Goal: Task Accomplishment & Management: Complete application form

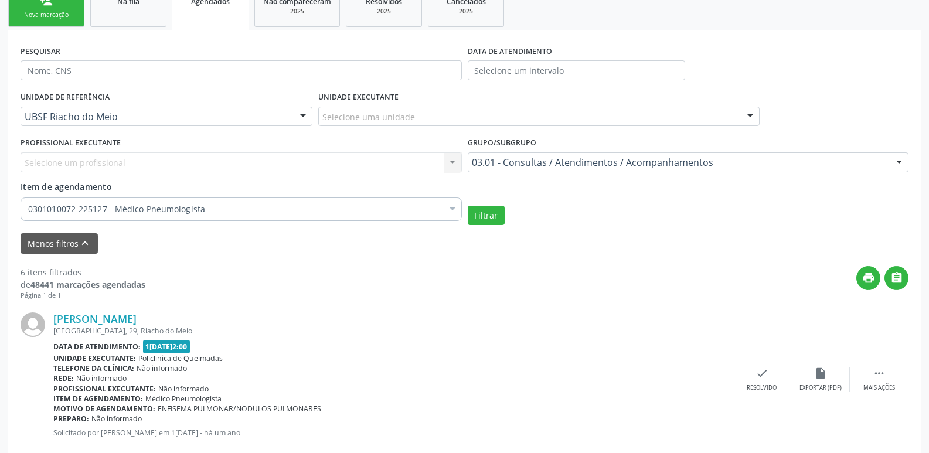
scroll to position [12, 0]
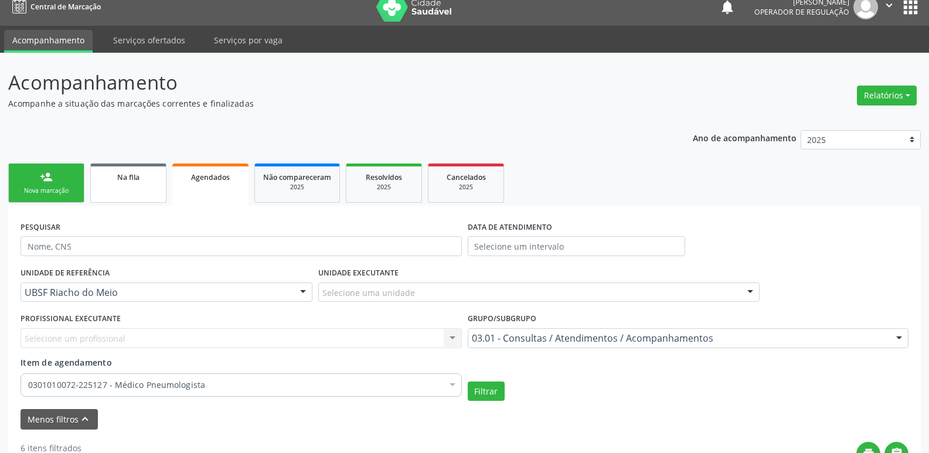
click at [130, 189] on link "Na fila" at bounding box center [128, 183] width 76 height 39
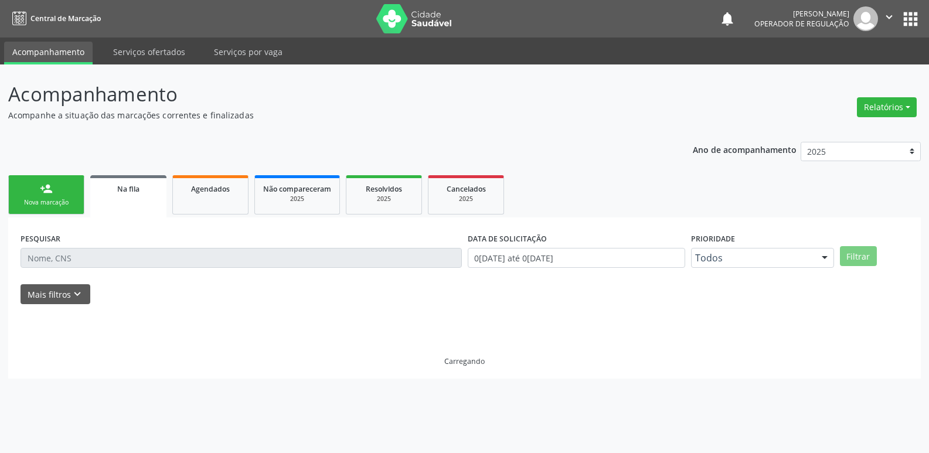
scroll to position [0, 0]
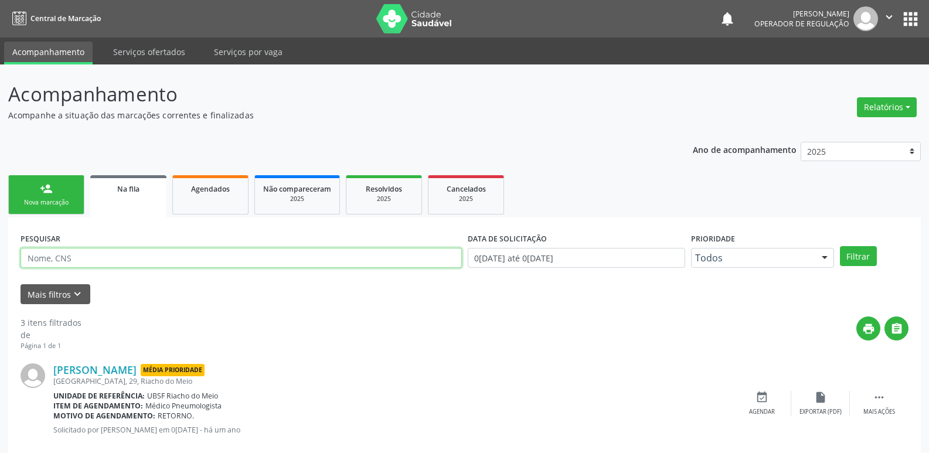
click at [95, 257] on input "text" at bounding box center [242, 258] width 442 height 20
click at [64, 260] on input "maria sa lete serafim" at bounding box center [242, 258] width 442 height 20
type input "maria salete serafim"
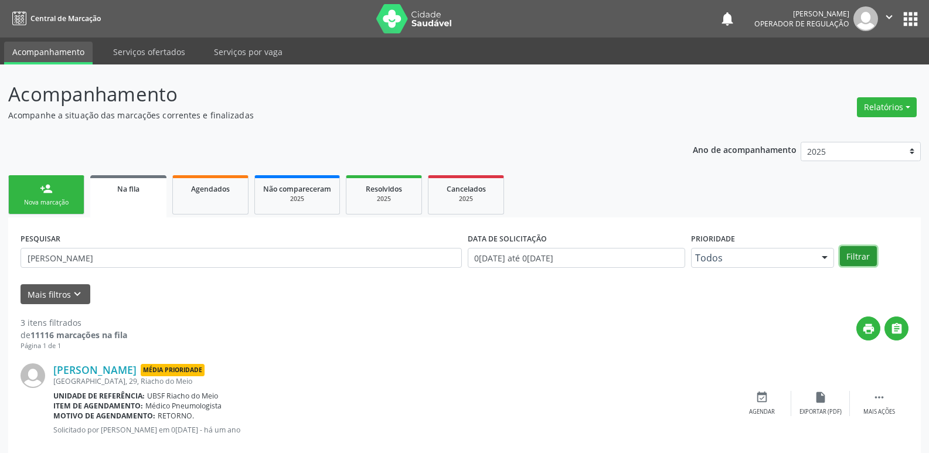
click at [863, 257] on button "Filtrar" at bounding box center [858, 256] width 37 height 20
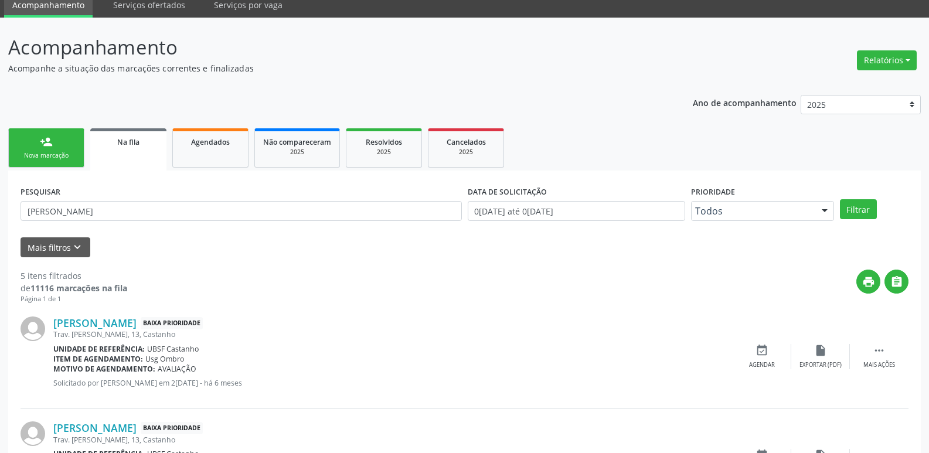
scroll to position [33, 0]
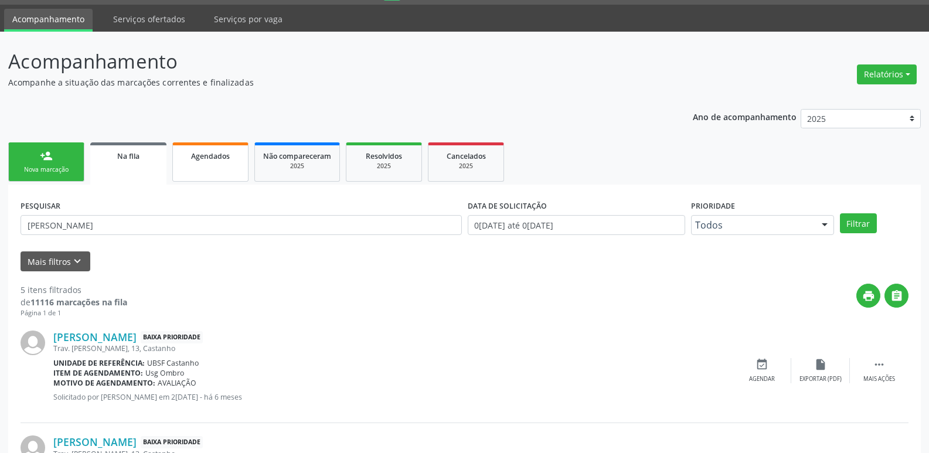
click at [223, 152] on span "Agendados" at bounding box center [210, 156] width 39 height 10
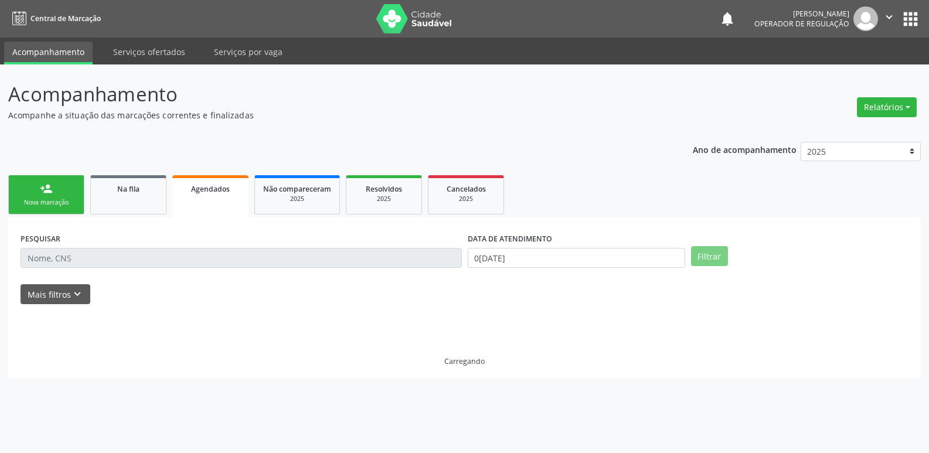
scroll to position [0, 0]
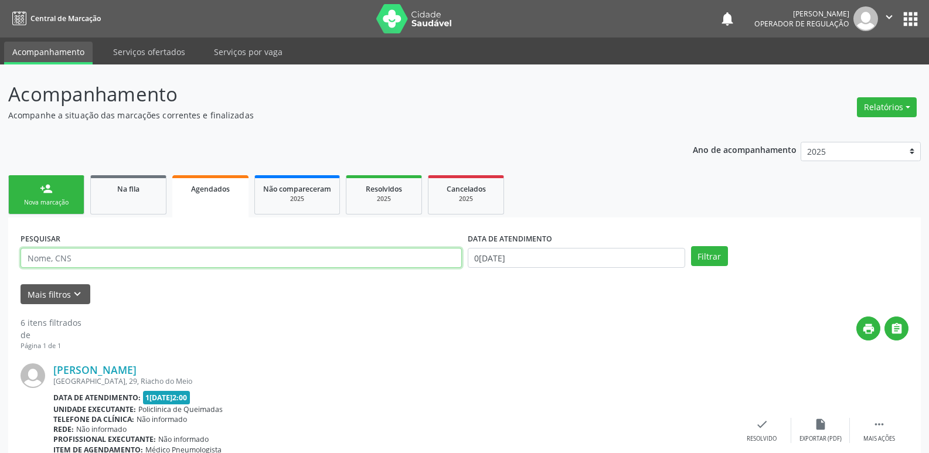
click at [96, 256] on input "text" at bounding box center [242, 258] width 442 height 20
type input "maria salete serafim"
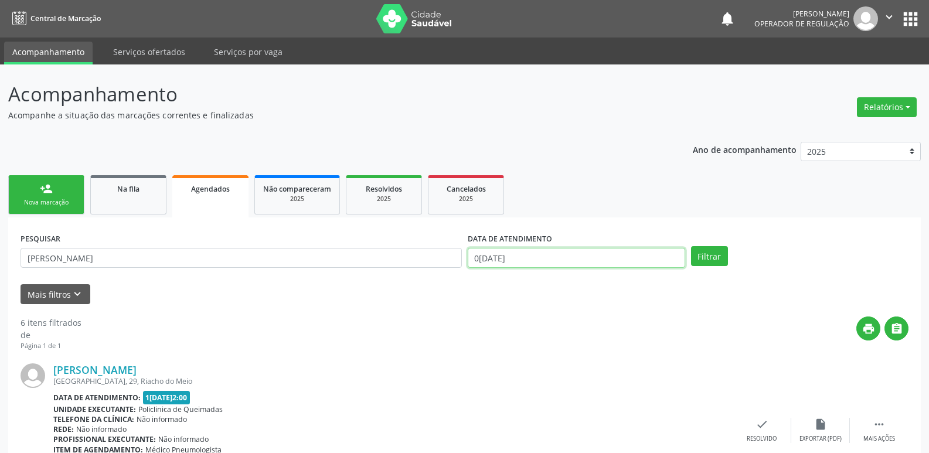
click at [545, 260] on input "[DATE]" at bounding box center [577, 258] width 218 height 20
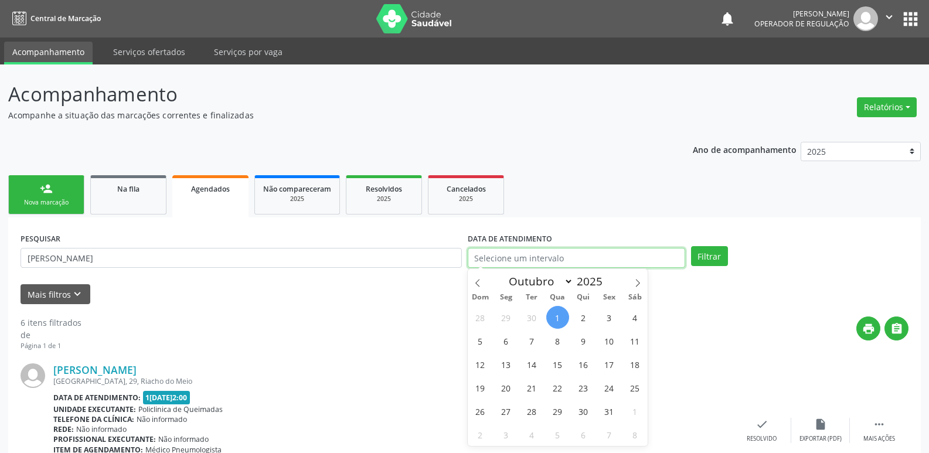
click at [691, 246] on button "Filtrar" at bounding box center [709, 256] width 37 height 20
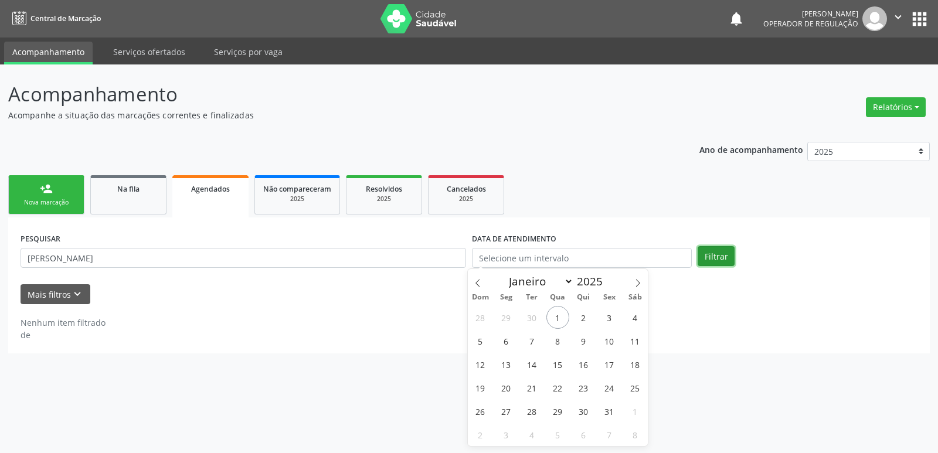
click at [720, 256] on button "Filtrar" at bounding box center [716, 256] width 37 height 20
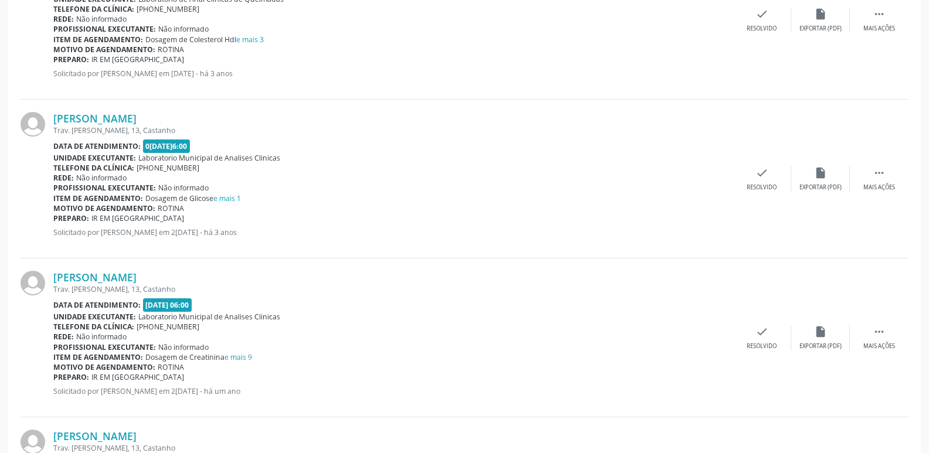
scroll to position [872, 0]
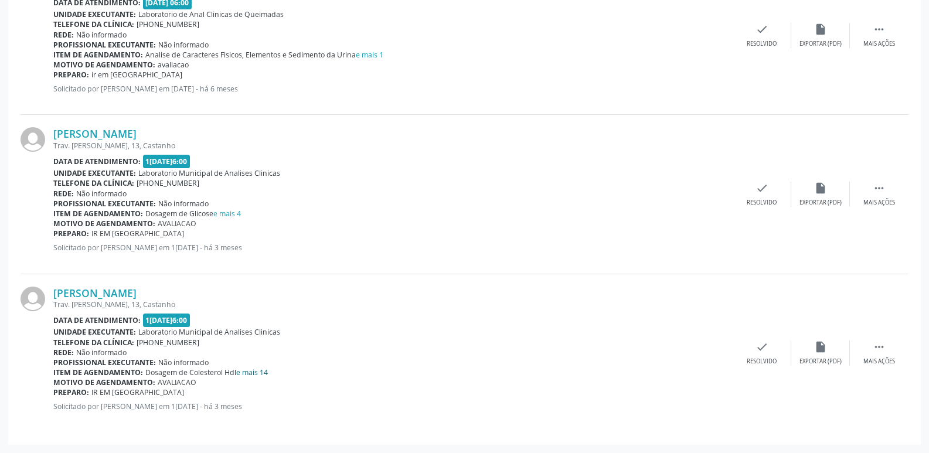
click at [256, 371] on link "e mais 14" at bounding box center [252, 373] width 32 height 10
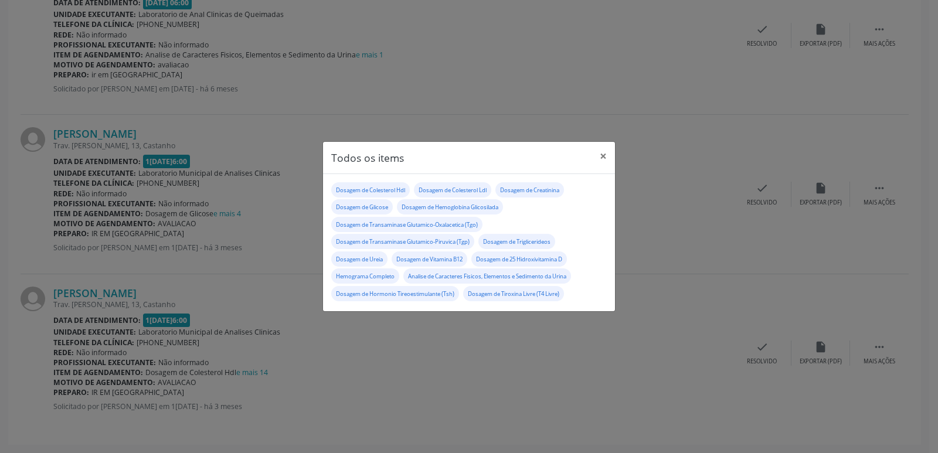
click at [420, 343] on div "Todos os items × Dosagem de Colesterol Hdl Dosagem de Colesterol Ldl Dosagem de…" at bounding box center [469, 226] width 938 height 453
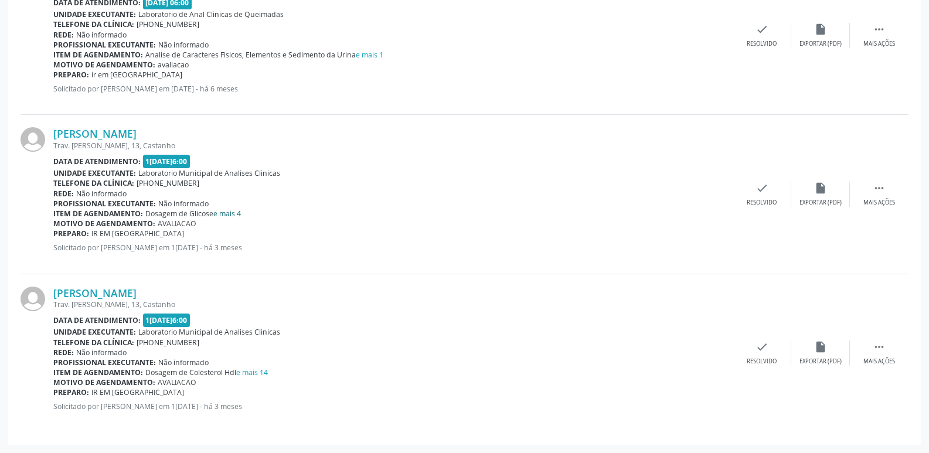
click at [238, 209] on link "e mais 4" at bounding box center [227, 214] width 28 height 10
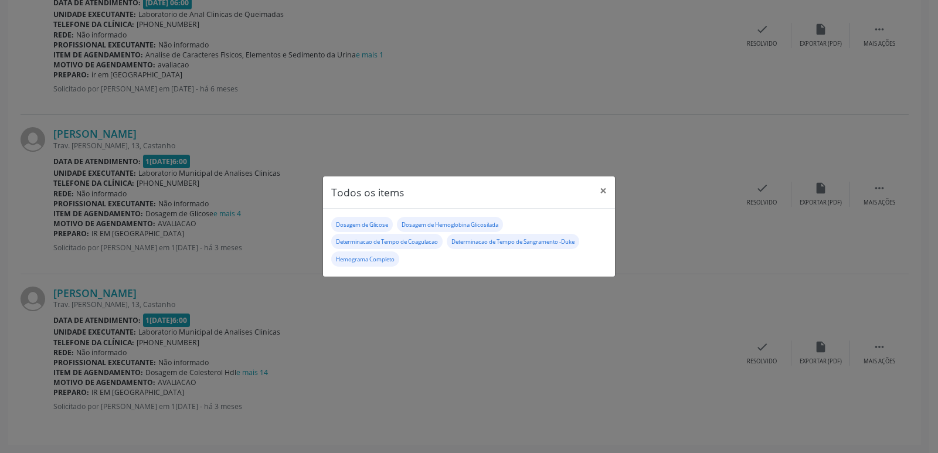
click at [241, 308] on div "Todos os items × Dosagem de Glicose Dosagem de Hemoglobina Glicosilada Determin…" at bounding box center [469, 226] width 938 height 453
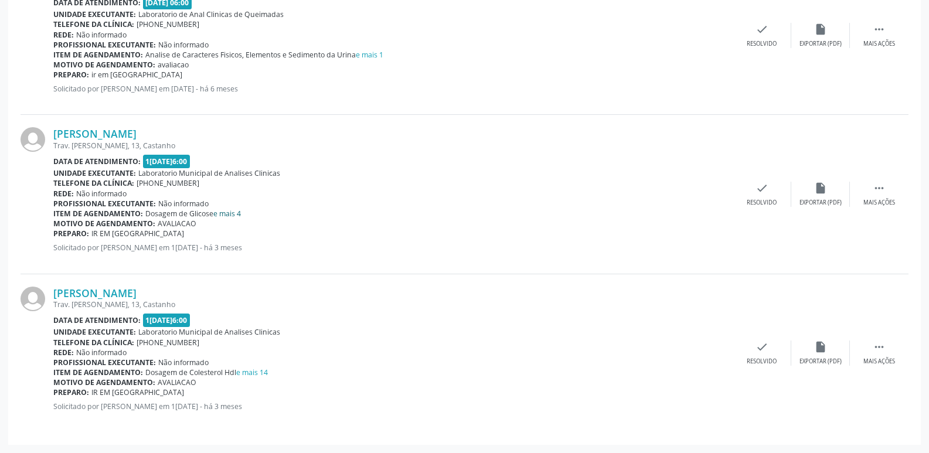
click at [223, 216] on link "e mais 4" at bounding box center [227, 214] width 28 height 10
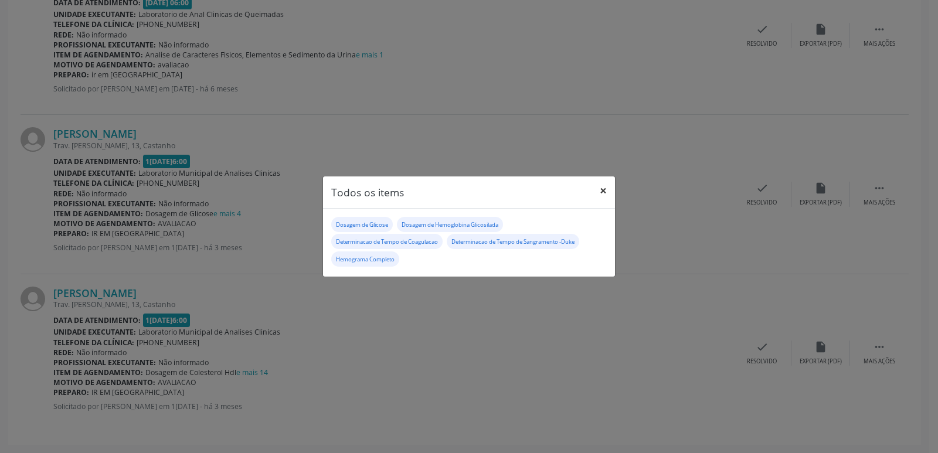
click at [597, 188] on button "×" at bounding box center [603, 190] width 23 height 29
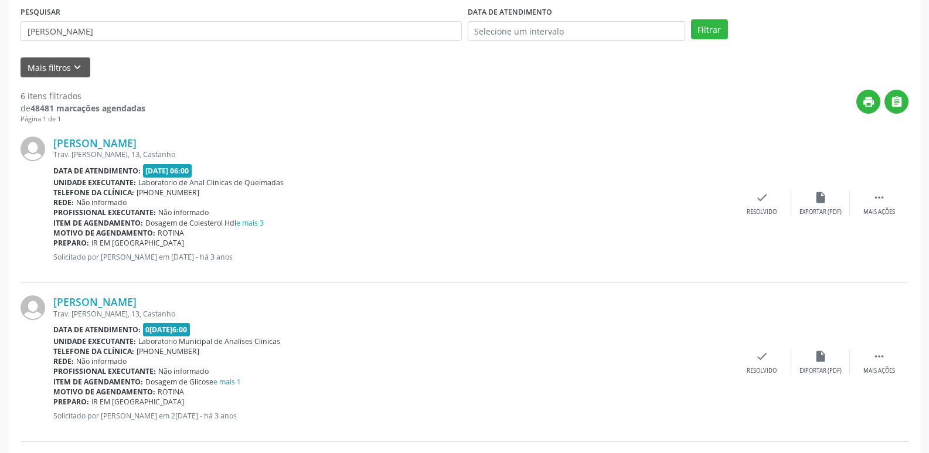
scroll to position [0, 0]
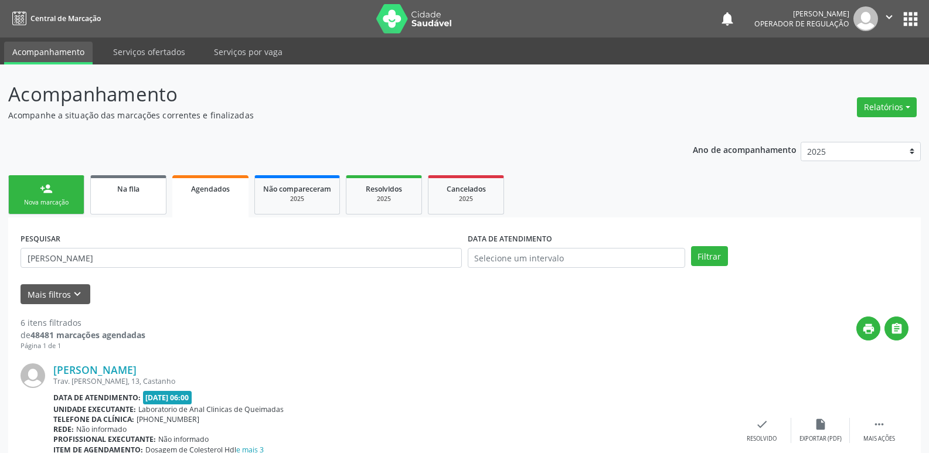
click at [122, 195] on link "Na fila" at bounding box center [128, 194] width 76 height 39
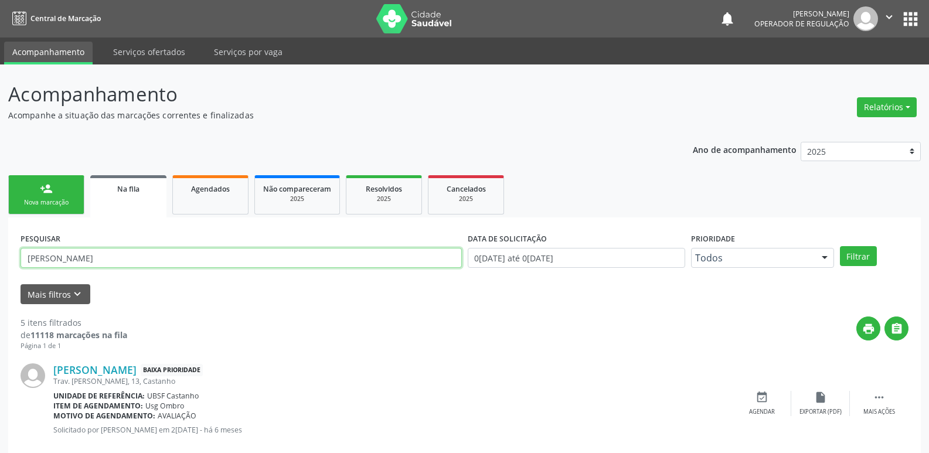
click at [139, 258] on input "maria salete serafim" at bounding box center [242, 258] width 442 height 20
type input "francisco de assis da sil"
click at [866, 252] on button "Filtrar" at bounding box center [858, 256] width 37 height 20
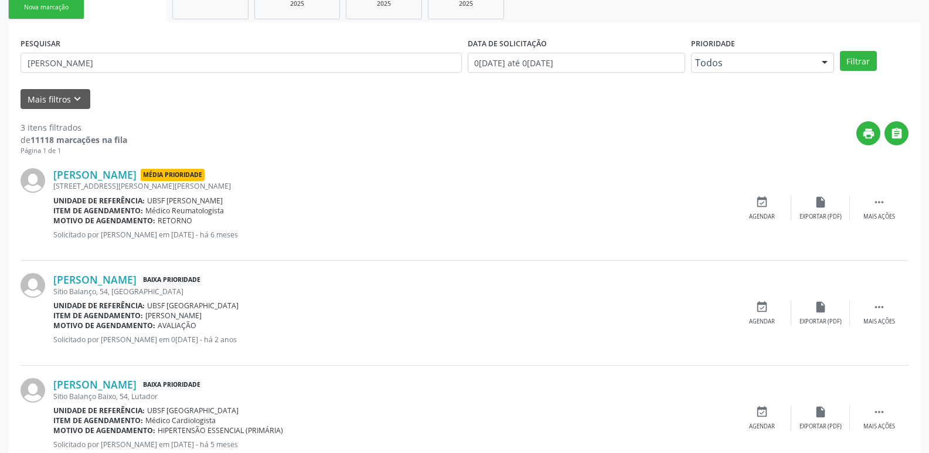
scroll to position [175, 0]
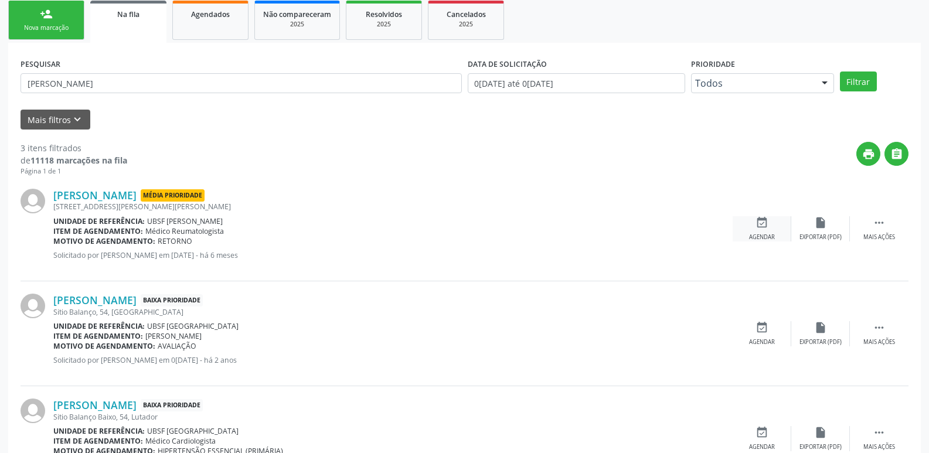
click at [770, 230] on div "event_available Agendar" at bounding box center [762, 228] width 59 height 25
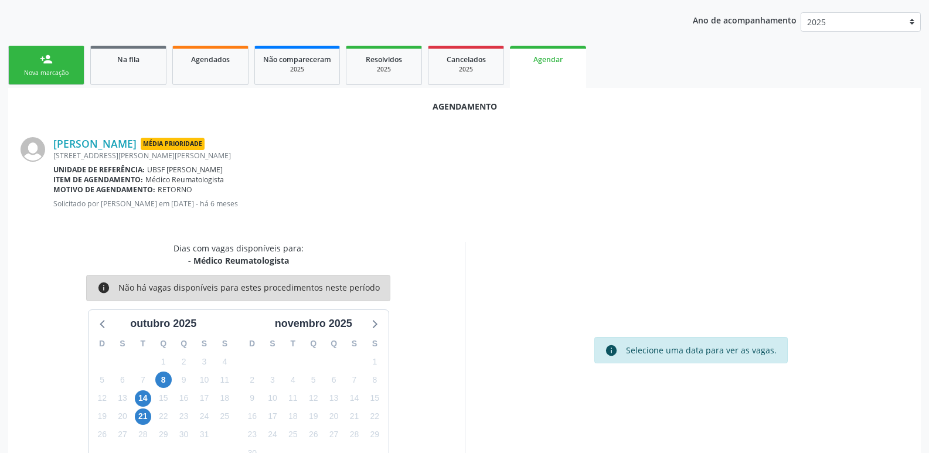
scroll to position [157, 0]
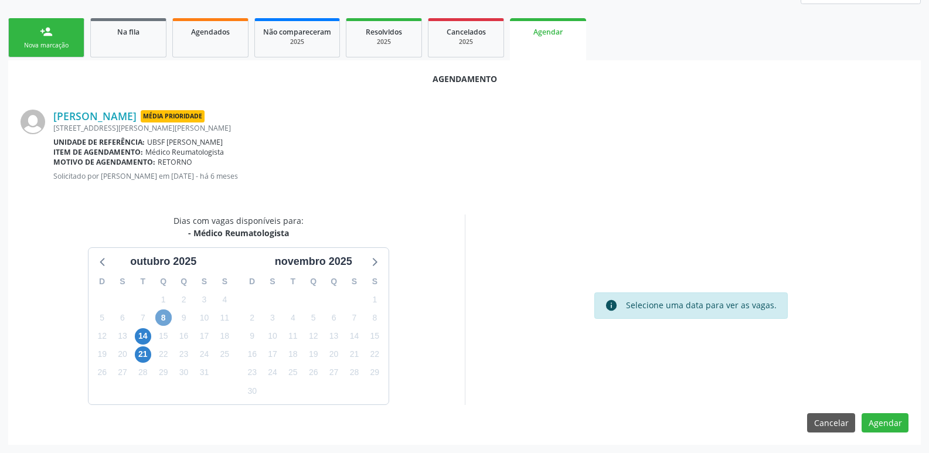
click at [167, 318] on span "8" at bounding box center [163, 318] width 16 height 16
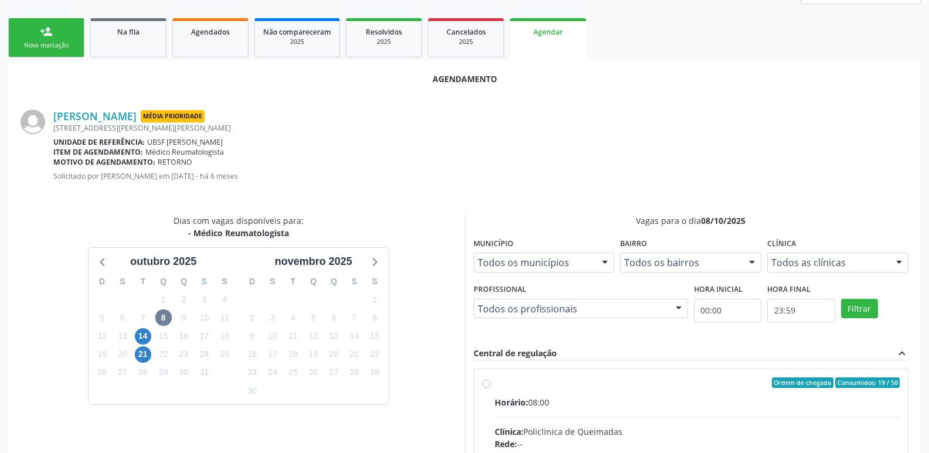
click at [491, 388] on input "Ordem de chegada Consumidos: 19 / 50 Horário: 08:00 Clínica: Policlinica de Que…" at bounding box center [487, 383] width 8 height 11
radio input "true"
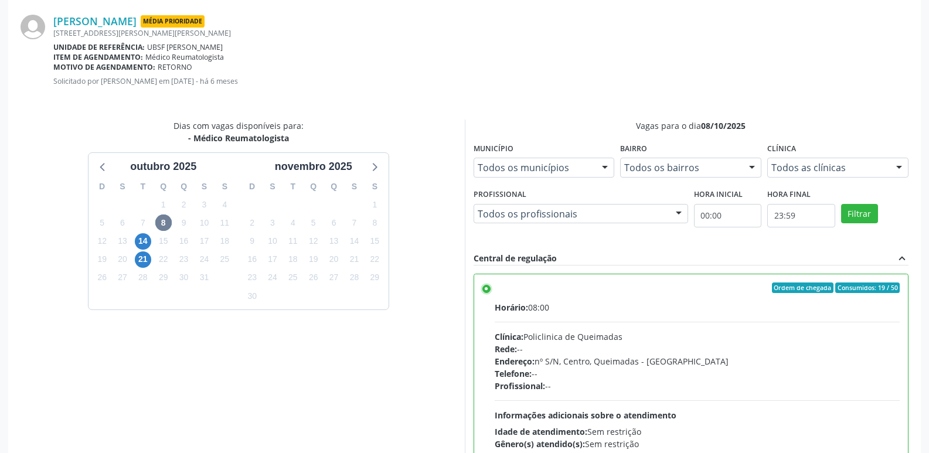
scroll to position [348, 0]
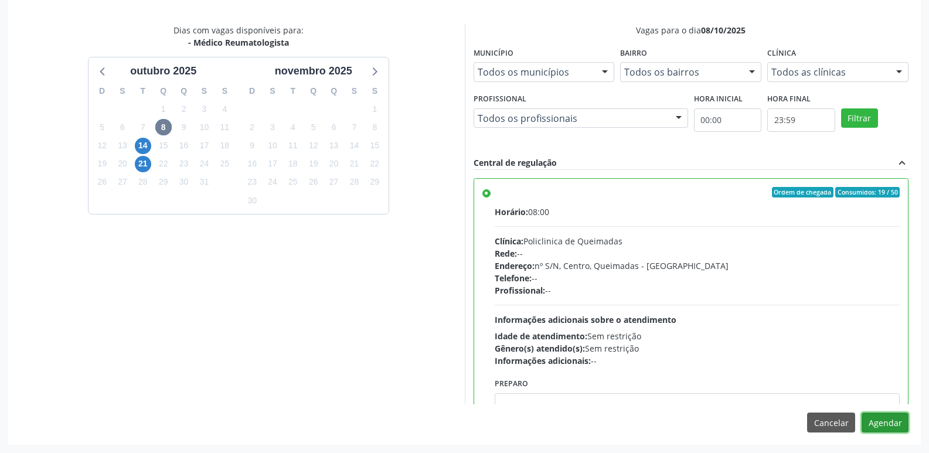
click at [881, 423] on button "Agendar" at bounding box center [885, 423] width 47 height 20
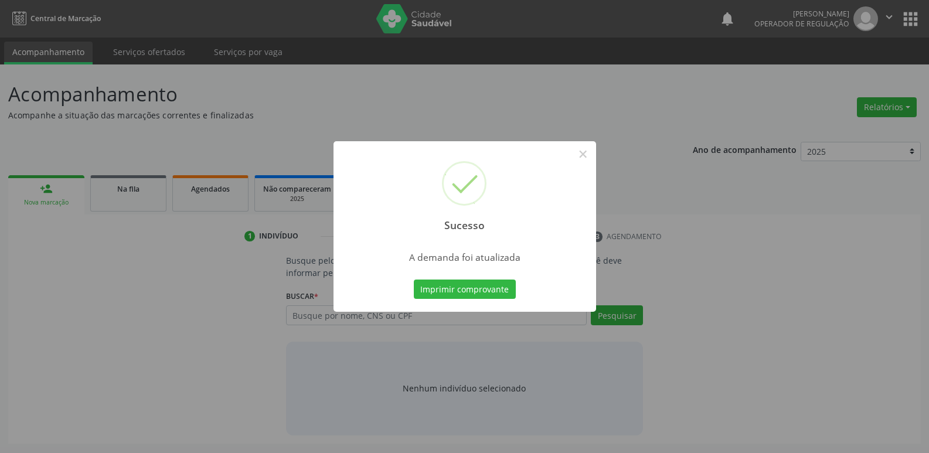
scroll to position [0, 0]
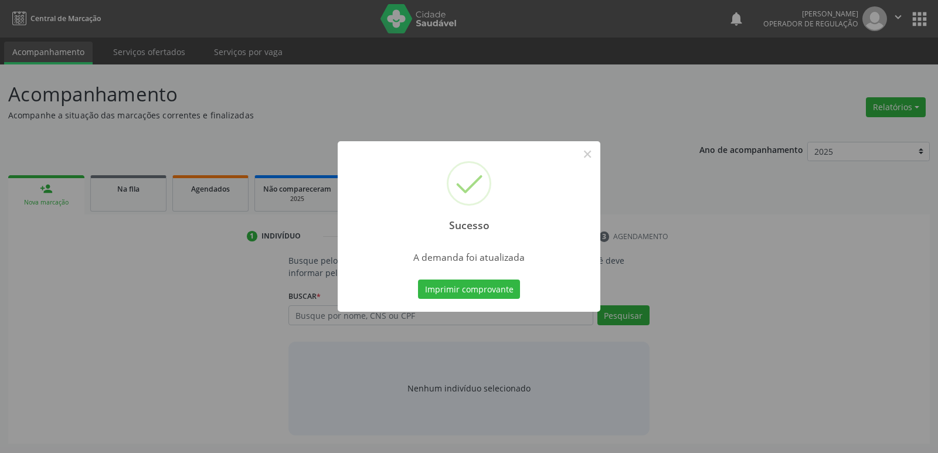
click at [418, 280] on button "Imprimir comprovante" at bounding box center [469, 290] width 102 height 20
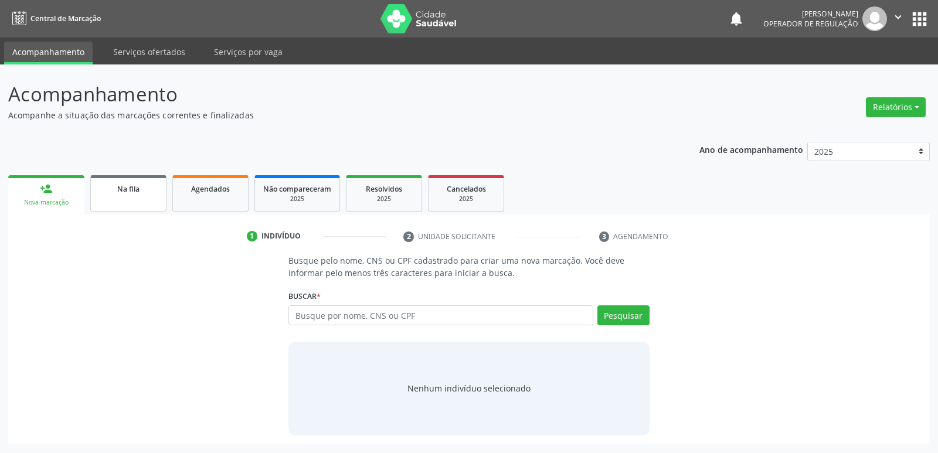
click at [146, 188] on div "Na fila" at bounding box center [128, 188] width 59 height 12
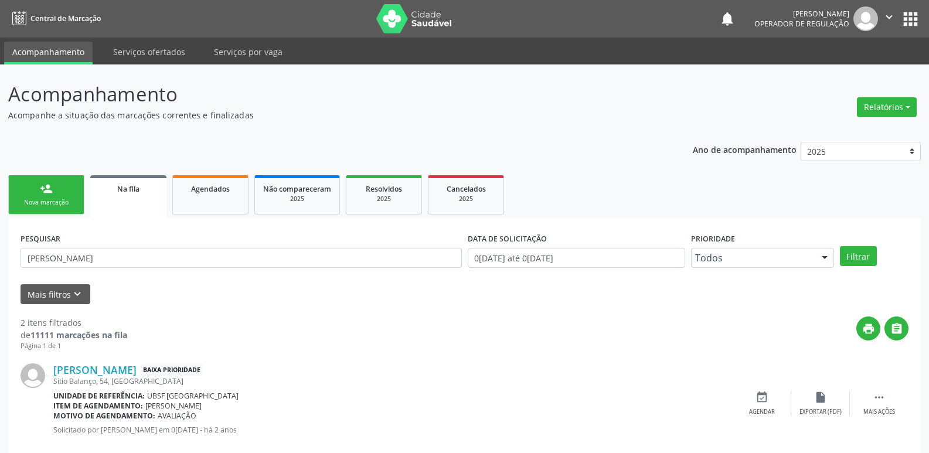
click at [0, 264] on div "Acompanhamento Acompanhe a situação das marcações correntes e finalizadas Relat…" at bounding box center [464, 322] width 929 height 517
click at [86, 258] on input "francisco de assis da sil" at bounding box center [242, 258] width 442 height 20
drag, startPoint x: 137, startPoint y: 262, endPoint x: 24, endPoint y: 240, distance: 114.6
click at [0, 255] on div "Acompanhamento Acompanhe a situação das marcações correntes e finalizadas Relat…" at bounding box center [464, 322] width 929 height 517
click at [225, 202] on link "Agendados" at bounding box center [210, 194] width 76 height 39
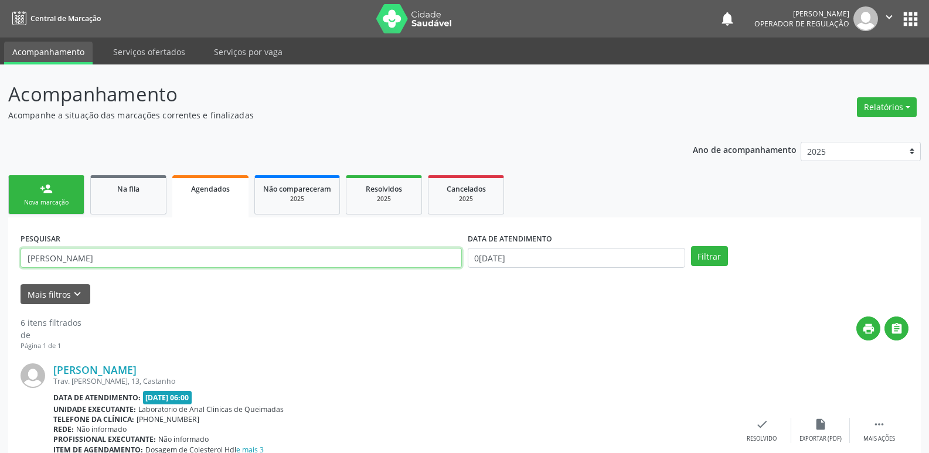
drag, startPoint x: 130, startPoint y: 257, endPoint x: 0, endPoint y: 264, distance: 129.8
type input "francisco de assis"
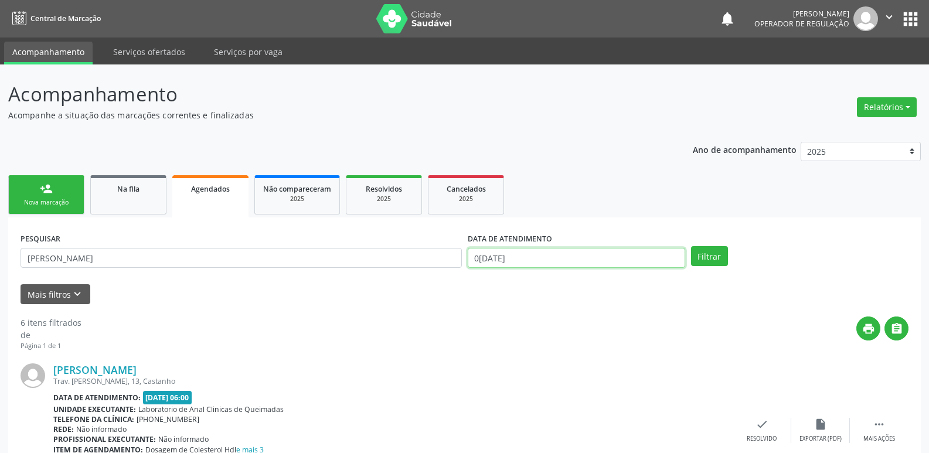
click at [596, 265] on input "[DATE]" at bounding box center [577, 258] width 218 height 20
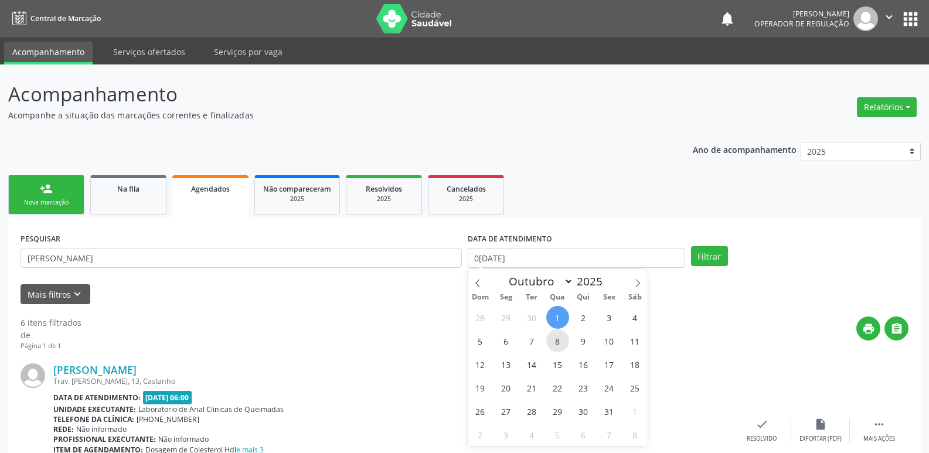
click at [559, 343] on span "8" at bounding box center [557, 341] width 23 height 23
type input "08/10/2025"
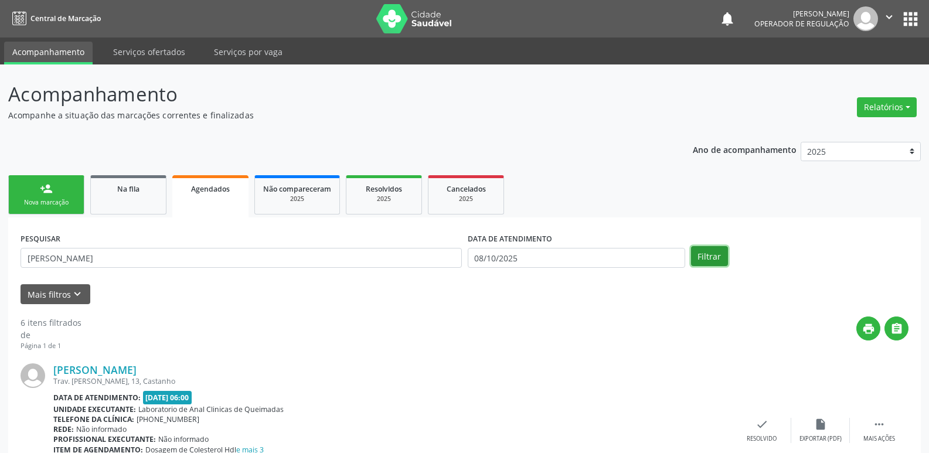
click at [707, 258] on button "Filtrar" at bounding box center [709, 256] width 37 height 20
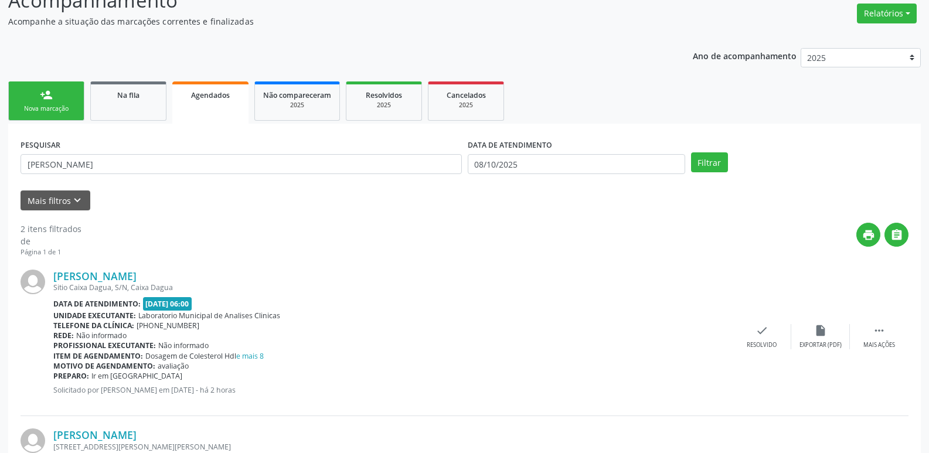
scroll to position [246, 0]
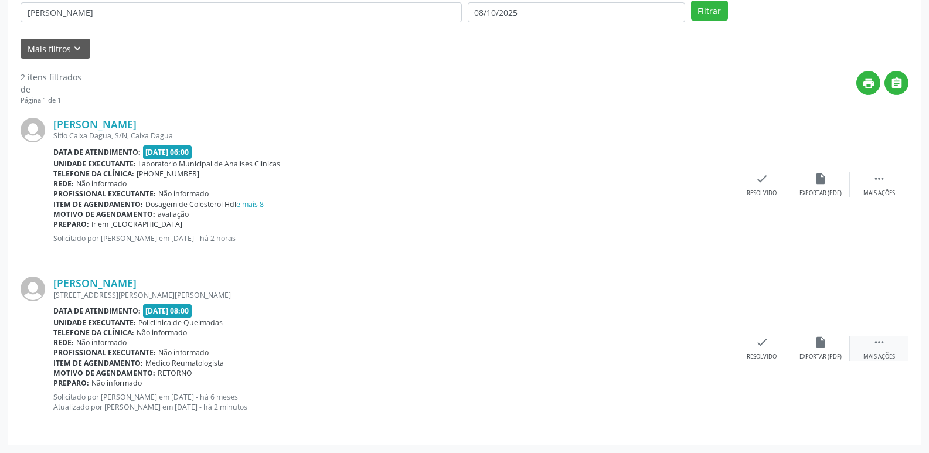
click at [889, 346] on div " Mais ações" at bounding box center [879, 348] width 59 height 25
click at [822, 351] on div "edit Editar" at bounding box center [821, 348] width 59 height 25
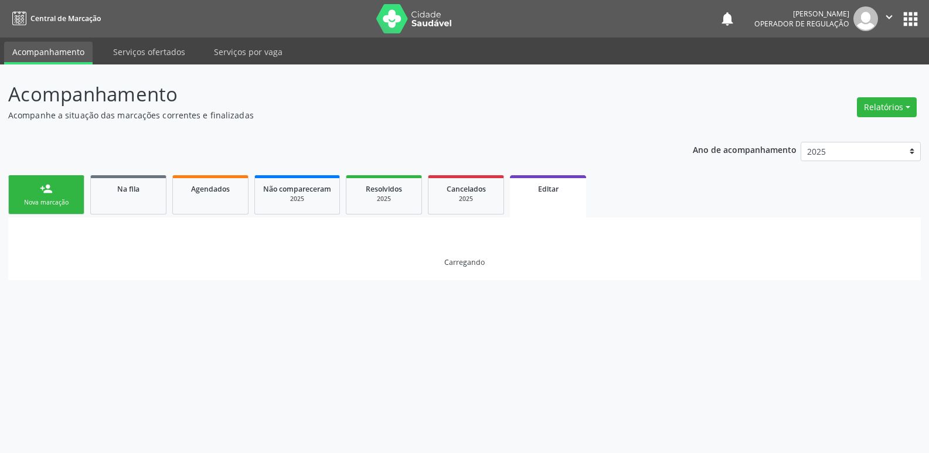
scroll to position [0, 0]
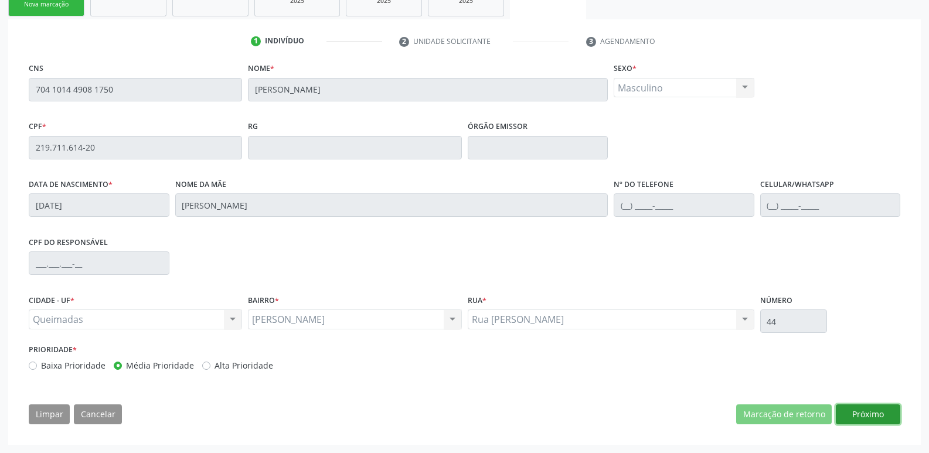
click at [866, 417] on button "Próximo" at bounding box center [868, 415] width 64 height 20
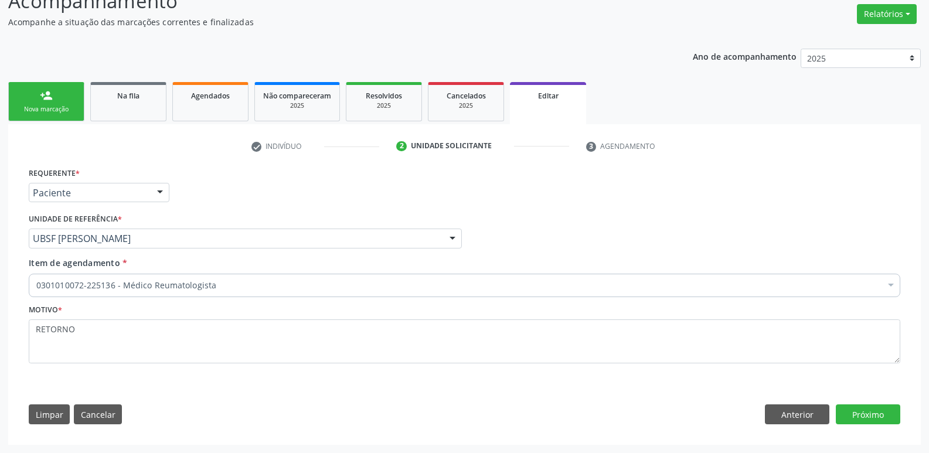
scroll to position [93, 0]
click at [874, 407] on button "Próximo" at bounding box center [868, 415] width 64 height 20
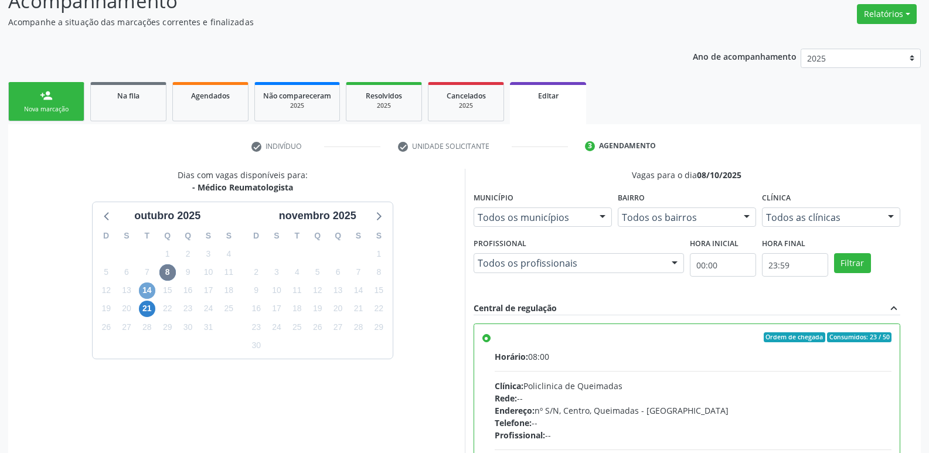
click at [144, 288] on span "14" at bounding box center [147, 291] width 16 height 16
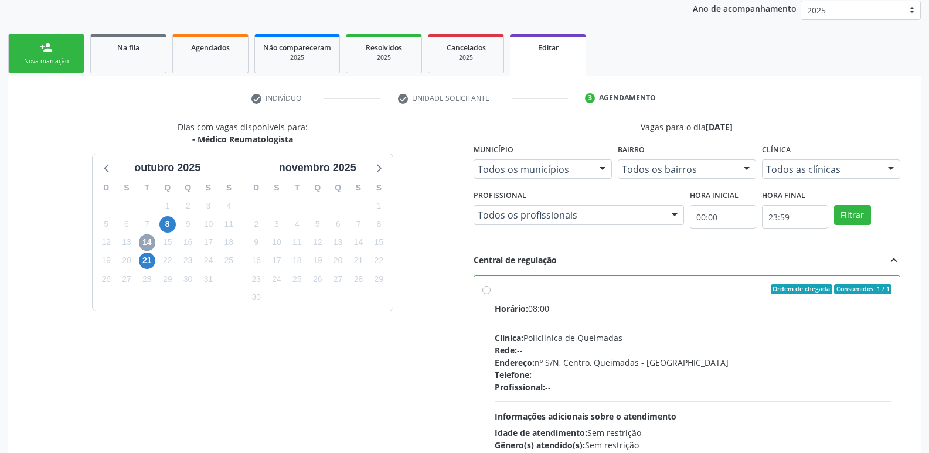
scroll to position [263, 0]
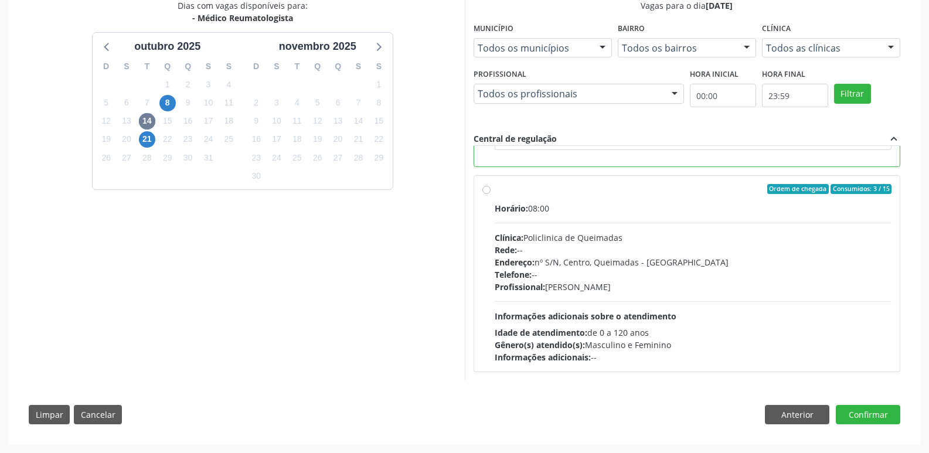
drag, startPoint x: 635, startPoint y: 321, endPoint x: 668, endPoint y: 324, distance: 33.0
click at [636, 321] on span "Informações adicionais sobre o atendimento" at bounding box center [586, 316] width 182 height 11
click at [491, 195] on input "Ordem de chegada Consumidos: 3 / 15 Horário: 08:00 Clínica: Policlinica de Quei…" at bounding box center [487, 189] width 8 height 11
radio input "true"
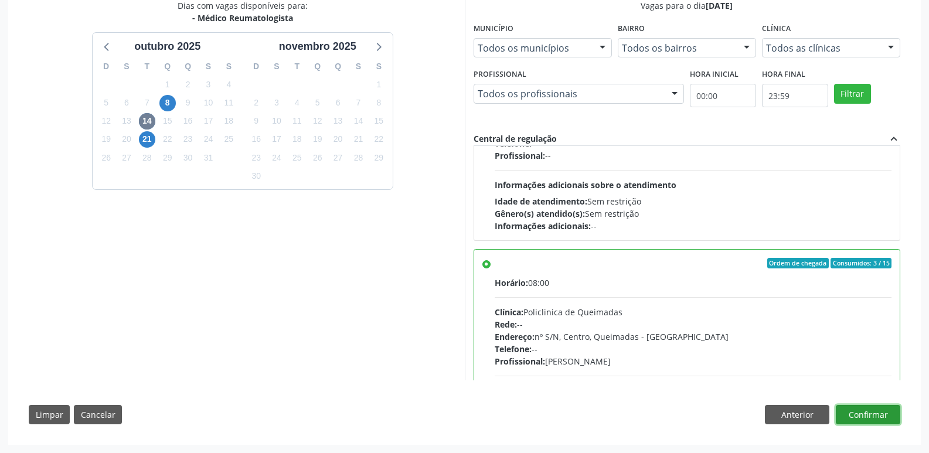
click at [894, 419] on button "Confirmar" at bounding box center [868, 415] width 64 height 20
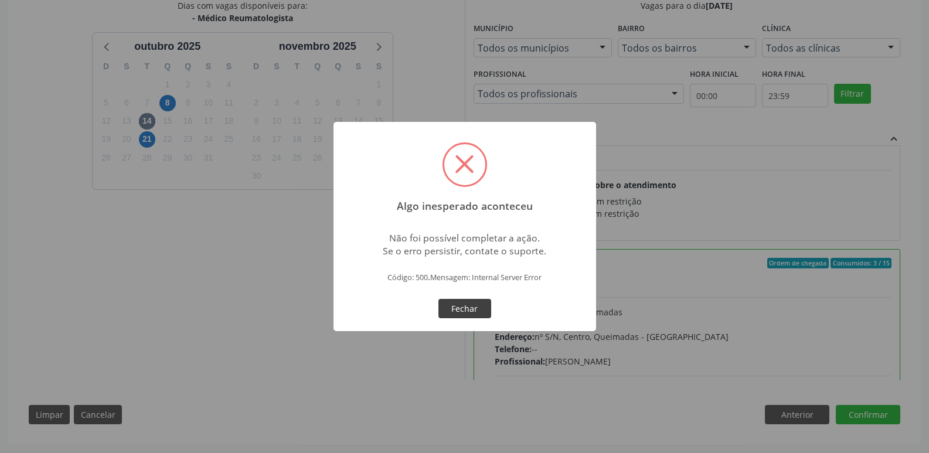
click at [458, 304] on button "Fechar" at bounding box center [465, 309] width 53 height 20
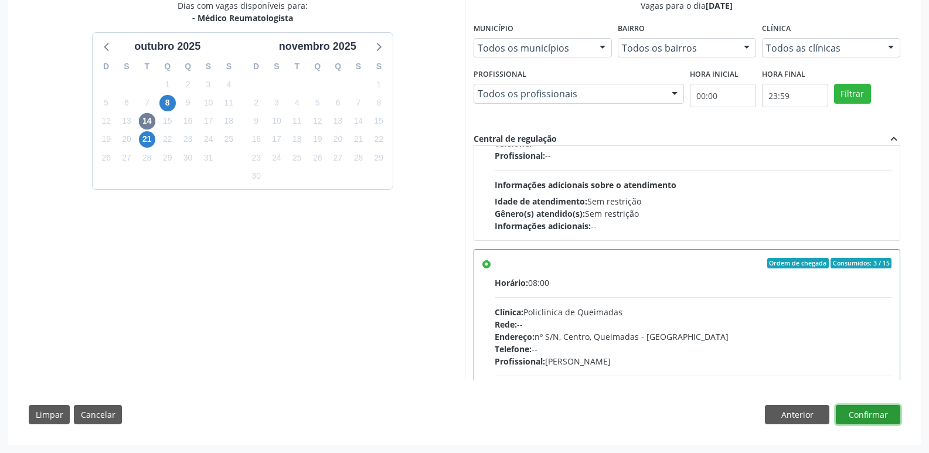
click at [880, 412] on button "Confirmar" at bounding box center [868, 415] width 64 height 20
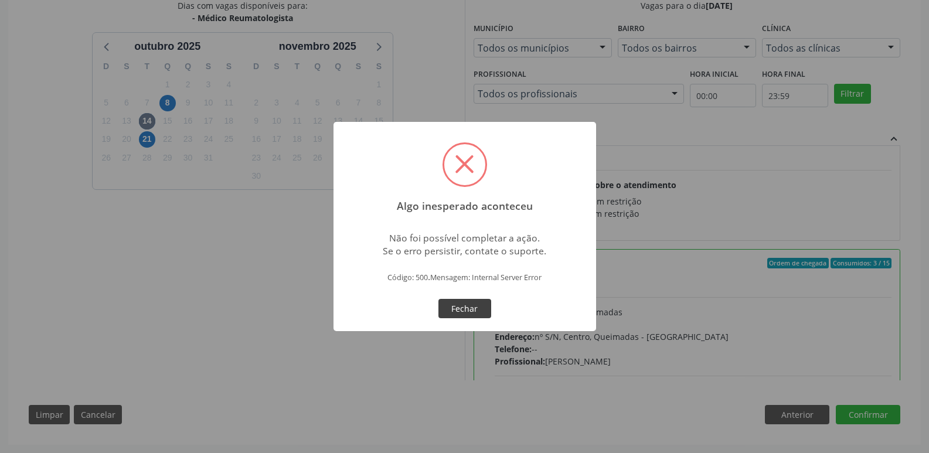
click at [446, 301] on button "Fechar" at bounding box center [465, 309] width 53 height 20
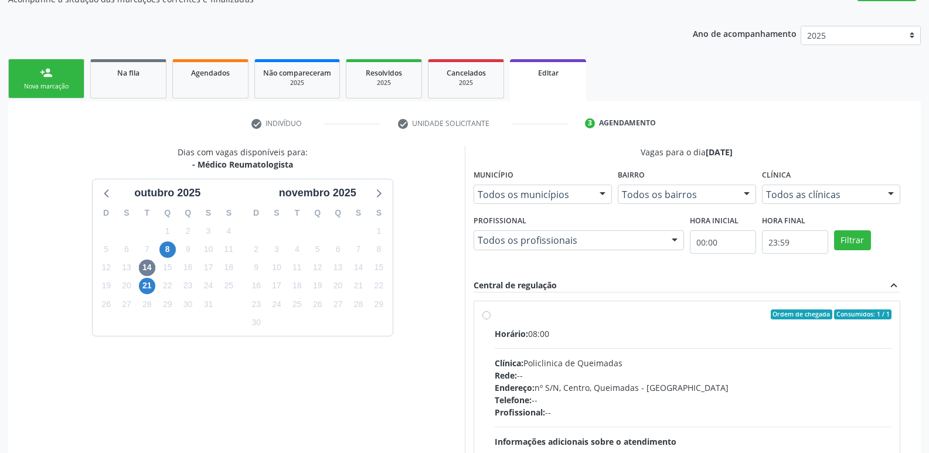
scroll to position [0, 0]
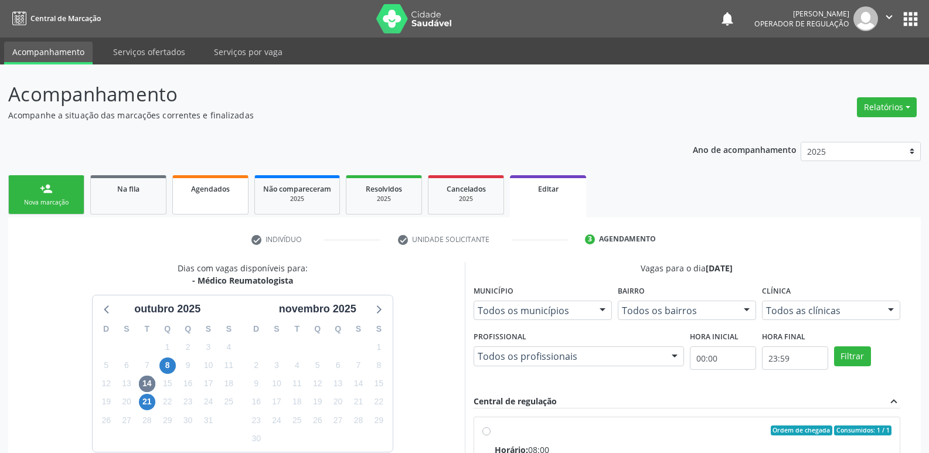
click at [225, 189] on span "Agendados" at bounding box center [210, 189] width 39 height 10
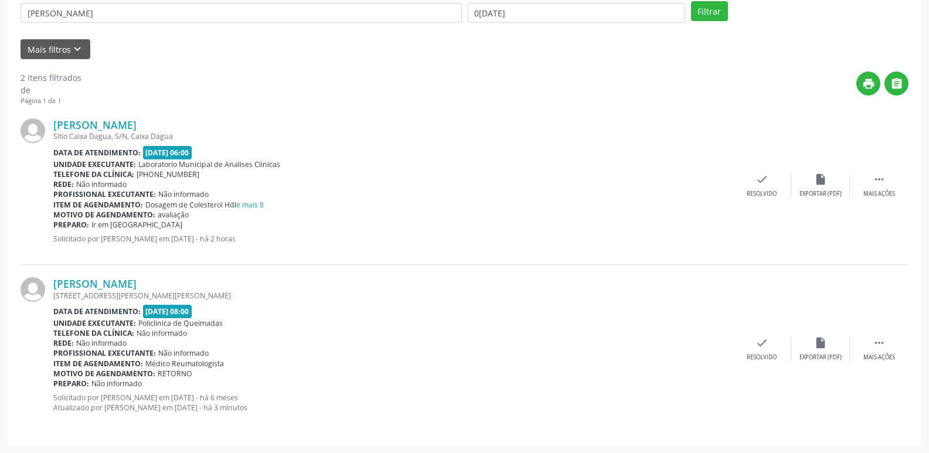
scroll to position [246, 0]
click at [873, 347] on icon "" at bounding box center [879, 342] width 13 height 13
click at [827, 345] on div "edit Editar" at bounding box center [821, 348] width 59 height 25
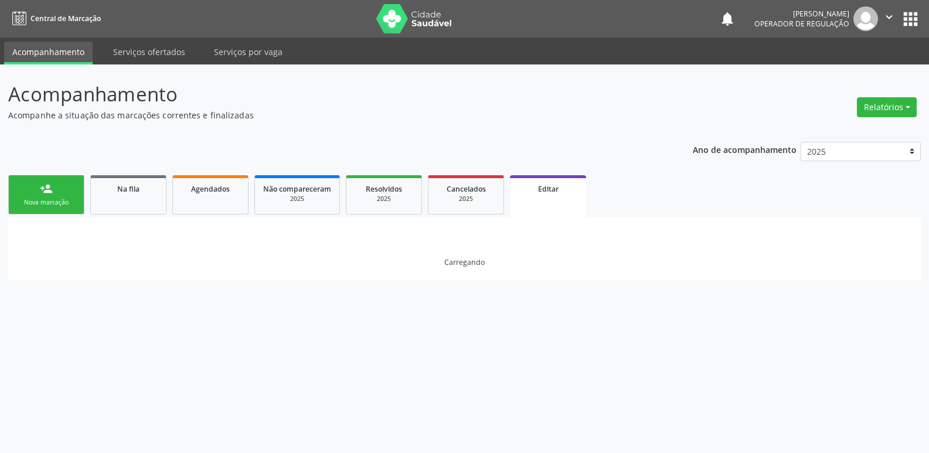
scroll to position [0, 0]
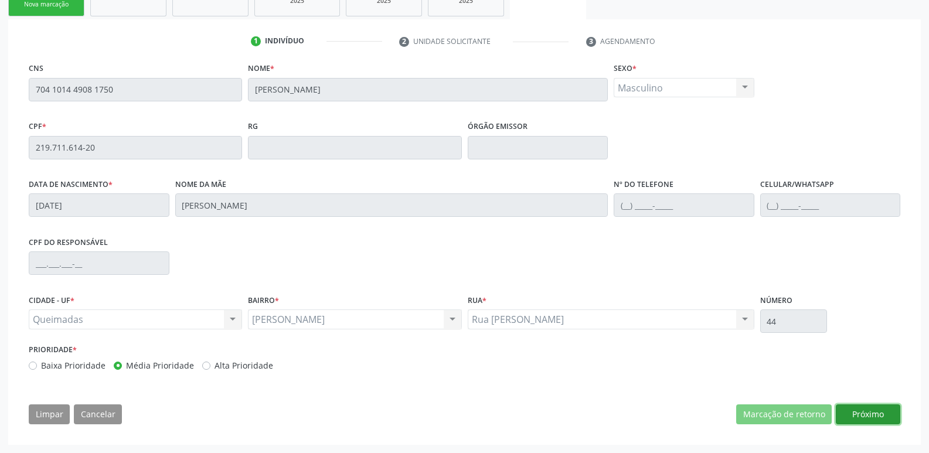
click at [862, 413] on button "Próximo" at bounding box center [868, 415] width 64 height 20
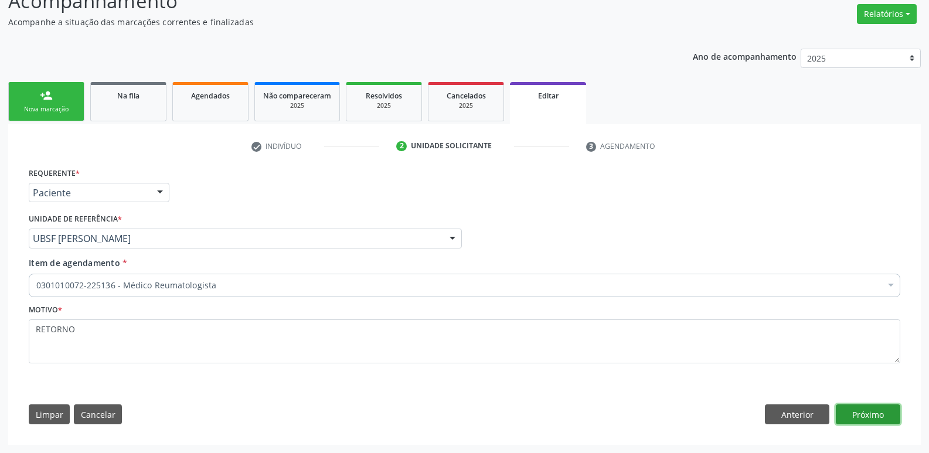
click at [862, 413] on button "Próximo" at bounding box center [868, 415] width 64 height 20
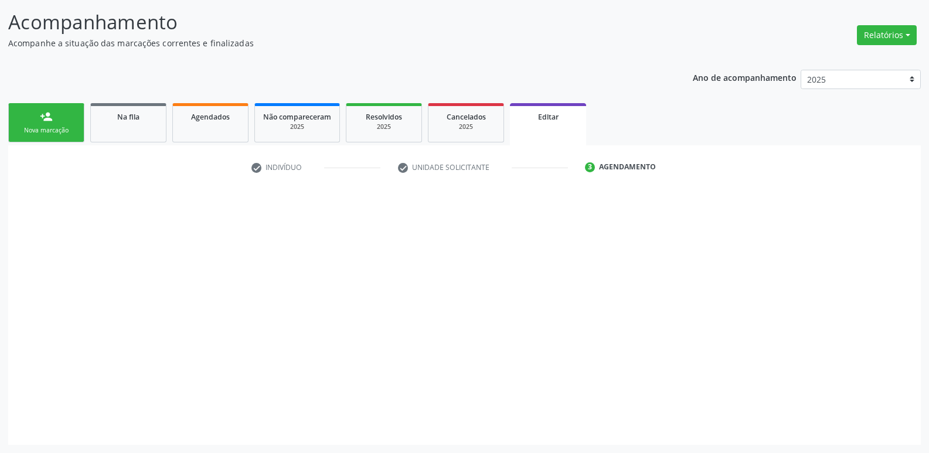
scroll to position [72, 0]
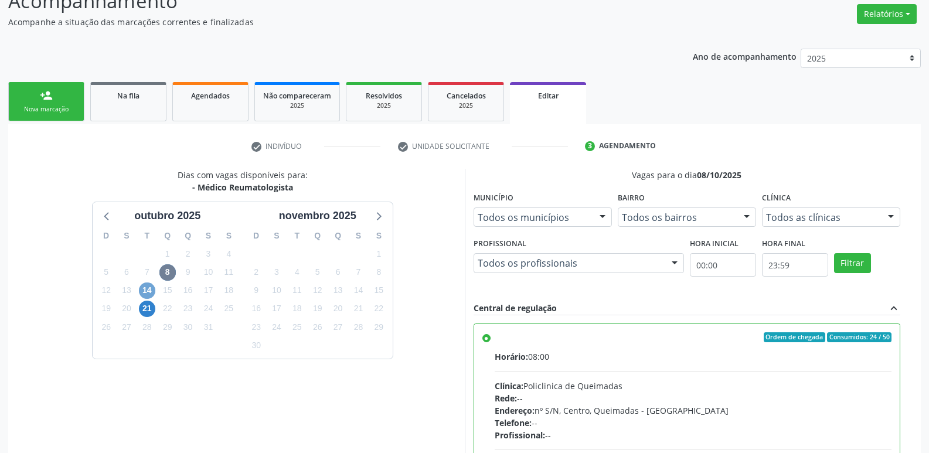
click at [144, 297] on span "14" at bounding box center [147, 291] width 16 height 16
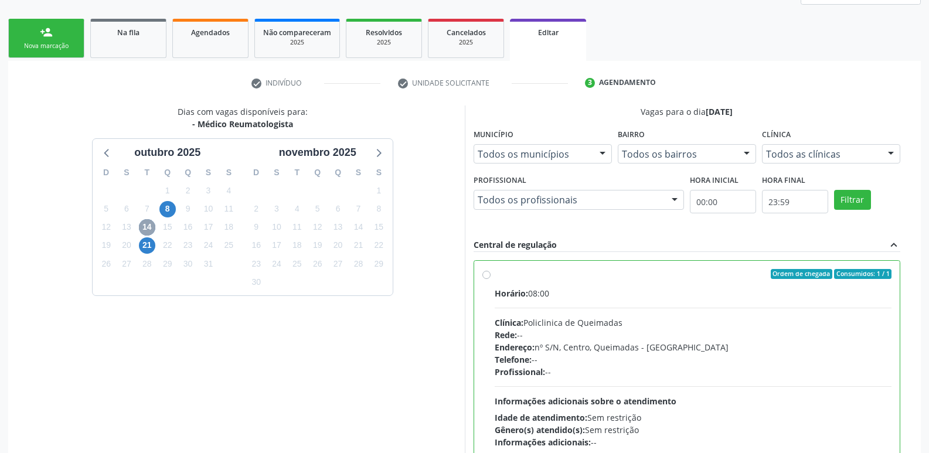
scroll to position [263, 0]
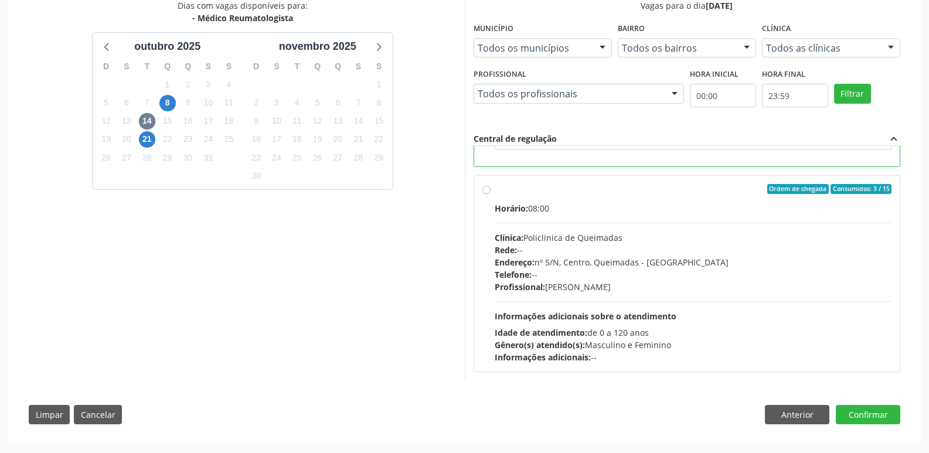
click at [831, 326] on div "Horário: 08:00 Clínica: Policlinica de Queimadas Rede: -- Endereço: nº S/N, Cen…" at bounding box center [694, 282] width 398 height 161
click at [491, 195] on input "Ordem de chegada Consumidos: 3 / 15 Horário: 08:00 Clínica: Policlinica de Quei…" at bounding box center [487, 189] width 8 height 11
radio input "true"
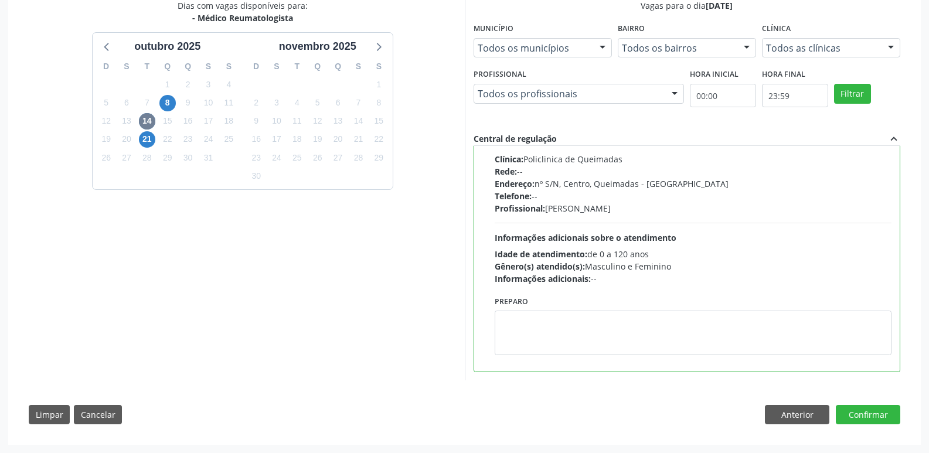
scroll to position [110, 0]
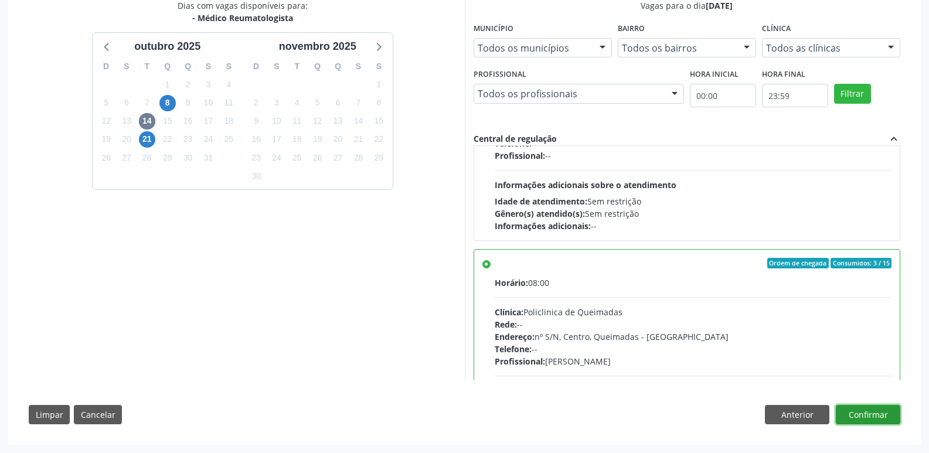
click at [867, 417] on button "Confirmar" at bounding box center [868, 415] width 64 height 20
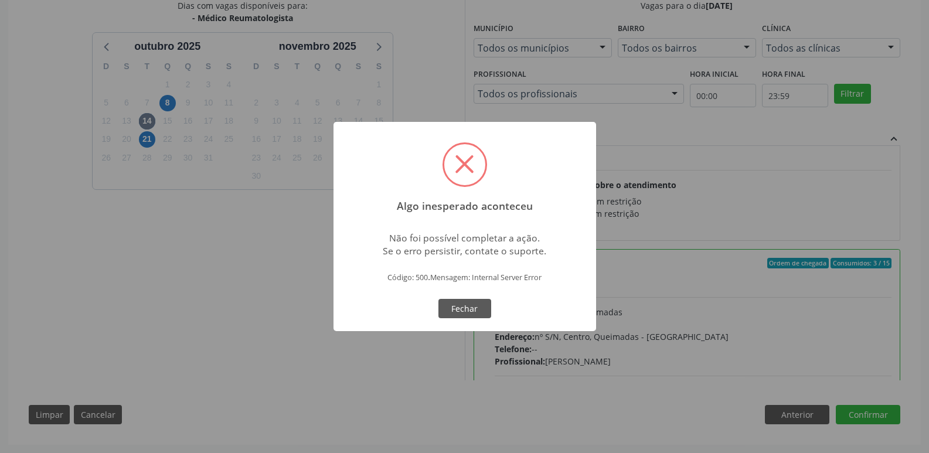
scroll to position [0, 0]
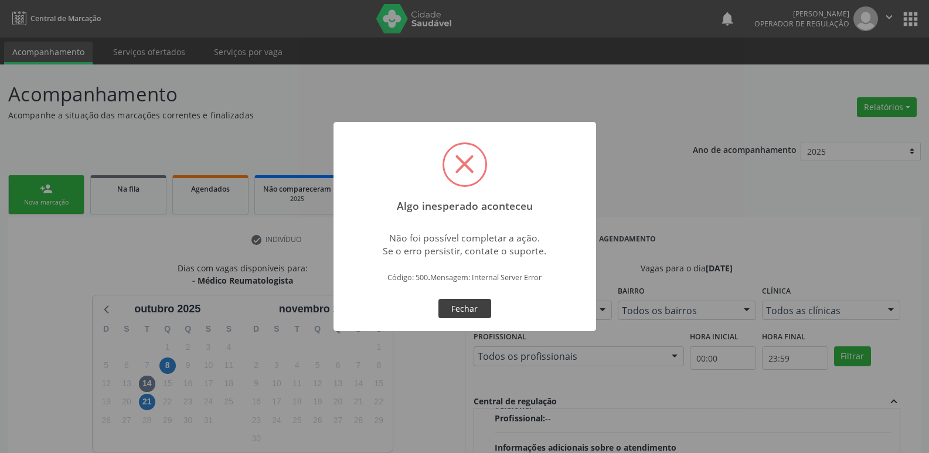
click at [461, 311] on button "Fechar" at bounding box center [465, 309] width 53 height 20
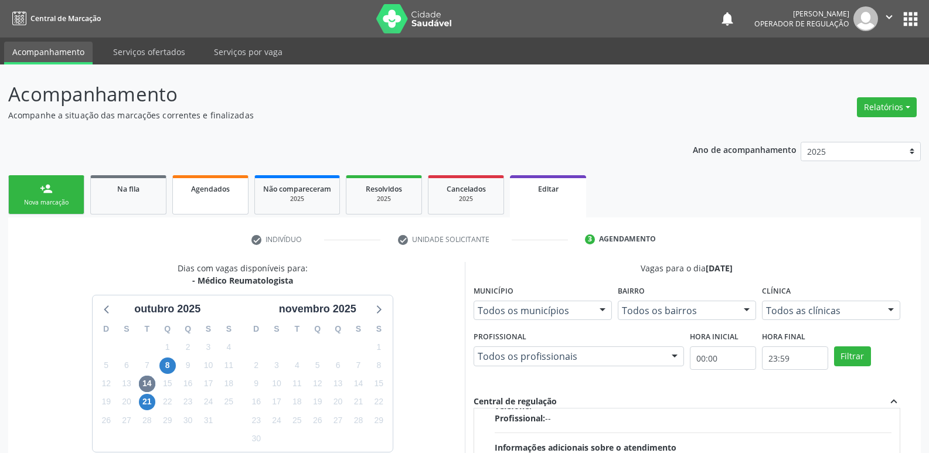
click at [230, 202] on link "Agendados" at bounding box center [210, 194] width 76 height 39
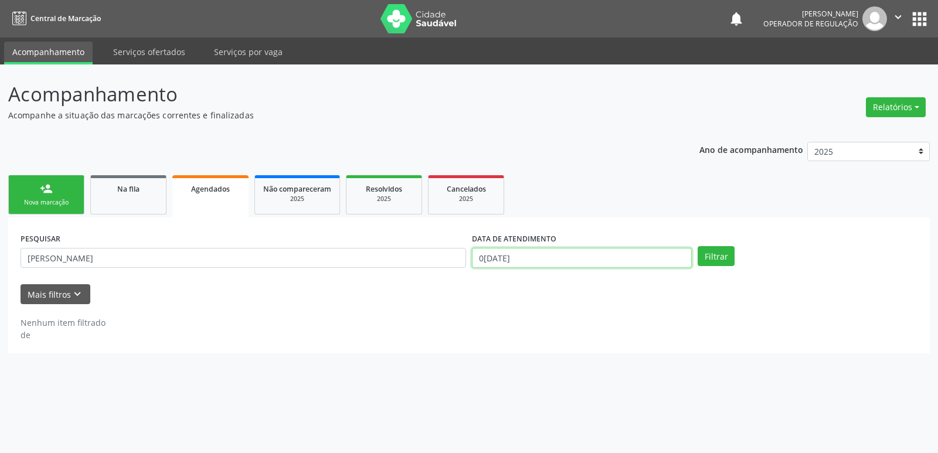
click at [648, 262] on input "[DATE]" at bounding box center [582, 258] width 220 height 20
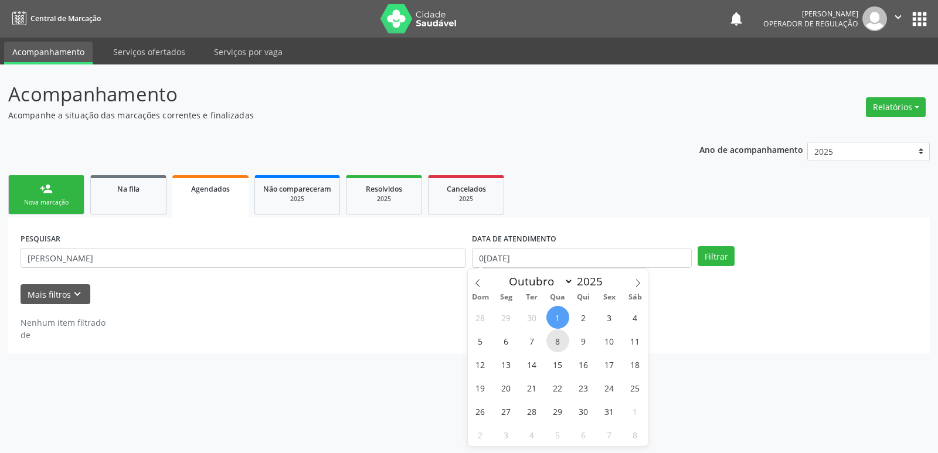
click at [554, 345] on span "8" at bounding box center [557, 341] width 23 height 23
type input "08/10/2025"
drag, startPoint x: 554, startPoint y: 345, endPoint x: 593, endPoint y: 318, distance: 48.0
click at [555, 342] on span "8" at bounding box center [557, 341] width 23 height 23
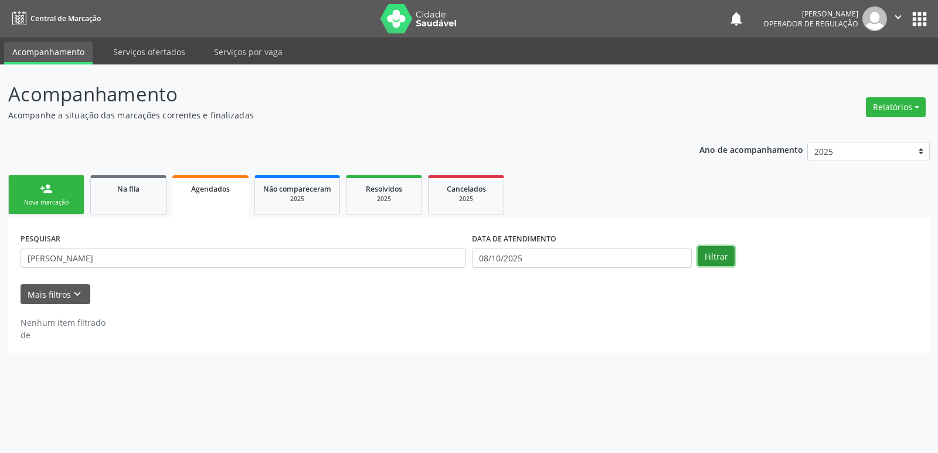
click at [714, 252] on button "Filtrar" at bounding box center [716, 256] width 37 height 20
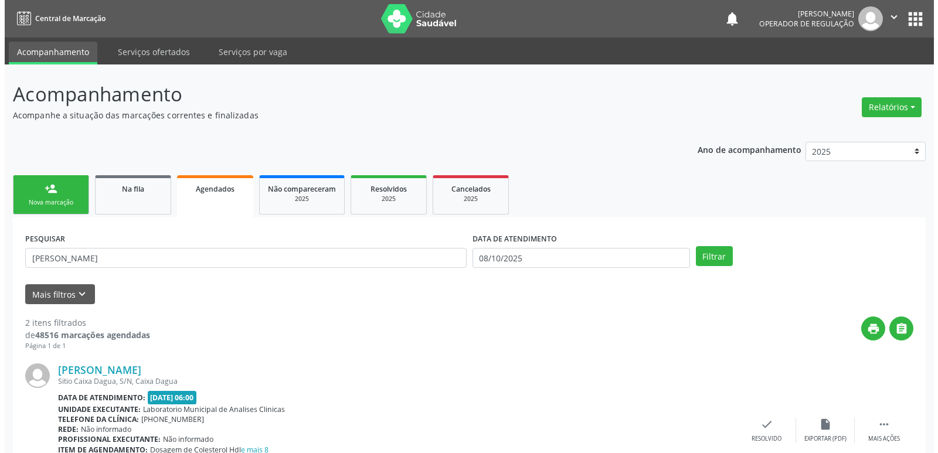
scroll to position [246, 0]
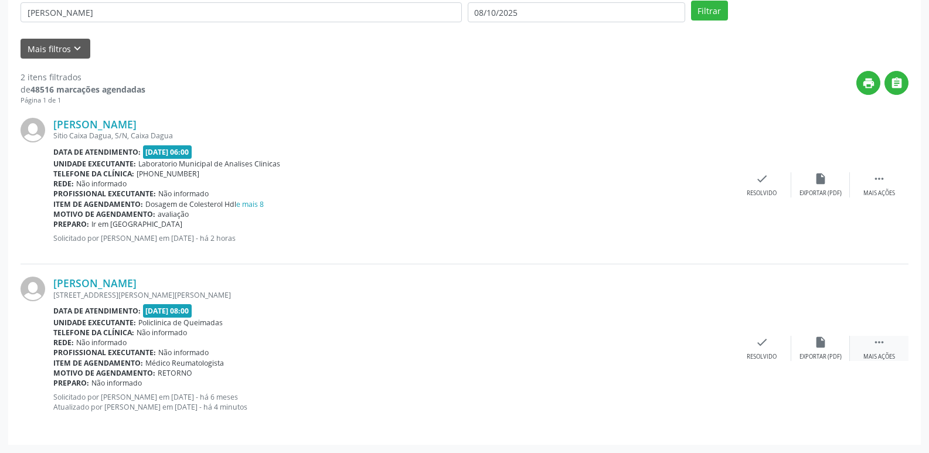
click at [873, 354] on div "Mais ações" at bounding box center [880, 357] width 32 height 8
click at [706, 341] on icon "cancel" at bounding box center [703, 342] width 13 height 13
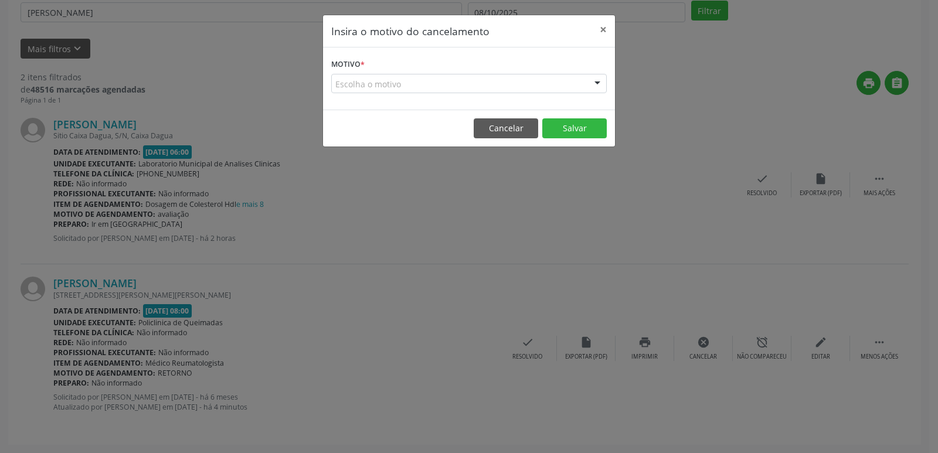
click at [396, 76] on div "Escolha o motivo" at bounding box center [469, 84] width 276 height 20
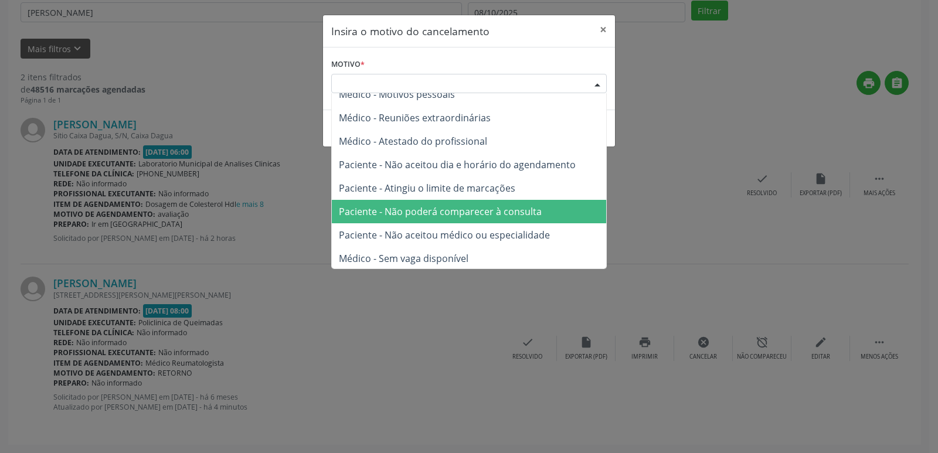
scroll to position [59, 0]
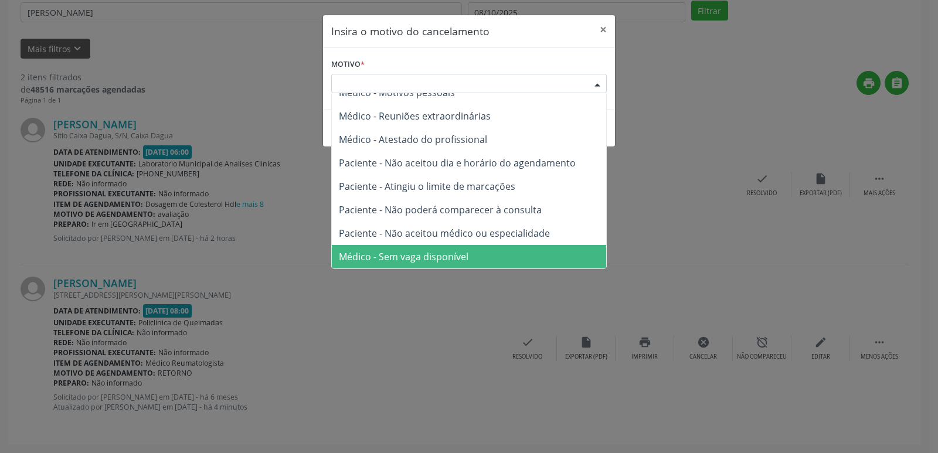
click at [365, 256] on span "Médico - Sem vaga disponível" at bounding box center [404, 256] width 130 height 13
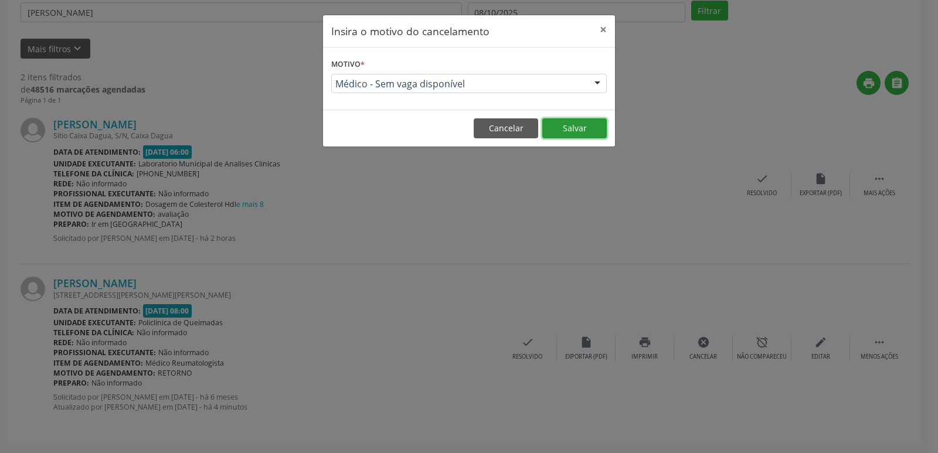
click at [568, 121] on button "Salvar" at bounding box center [574, 128] width 64 height 20
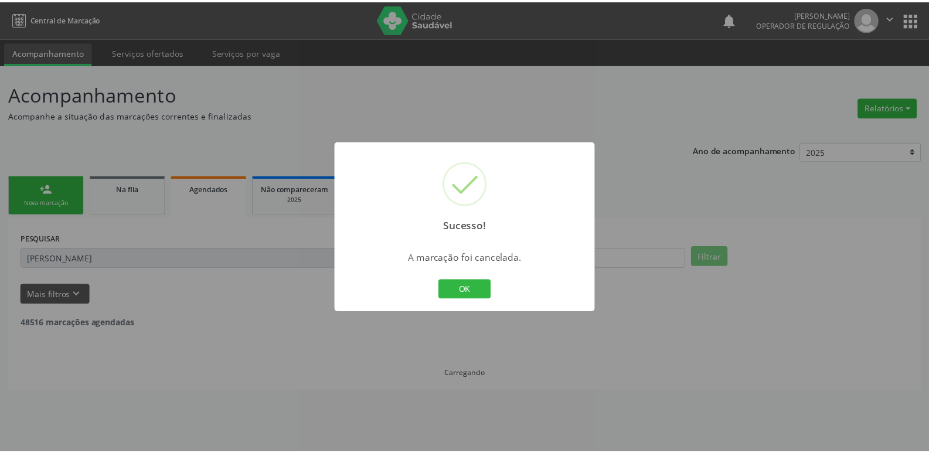
scroll to position [0, 0]
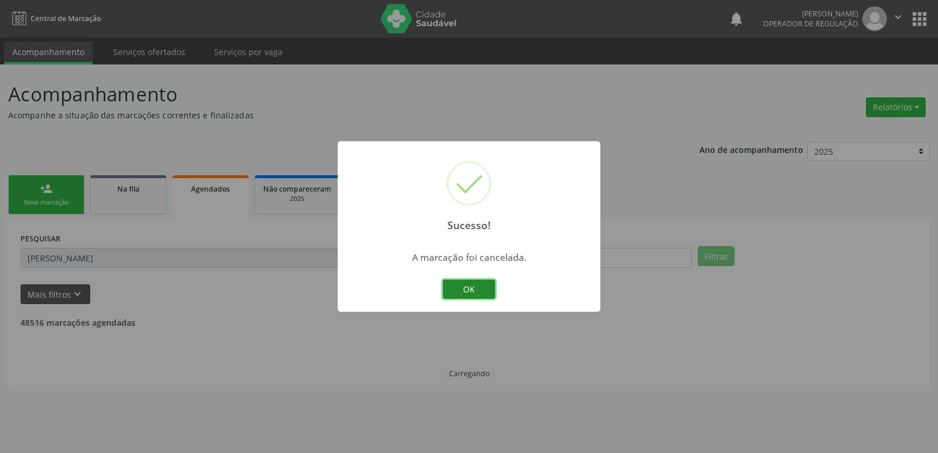
click at [460, 286] on button "OK" at bounding box center [469, 290] width 53 height 20
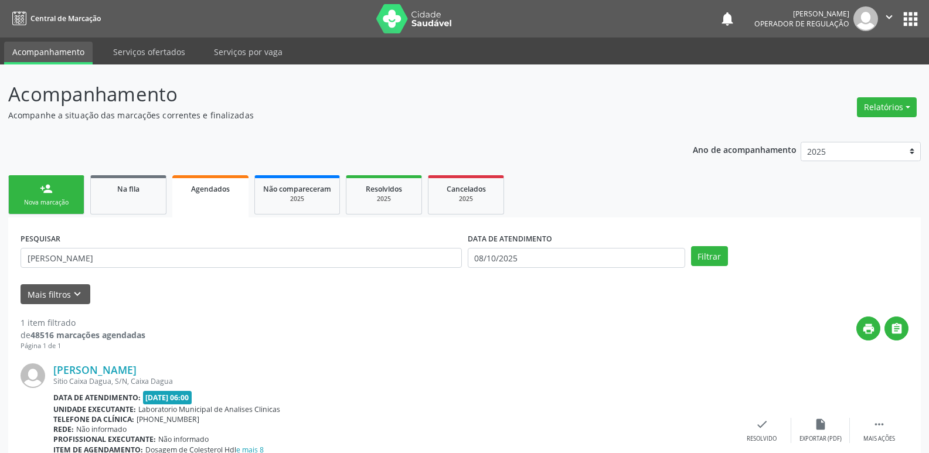
click at [54, 198] on link "person_add Nova marcação" at bounding box center [46, 194] width 76 height 39
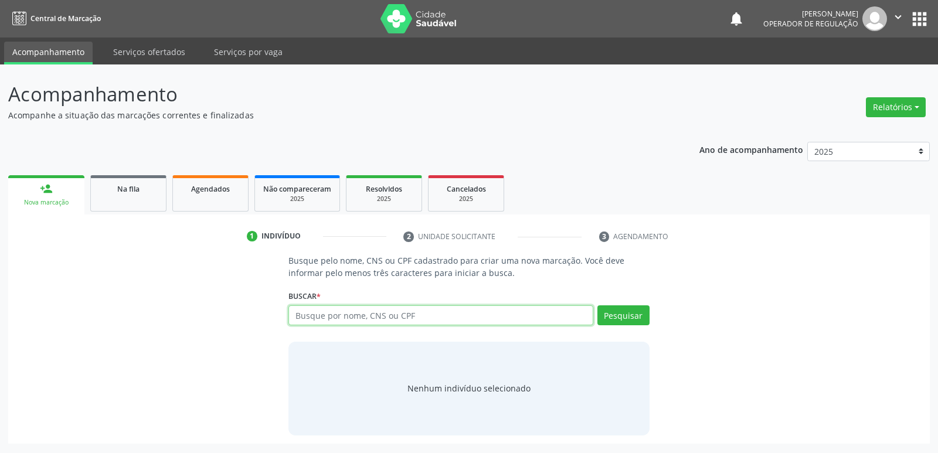
click at [447, 315] on input "text" at bounding box center [440, 315] width 304 height 20
type input "704101449081750"
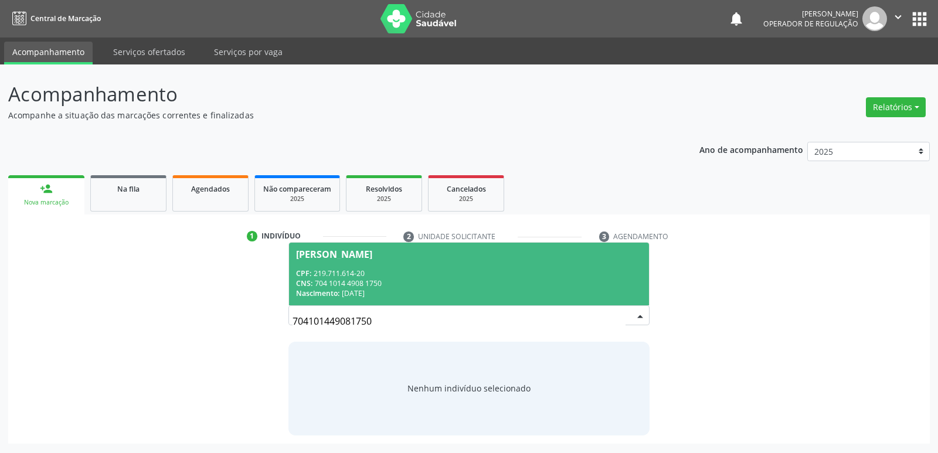
click at [380, 289] on div "Nascimento: 02/11/1949" at bounding box center [468, 293] width 345 height 10
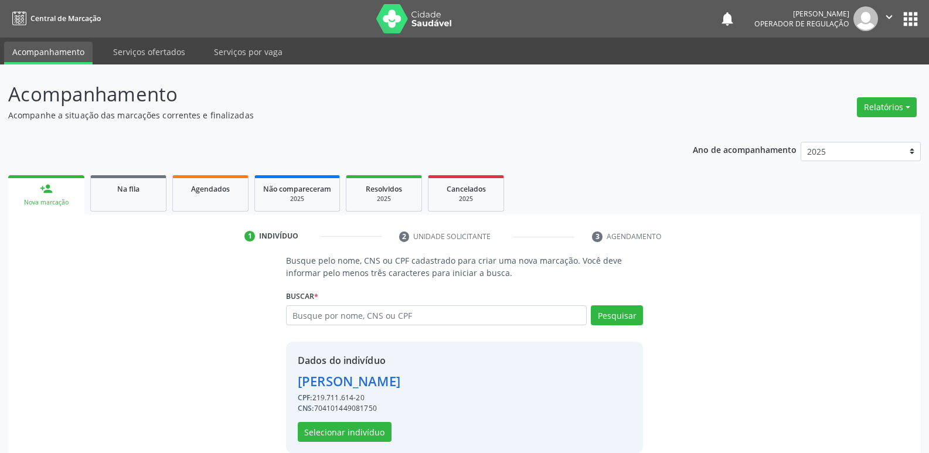
scroll to position [17, 0]
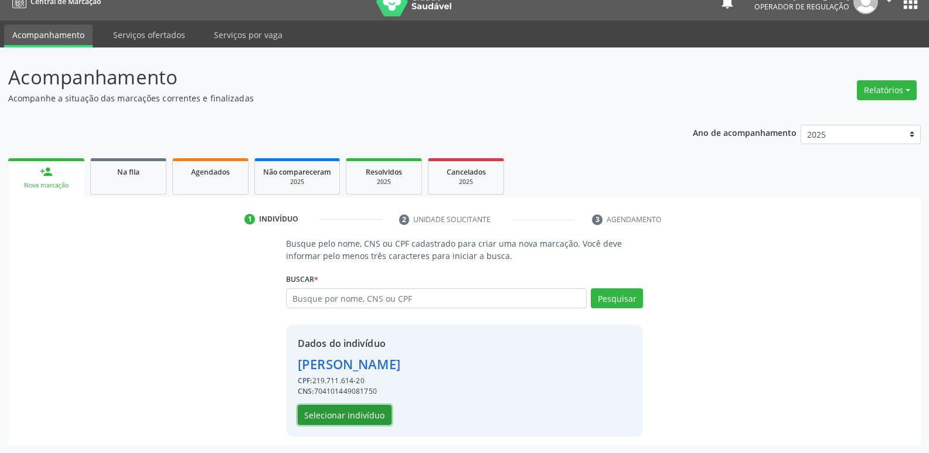
click at [376, 408] on button "Selecionar indivíduo" at bounding box center [345, 415] width 94 height 20
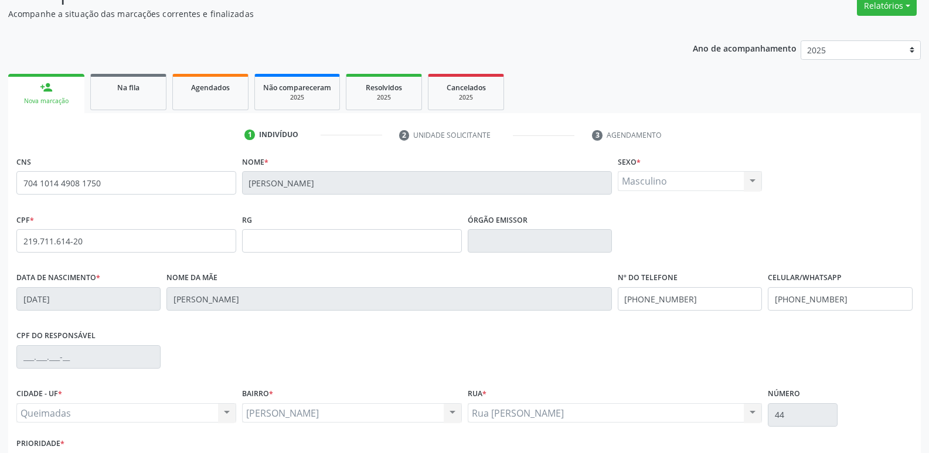
scroll to position [182, 0]
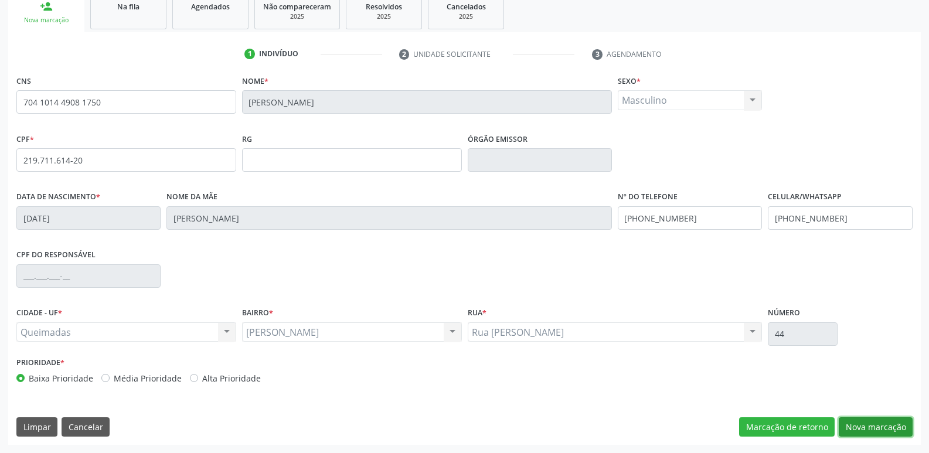
drag, startPoint x: 875, startPoint y: 430, endPoint x: 851, endPoint y: 423, distance: 24.9
click at [875, 430] on button "Nova marcação" at bounding box center [876, 427] width 74 height 20
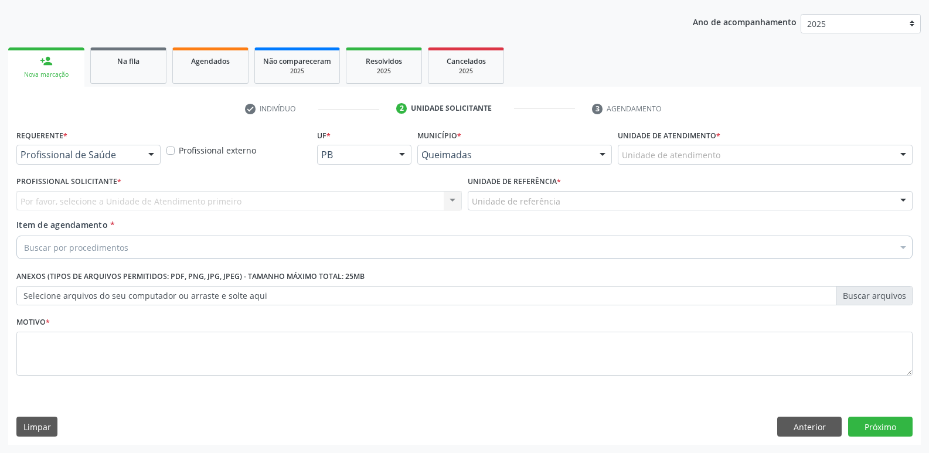
scroll to position [128, 0]
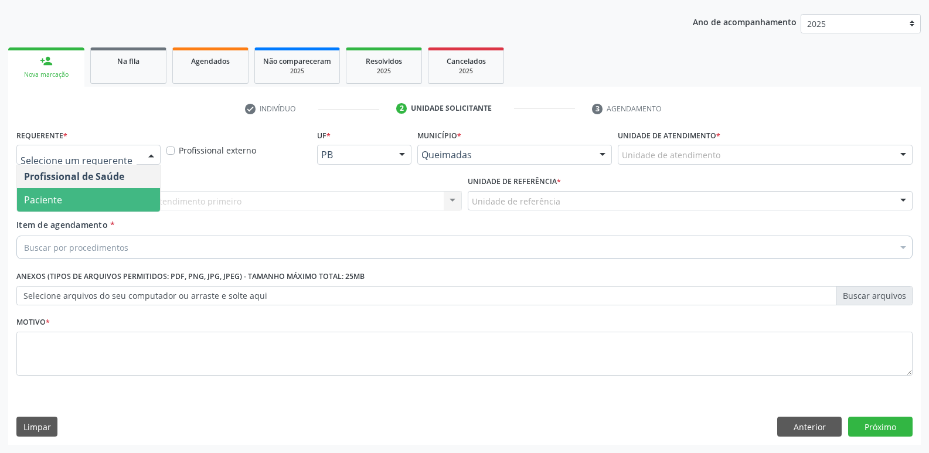
click at [118, 198] on span "Paciente" at bounding box center [88, 199] width 143 height 23
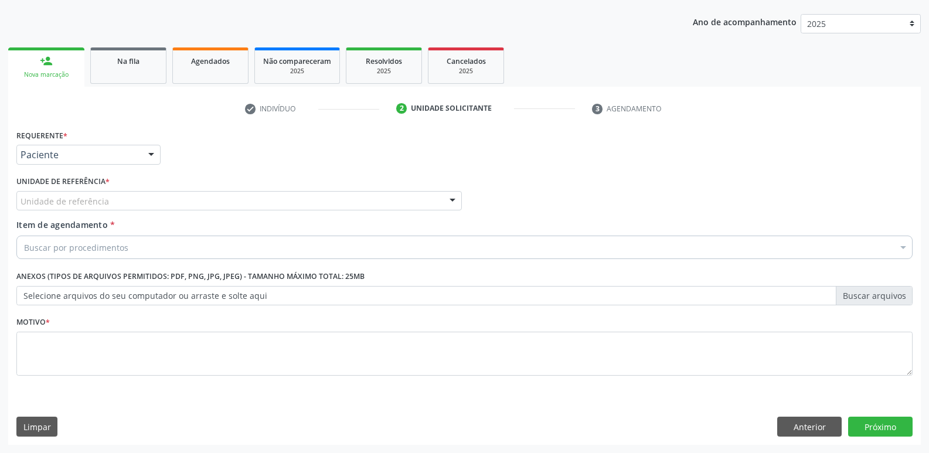
click at [178, 204] on div "Unidade de referência" at bounding box center [239, 201] width 446 height 20
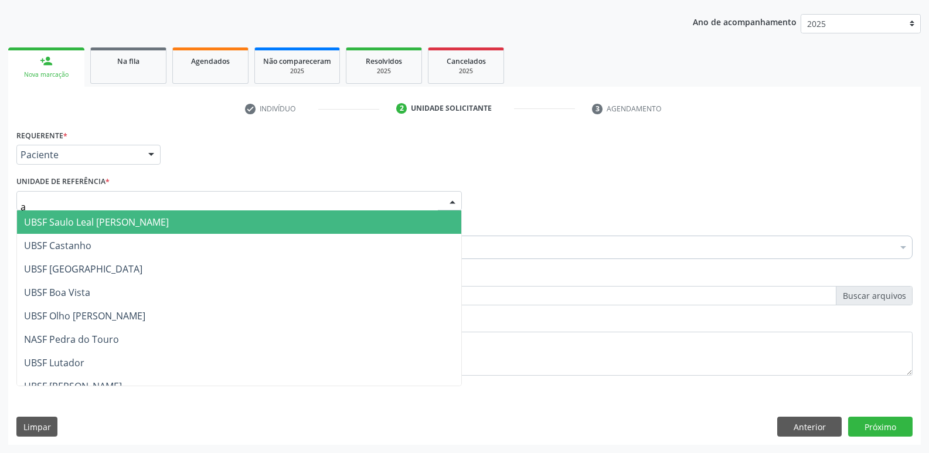
type input "an"
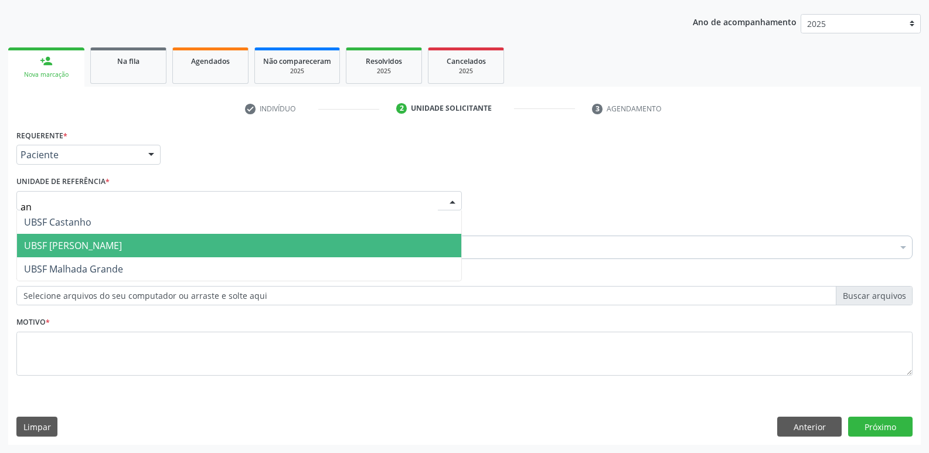
click at [140, 237] on span "UBSF [PERSON_NAME]" at bounding box center [239, 245] width 444 height 23
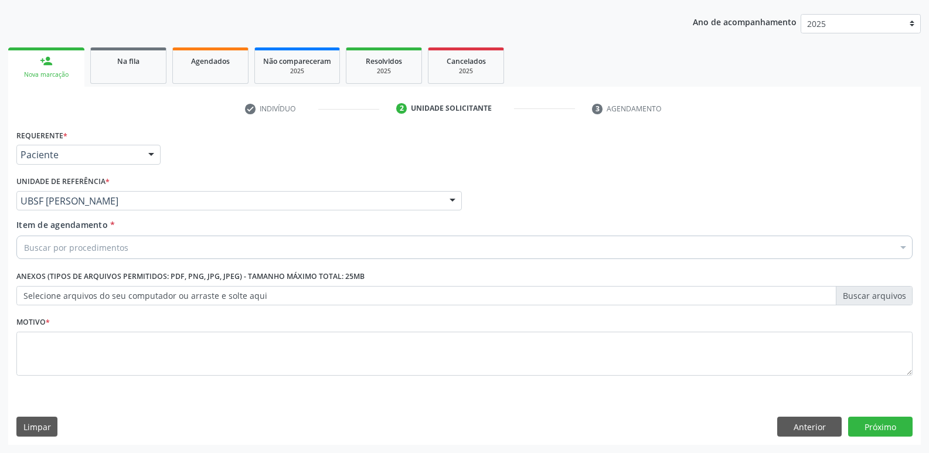
click at [138, 255] on div "Buscar por procedimentos" at bounding box center [464, 247] width 897 height 23
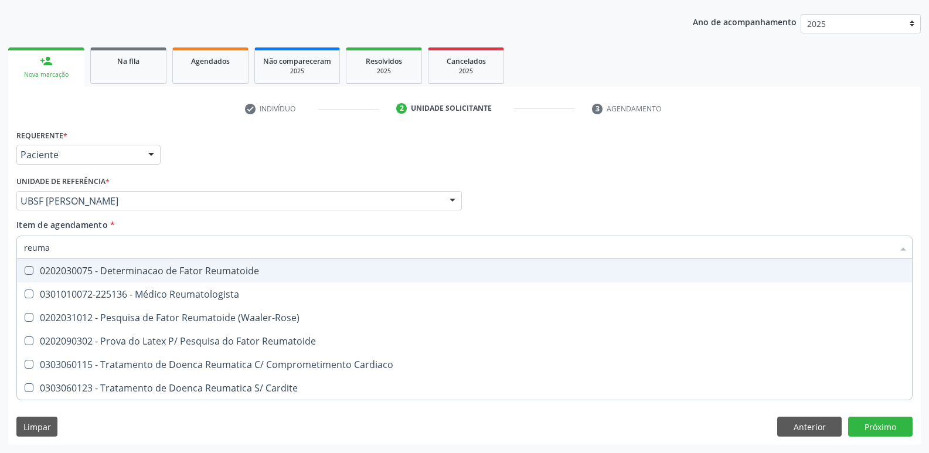
type input "reumat"
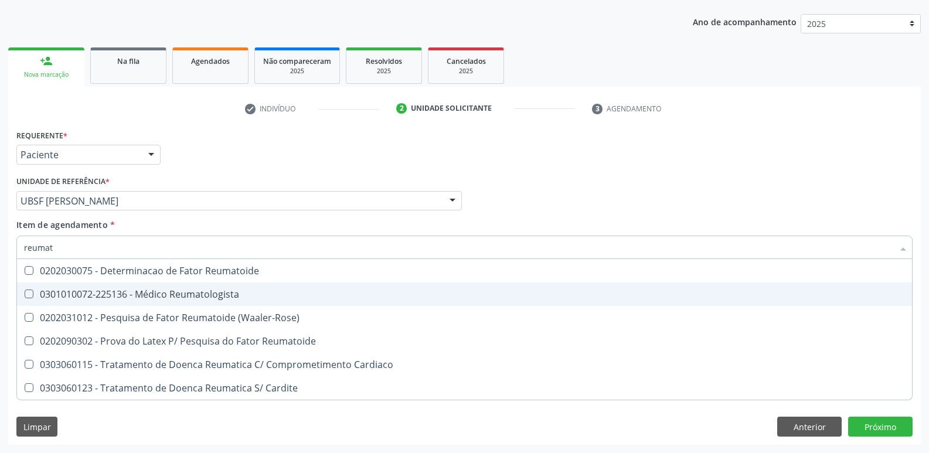
click at [142, 283] on span "0301010072-225136 - Médico Reumatologista" at bounding box center [464, 294] width 895 height 23
checkbox Reumatologista "true"
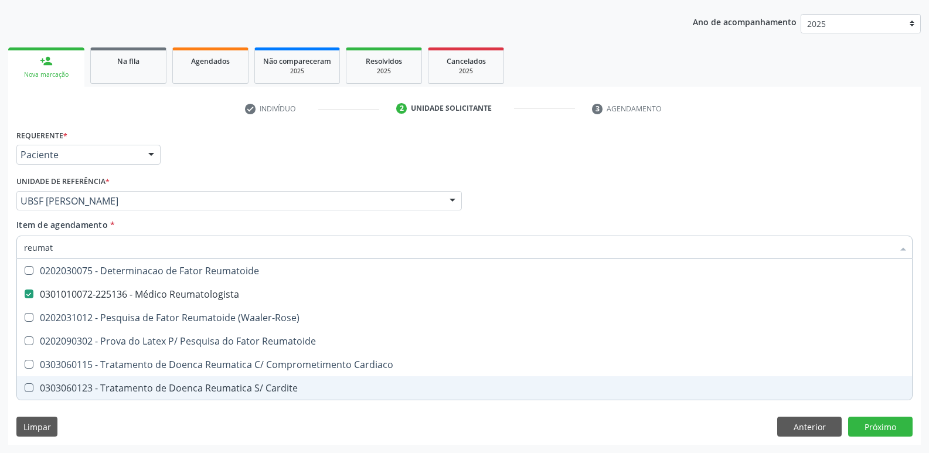
click at [137, 419] on div "Requerente * Paciente Profissional de Saúde Paciente Nenhum resultado encontrad…" at bounding box center [464, 286] width 913 height 318
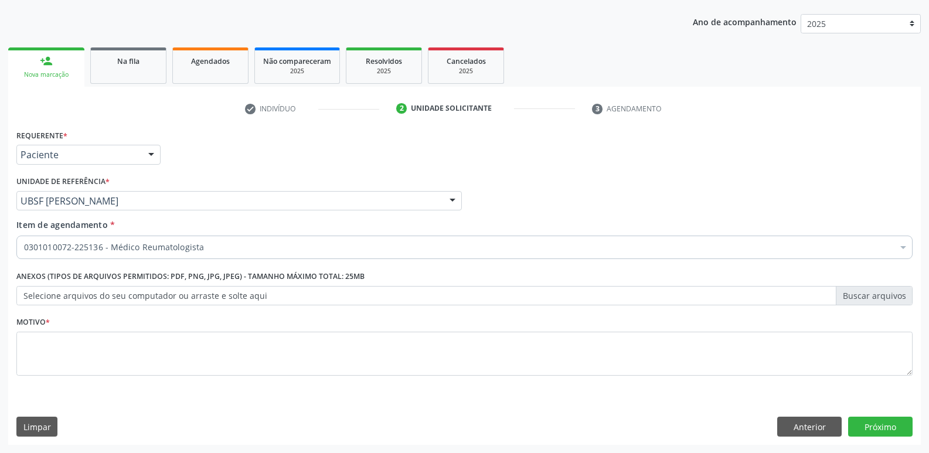
drag, startPoint x: 154, startPoint y: 377, endPoint x: 158, endPoint y: 371, distance: 7.2
click at [155, 376] on fieldset "Motivo *" at bounding box center [464, 349] width 897 height 70
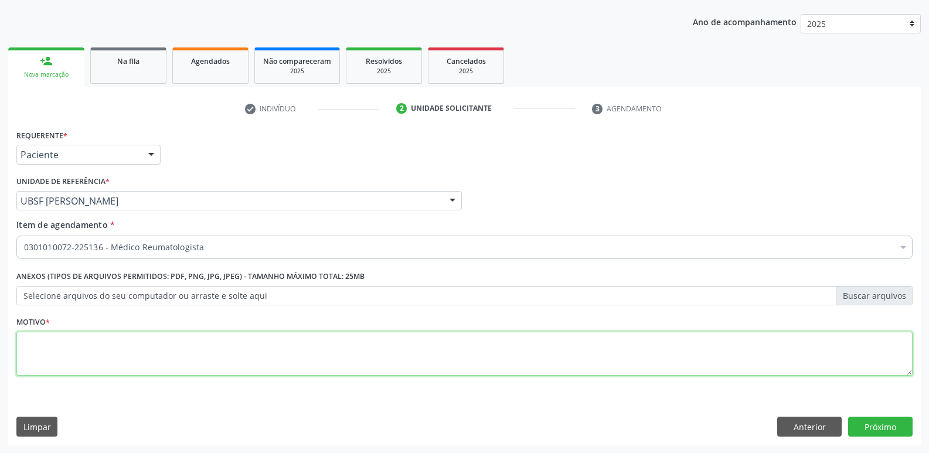
click at [175, 349] on textarea at bounding box center [464, 354] width 897 height 45
paste textarea "avaliação"
type textarea "avaliação"
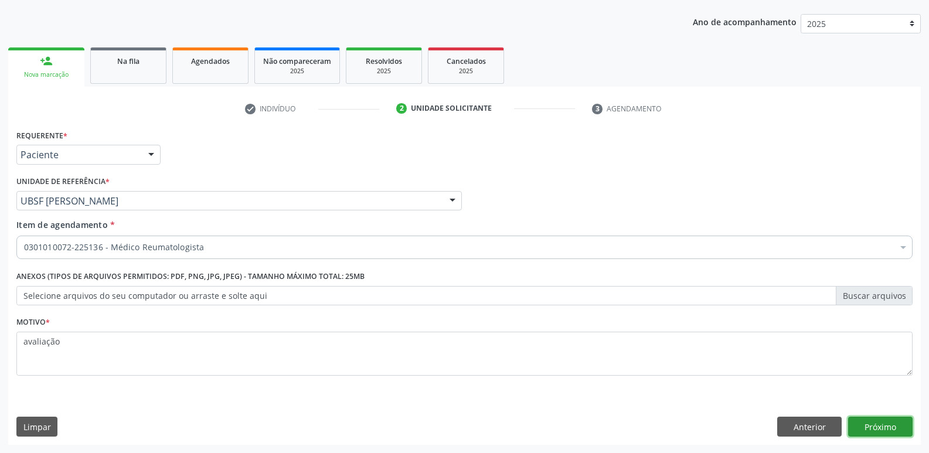
click at [887, 421] on button "Próximo" at bounding box center [880, 427] width 64 height 20
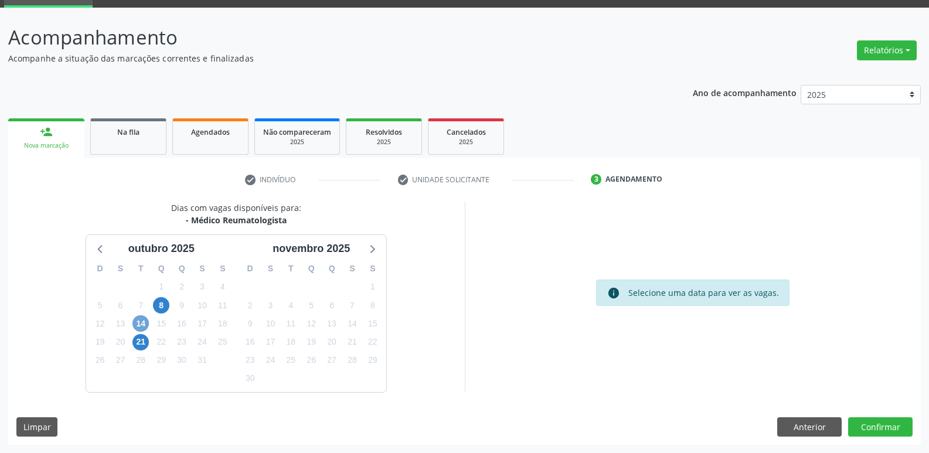
click at [138, 323] on span "14" at bounding box center [141, 323] width 16 height 16
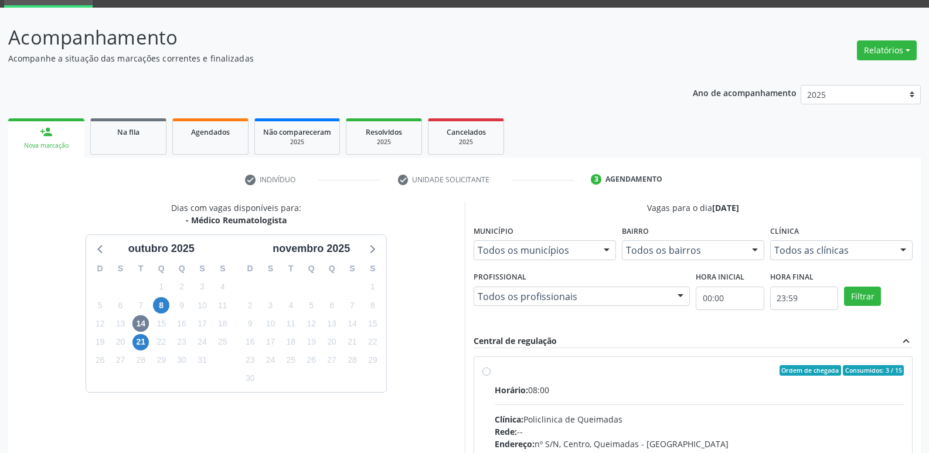
drag, startPoint x: 715, startPoint y: 399, endPoint x: 746, endPoint y: 357, distance: 51.6
radio input "true"
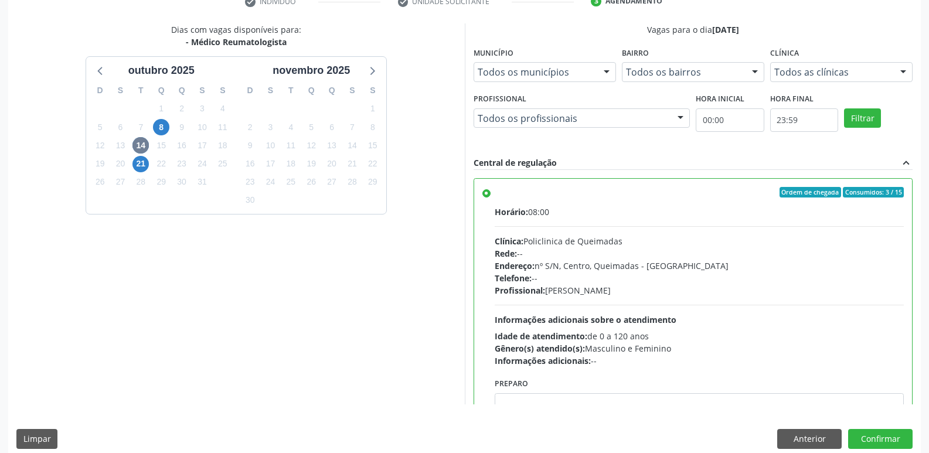
scroll to position [247, 0]
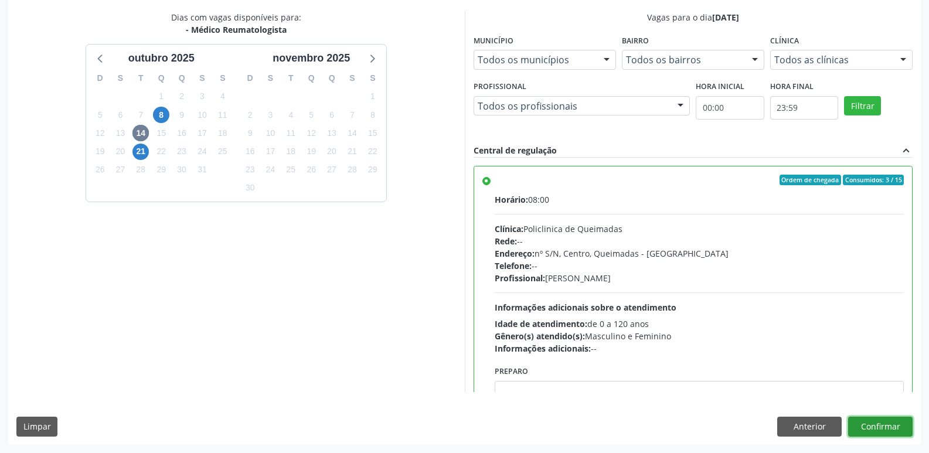
click at [874, 420] on button "Confirmar" at bounding box center [880, 427] width 64 height 20
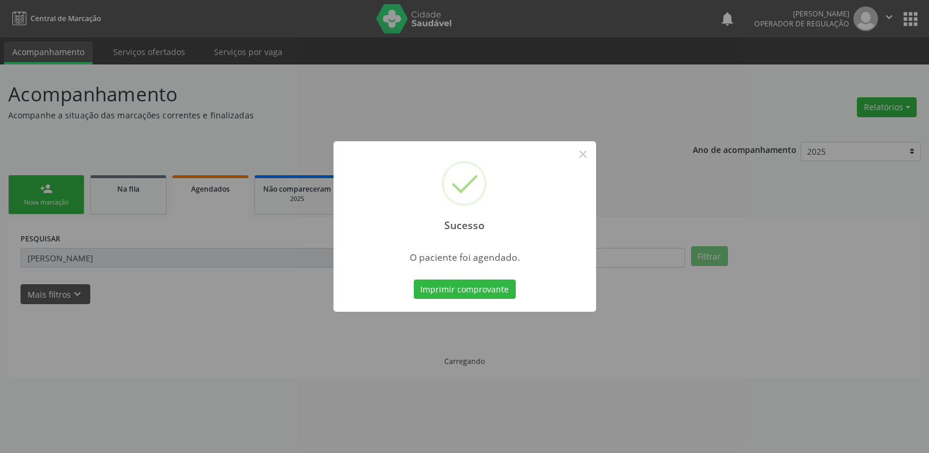
scroll to position [0, 0]
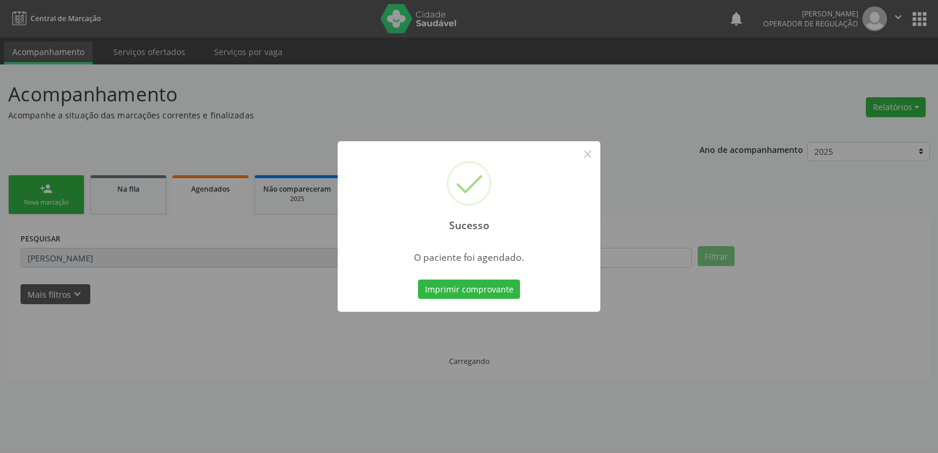
click at [418, 280] on button "Imprimir comprovante" at bounding box center [469, 290] width 102 height 20
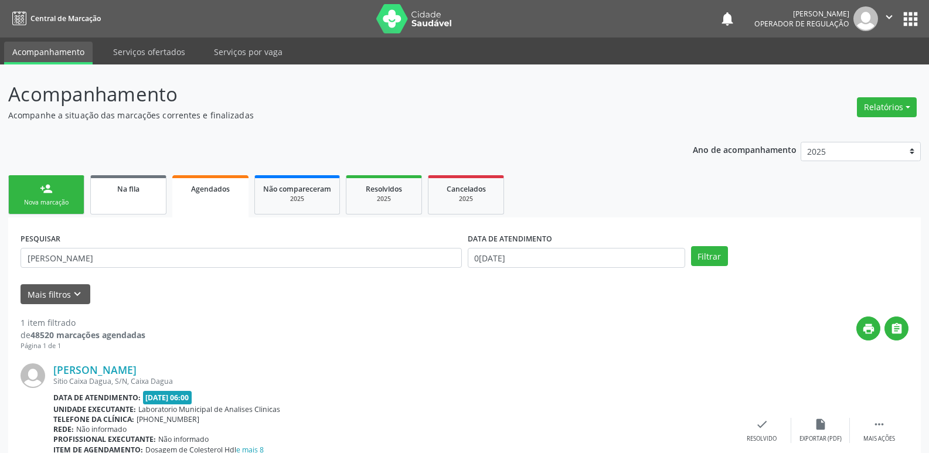
click at [112, 200] on link "Na fila" at bounding box center [128, 194] width 76 height 39
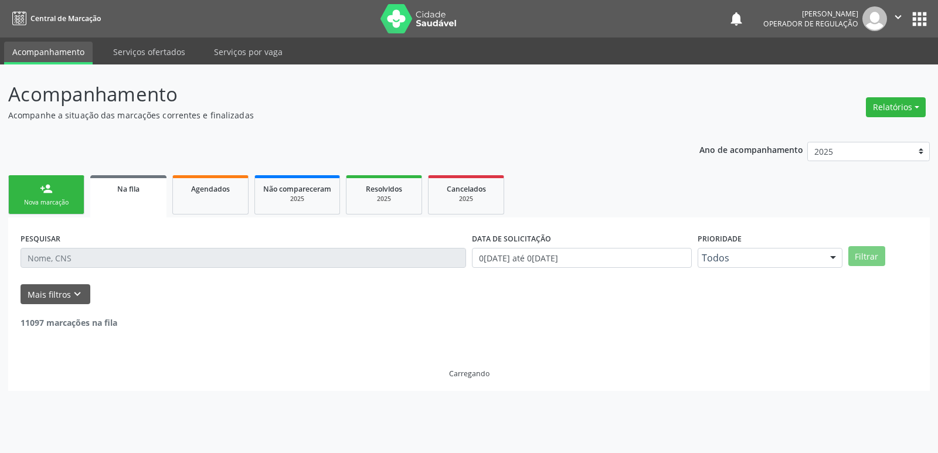
click at [62, 257] on input "text" at bounding box center [244, 258] width 446 height 20
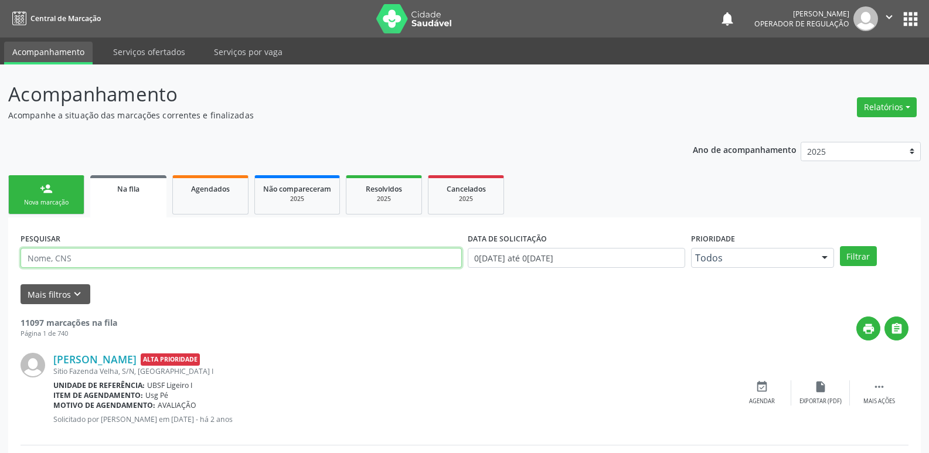
click at [62, 257] on input "text" at bounding box center [242, 258] width 442 height 20
type input "704001849635266"
click at [840, 246] on button "Filtrar" at bounding box center [858, 256] width 37 height 20
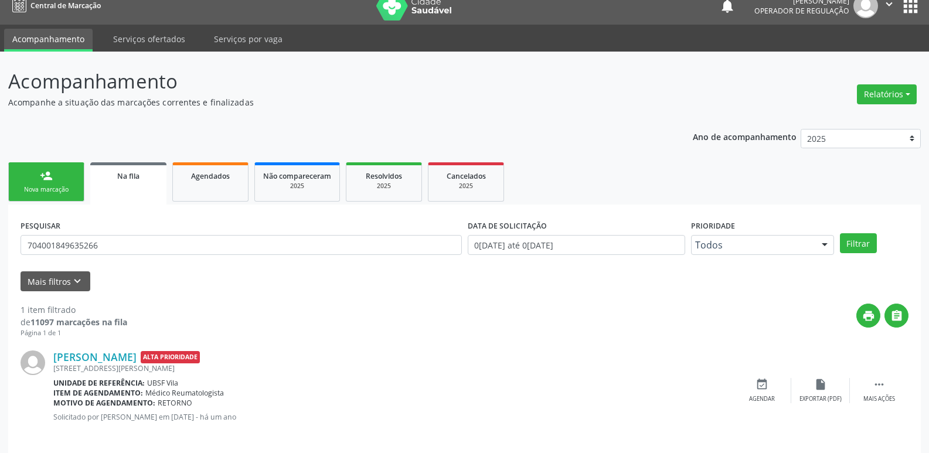
scroll to position [23, 0]
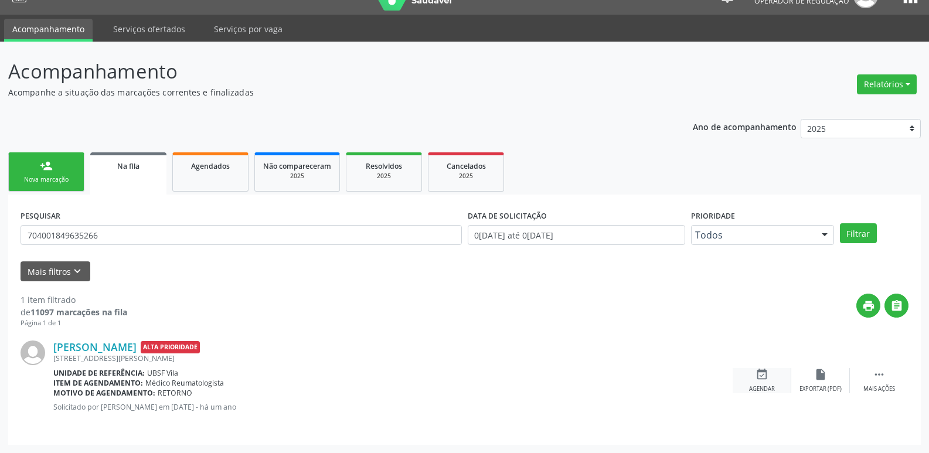
click at [771, 374] on div "event_available Agendar" at bounding box center [762, 380] width 59 height 25
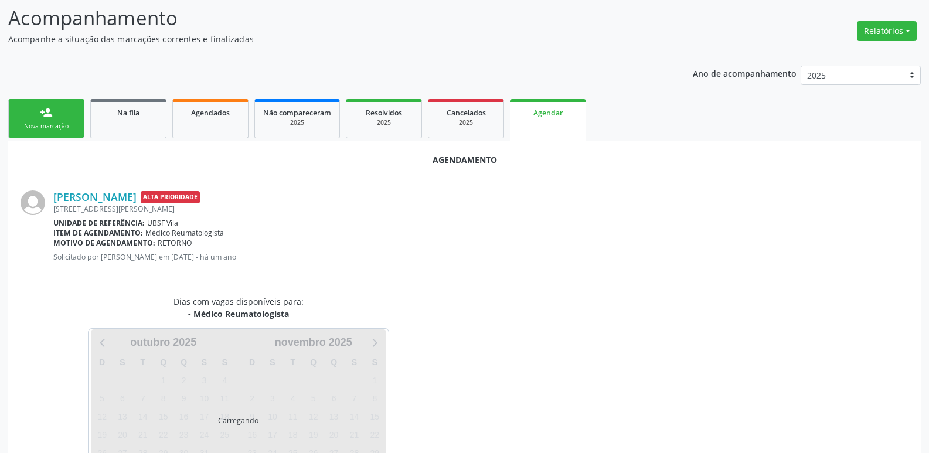
scroll to position [130, 0]
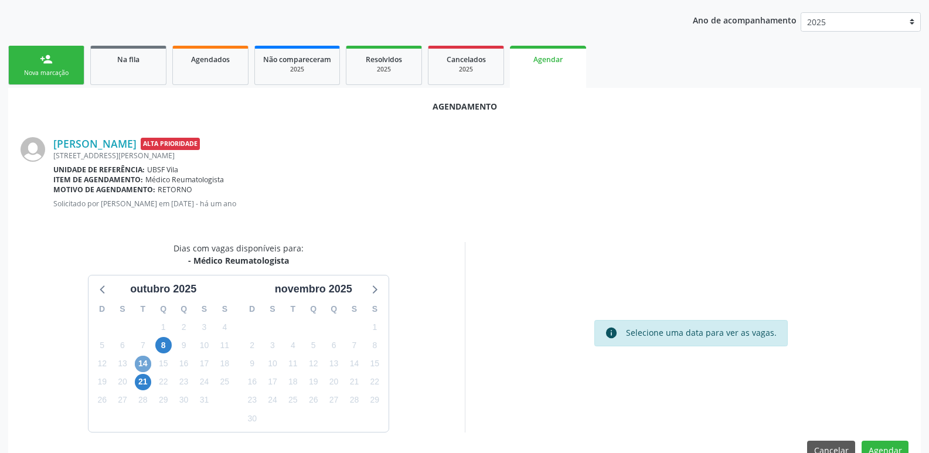
click at [144, 359] on span "14" at bounding box center [143, 364] width 16 height 16
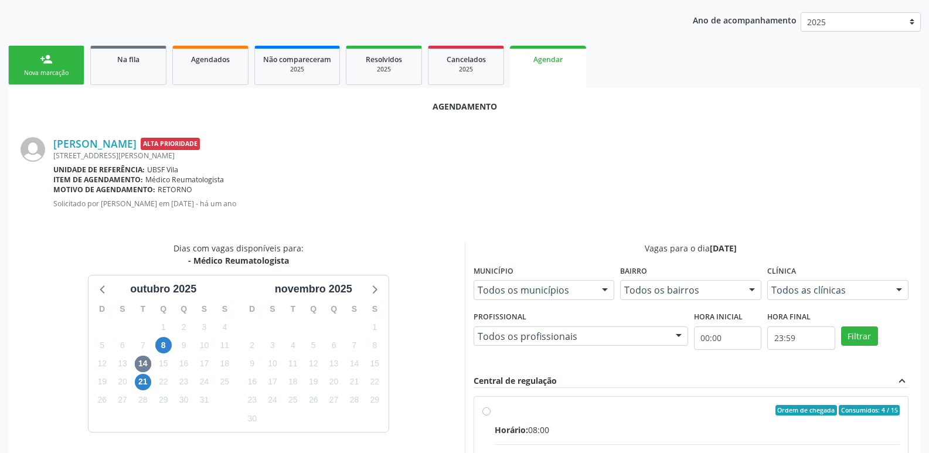
drag, startPoint x: 692, startPoint y: 402, endPoint x: 743, endPoint y: 355, distance: 68.9
radio input "true"
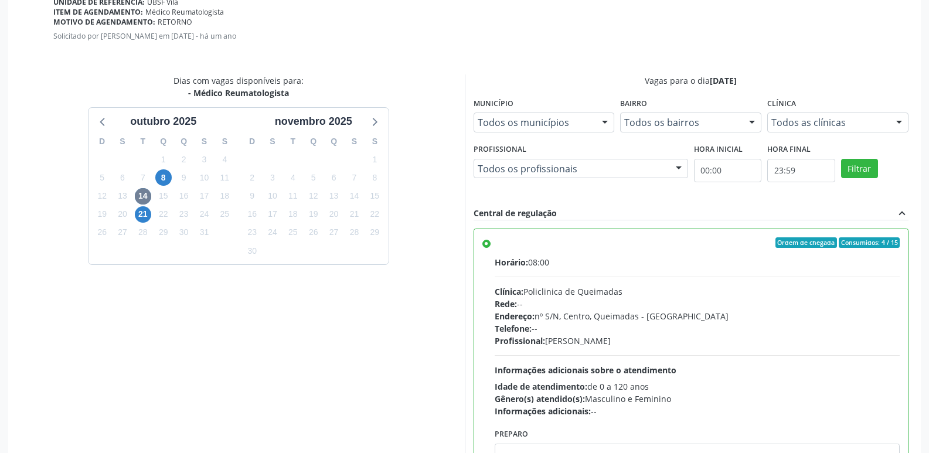
scroll to position [348, 0]
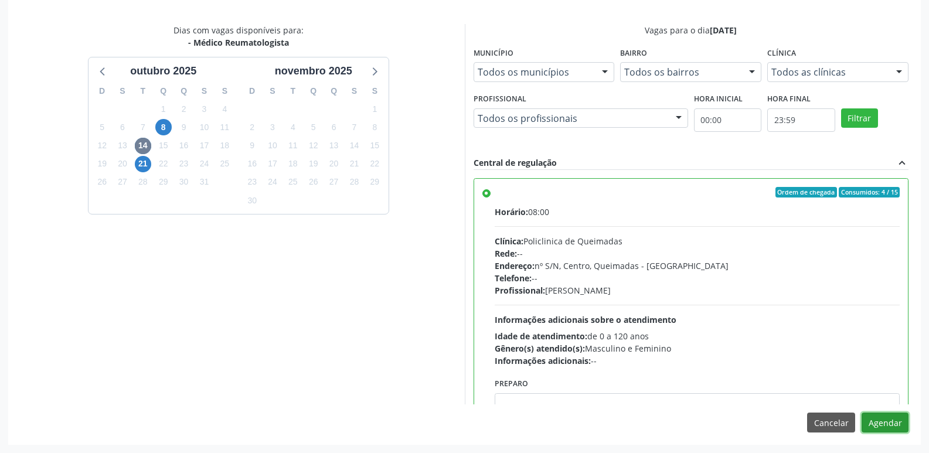
click at [888, 418] on button "Agendar" at bounding box center [885, 423] width 47 height 20
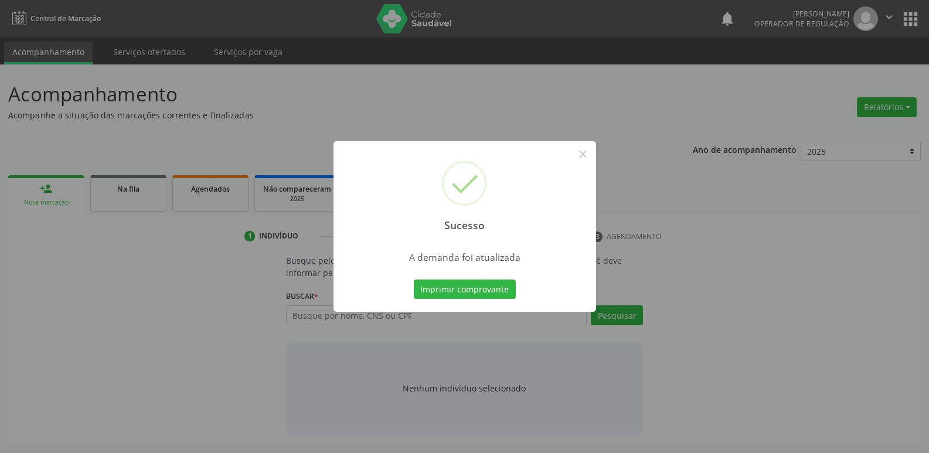
scroll to position [0, 0]
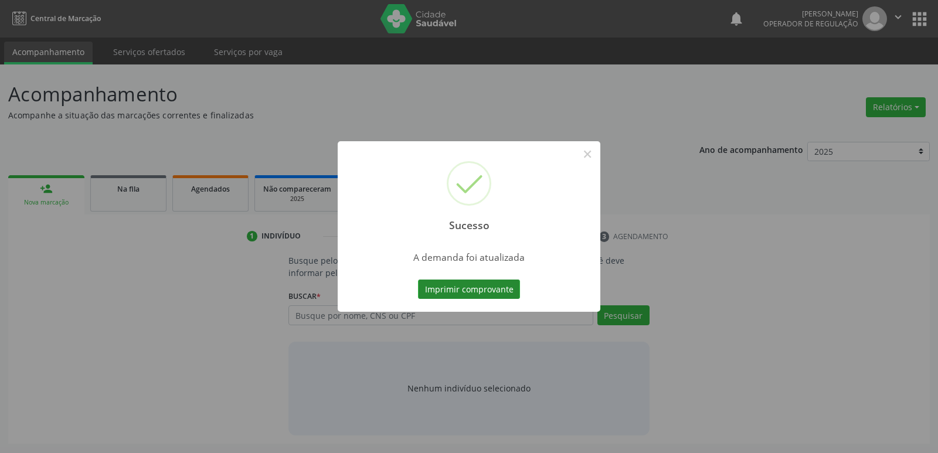
click at [488, 292] on button "Imprimir comprovante" at bounding box center [469, 290] width 102 height 20
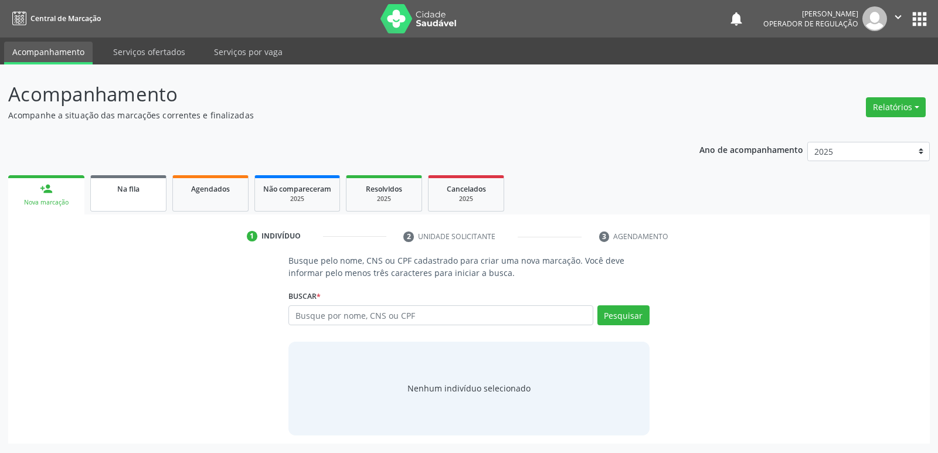
click at [144, 182] on div "Na fila" at bounding box center [128, 188] width 59 height 12
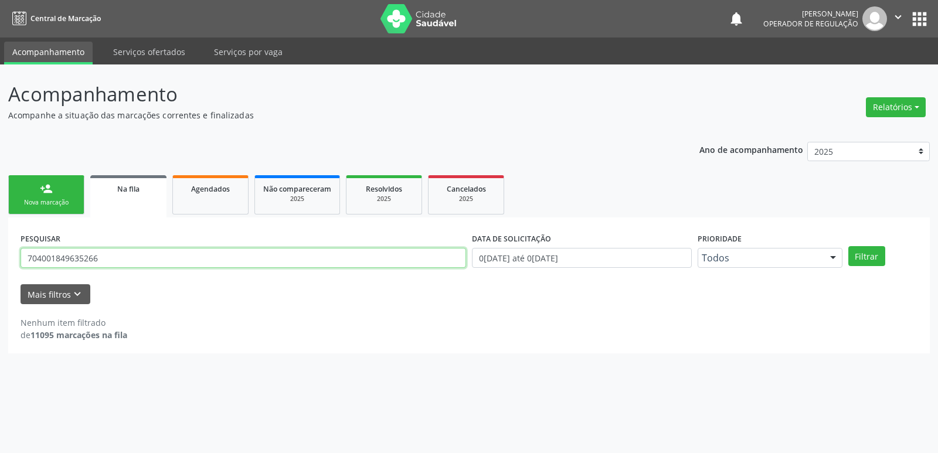
drag, startPoint x: 140, startPoint y: 253, endPoint x: 0, endPoint y: 158, distance: 169.3
click at [0, 158] on div "Acompanhamento Acompanhe a situação das marcações correntes e finalizadas Relat…" at bounding box center [469, 258] width 938 height 389
type input "706901102052839"
click at [848, 246] on button "Filtrar" at bounding box center [866, 256] width 37 height 20
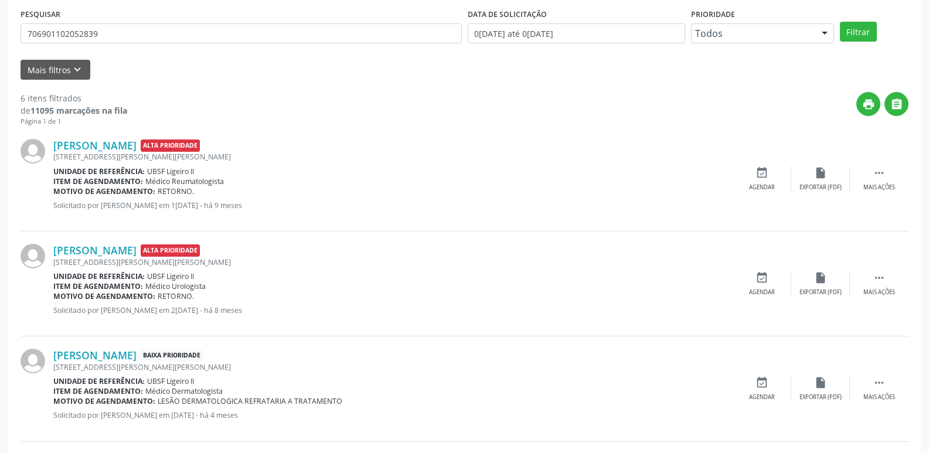
scroll to position [196, 0]
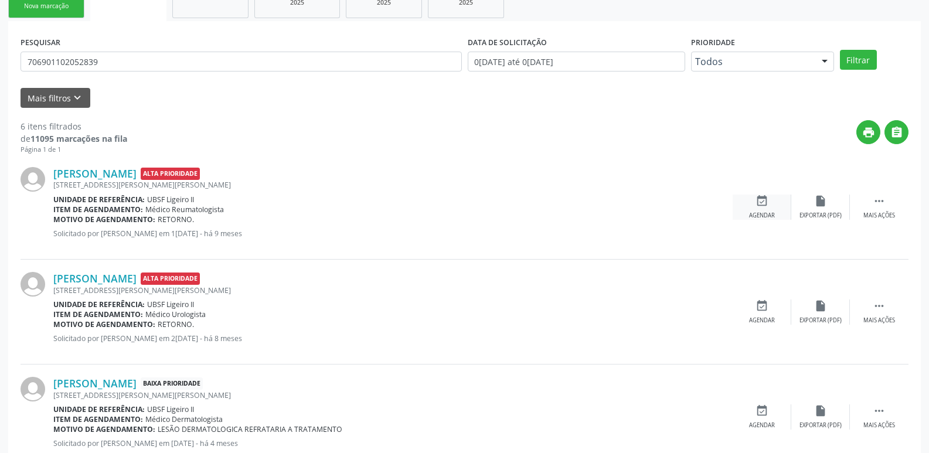
click at [762, 199] on icon "event_available" at bounding box center [762, 201] width 13 height 13
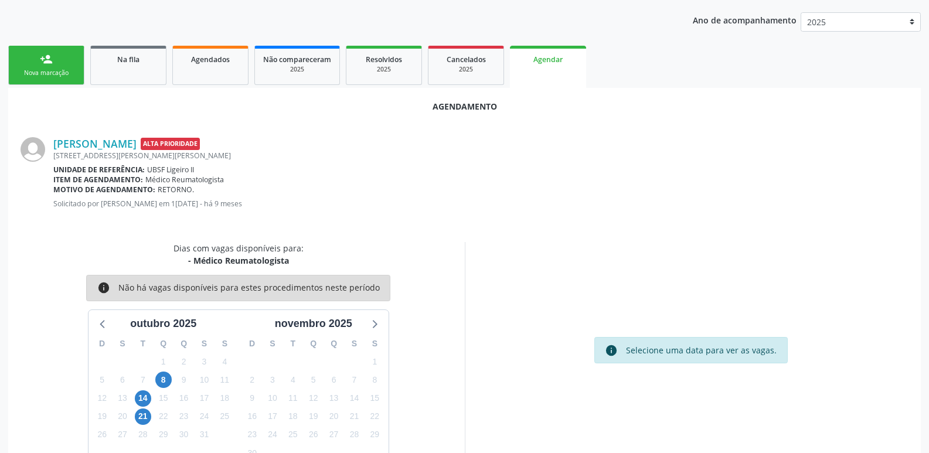
scroll to position [157, 0]
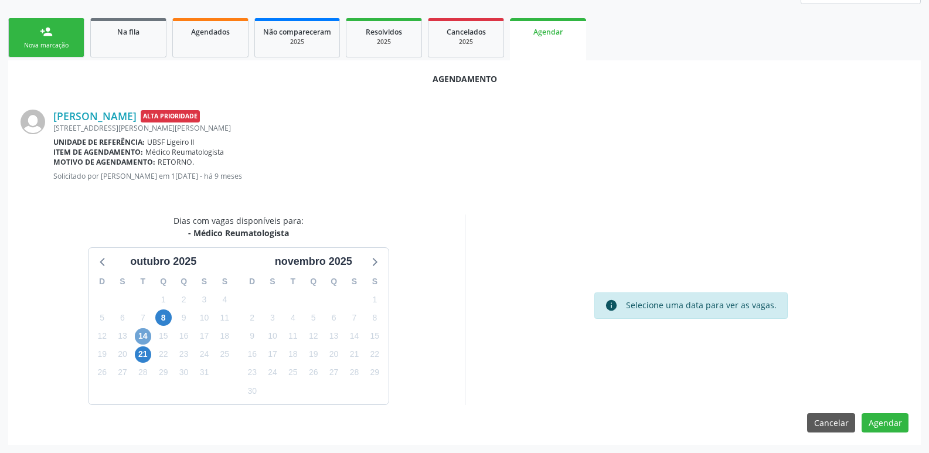
click at [141, 333] on span "14" at bounding box center [143, 336] width 16 height 16
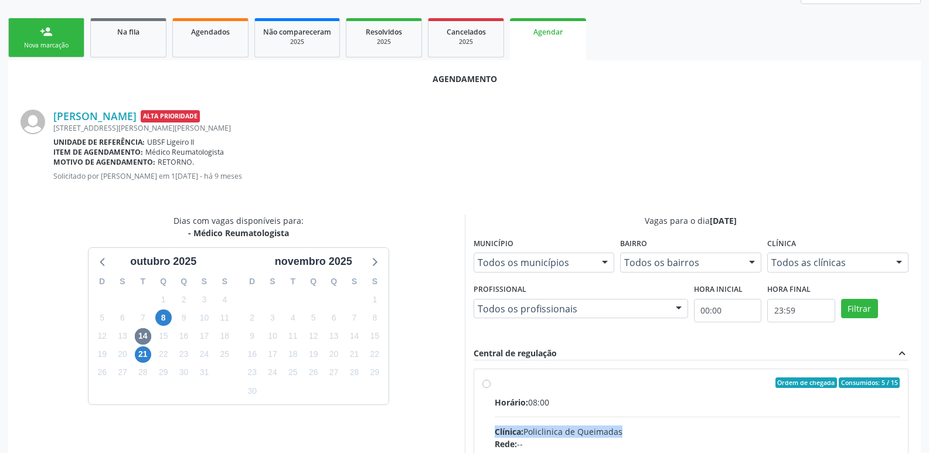
radio input "true"
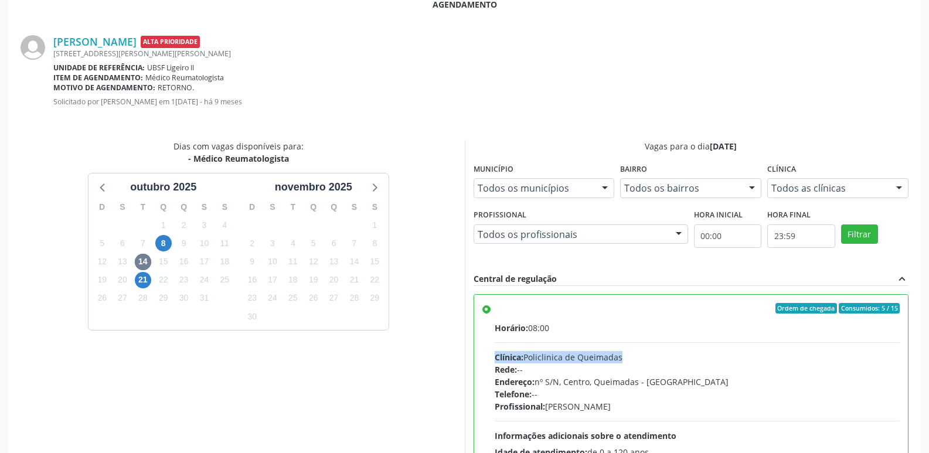
scroll to position [348, 0]
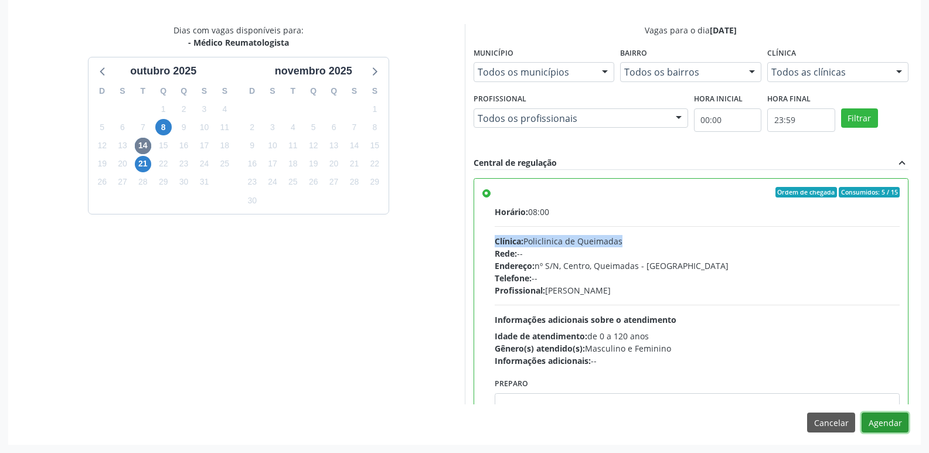
drag, startPoint x: 876, startPoint y: 419, endPoint x: 903, endPoint y: 358, distance: 66.7
click at [876, 415] on button "Agendar" at bounding box center [885, 423] width 47 height 20
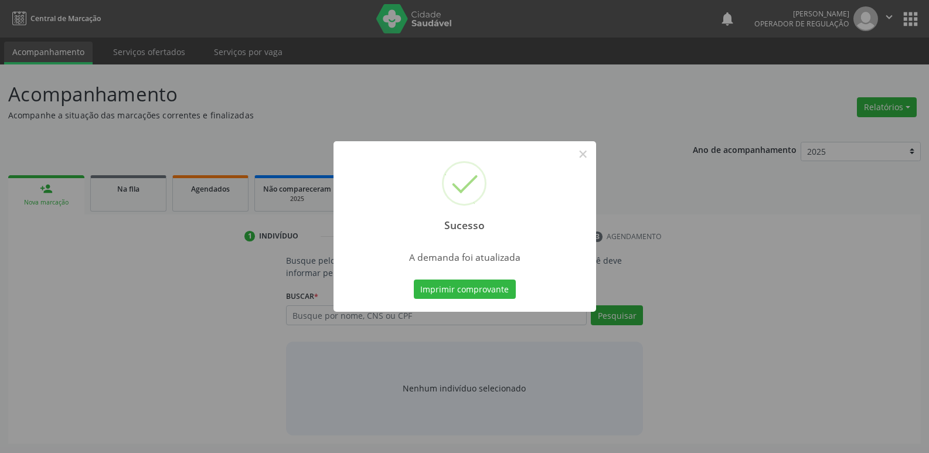
scroll to position [0, 0]
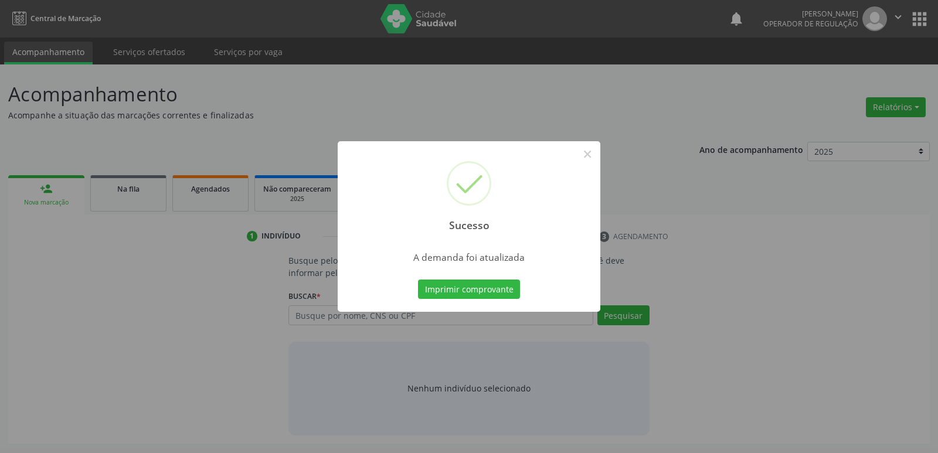
click at [418, 280] on button "Imprimir comprovante" at bounding box center [469, 290] width 102 height 20
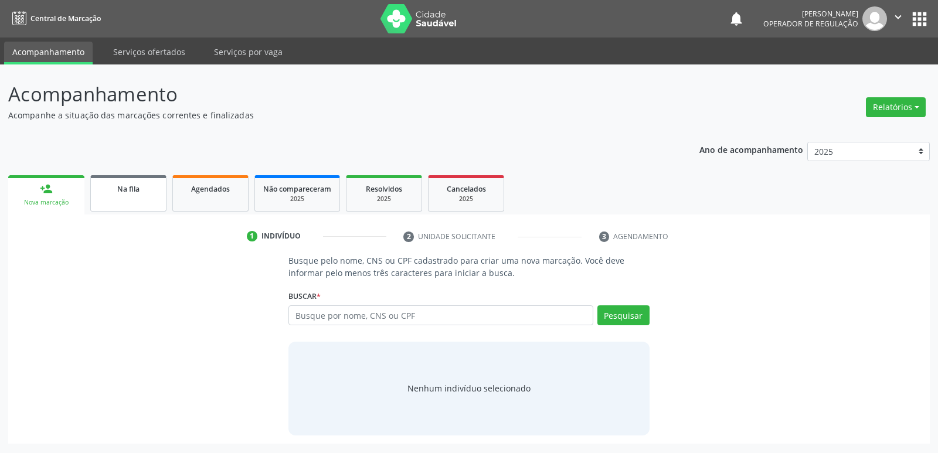
click at [142, 186] on div "Na fila" at bounding box center [128, 188] width 59 height 12
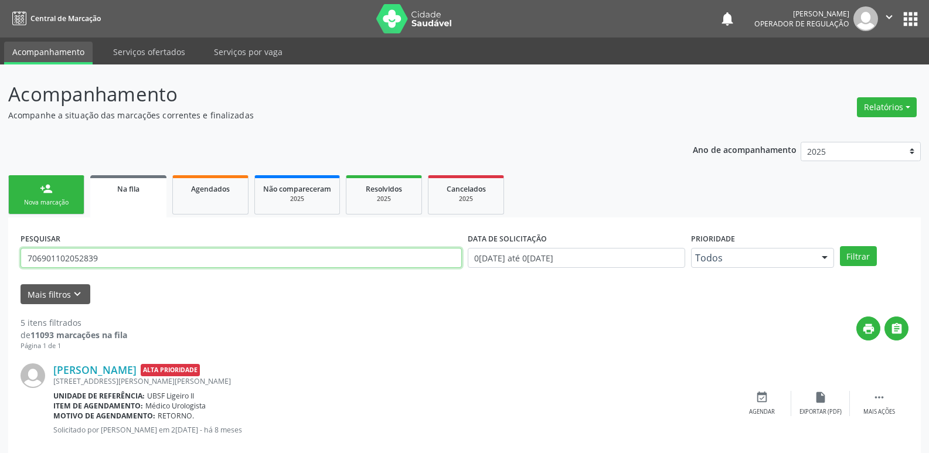
drag, startPoint x: 126, startPoint y: 260, endPoint x: 0, endPoint y: 188, distance: 145.2
type input "708609560563585"
click at [840, 246] on button "Filtrar" at bounding box center [858, 256] width 37 height 20
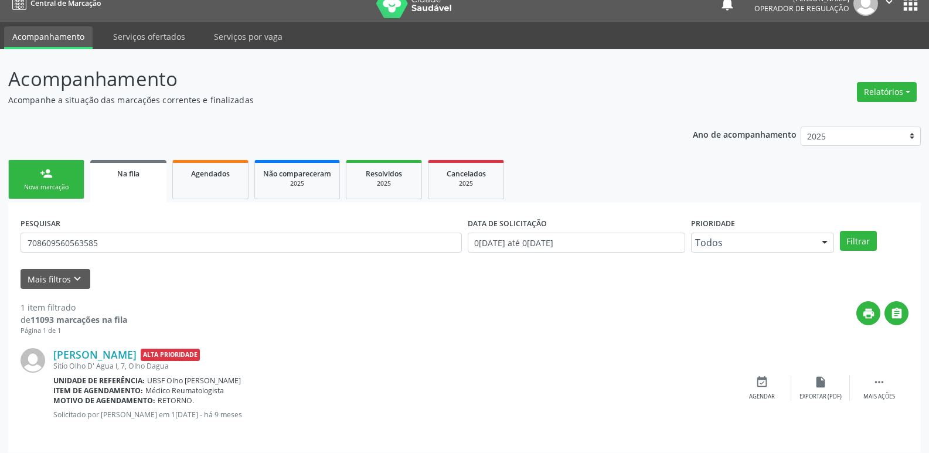
scroll to position [23, 0]
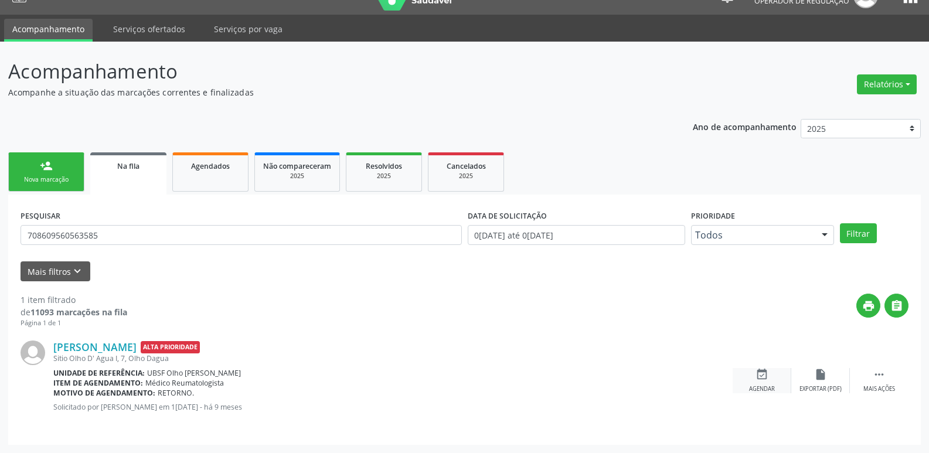
click at [756, 385] on div "Agendar" at bounding box center [762, 389] width 26 height 8
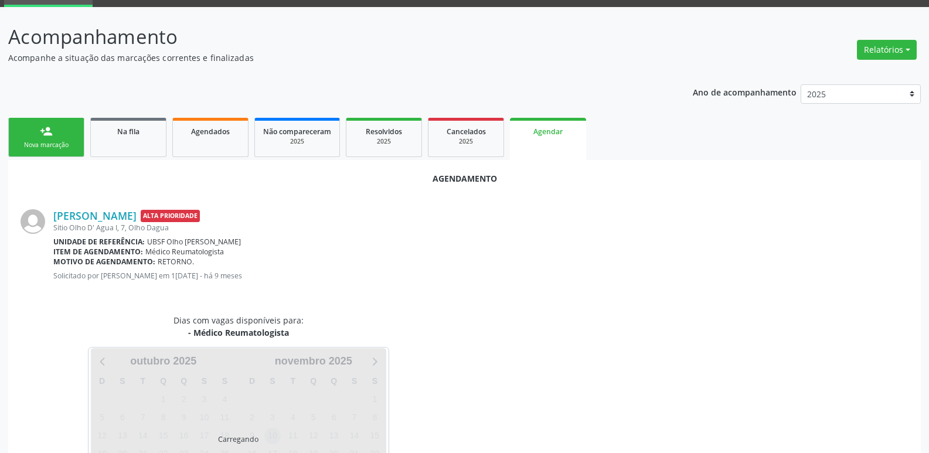
scroll to position [130, 0]
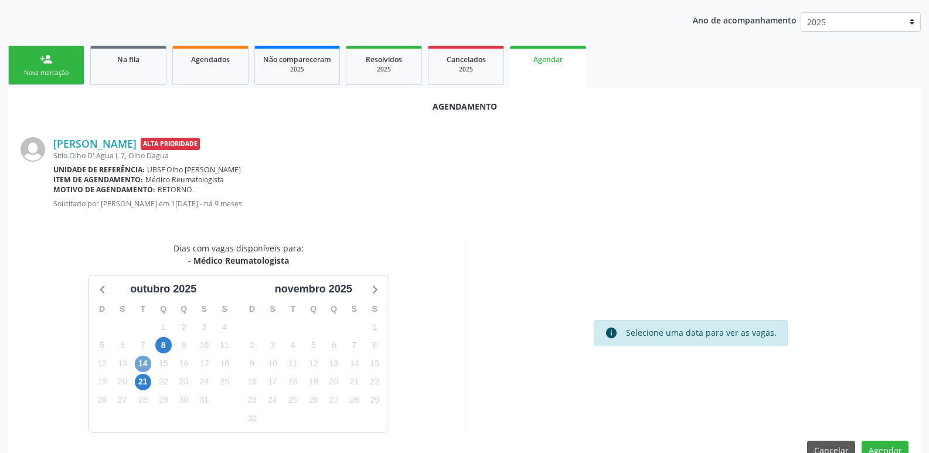
click at [148, 360] on span "14" at bounding box center [143, 364] width 16 height 16
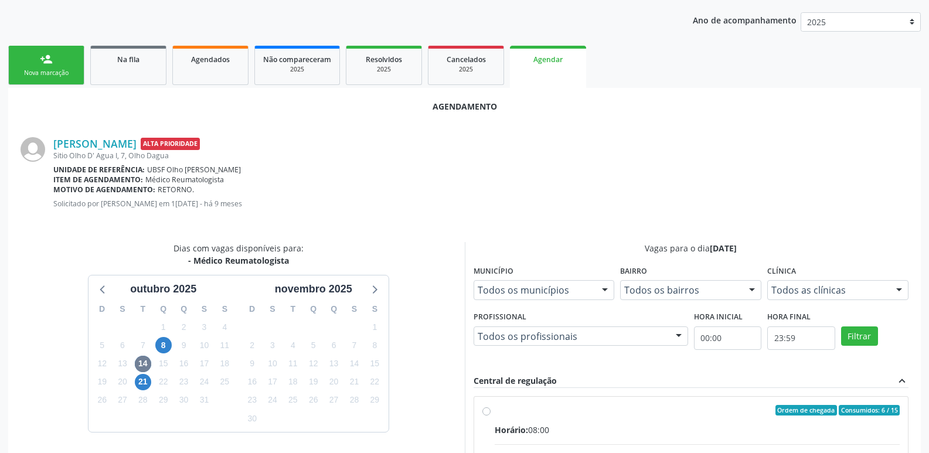
radio input "true"
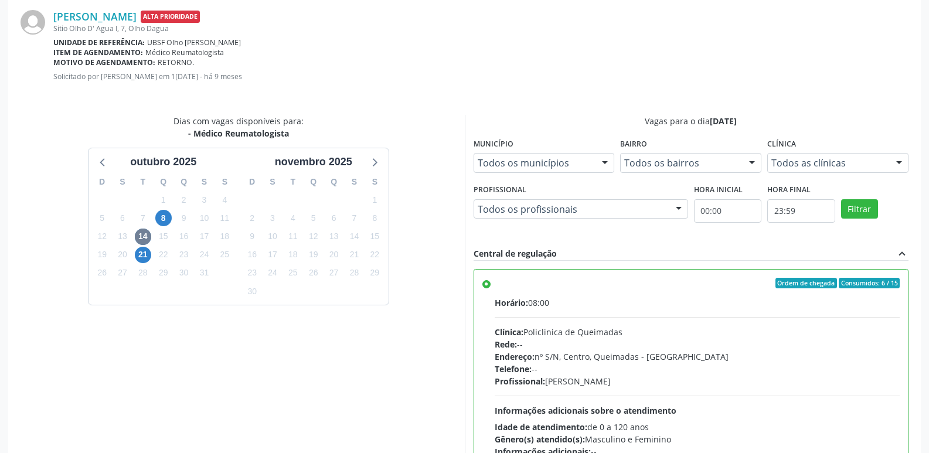
scroll to position [348, 0]
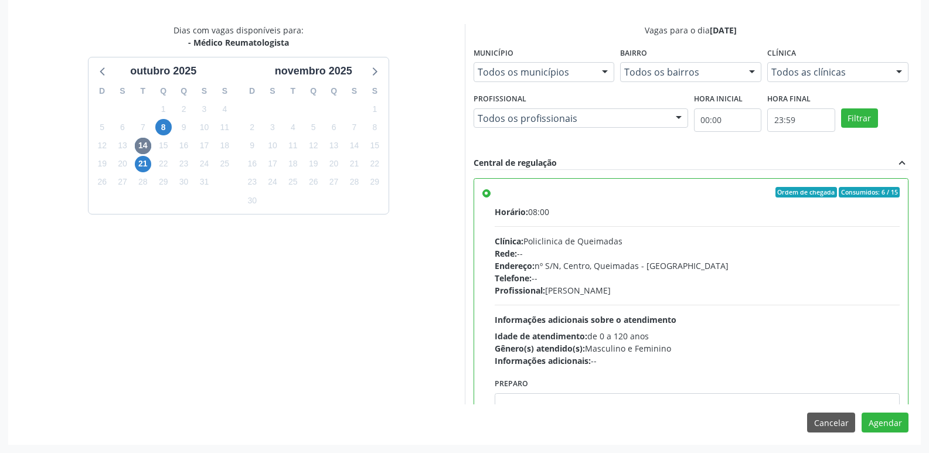
click at [879, 412] on div "Agendamento Detice da Cruz Silva Alta Prioridade Sitio Olho D' Agua I, 7, Olho …" at bounding box center [464, 157] width 913 height 575
click at [880, 424] on button "Agendar" at bounding box center [885, 423] width 47 height 20
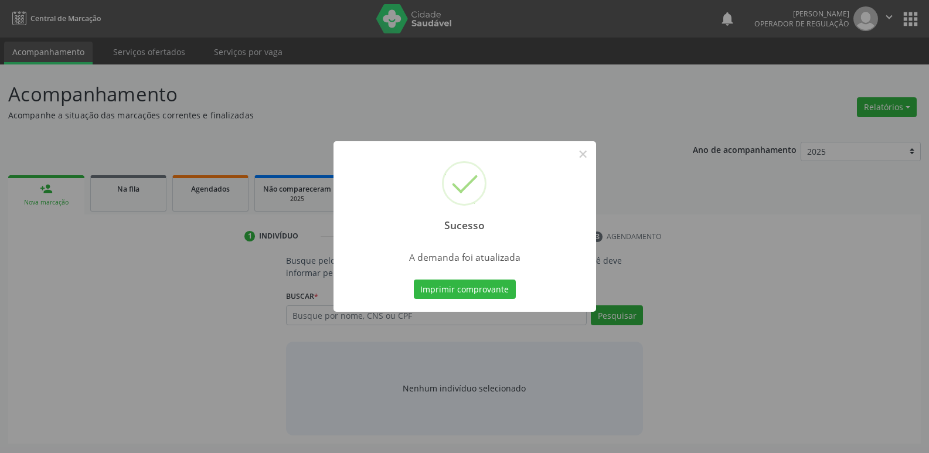
scroll to position [0, 0]
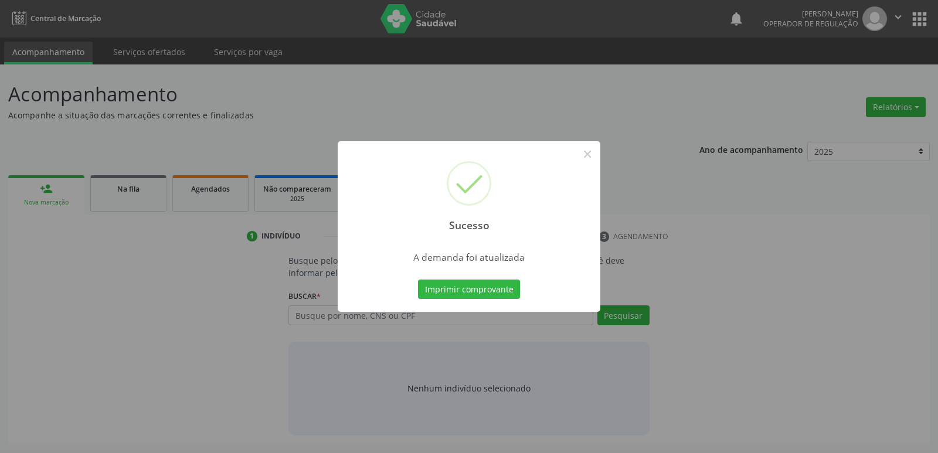
click at [418, 280] on button "Imprimir comprovante" at bounding box center [469, 290] width 102 height 20
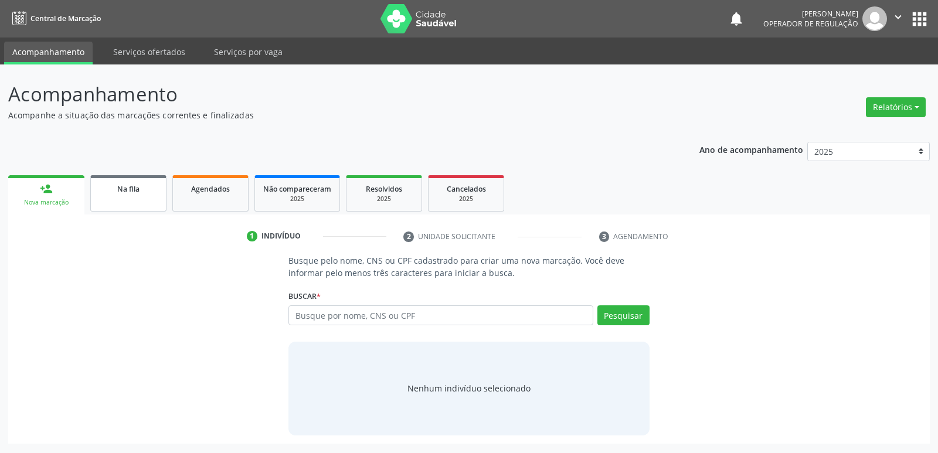
click at [141, 194] on div "Na fila" at bounding box center [128, 188] width 59 height 12
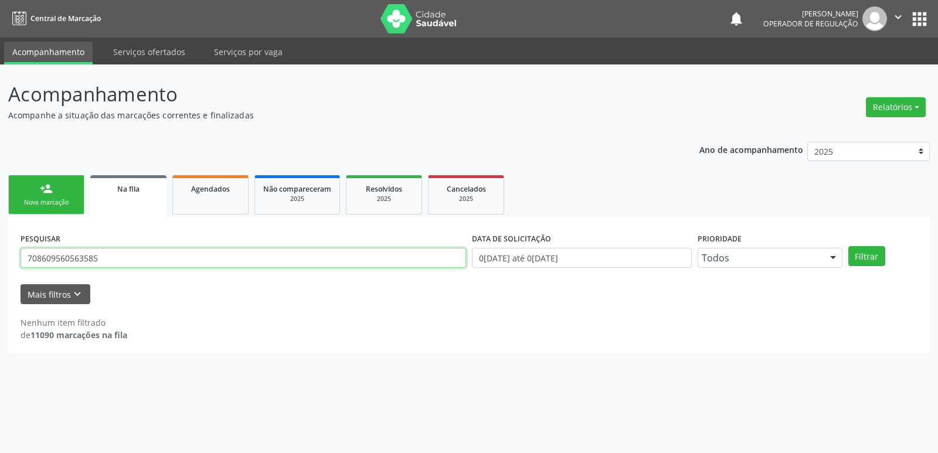
drag, startPoint x: 134, startPoint y: 259, endPoint x: 0, endPoint y: 267, distance: 134.5
click at [0, 267] on div "Acompanhamento Acompanhe a situação das marcações correntes e finalizadas Relat…" at bounding box center [469, 258] width 938 height 389
type input "702407579715128"
click at [848, 246] on button "Filtrar" at bounding box center [866, 256] width 37 height 20
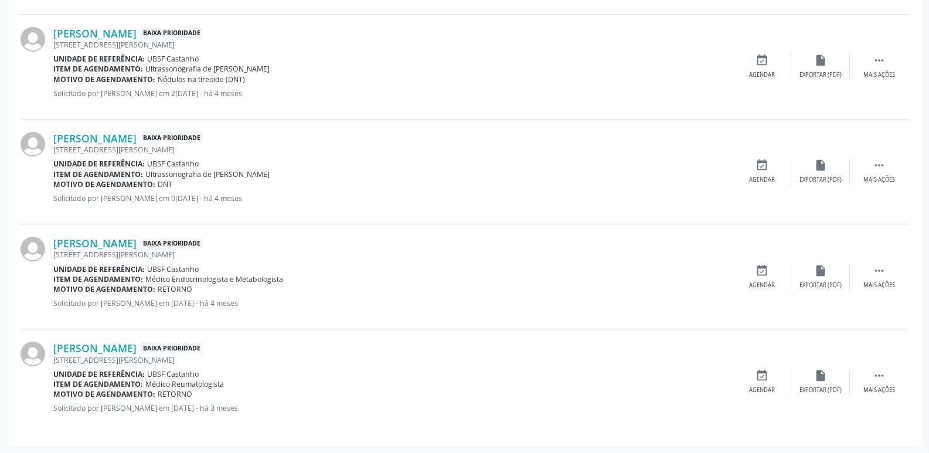
scroll to position [653, 0]
click at [776, 372] on div "event_available Agendar" at bounding box center [762, 380] width 59 height 25
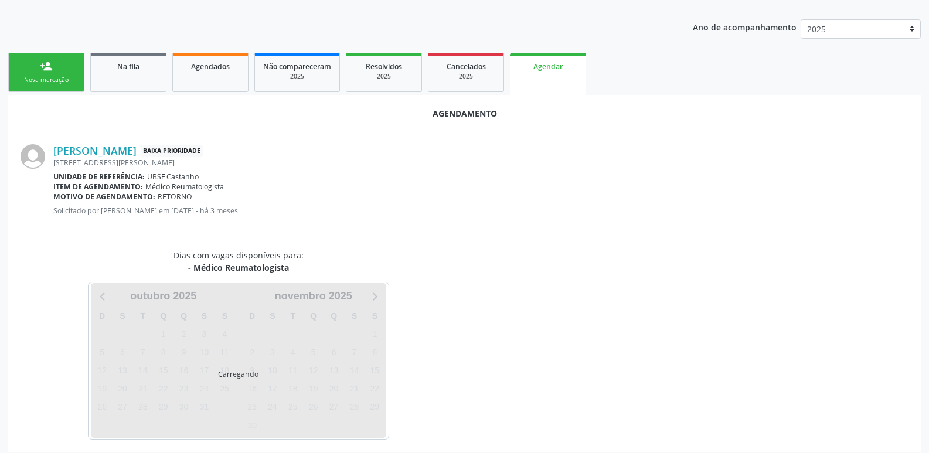
scroll to position [130, 0]
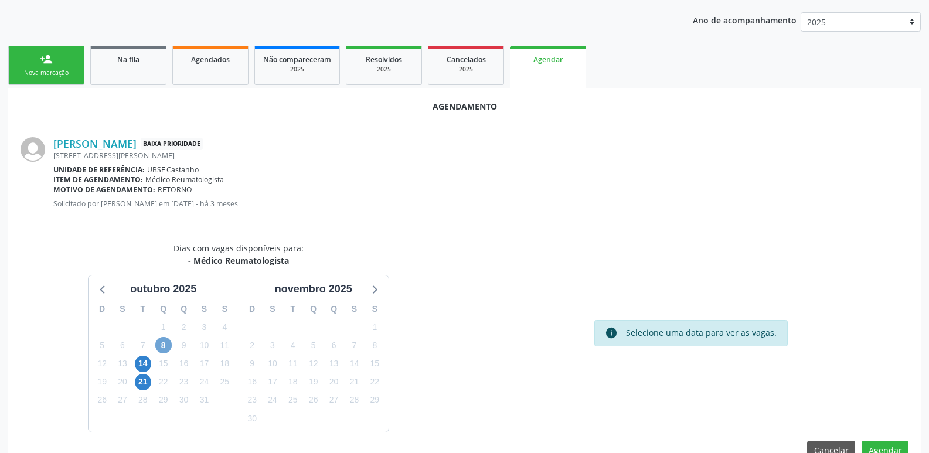
click at [169, 350] on span "8" at bounding box center [163, 345] width 16 height 16
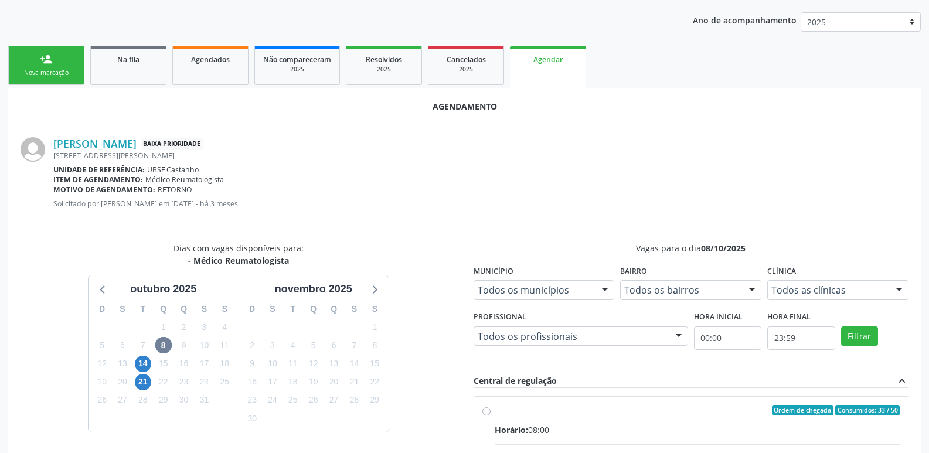
click at [491, 416] on input "Ordem de chegada Consumidos: 33 / 50 Horário: 08:00 Clínica: Policlinica de Que…" at bounding box center [487, 410] width 8 height 11
radio input "true"
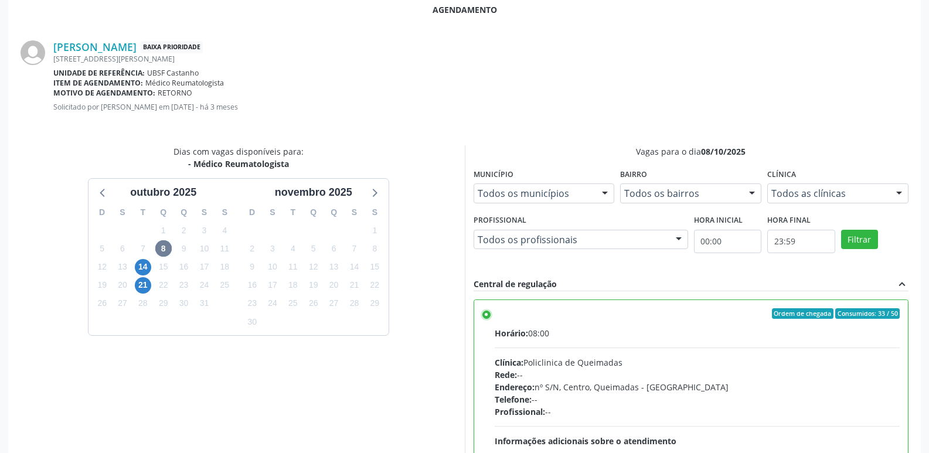
scroll to position [348, 0]
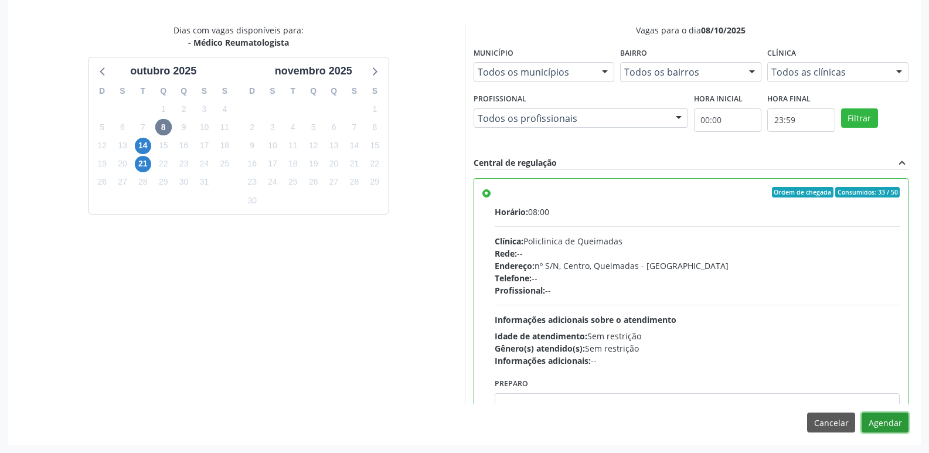
click at [904, 422] on button "Agendar" at bounding box center [885, 423] width 47 height 20
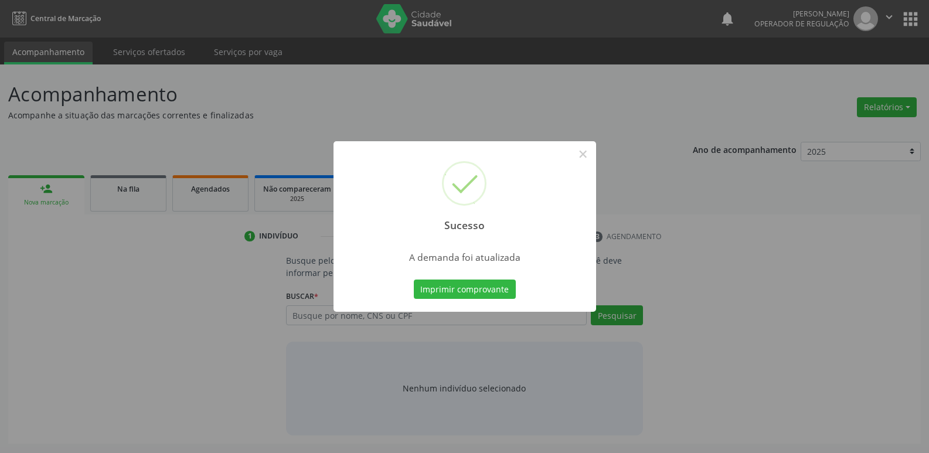
scroll to position [0, 0]
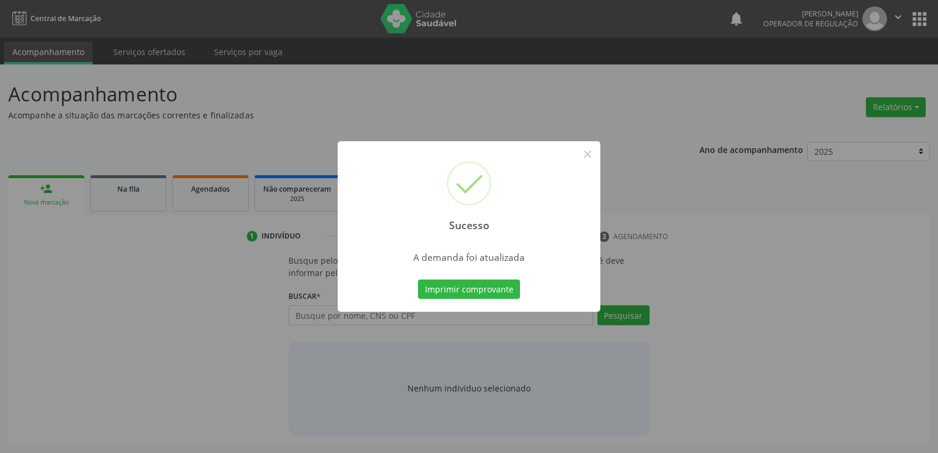
click at [418, 280] on button "Imprimir comprovante" at bounding box center [469, 290] width 102 height 20
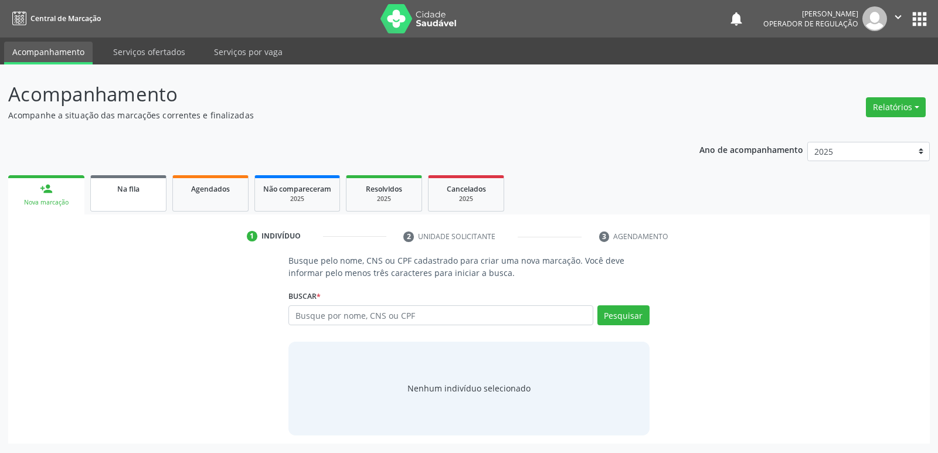
click at [148, 195] on link "Na fila" at bounding box center [128, 193] width 76 height 36
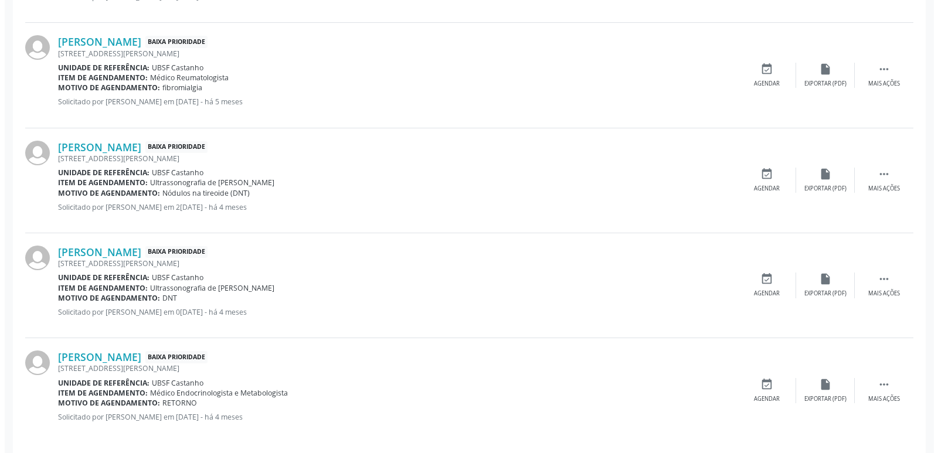
scroll to position [548, 0]
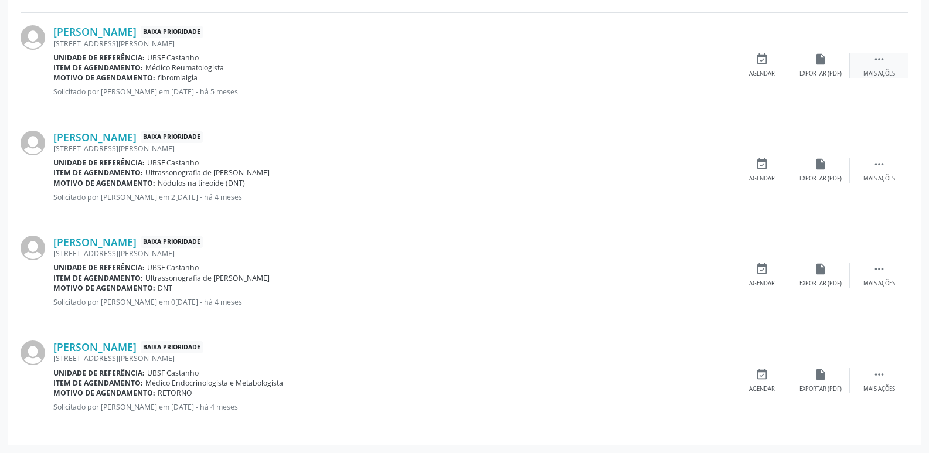
click at [878, 70] on div "Mais ações" at bounding box center [880, 74] width 32 height 8
click at [762, 62] on icon "cancel" at bounding box center [762, 59] width 13 height 13
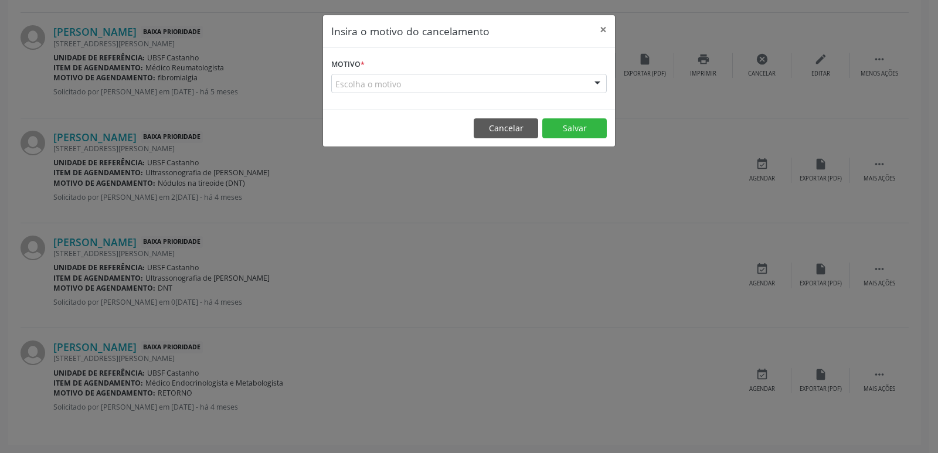
drag, startPoint x: 441, startPoint y: 98, endPoint x: 450, endPoint y: 80, distance: 19.7
click at [442, 94] on div "Motivo * Escolha o motivo Outro Médico - Participação em eventos (ex: congresso…" at bounding box center [469, 78] width 292 height 62
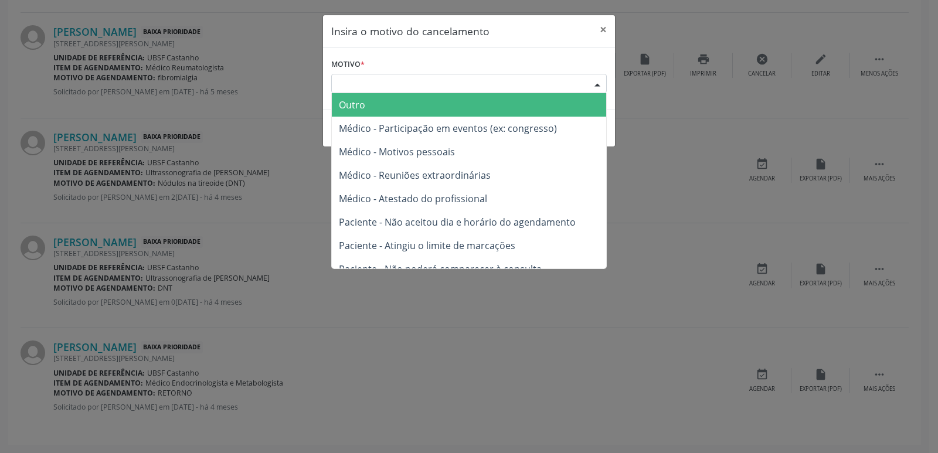
click at [450, 80] on div "Escolha o motivo" at bounding box center [469, 84] width 276 height 20
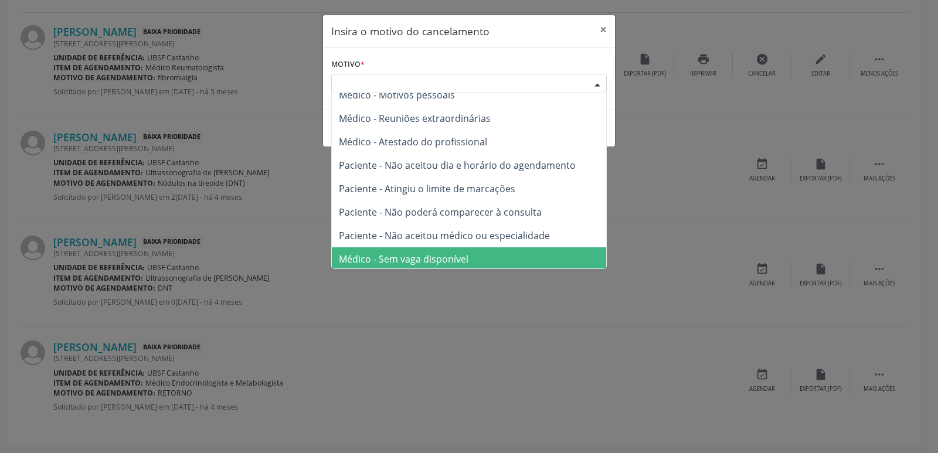
scroll to position [59, 0]
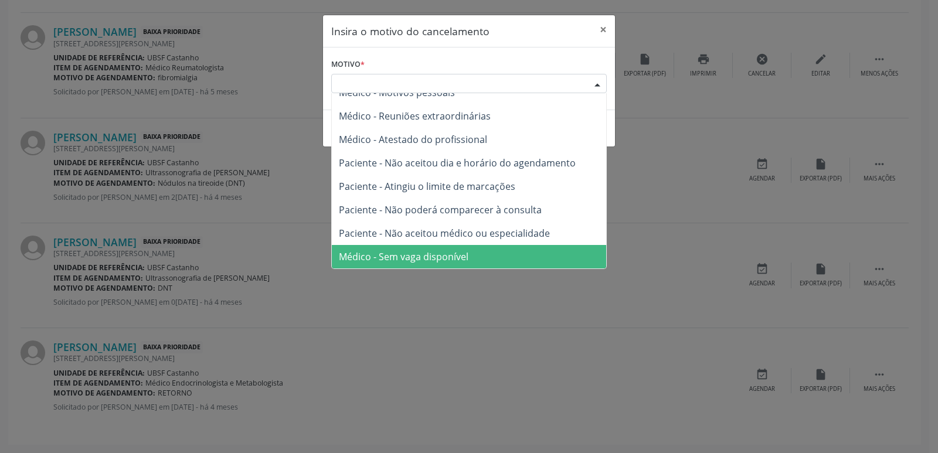
click at [430, 253] on span "Médico - Sem vaga disponível" at bounding box center [404, 256] width 130 height 13
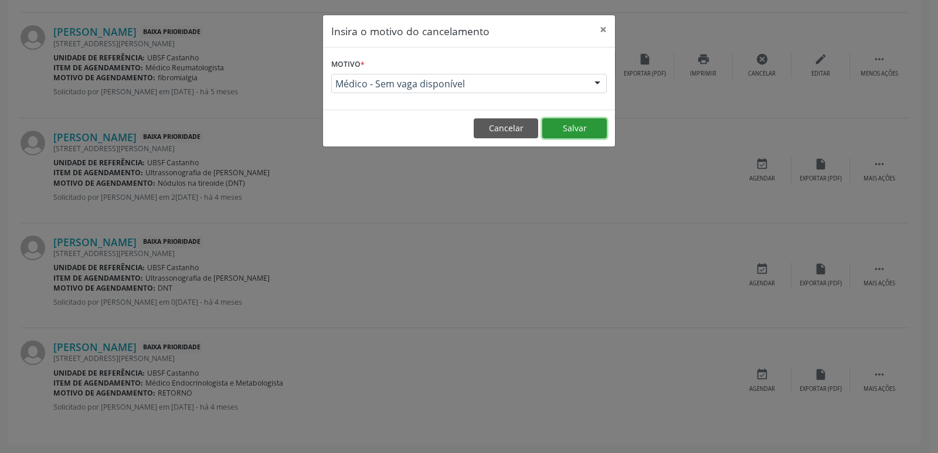
click at [593, 128] on button "Salvar" at bounding box center [574, 128] width 64 height 20
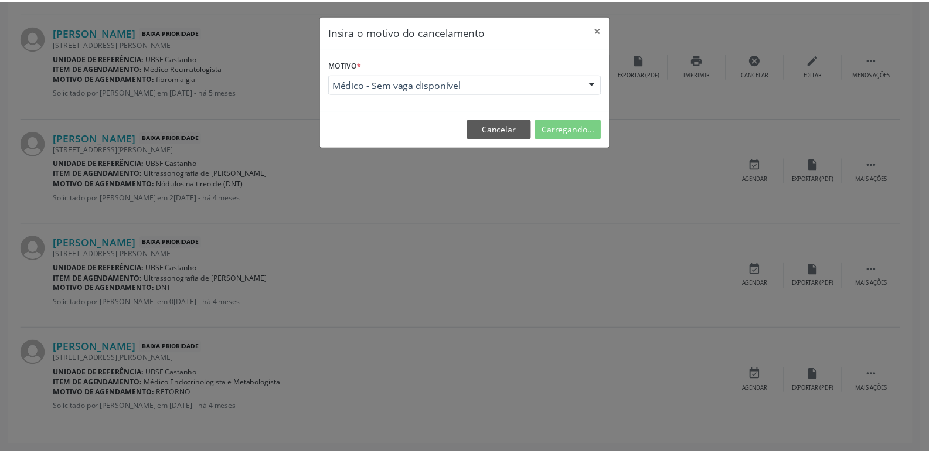
scroll to position [0, 0]
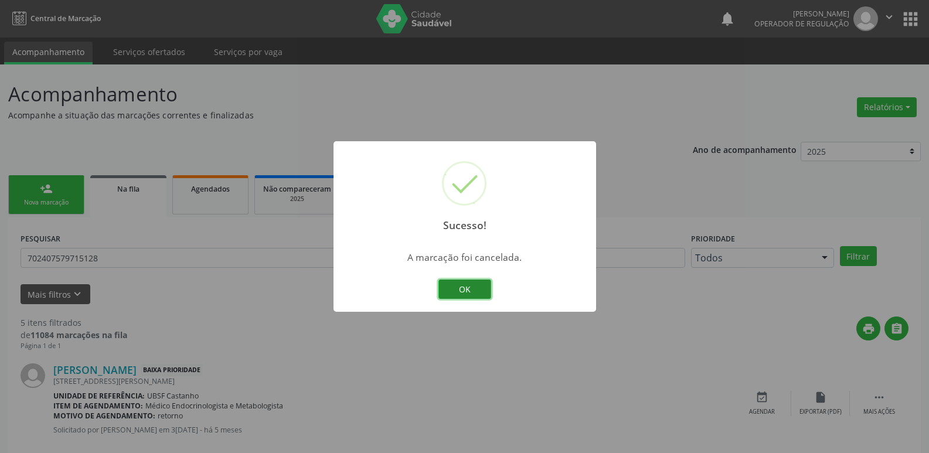
click at [473, 281] on button "OK" at bounding box center [465, 290] width 53 height 20
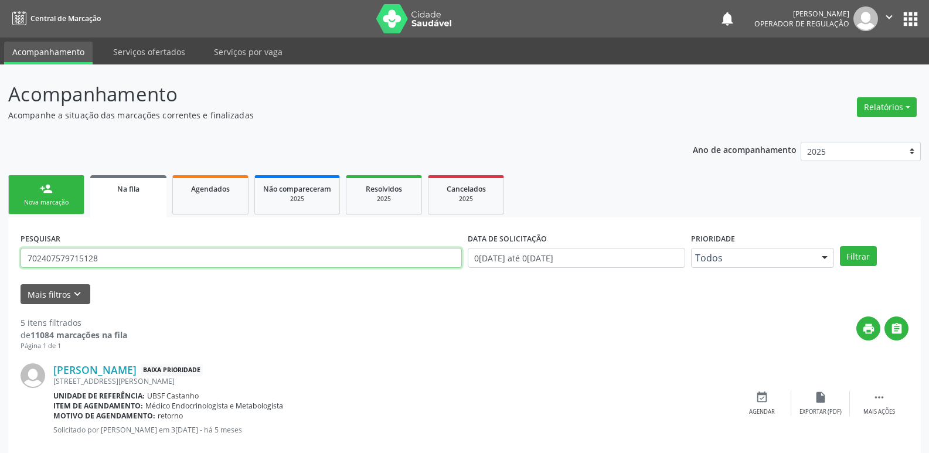
drag, startPoint x: 146, startPoint y: 256, endPoint x: 0, endPoint y: 258, distance: 146.0
type input "705403485367097"
click at [840, 246] on button "Filtrar" at bounding box center [858, 256] width 37 height 20
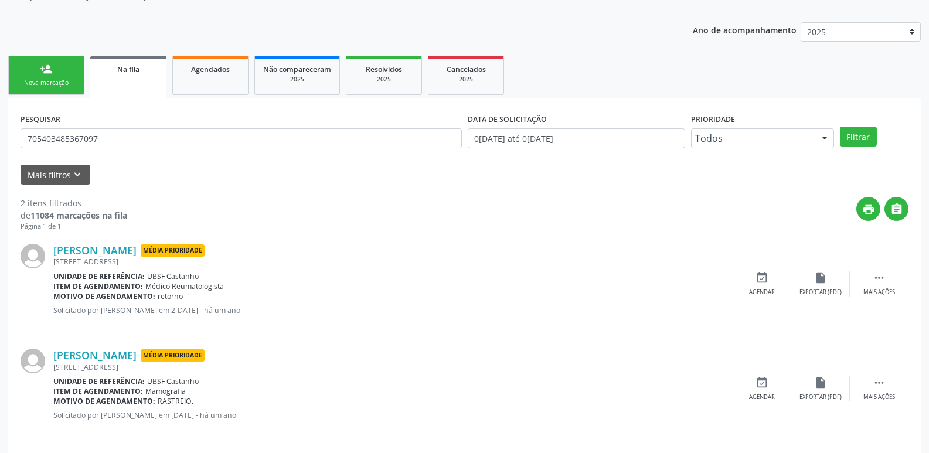
scroll to position [128, 0]
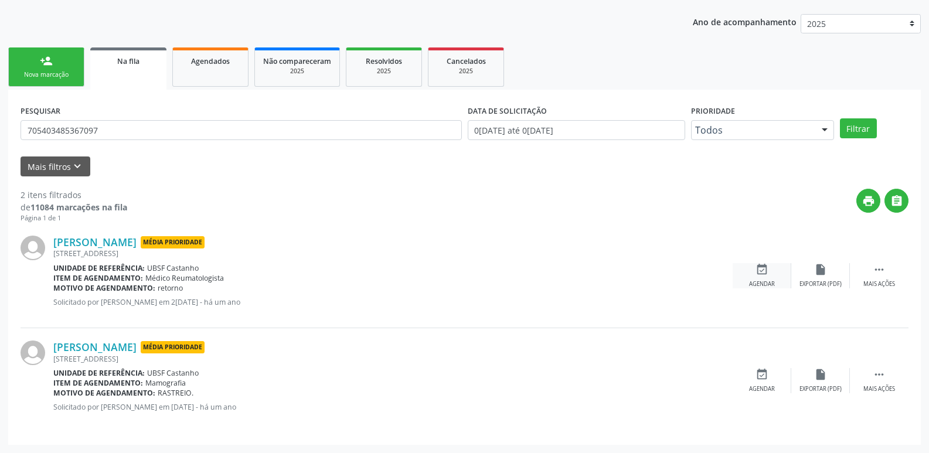
click at [764, 264] on icon "event_available" at bounding box center [762, 269] width 13 height 13
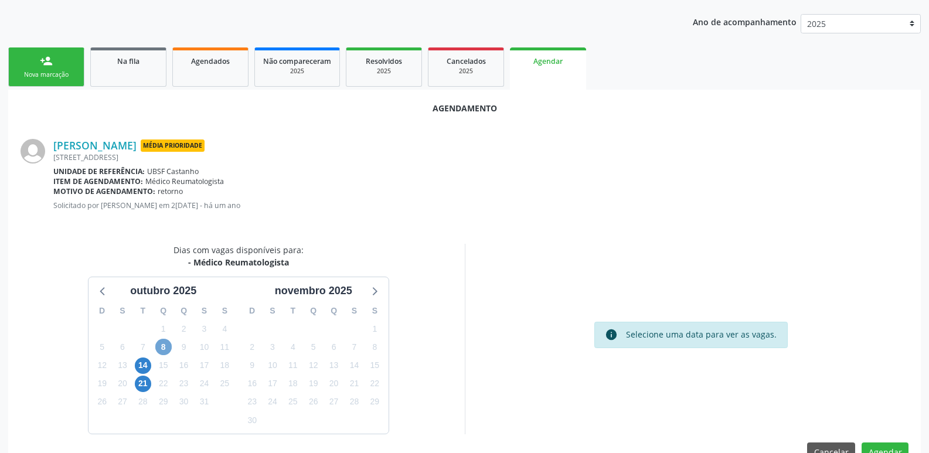
click at [165, 348] on span "8" at bounding box center [163, 347] width 16 height 16
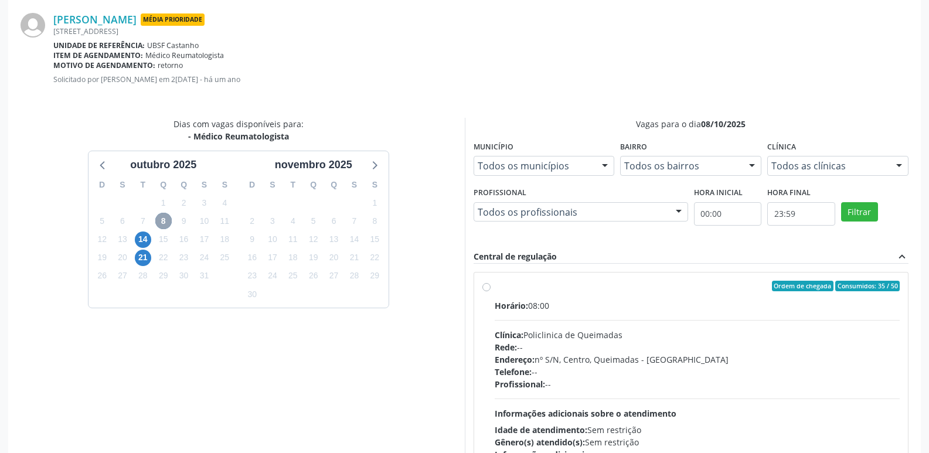
scroll to position [348, 0]
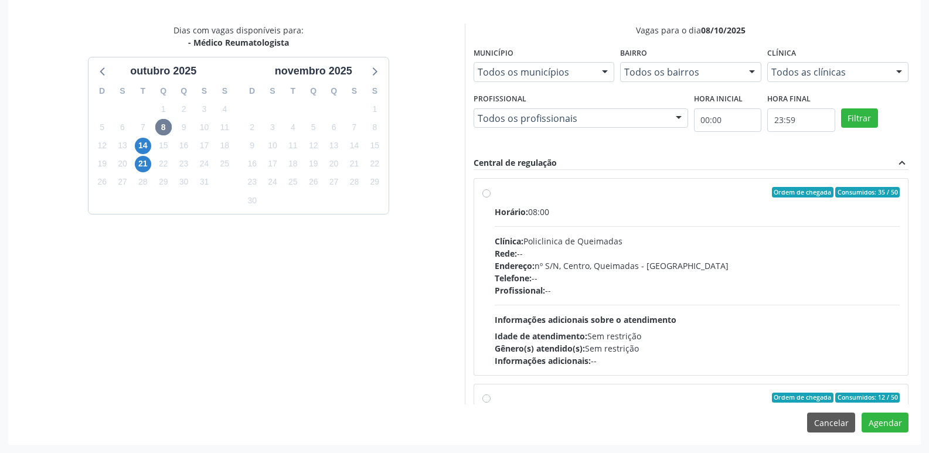
drag, startPoint x: 779, startPoint y: 341, endPoint x: 850, endPoint y: 361, distance: 73.0
click at [780, 341] on div "Idade de atendimento: Sem restrição" at bounding box center [698, 336] width 406 height 12
click at [491, 198] on input "Ordem de chegada Consumidos: 35 / 50 Horário: 08:00 Clínica: Policlinica de Que…" at bounding box center [487, 192] width 8 height 11
radio input "true"
click at [897, 425] on button "Agendar" at bounding box center [885, 423] width 47 height 20
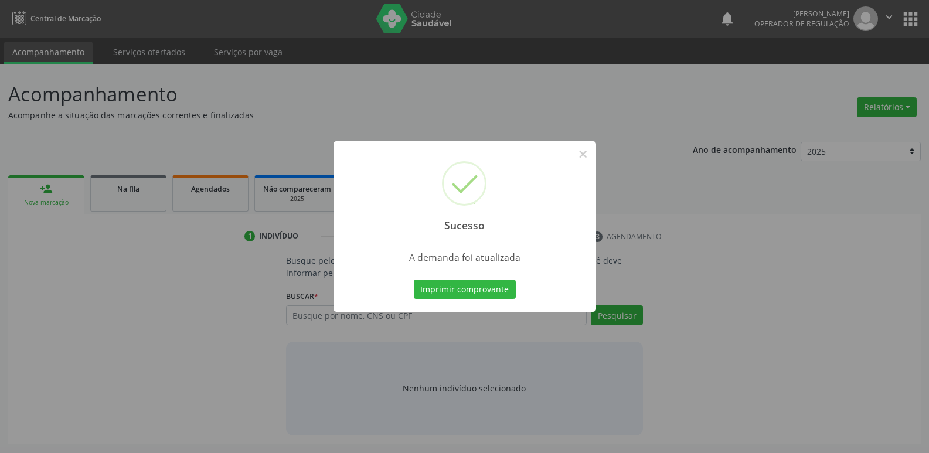
scroll to position [0, 0]
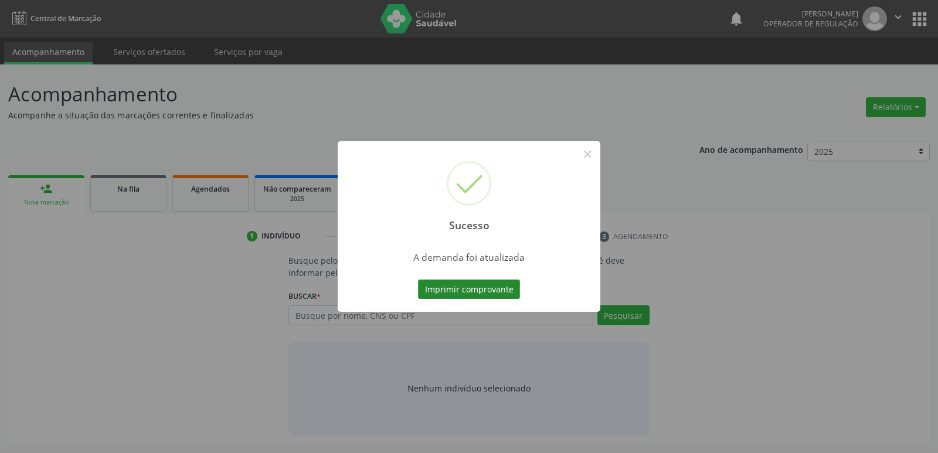
click at [493, 285] on button "Imprimir comprovante" at bounding box center [469, 290] width 102 height 20
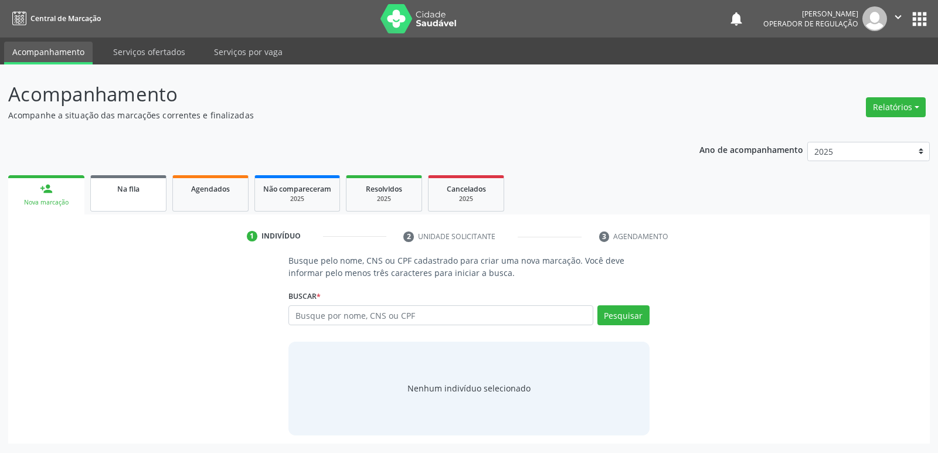
click at [131, 193] on span "Na fila" at bounding box center [128, 189] width 22 height 10
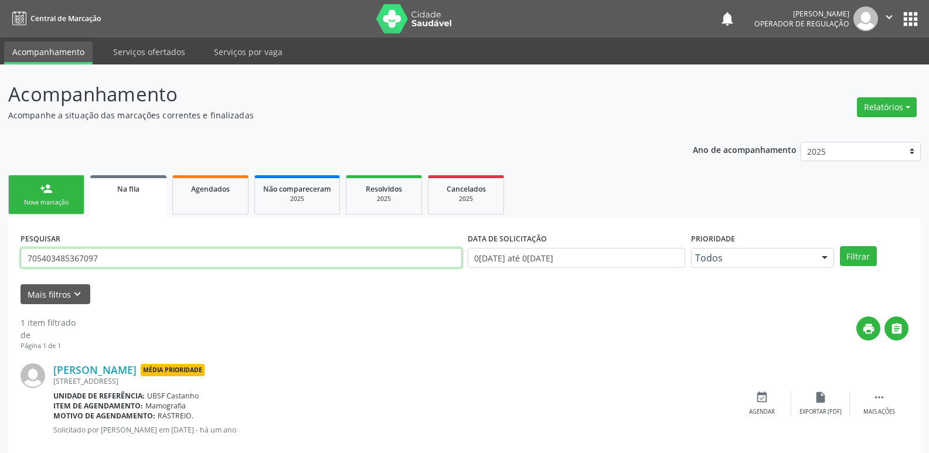
click at [140, 254] on input "705403485367097" at bounding box center [242, 258] width 442 height 20
type input "700405905175242"
click at [840, 246] on button "Filtrar" at bounding box center [858, 256] width 37 height 20
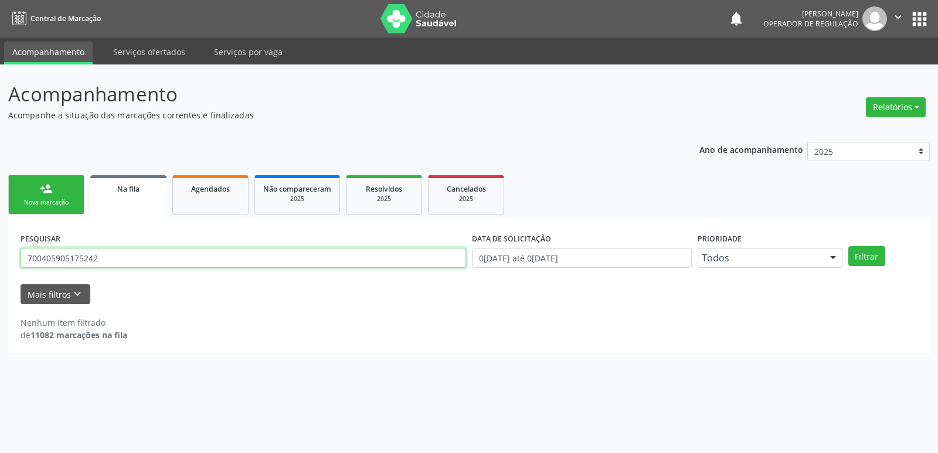
drag, startPoint x: 62, startPoint y: 258, endPoint x: 232, endPoint y: 291, distance: 173.3
click at [62, 257] on input "700405905175242" at bounding box center [244, 258] width 446 height 20
click at [60, 208] on link "person_add Nova marcação" at bounding box center [46, 194] width 76 height 39
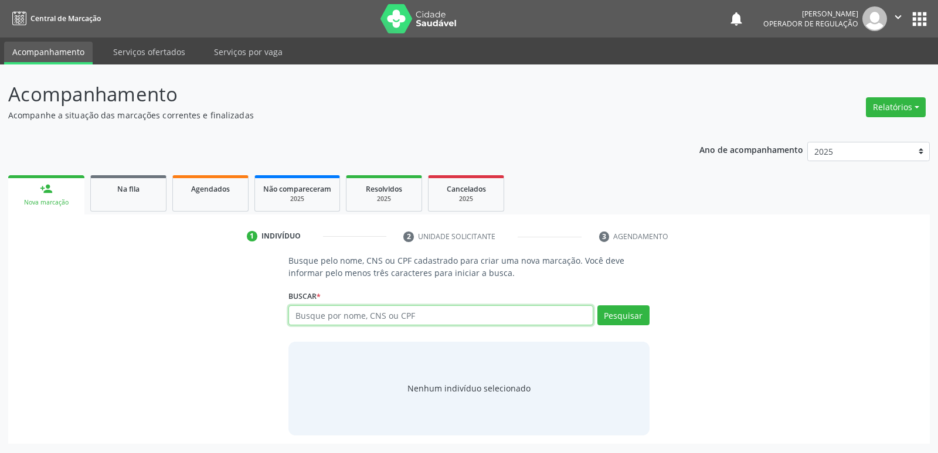
drag, startPoint x: 389, startPoint y: 318, endPoint x: 375, endPoint y: 311, distance: 15.2
click at [387, 310] on input "text" at bounding box center [440, 315] width 304 height 20
type input "700405905175242"
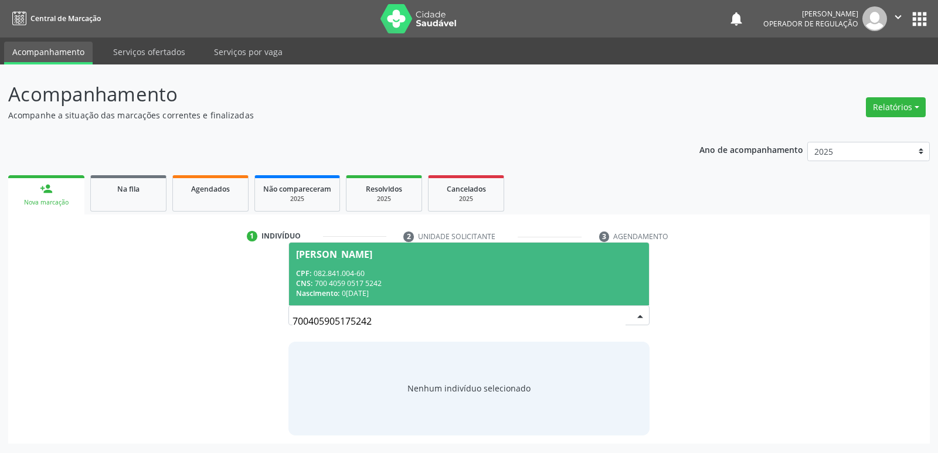
click at [349, 269] on div "CPF: 082.841.004-60" at bounding box center [468, 274] width 345 height 10
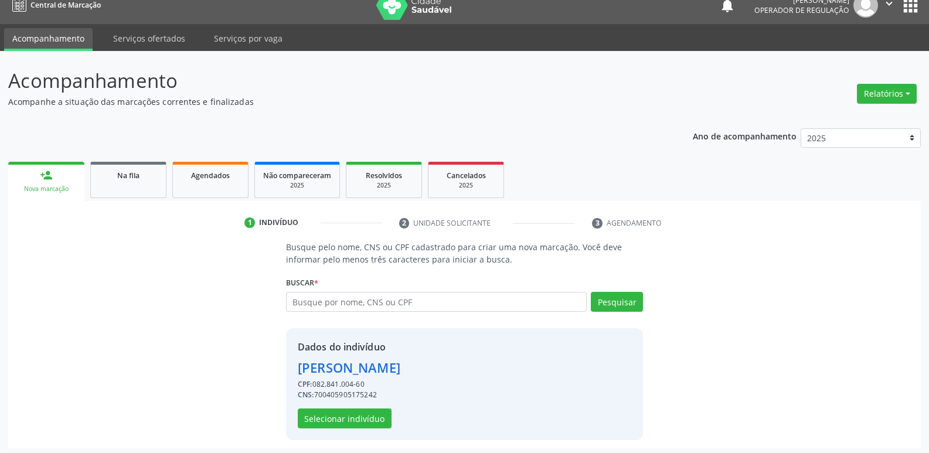
scroll to position [17, 0]
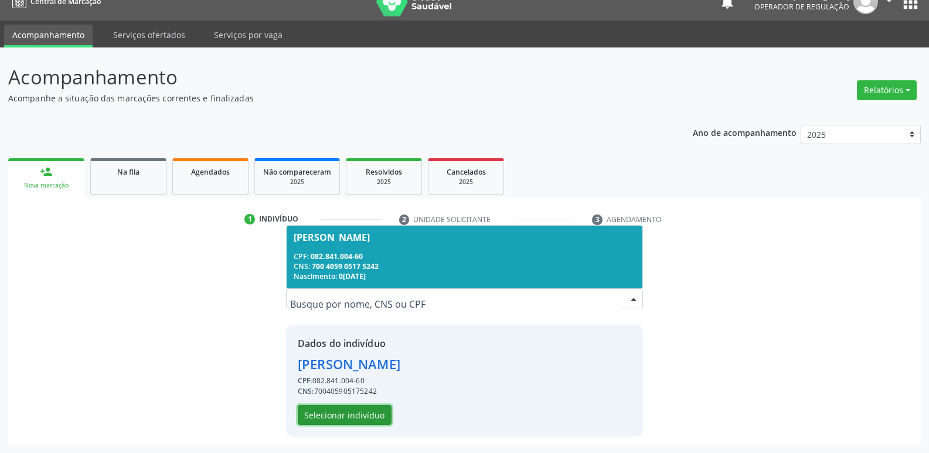
click at [369, 413] on button "Selecionar indivíduo" at bounding box center [345, 415] width 94 height 20
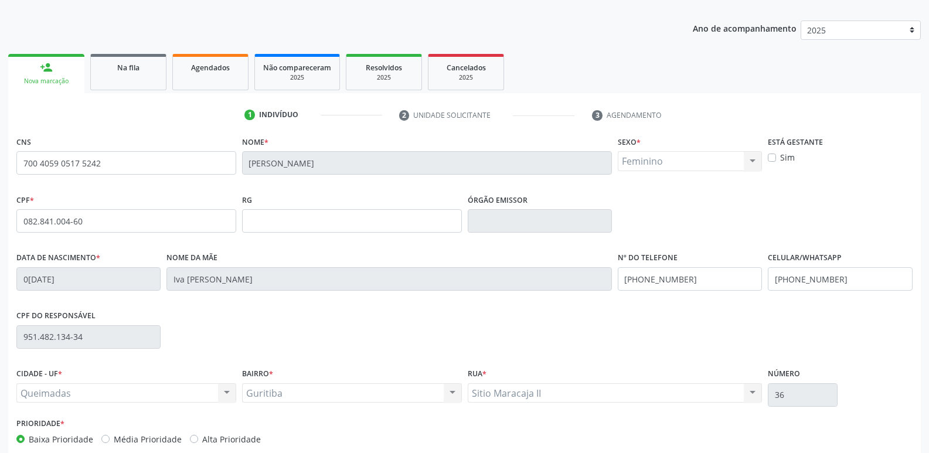
scroll to position [182, 0]
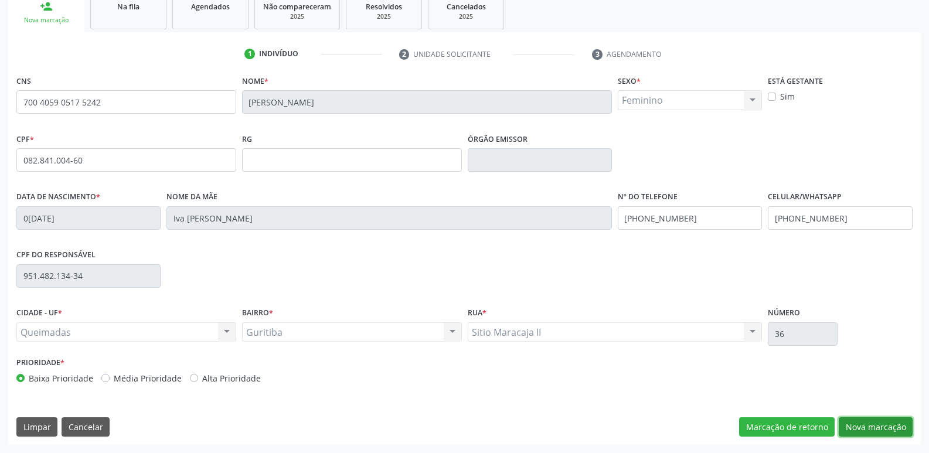
click at [874, 419] on button "Nova marcação" at bounding box center [876, 427] width 74 height 20
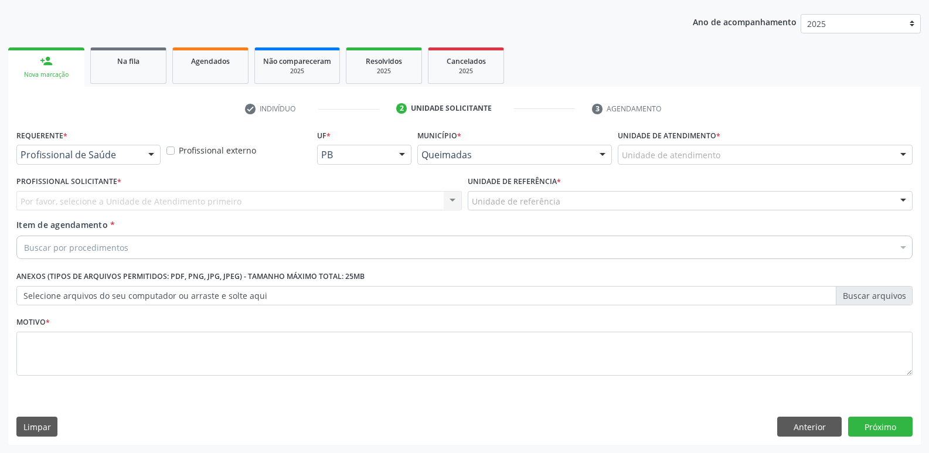
scroll to position [128, 0]
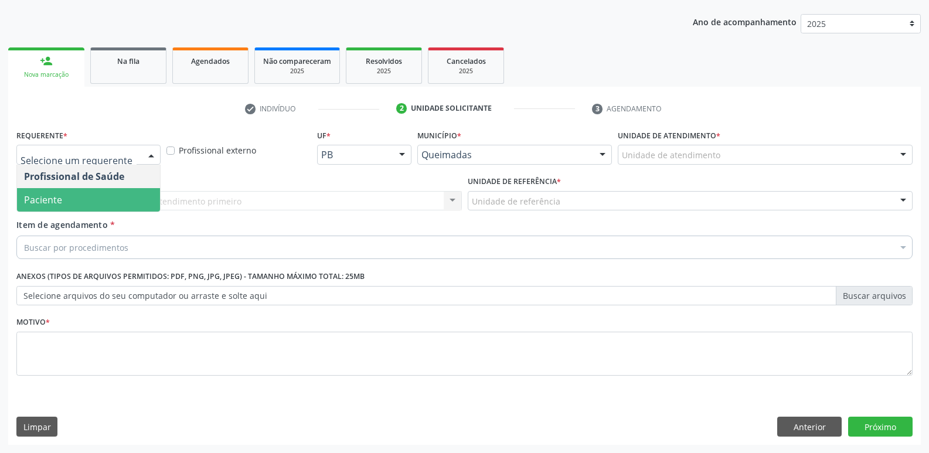
drag, startPoint x: 106, startPoint y: 204, endPoint x: 152, endPoint y: 196, distance: 46.9
click at [112, 203] on span "Paciente" at bounding box center [88, 199] width 143 height 23
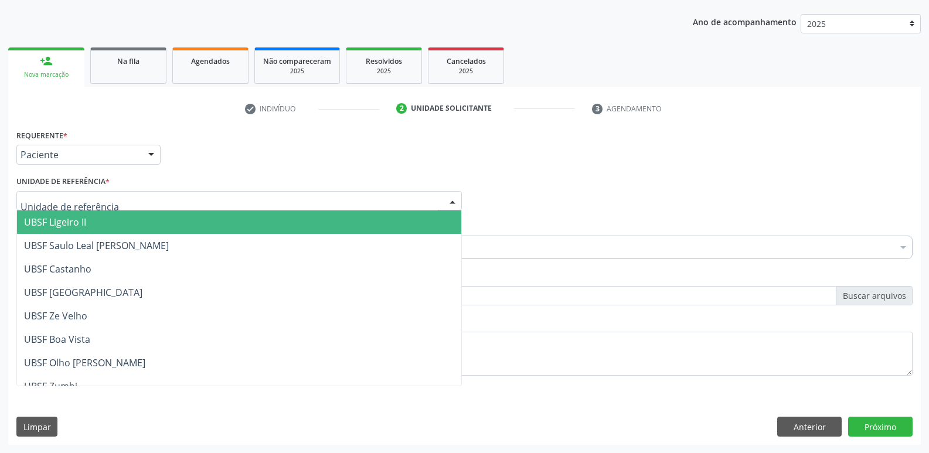
click at [154, 196] on div at bounding box center [239, 201] width 446 height 20
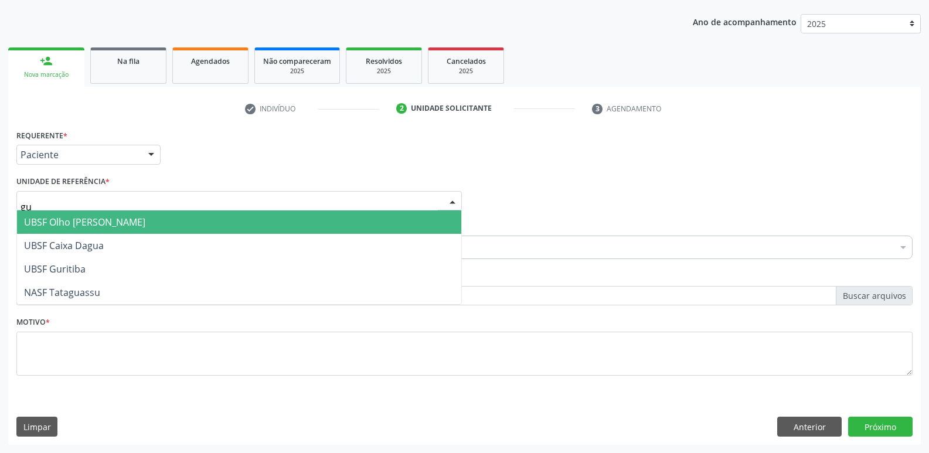
type input "gur"
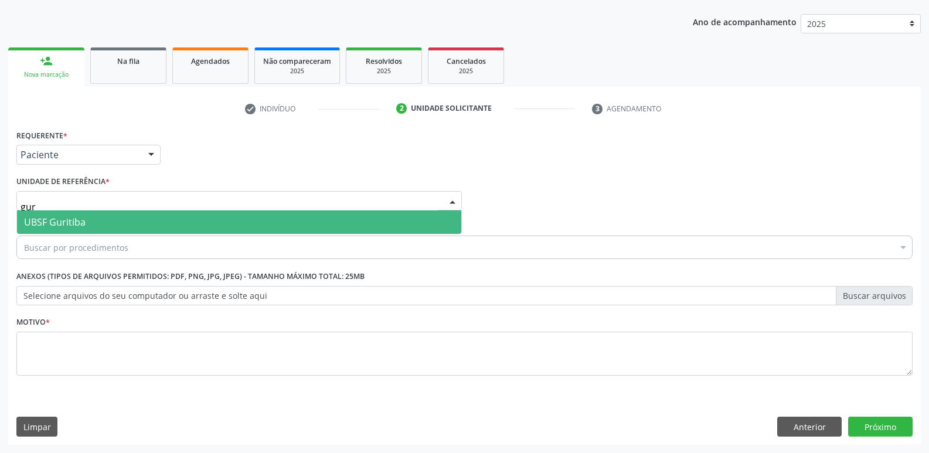
click at [113, 220] on span "UBSF Guritiba" at bounding box center [239, 221] width 444 height 23
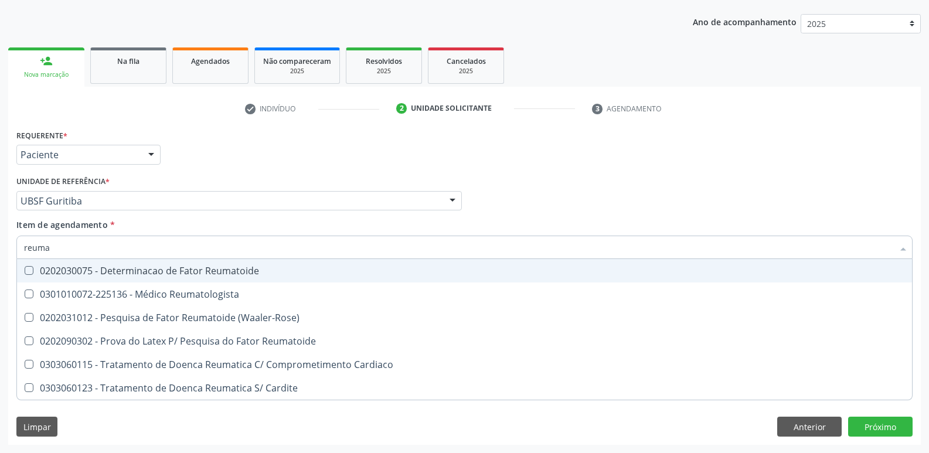
type input "reumat"
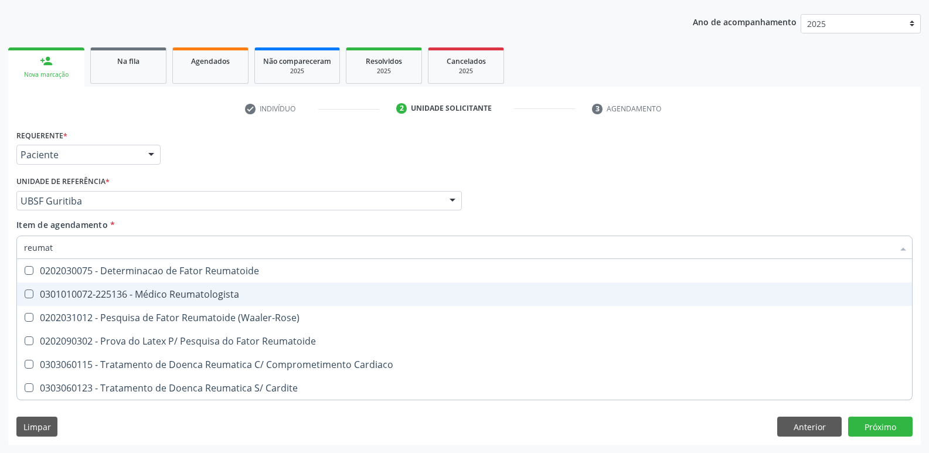
click at [178, 298] on div "0301010072-225136 - Médico Reumatologista" at bounding box center [464, 294] width 881 height 9
checkbox Reumatologista "true"
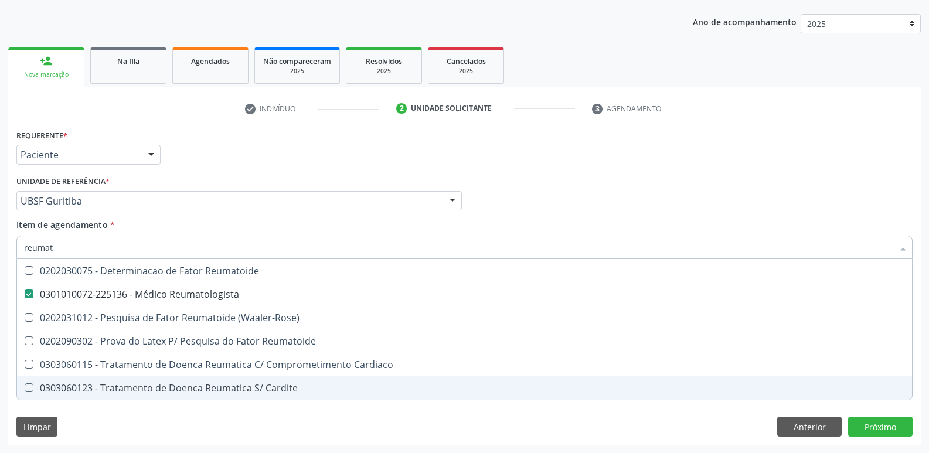
click at [162, 419] on div "Requerente * Paciente Profissional de Saúde Paciente Nenhum resultado encontrad…" at bounding box center [464, 286] width 913 height 318
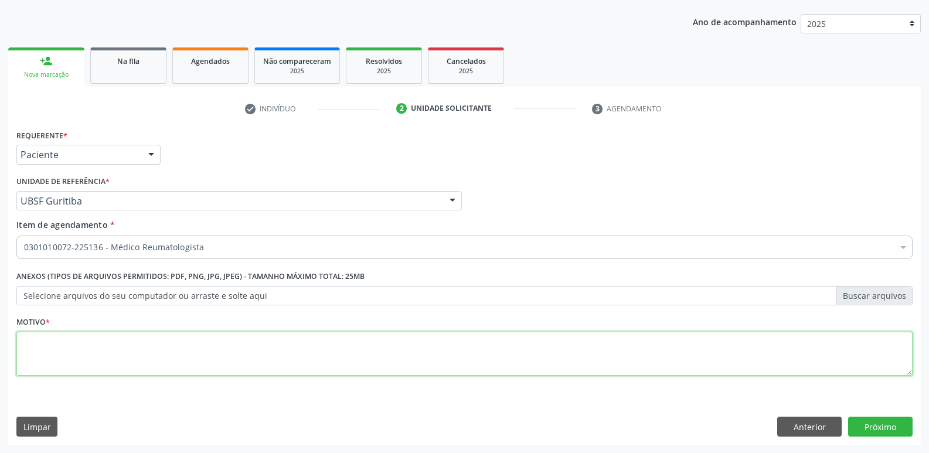
click at [105, 353] on textarea at bounding box center [464, 354] width 897 height 45
paste textarea "avaliação"
type textarea "avaliação"
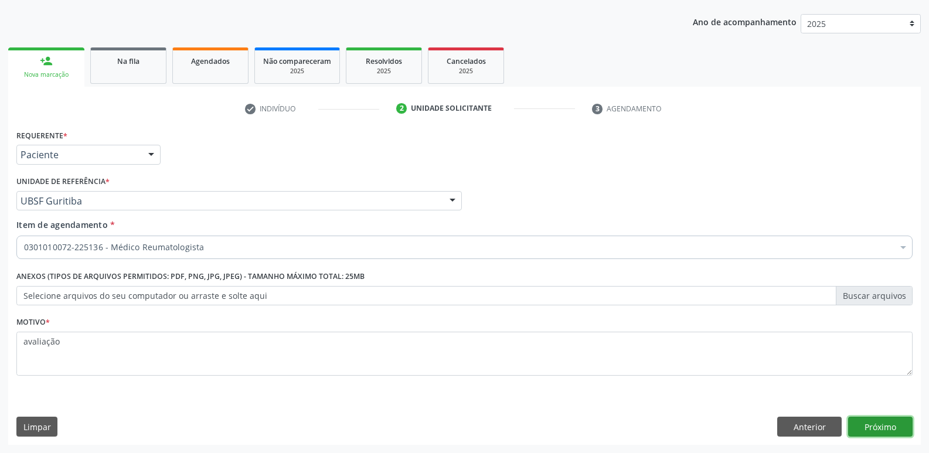
click at [867, 422] on button "Próximo" at bounding box center [880, 427] width 64 height 20
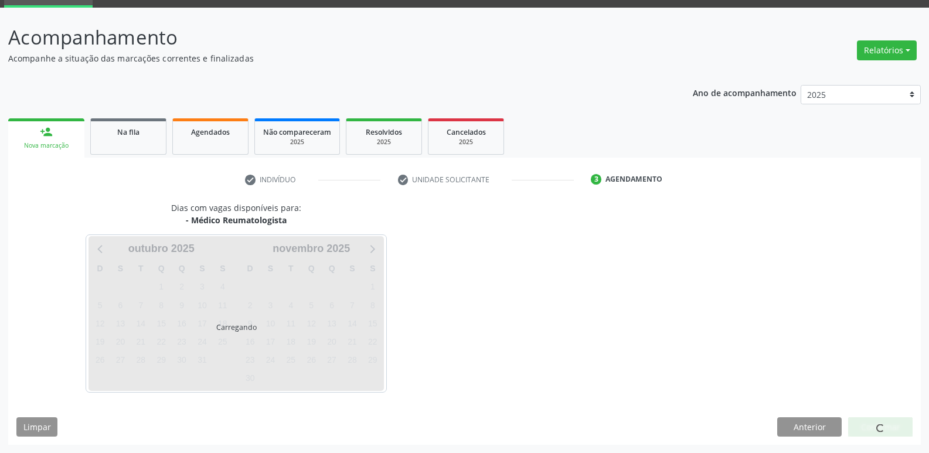
scroll to position [57, 0]
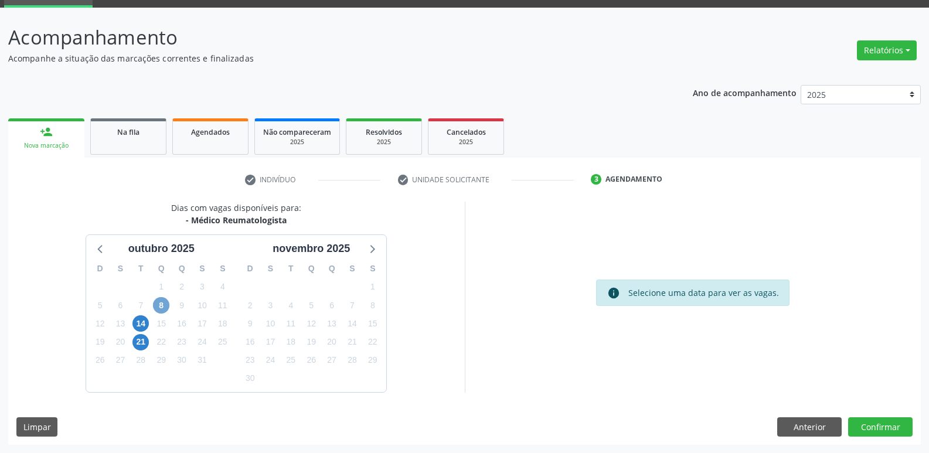
click at [165, 299] on span "8" at bounding box center [161, 305] width 16 height 16
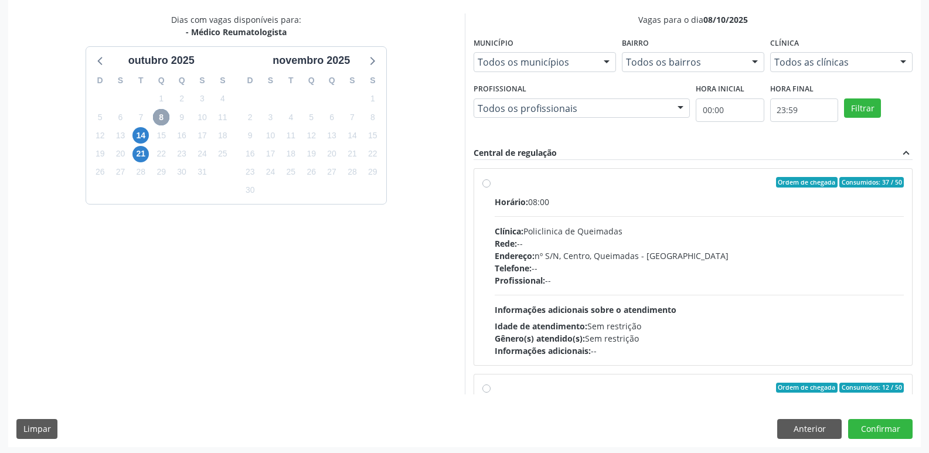
scroll to position [247, 0]
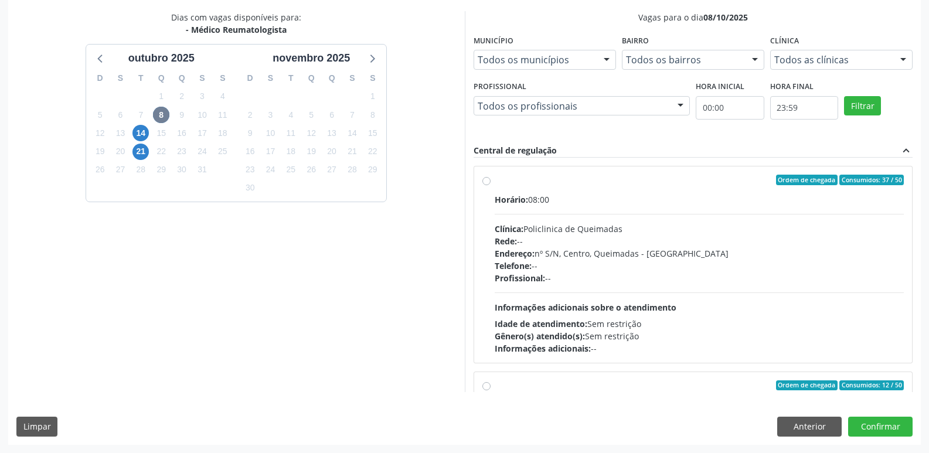
click at [824, 257] on div "Endereço: nº S/N, Centro, Queimadas - PB" at bounding box center [700, 253] width 410 height 12
click at [491, 185] on input "Ordem de chegada Consumidos: 37 / 50 Horário: 08:00 Clínica: Policlinica de Que…" at bounding box center [487, 180] width 8 height 11
radio input "true"
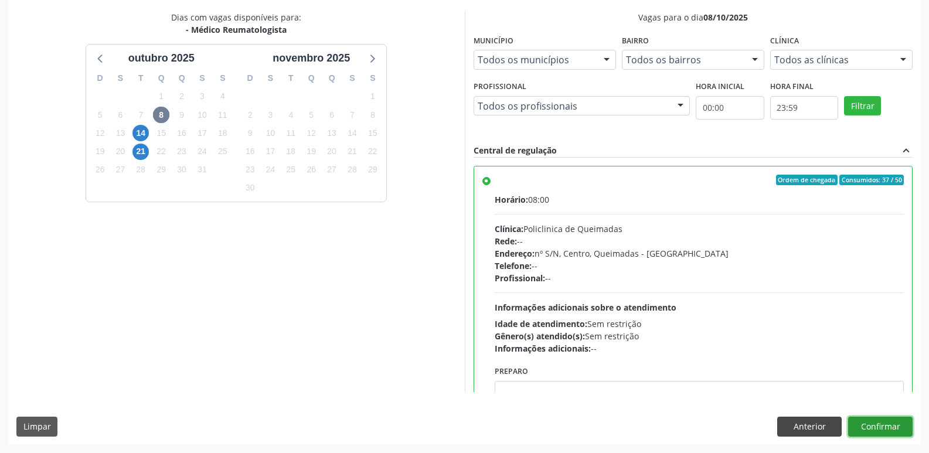
click at [841, 426] on div "Anterior Confirmar" at bounding box center [844, 427] width 135 height 20
click at [860, 428] on button "Confirmar" at bounding box center [880, 427] width 64 height 20
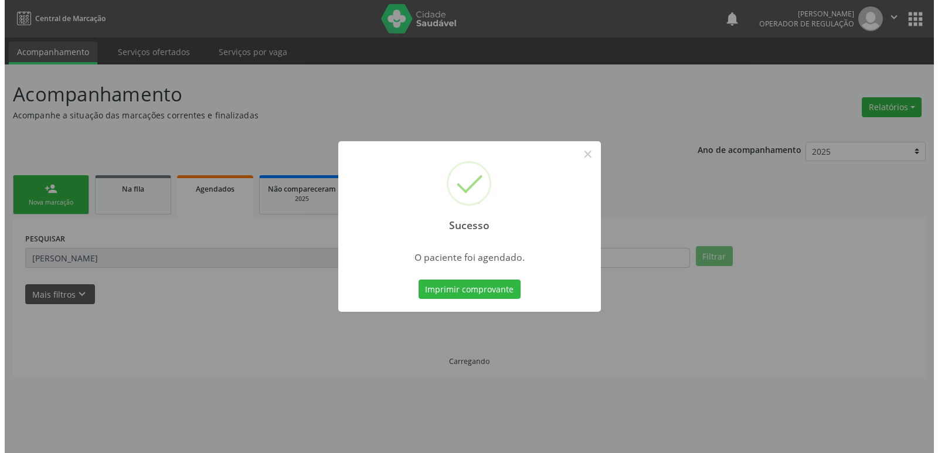
scroll to position [0, 0]
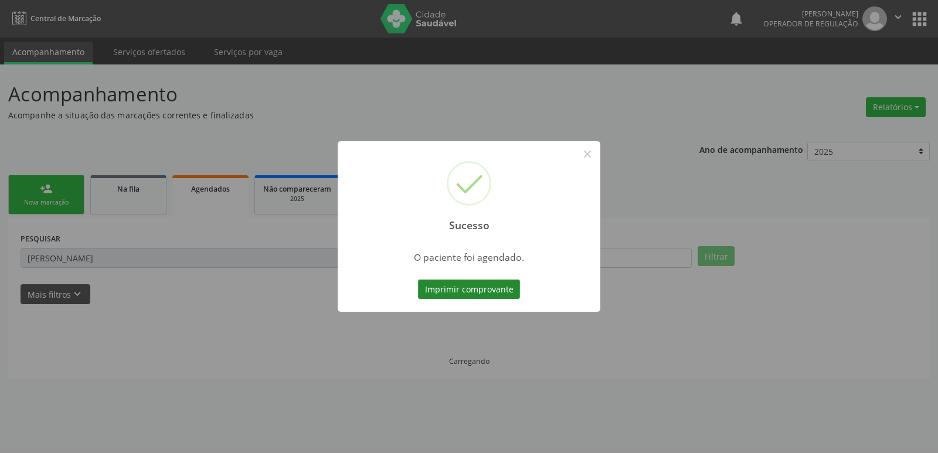
click at [443, 289] on button "Imprimir comprovante" at bounding box center [469, 290] width 102 height 20
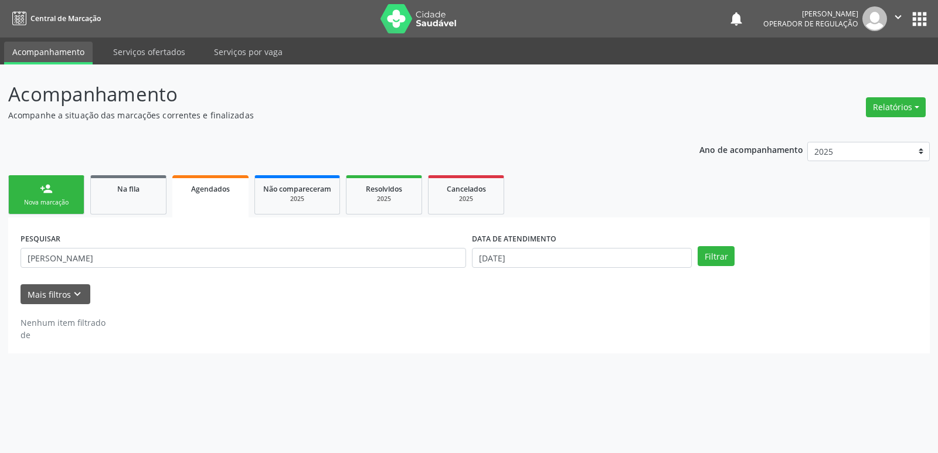
click at [144, 191] on div "Sucesso × O paciente foi agendado. Imprimir comprovante Cancel" at bounding box center [469, 226] width 938 height 453
click at [102, 199] on div "Sucesso × O paciente foi agendado. Imprimir comprovante Cancel" at bounding box center [469, 226] width 938 height 453
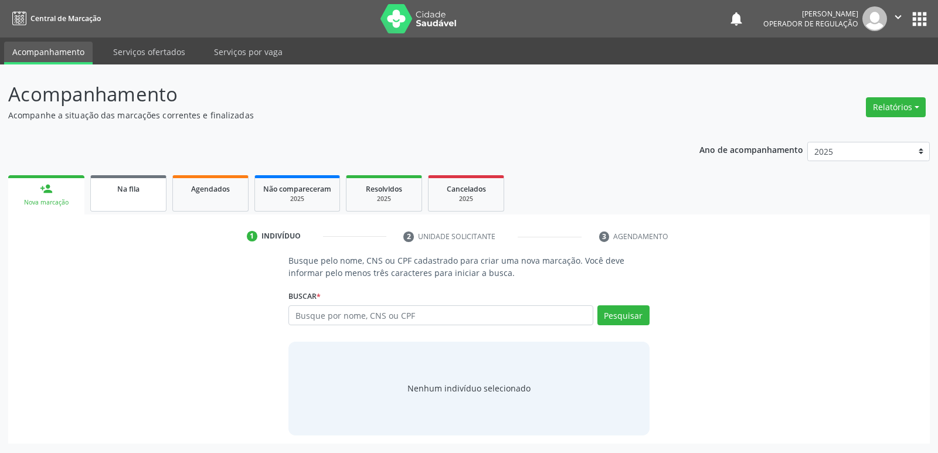
click at [137, 202] on link "Na fila" at bounding box center [128, 193] width 76 height 36
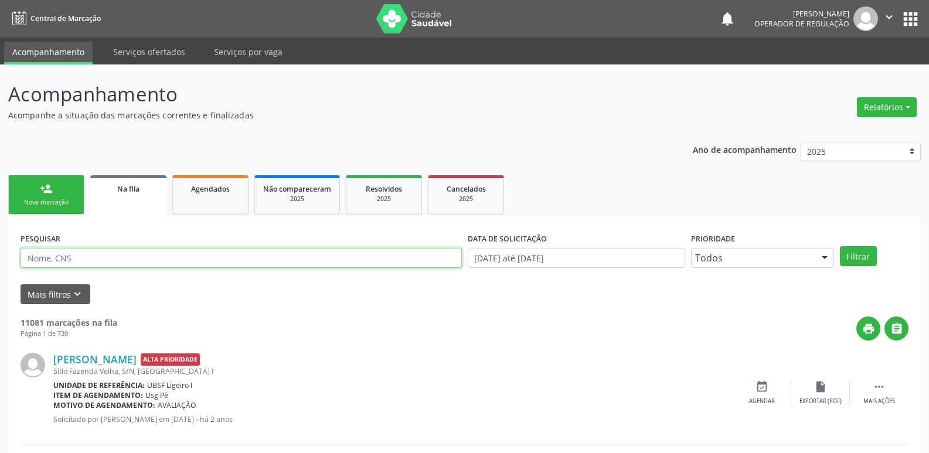
click at [124, 253] on input "text" at bounding box center [242, 258] width 442 height 20
type input "703508000054730"
click at [840, 246] on button "Filtrar" at bounding box center [858, 256] width 37 height 20
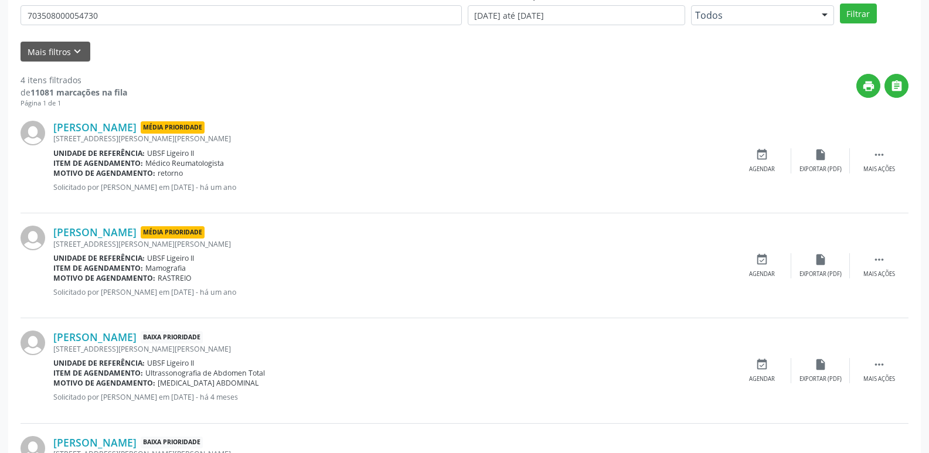
scroll to position [221, 0]
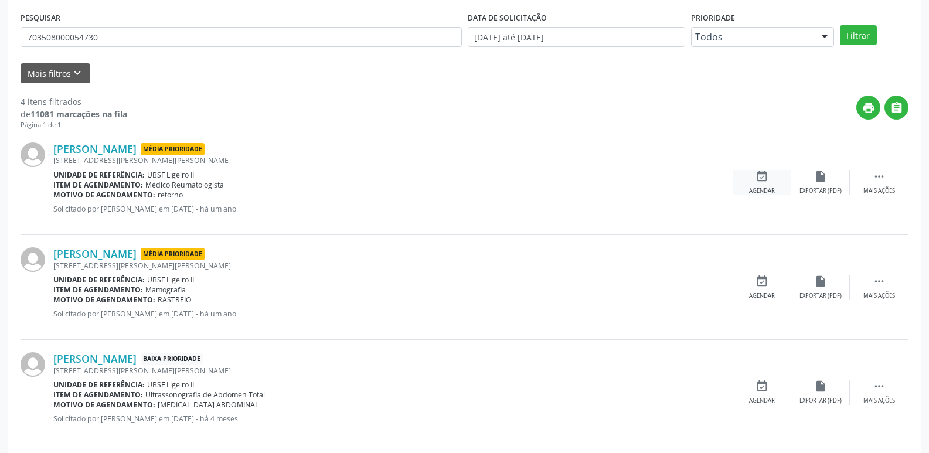
click at [767, 174] on icon "event_available" at bounding box center [762, 176] width 13 height 13
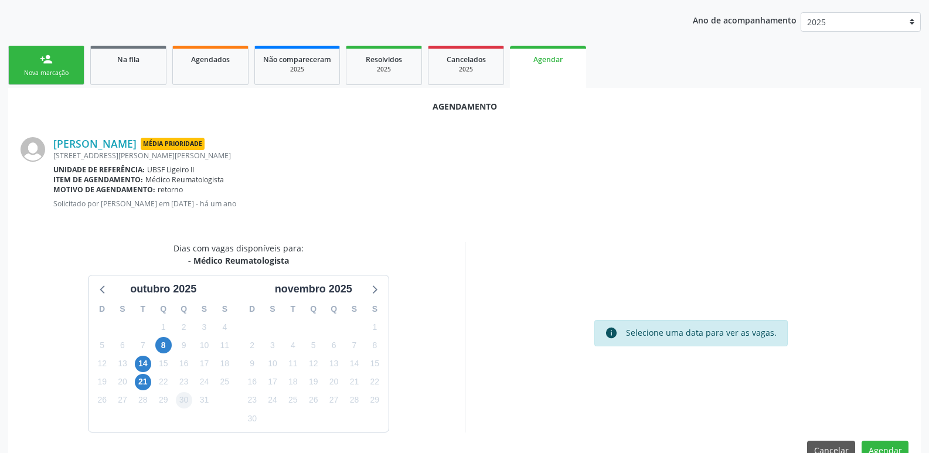
scroll to position [157, 0]
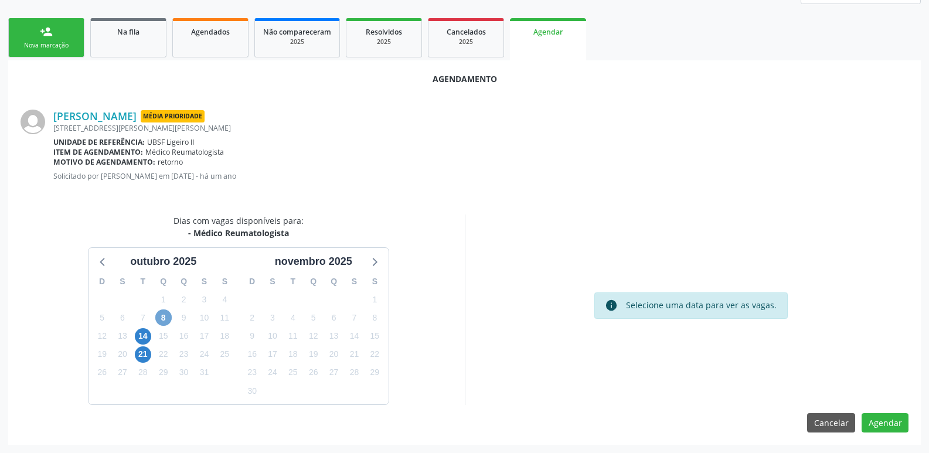
click at [169, 318] on span "8" at bounding box center [163, 318] width 16 height 16
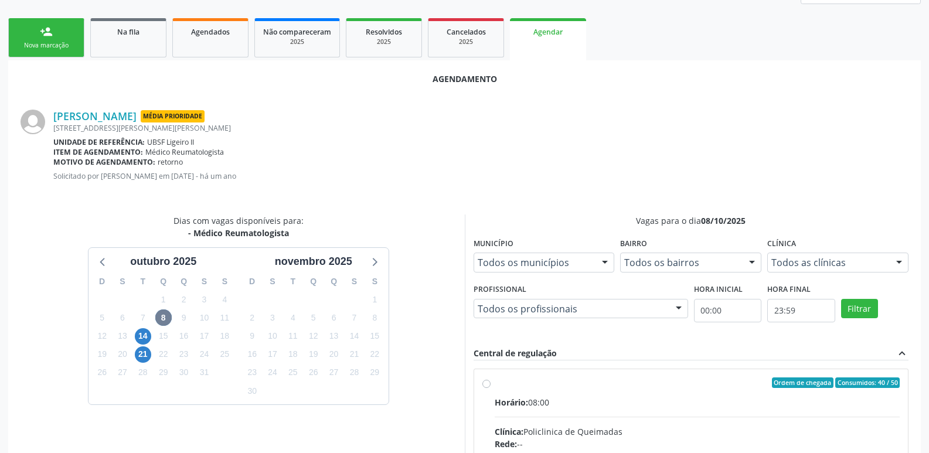
drag, startPoint x: 735, startPoint y: 391, endPoint x: 751, endPoint y: 363, distance: 32.1
click at [491, 388] on input "Ordem de chegada Consumidos: 40 / 50 Horário: 08:00 Clínica: Policlinica de Que…" at bounding box center [487, 383] width 8 height 11
radio input "true"
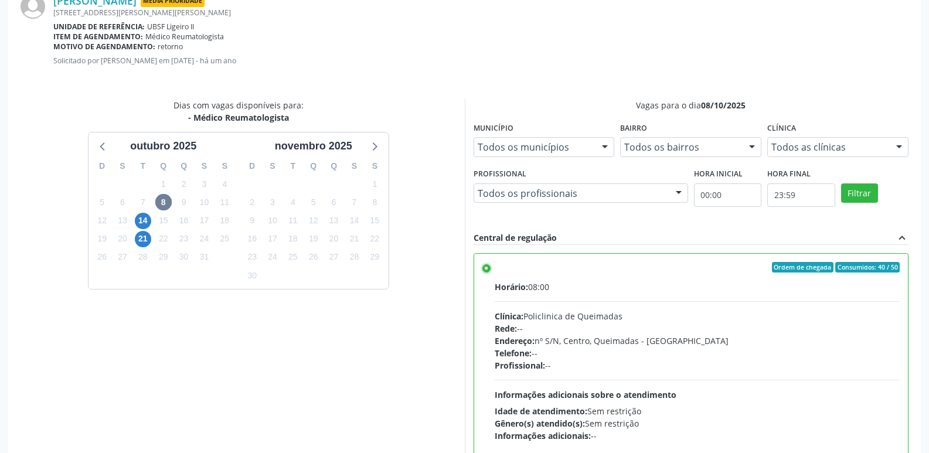
scroll to position [348, 0]
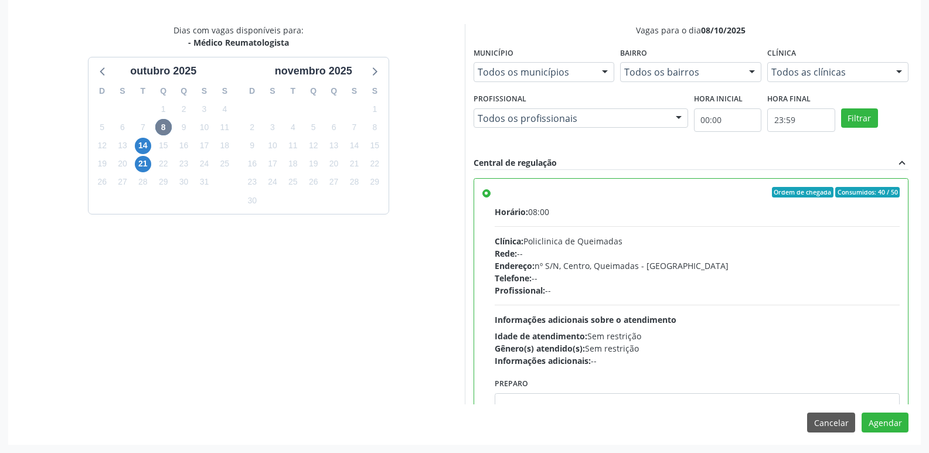
click at [873, 412] on div "Agendamento Luzinete Batista dos Santos Média Prioridade Rua Jose Pio de Olivei…" at bounding box center [464, 157] width 913 height 575
click at [878, 419] on button "Agendar" at bounding box center [885, 423] width 47 height 20
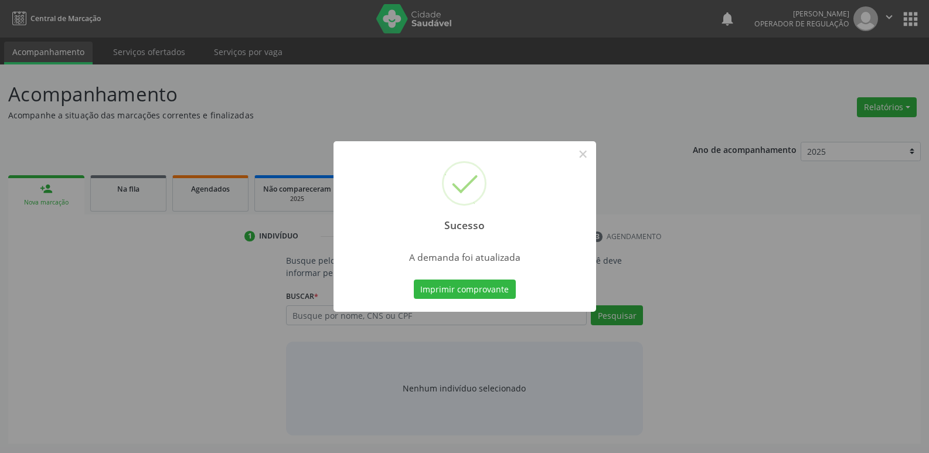
scroll to position [0, 0]
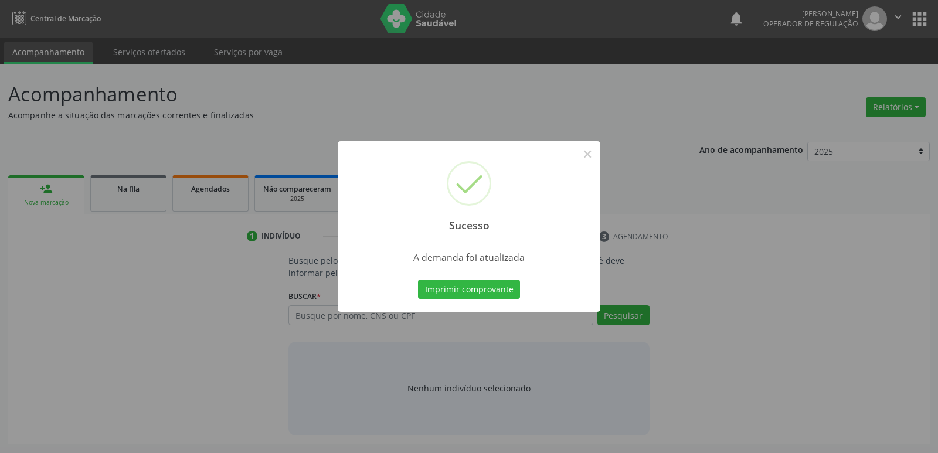
click at [418, 280] on button "Imprimir comprovante" at bounding box center [469, 290] width 102 height 20
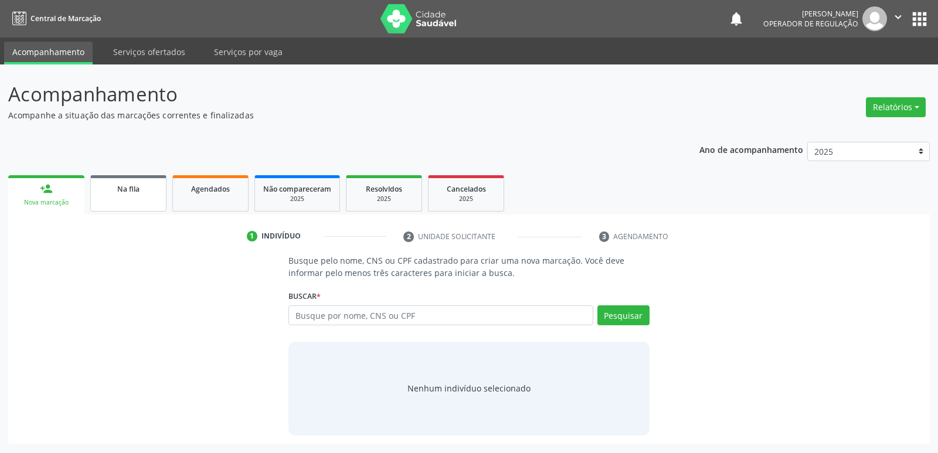
click at [141, 196] on link "Na fila" at bounding box center [128, 193] width 76 height 36
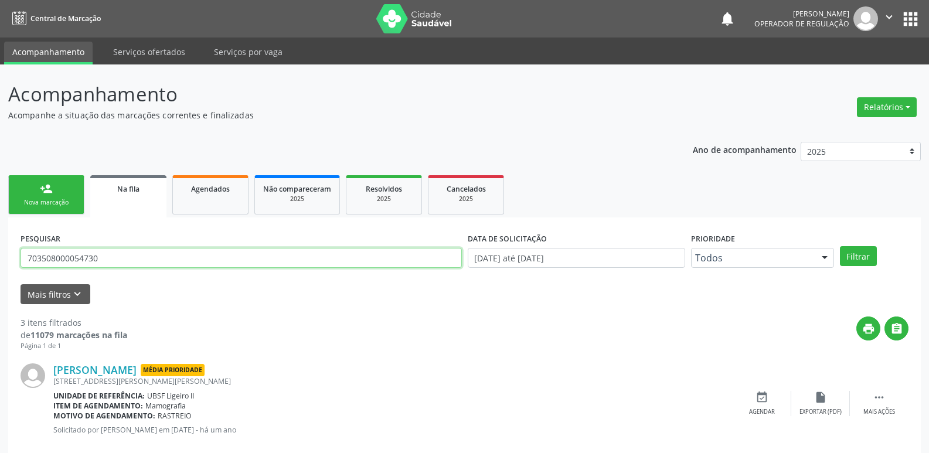
drag, startPoint x: 131, startPoint y: 261, endPoint x: 0, endPoint y: 162, distance: 164.2
click at [0, 162] on div "Acompanhamento Acompanhe a situação das marcações correntes e finalizadas Relat…" at bounding box center [464, 375] width 929 height 622
click at [840, 246] on button "Filtrar" at bounding box center [858, 256] width 37 height 20
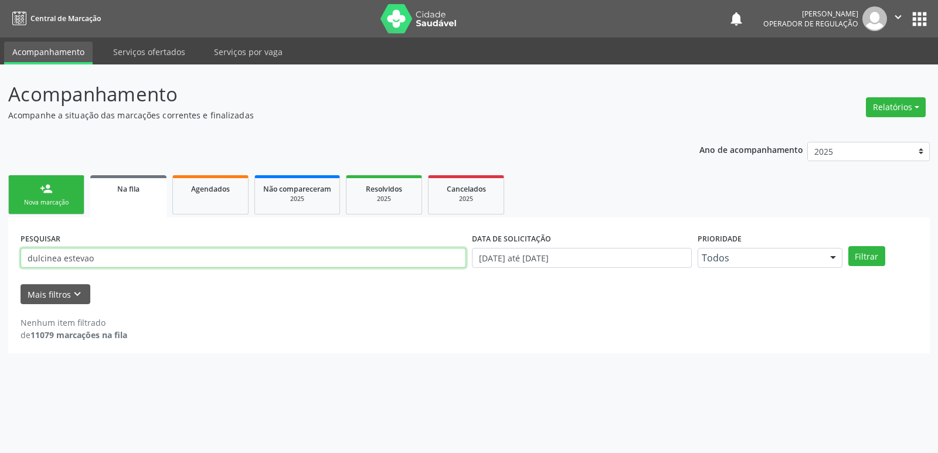
drag, startPoint x: 110, startPoint y: 256, endPoint x: 50, endPoint y: 258, distance: 59.8
click at [50, 258] on input "dulcinea estevao" at bounding box center [244, 258] width 446 height 20
type input "dulcin"
click at [848, 246] on button "Filtrar" at bounding box center [866, 256] width 37 height 20
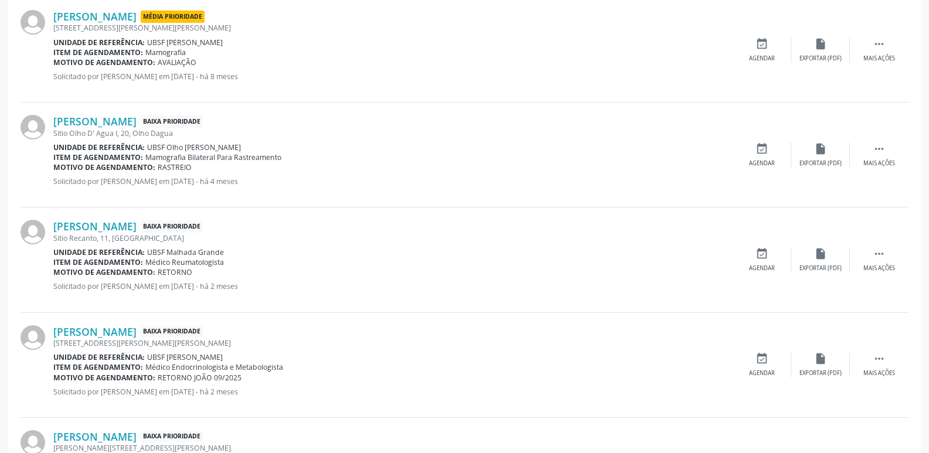
scroll to position [410, 0]
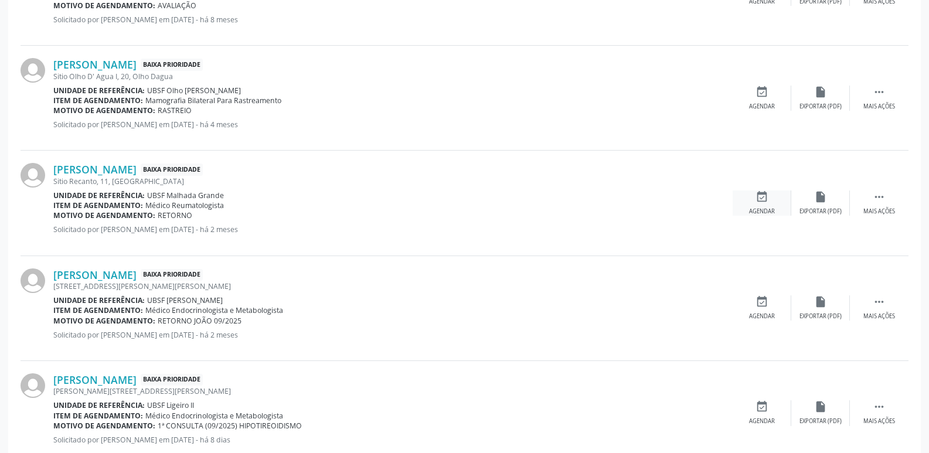
click at [771, 204] on div "event_available Agendar" at bounding box center [762, 203] width 59 height 25
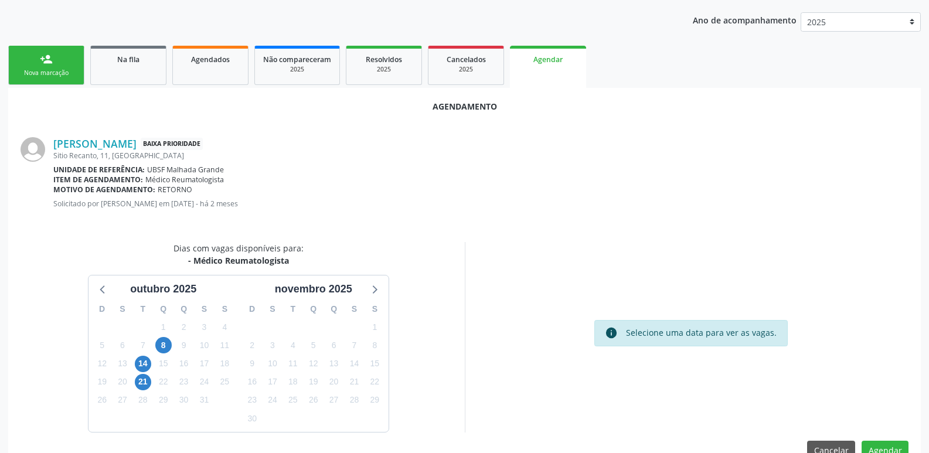
scroll to position [157, 0]
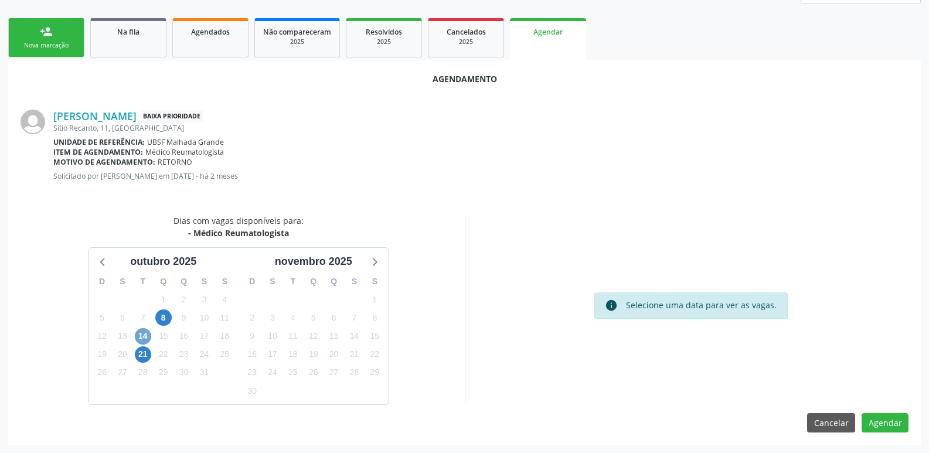
click at [147, 338] on span "14" at bounding box center [143, 336] width 16 height 16
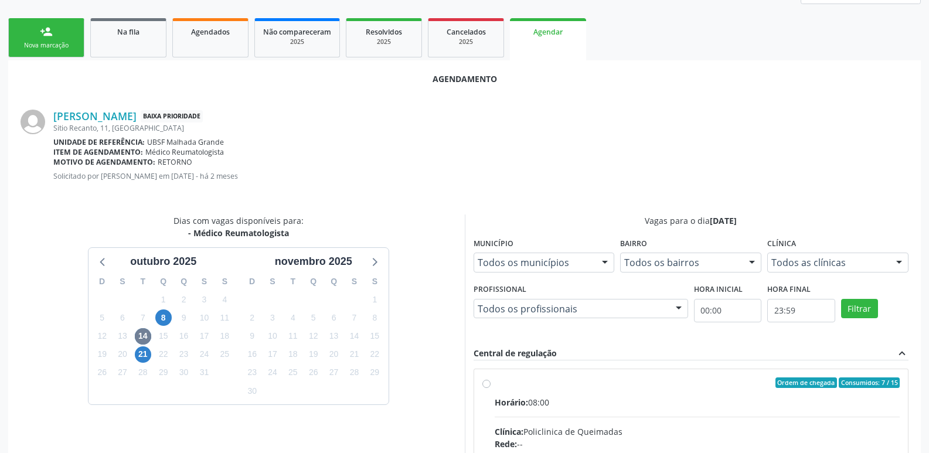
drag, startPoint x: 769, startPoint y: 415, endPoint x: 784, endPoint y: 330, distance: 85.8
radio input "true"
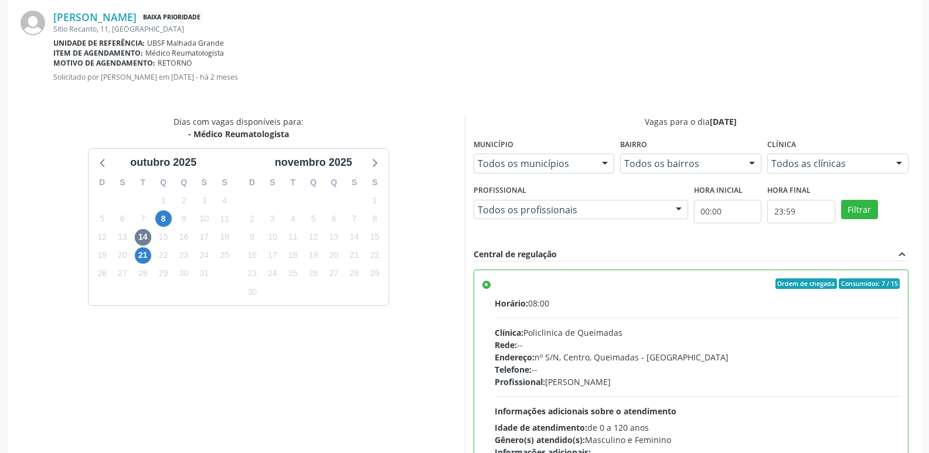
scroll to position [348, 0]
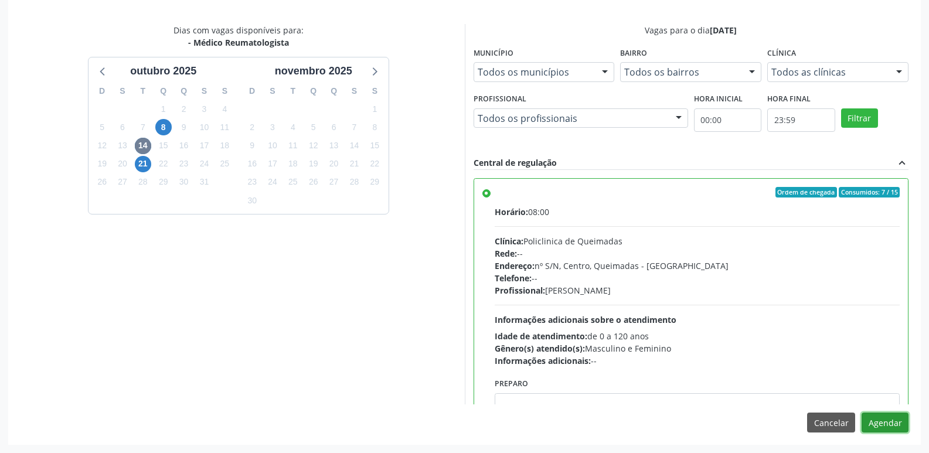
click at [886, 425] on button "Agendar" at bounding box center [885, 423] width 47 height 20
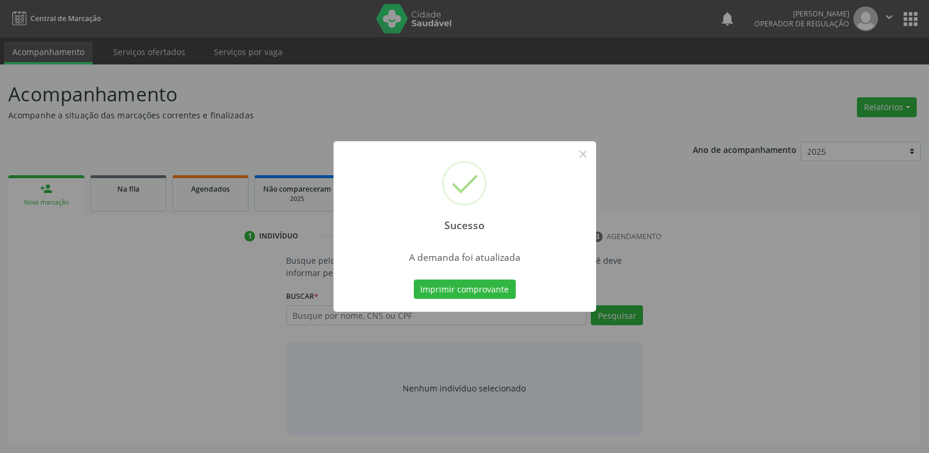
scroll to position [0, 0]
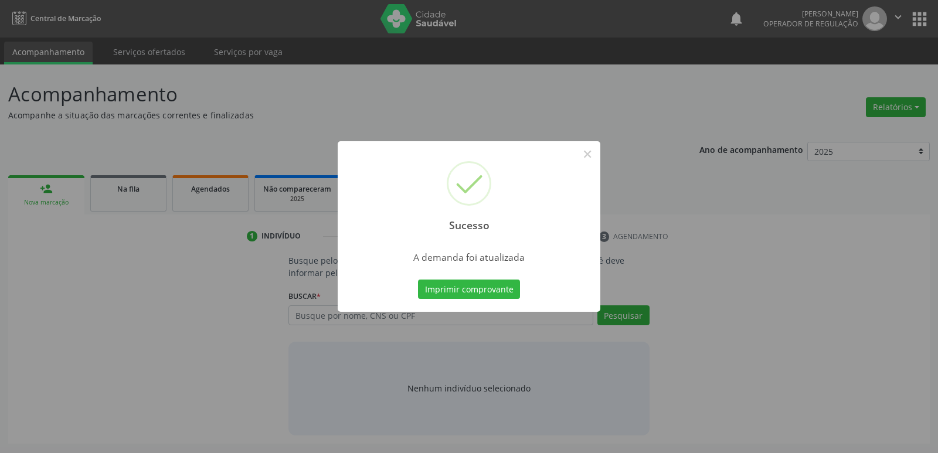
click at [418, 280] on button "Imprimir comprovante" at bounding box center [469, 290] width 102 height 20
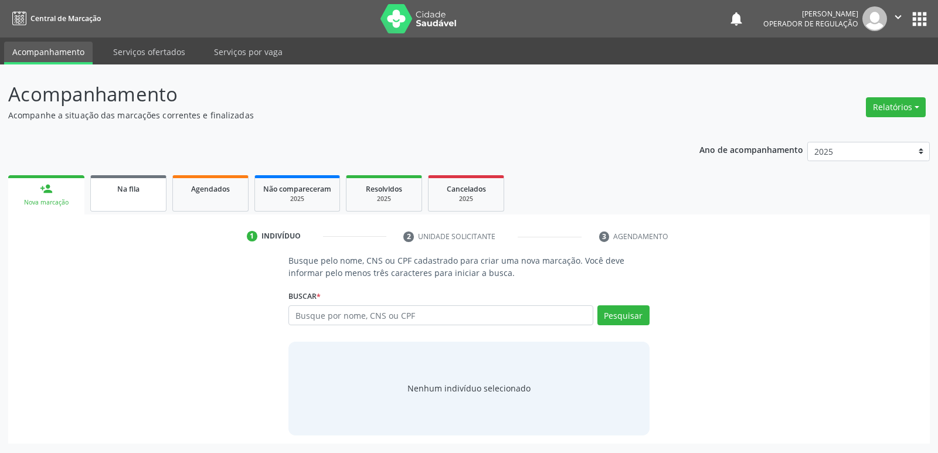
click at [134, 186] on span "Na fila" at bounding box center [128, 189] width 22 height 10
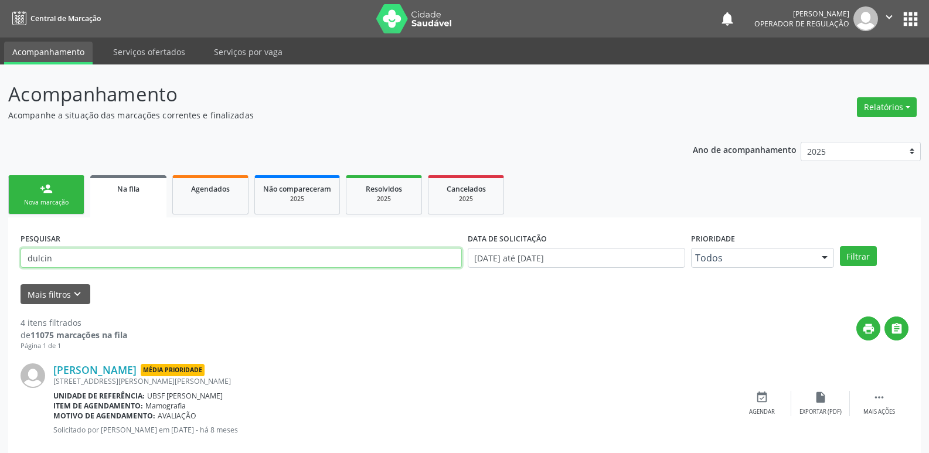
click at [72, 258] on input "dulcin" at bounding box center [242, 258] width 442 height 20
type input "704605618175926"
click at [840, 246] on button "Filtrar" at bounding box center [858, 256] width 37 height 20
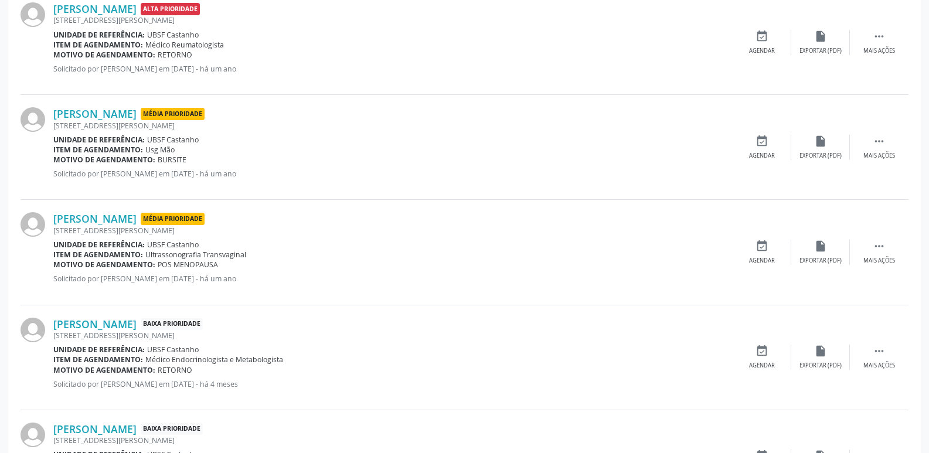
scroll to position [79, 0]
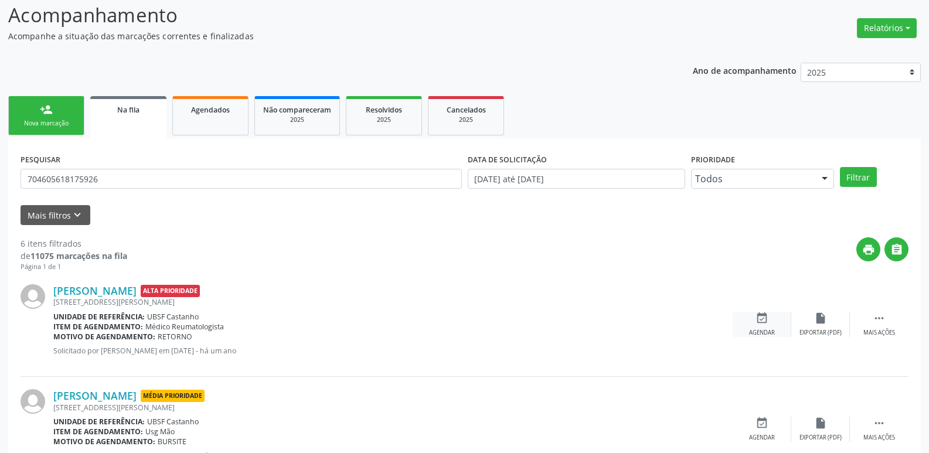
click at [765, 313] on icon "event_available" at bounding box center [762, 318] width 13 height 13
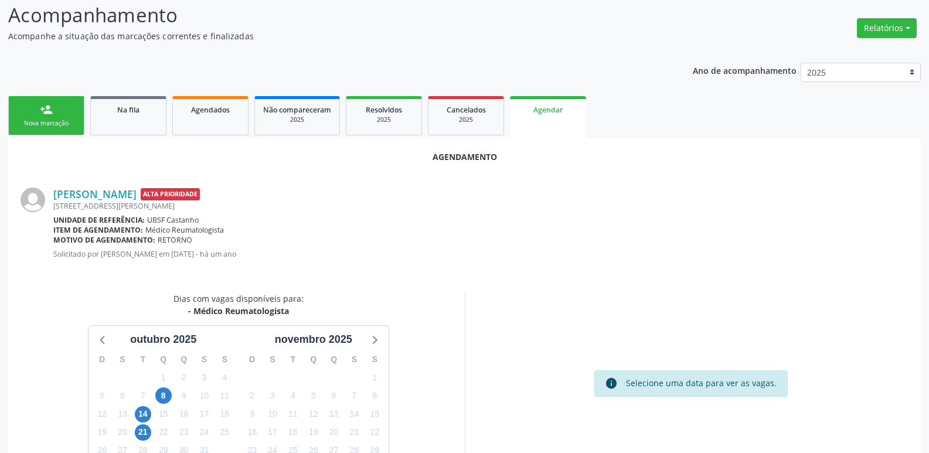
scroll to position [138, 0]
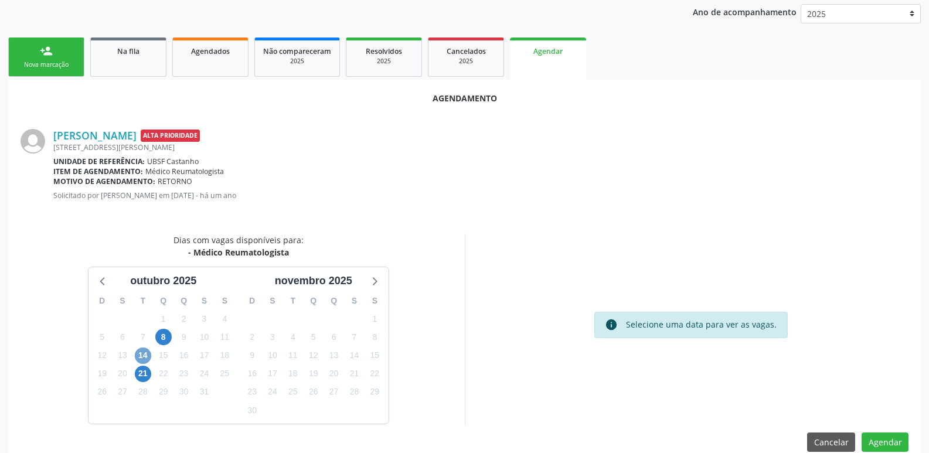
click at [143, 352] on span "14" at bounding box center [143, 356] width 16 height 16
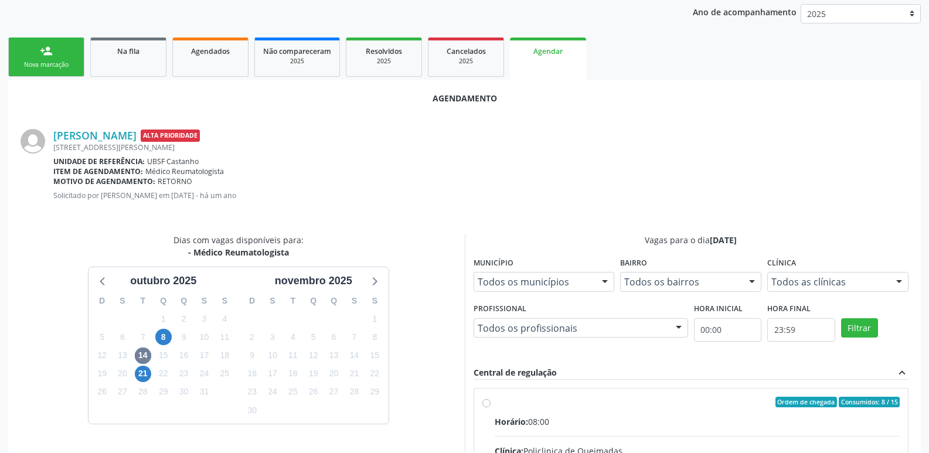
click at [491, 408] on input "Ordem de chegada Consumidos: 8 / 15 Horário: 08:00 Clínica: Policlinica de Quei…" at bounding box center [487, 402] width 8 height 11
radio input "true"
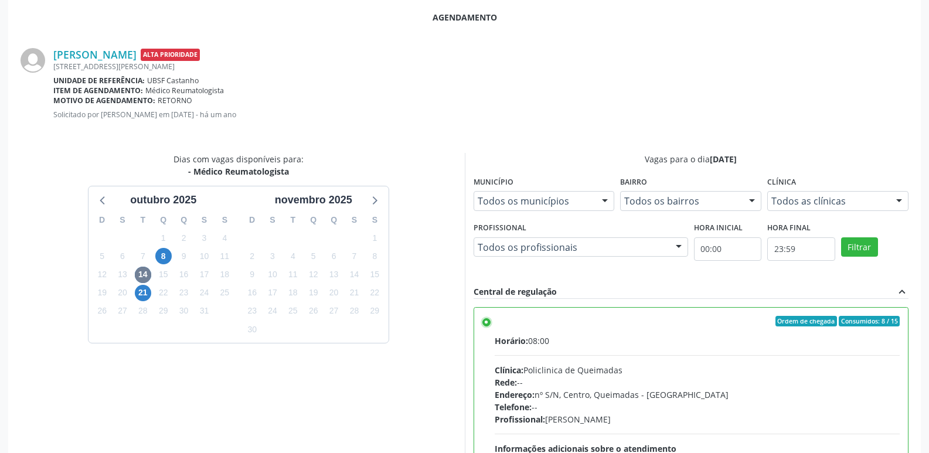
scroll to position [348, 0]
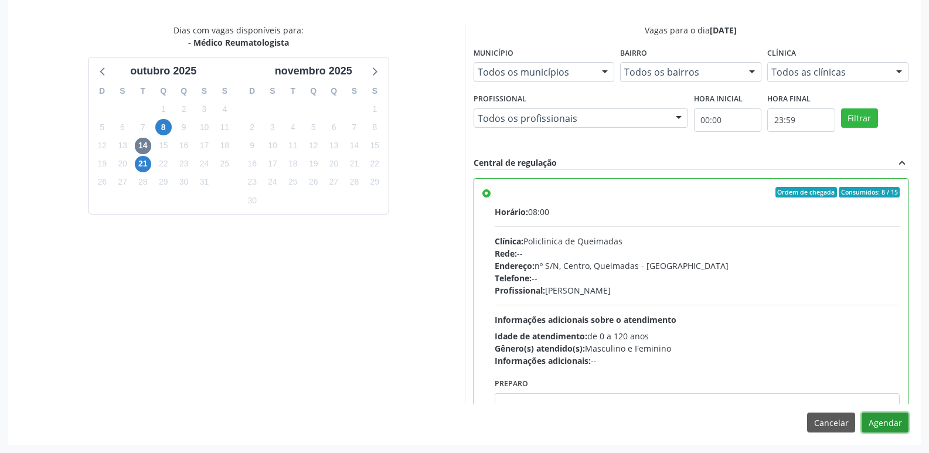
click at [885, 419] on button "Agendar" at bounding box center [885, 423] width 47 height 20
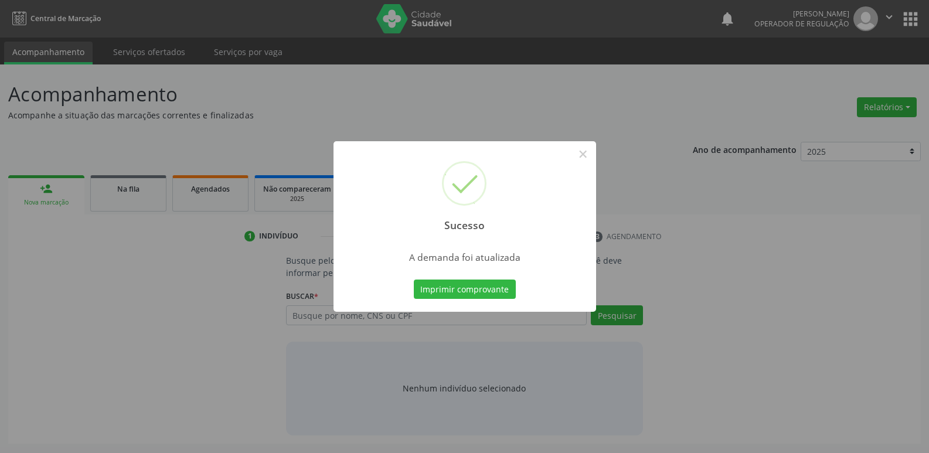
scroll to position [0, 0]
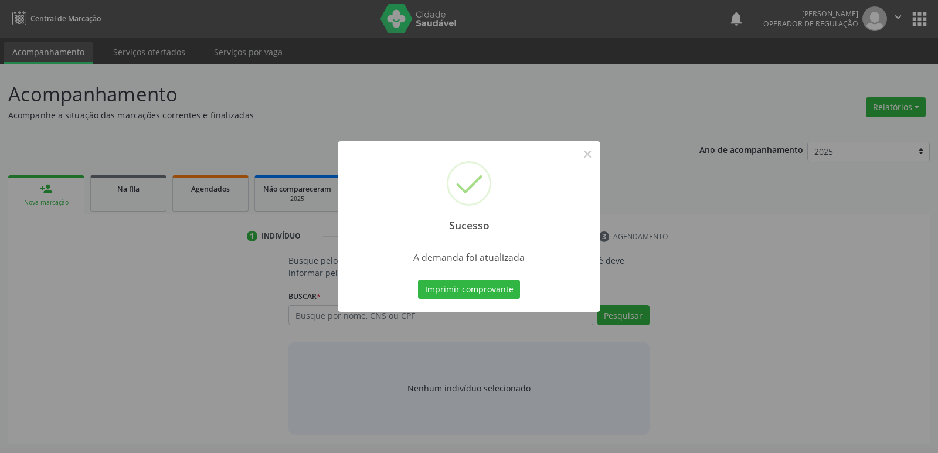
click at [418, 280] on button "Imprimir comprovante" at bounding box center [469, 290] width 102 height 20
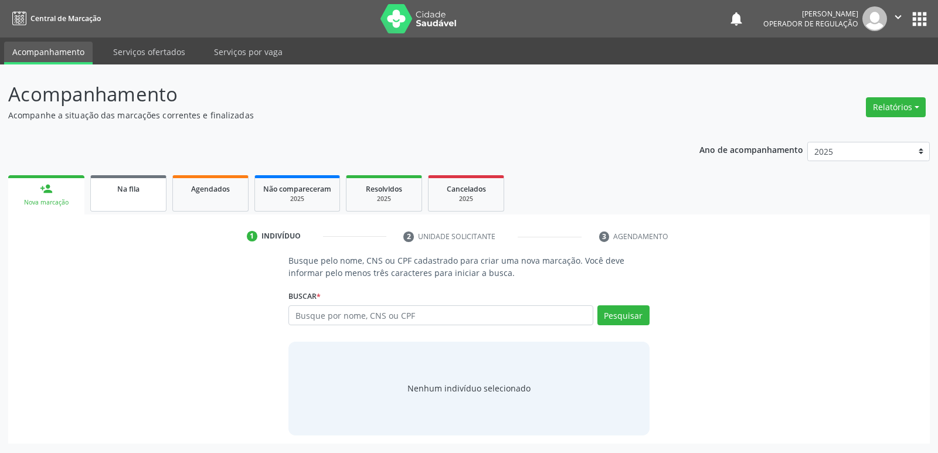
click at [144, 199] on link "Na fila" at bounding box center [128, 193] width 76 height 36
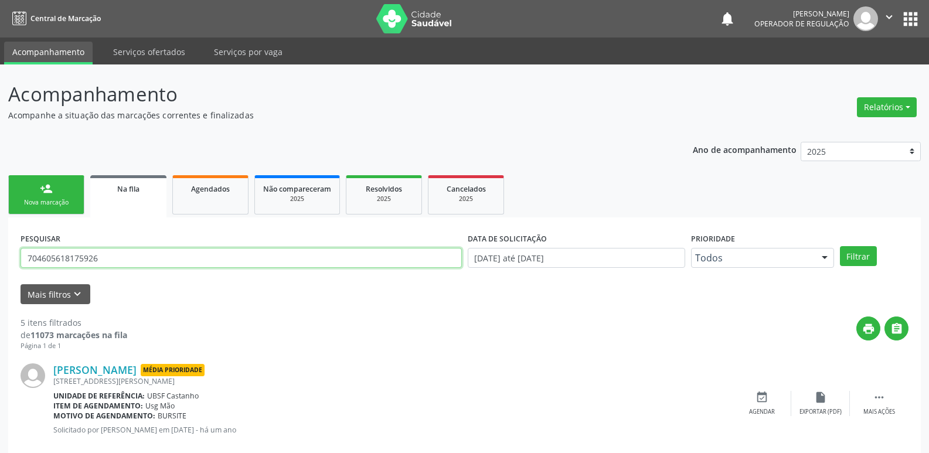
click at [127, 253] on input "704605618175926" at bounding box center [242, 258] width 442 height 20
click at [840, 246] on button "Filtrar" at bounding box center [858, 256] width 37 height 20
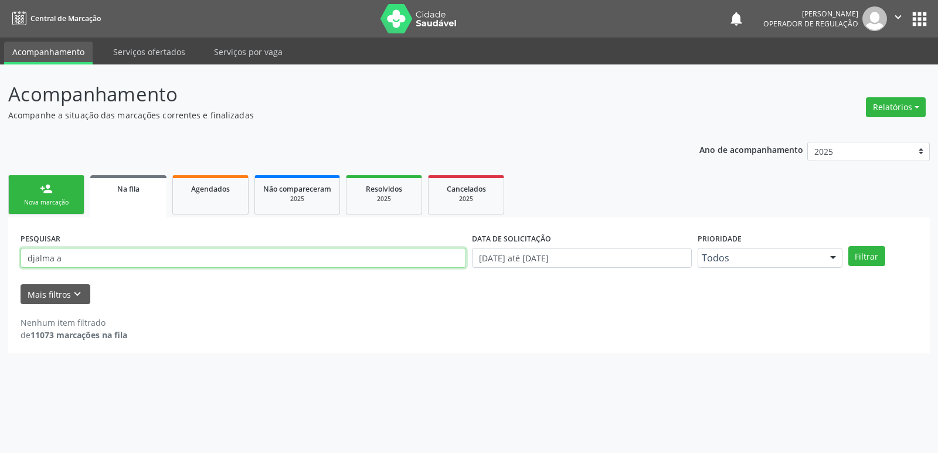
drag, startPoint x: 130, startPoint y: 254, endPoint x: 0, endPoint y: 260, distance: 130.3
click at [0, 260] on div "Acompanhamento Acompanhe a situação das marcações correntes e finalizadas Relat…" at bounding box center [469, 258] width 938 height 389
click at [848, 246] on button "Filtrar" at bounding box center [866, 256] width 37 height 20
drag, startPoint x: 117, startPoint y: 263, endPoint x: 0, endPoint y: 256, distance: 116.9
click at [0, 256] on div "Acompanhamento Acompanhe a situação das marcações correntes e finalizadas Relat…" at bounding box center [469, 258] width 938 height 389
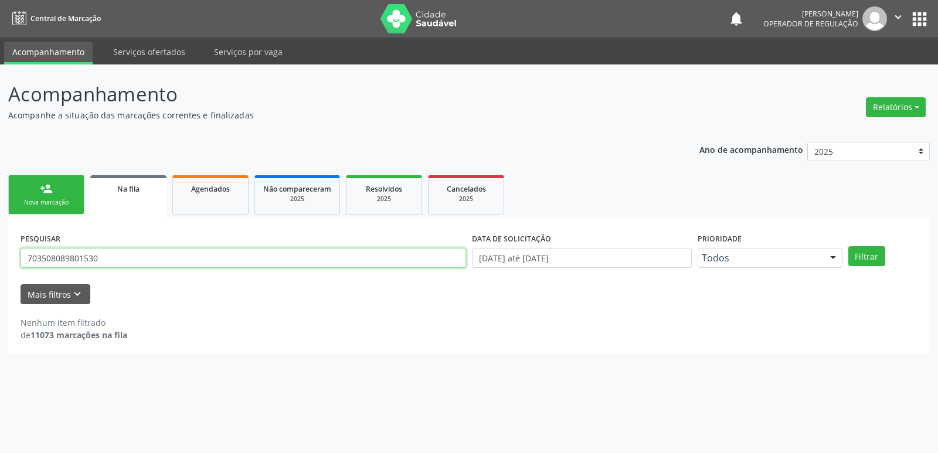
type input "703508089801530"
click at [848, 246] on button "Filtrar" at bounding box center [866, 256] width 37 height 20
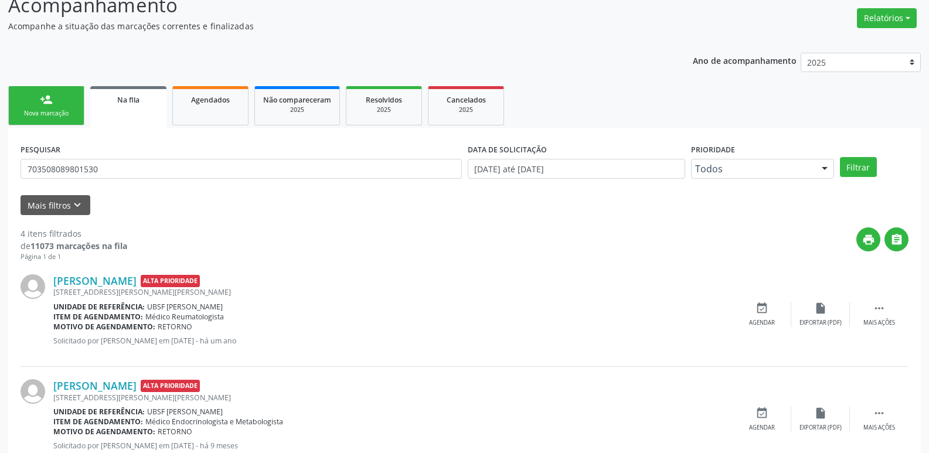
scroll to position [235, 0]
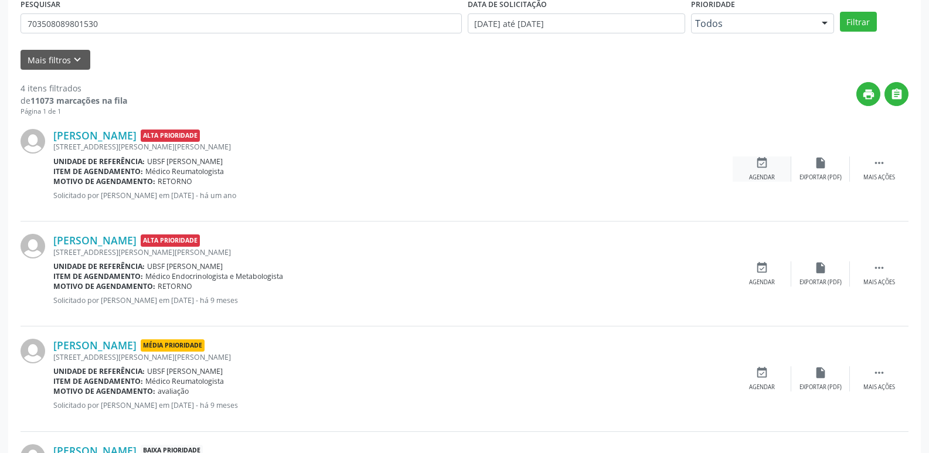
click at [765, 170] on div "event_available Agendar" at bounding box center [762, 169] width 59 height 25
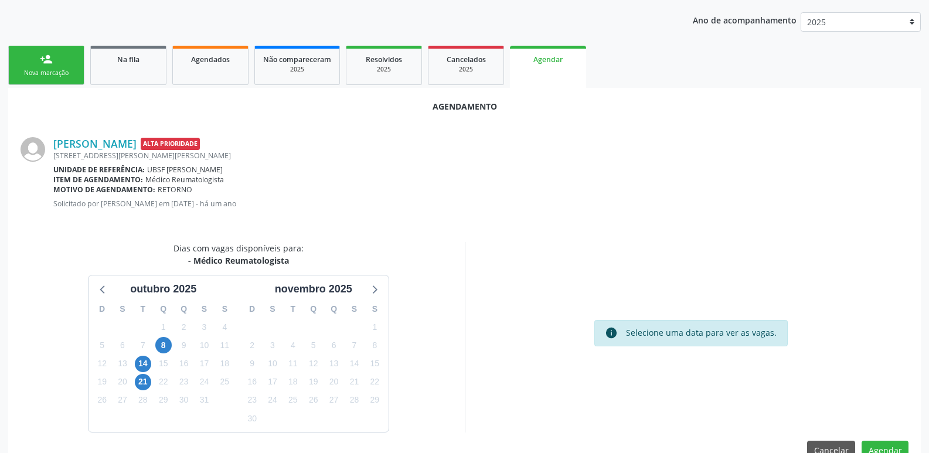
scroll to position [157, 0]
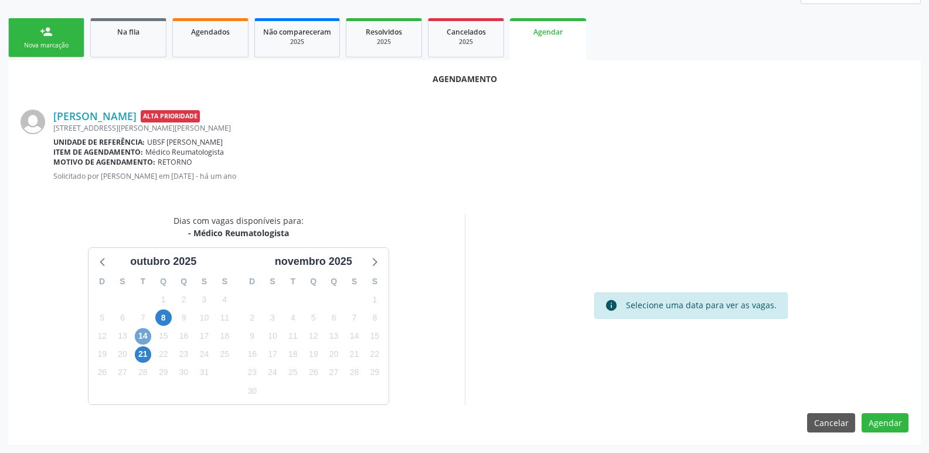
click at [144, 331] on span "14" at bounding box center [143, 336] width 16 height 16
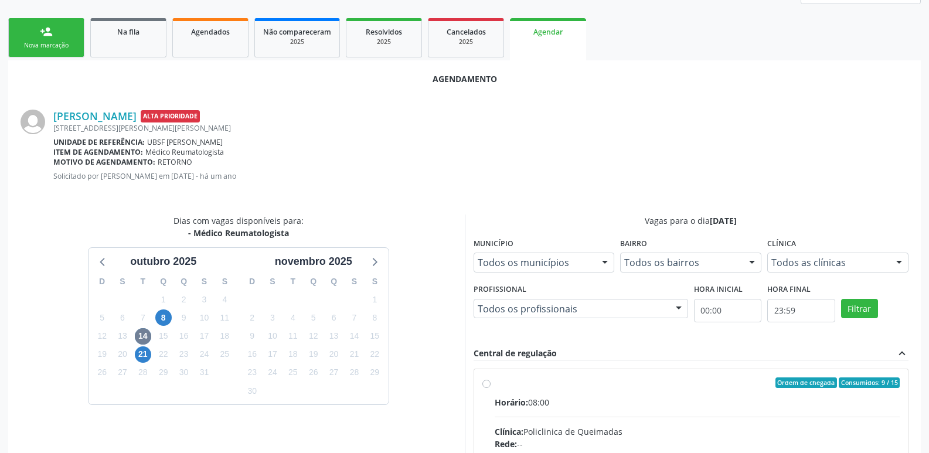
click at [491, 388] on input "Ordem de chegada Consumidos: 9 / 15 Horário: 08:00 Clínica: Policlinica de Quei…" at bounding box center [487, 383] width 8 height 11
radio input "true"
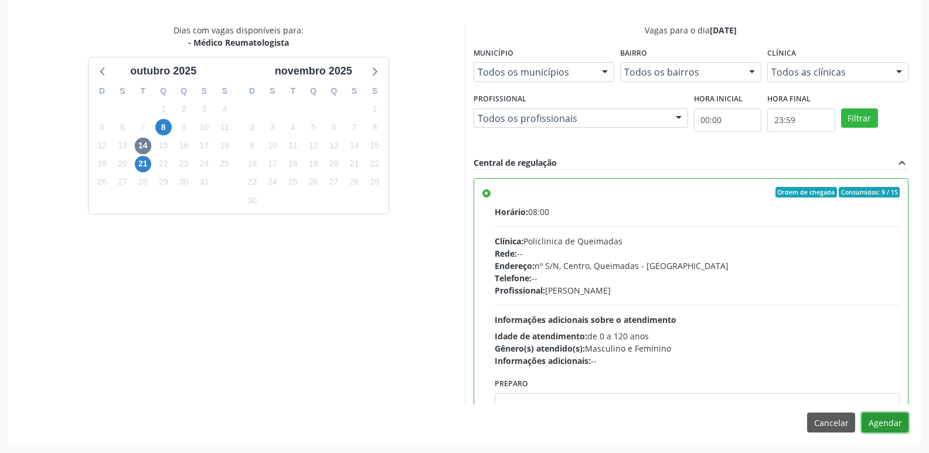
click at [874, 419] on button "Agendar" at bounding box center [885, 423] width 47 height 20
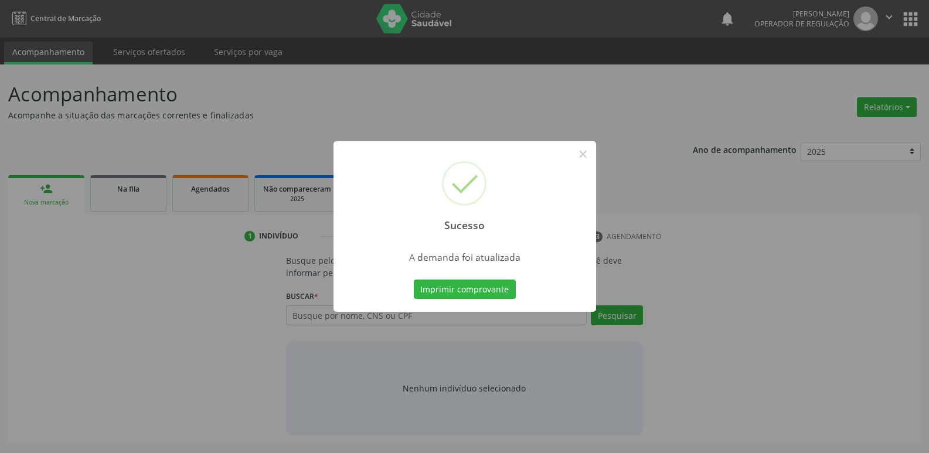
scroll to position [0, 0]
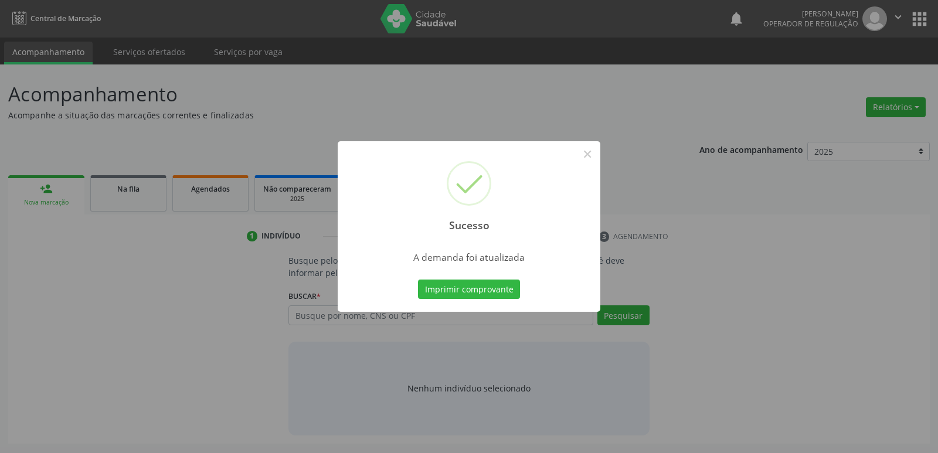
click at [418, 280] on button "Imprimir comprovante" at bounding box center [469, 290] width 102 height 20
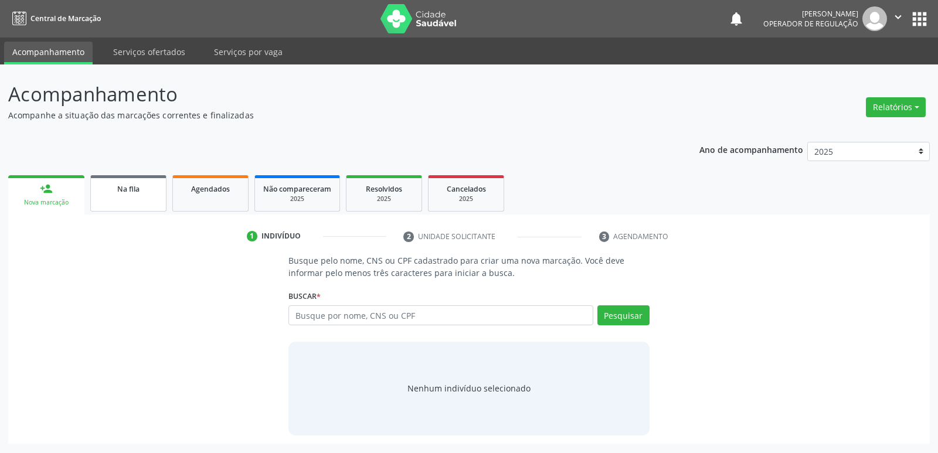
click at [100, 185] on div "Na fila" at bounding box center [128, 188] width 59 height 12
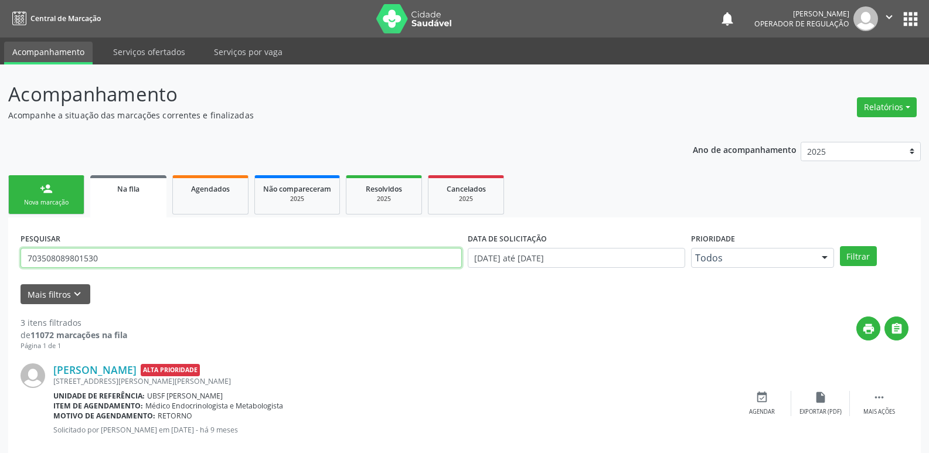
drag, startPoint x: 116, startPoint y: 259, endPoint x: 0, endPoint y: 257, distance: 115.5
click at [0, 257] on div "Acompanhamento Acompanhe a situação das marcações correntes e finalizadas Relat…" at bounding box center [464, 375] width 929 height 622
type input "705600470996811"
click at [840, 246] on button "Filtrar" at bounding box center [858, 256] width 37 height 20
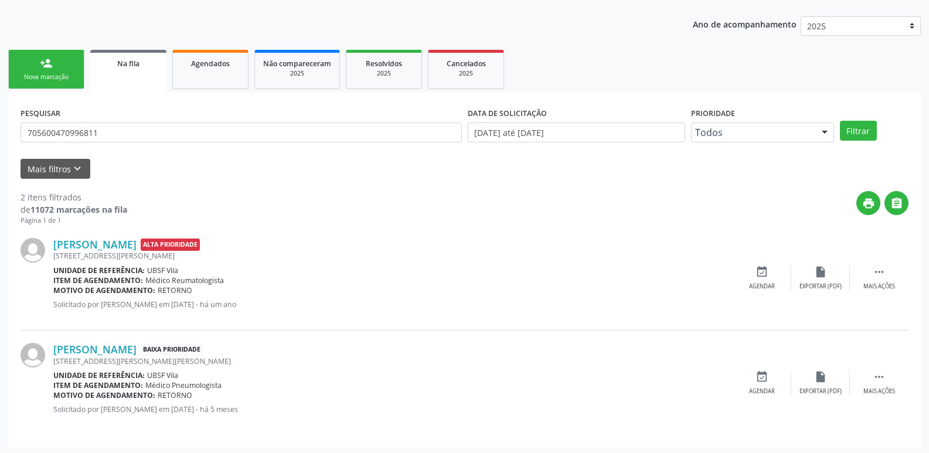
scroll to position [128, 0]
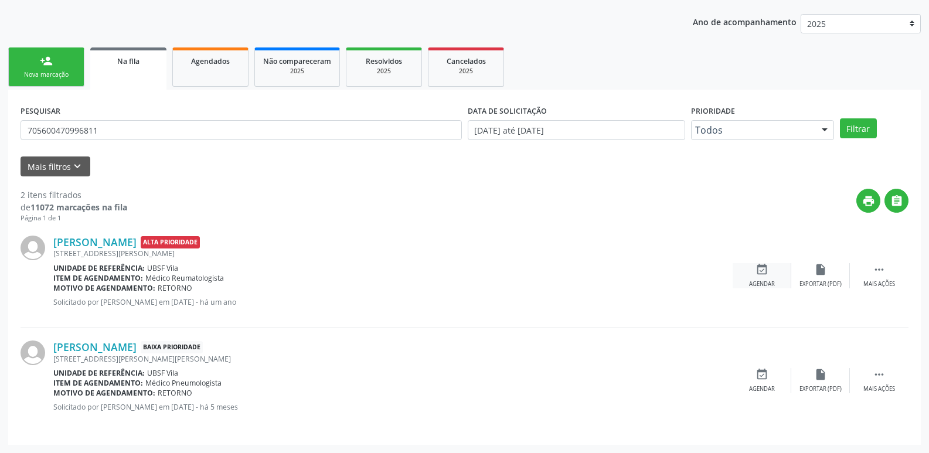
click at [765, 268] on icon "event_available" at bounding box center [762, 269] width 13 height 13
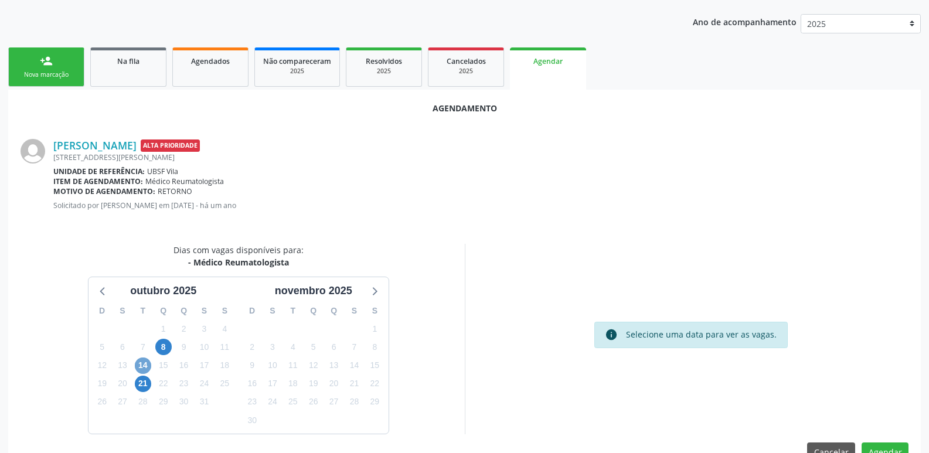
click at [140, 365] on span "14" at bounding box center [143, 366] width 16 height 16
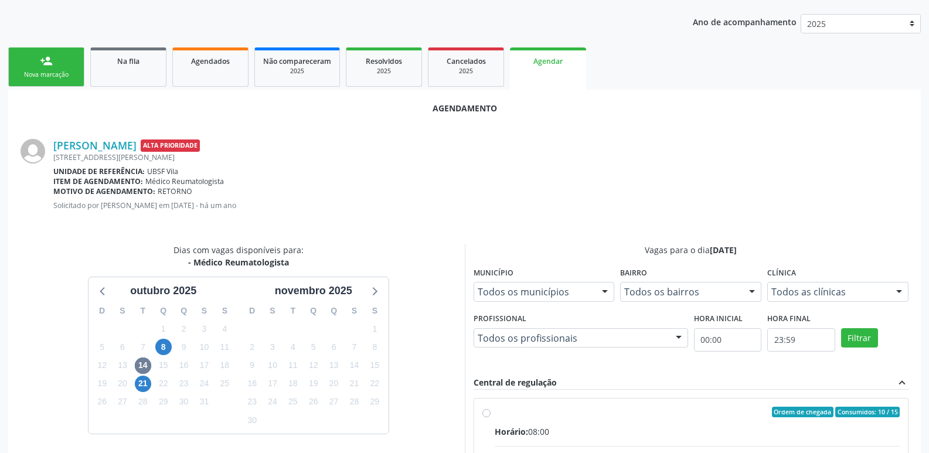
drag, startPoint x: 698, startPoint y: 422, endPoint x: 757, endPoint y: 375, distance: 75.2
click at [491, 417] on input "Ordem de chegada Consumidos: 10 / 15 Horário: 08:00 Clínica: Policlinica de Que…" at bounding box center [487, 412] width 8 height 11
radio input "true"
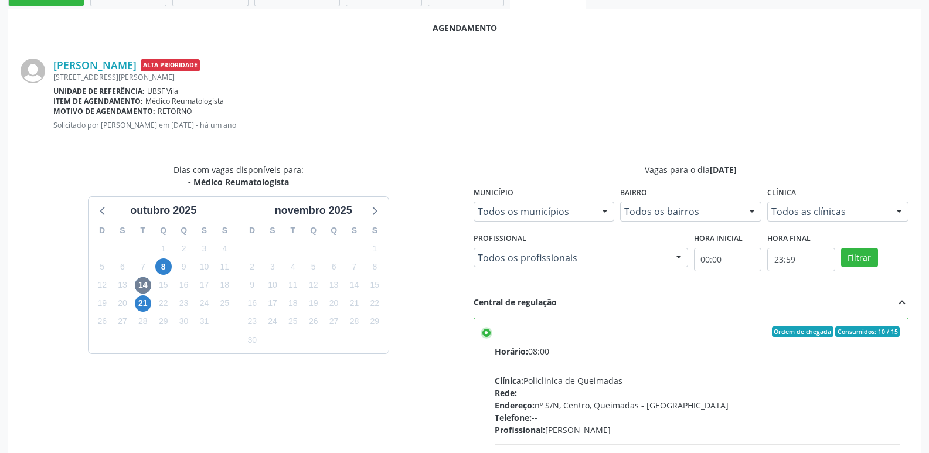
scroll to position [348, 0]
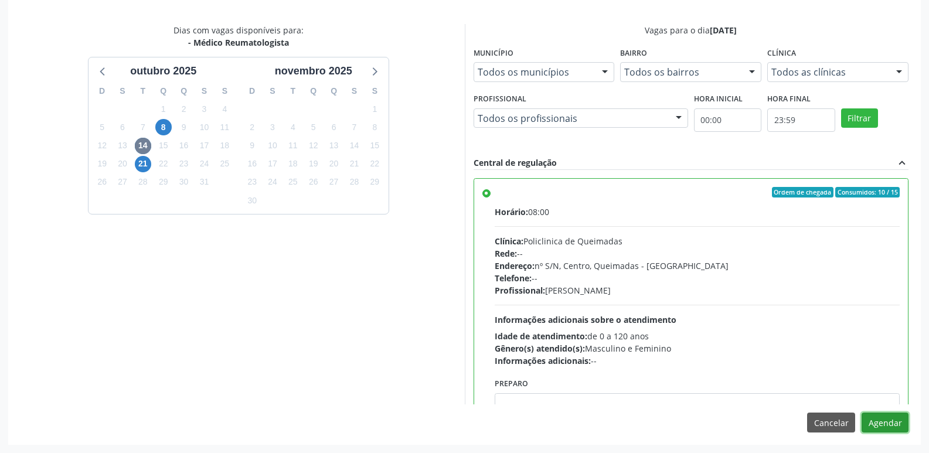
click at [872, 427] on button "Agendar" at bounding box center [885, 423] width 47 height 20
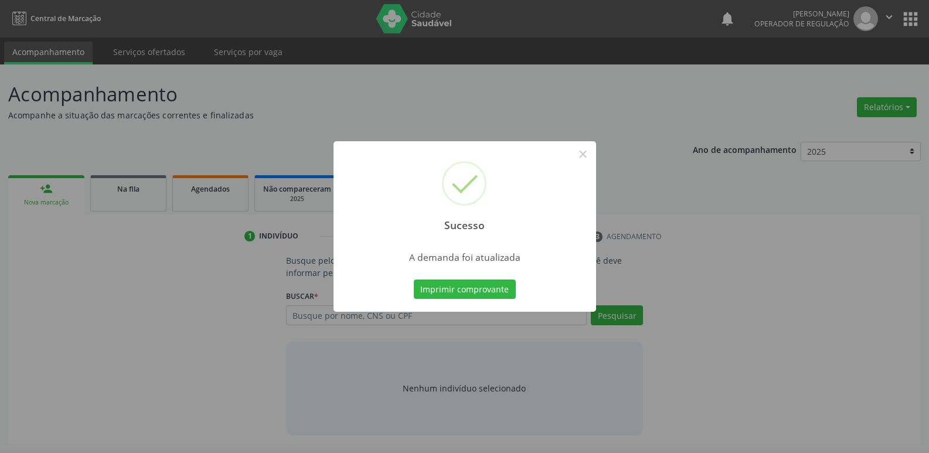
scroll to position [0, 0]
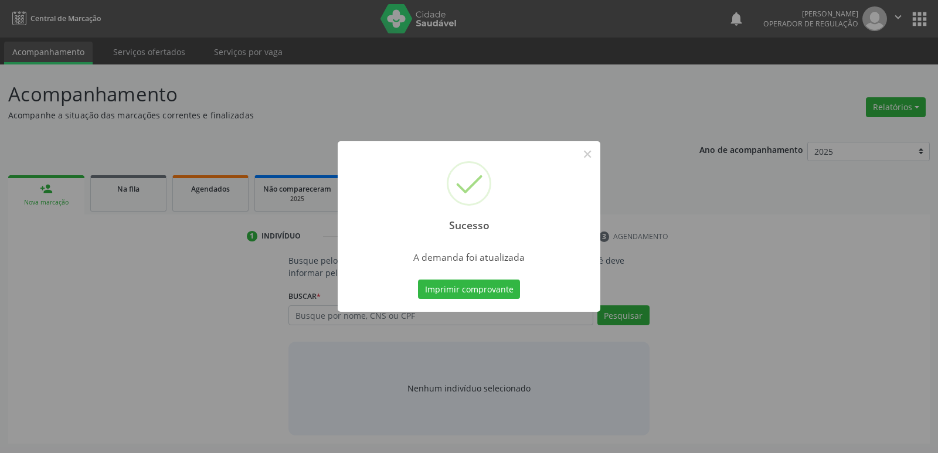
click at [418, 280] on button "Imprimir comprovante" at bounding box center [469, 290] width 102 height 20
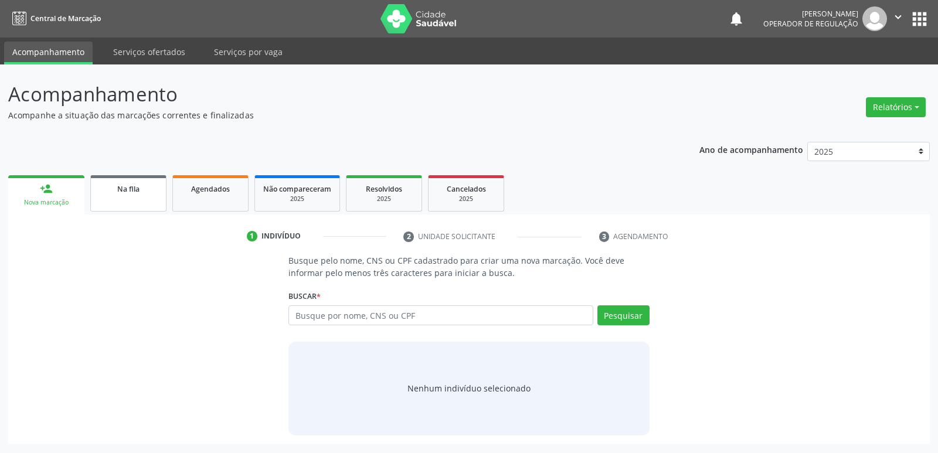
click at [110, 192] on div "Na fila" at bounding box center [128, 188] width 59 height 12
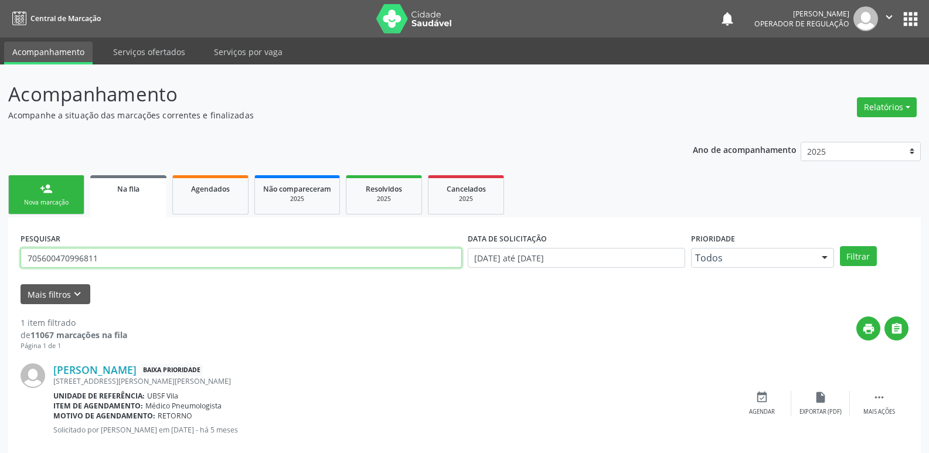
drag, startPoint x: 108, startPoint y: 257, endPoint x: 0, endPoint y: 263, distance: 108.7
click at [0, 263] on div "Acompanhamento Acompanhe a situação das marcações correntes e finalizadas Relat…" at bounding box center [464, 270] width 929 height 412
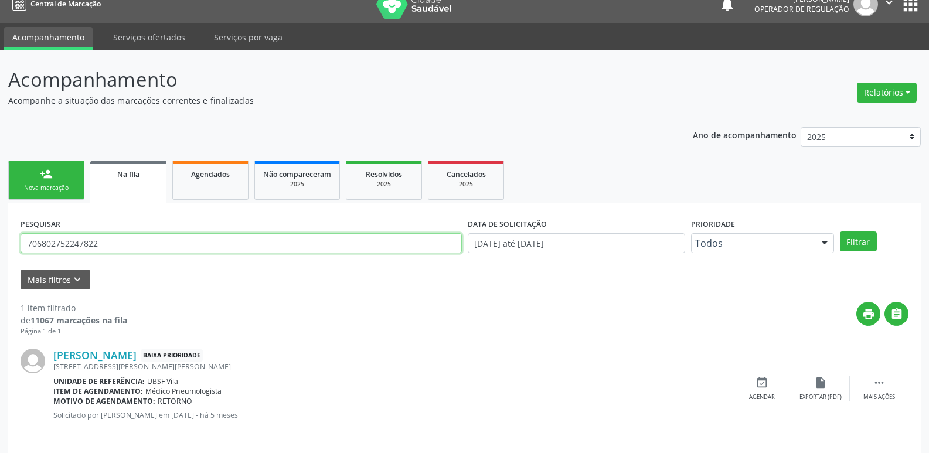
scroll to position [23, 0]
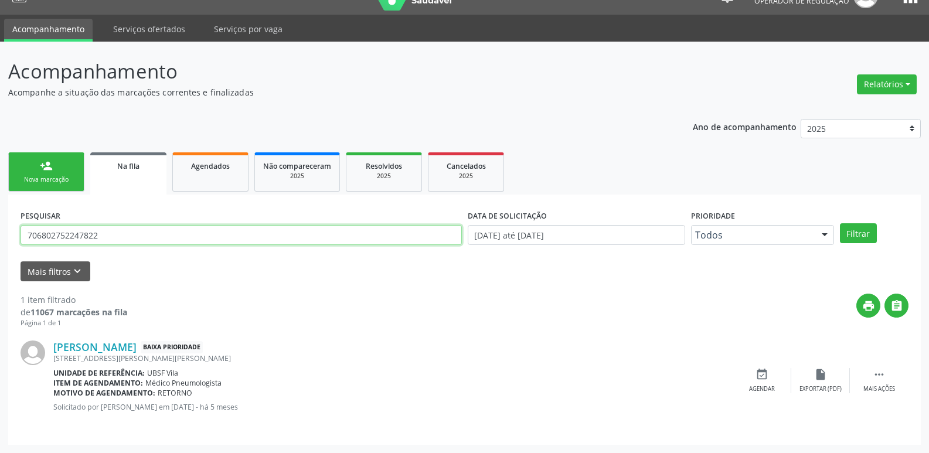
type input "706802752247822"
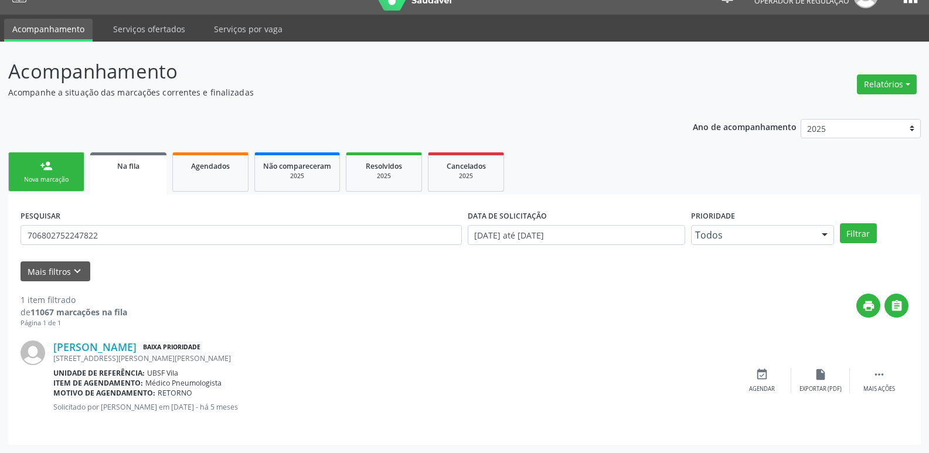
click at [60, 171] on link "person_add Nova marcação" at bounding box center [46, 171] width 76 height 39
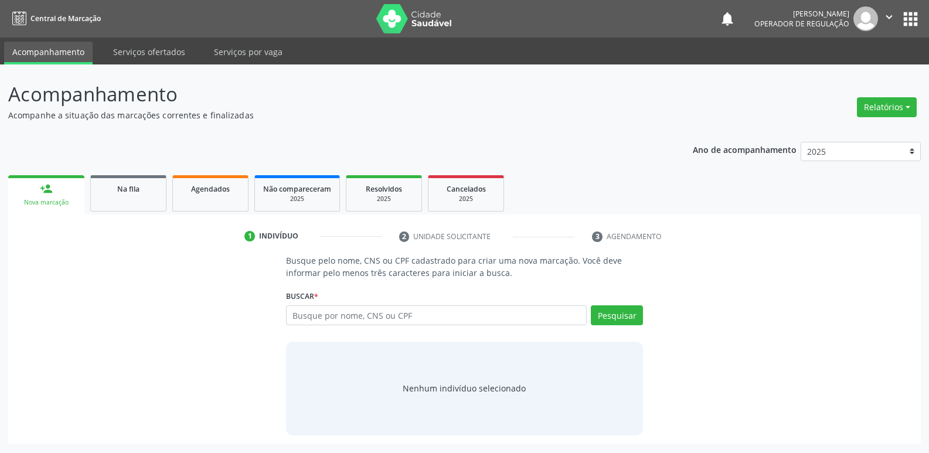
scroll to position [0, 0]
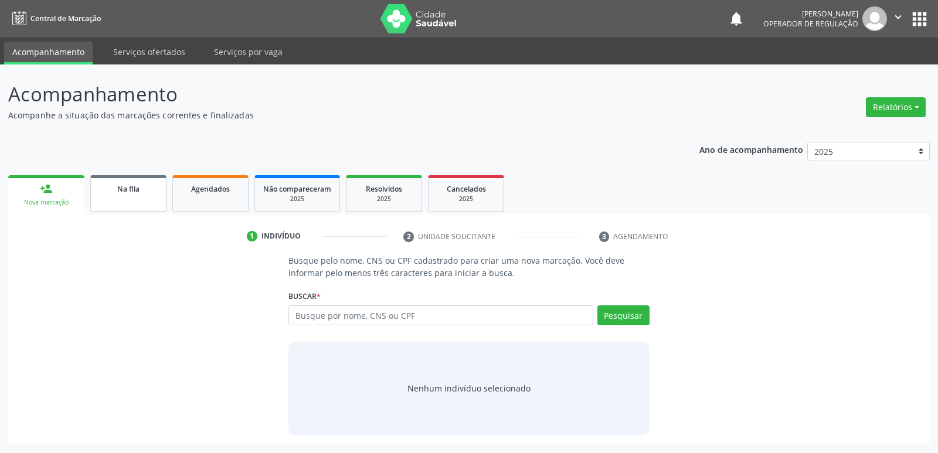
click at [118, 190] on span "Na fila" at bounding box center [128, 189] width 22 height 10
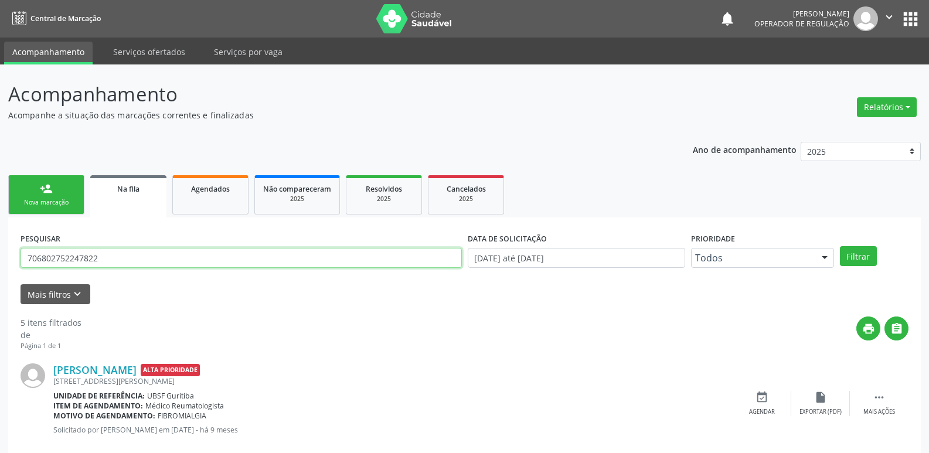
click at [147, 255] on input "706802752247822" at bounding box center [242, 258] width 442 height 20
click at [840, 246] on button "Filtrar" at bounding box center [858, 256] width 37 height 20
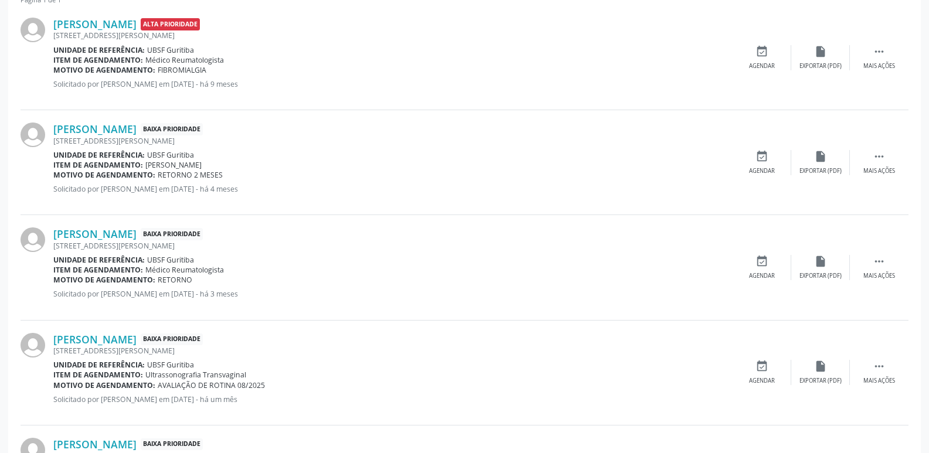
scroll to position [326, 0]
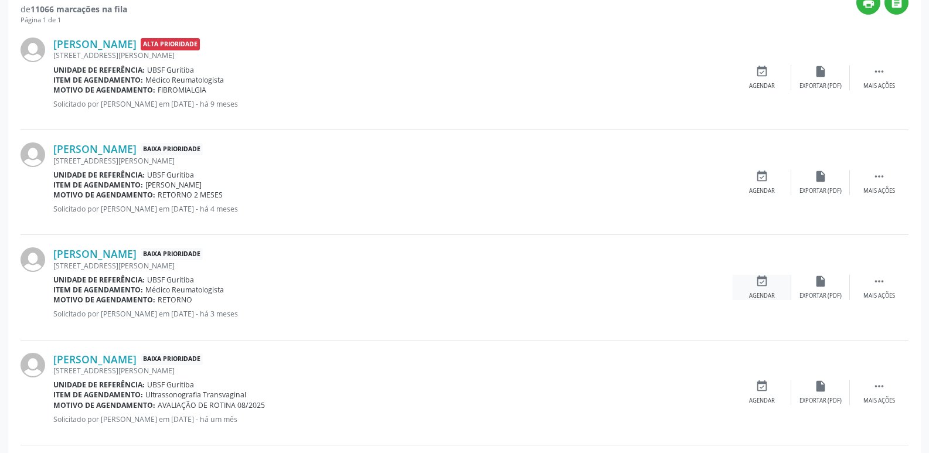
click at [770, 280] on div "event_available Agendar" at bounding box center [762, 287] width 59 height 25
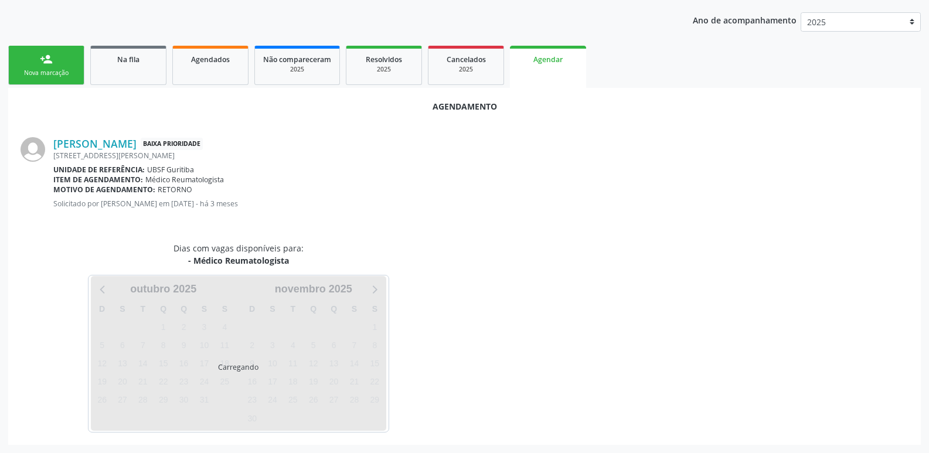
scroll to position [157, 0]
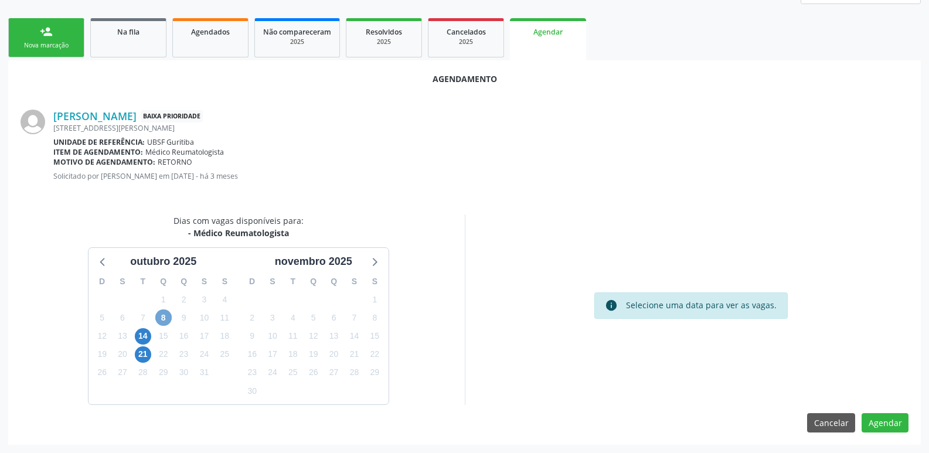
click at [167, 313] on span "8" at bounding box center [163, 318] width 16 height 16
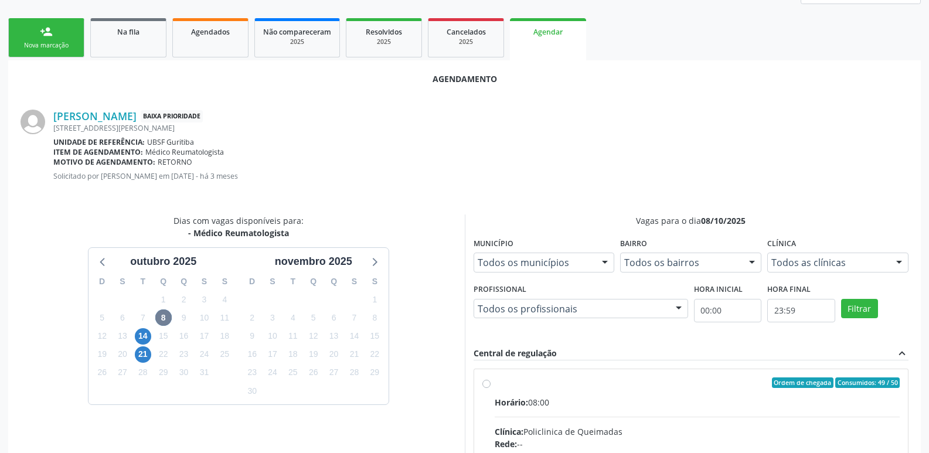
click at [491, 388] on input "Ordem de chegada Consumidos: 49 / 50 Horário: 08:00 Clínica: Policlinica de Que…" at bounding box center [487, 383] width 8 height 11
radio input "true"
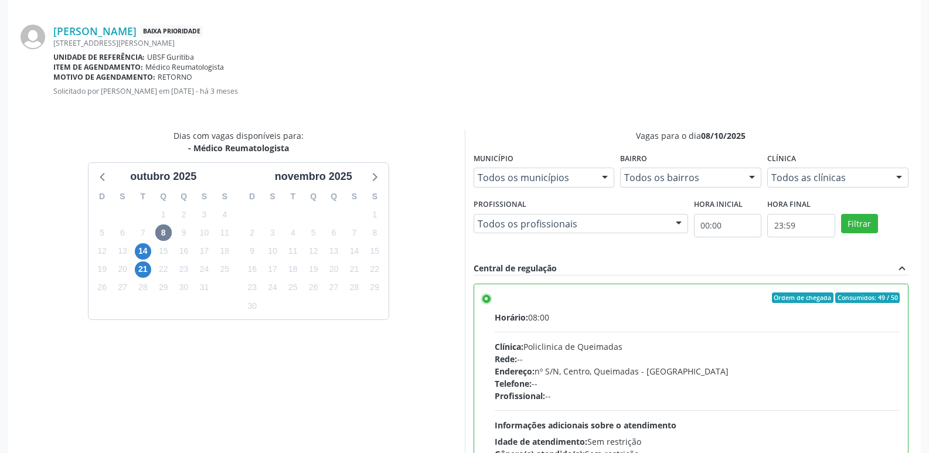
scroll to position [348, 0]
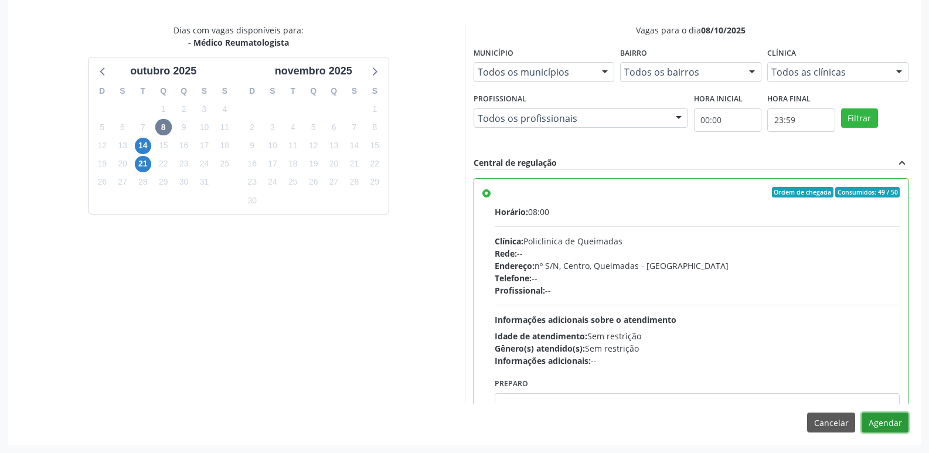
click at [884, 422] on button "Agendar" at bounding box center [885, 423] width 47 height 20
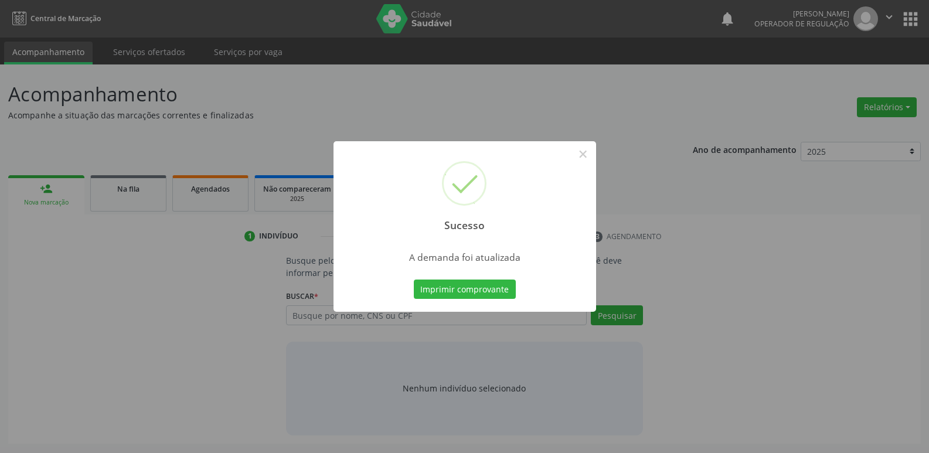
scroll to position [0, 0]
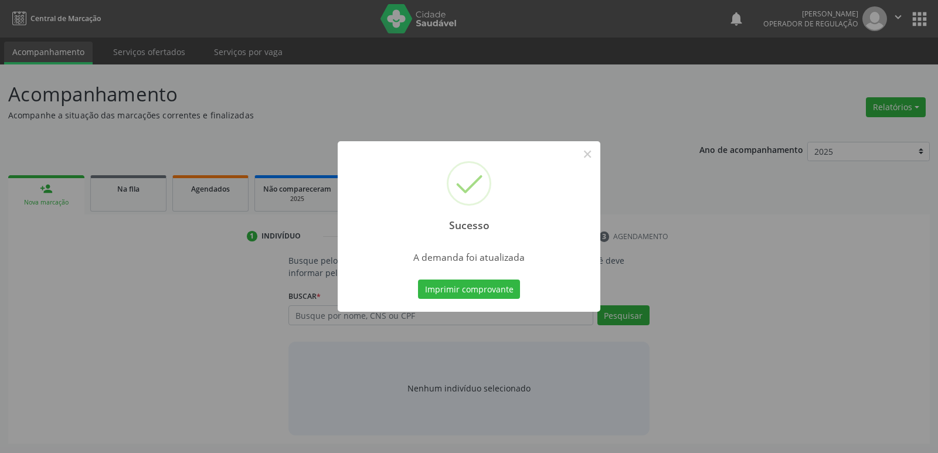
click at [418, 280] on button "Imprimir comprovante" at bounding box center [469, 290] width 102 height 20
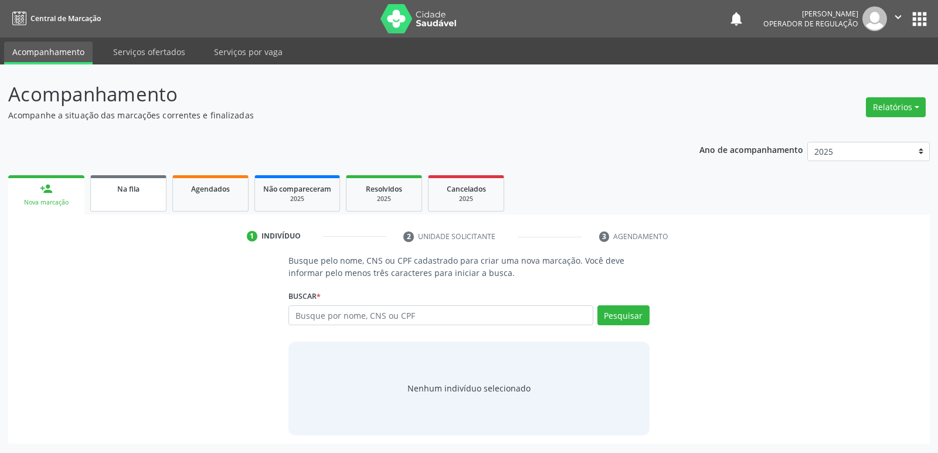
click at [137, 183] on div "Na fila" at bounding box center [128, 188] width 59 height 12
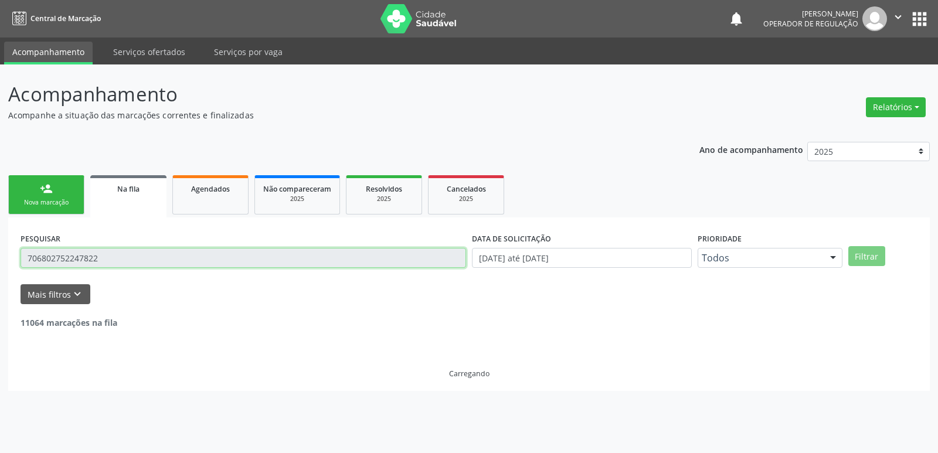
click at [133, 258] on input "706802752247822" at bounding box center [244, 258] width 446 height 20
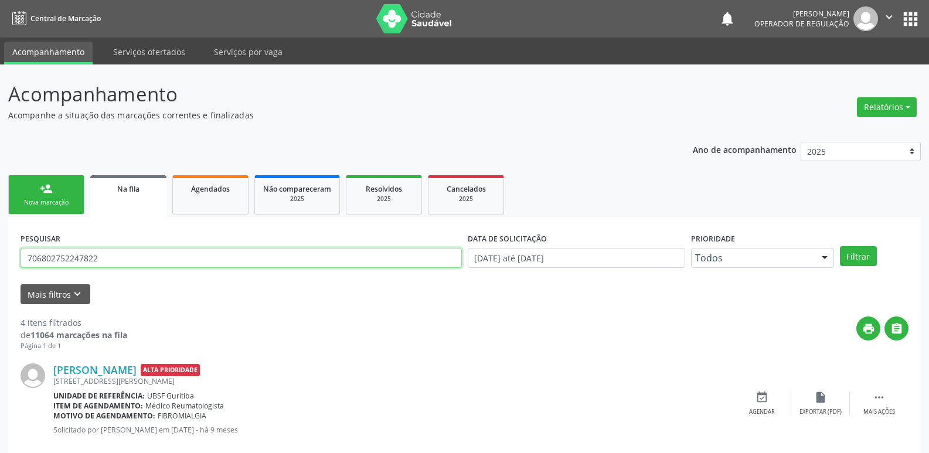
click at [133, 258] on input "706802752247822" at bounding box center [242, 258] width 442 height 20
type input "708006338780225"
click at [840, 246] on button "Filtrar" at bounding box center [858, 256] width 37 height 20
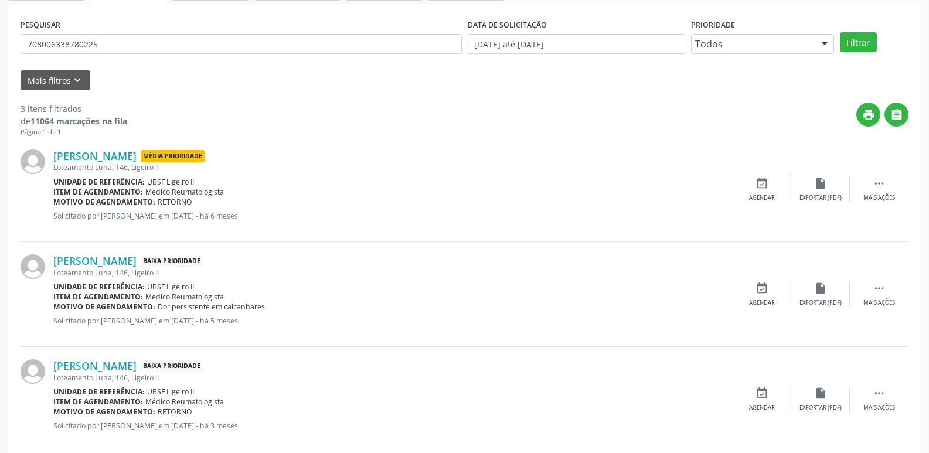
scroll to position [233, 0]
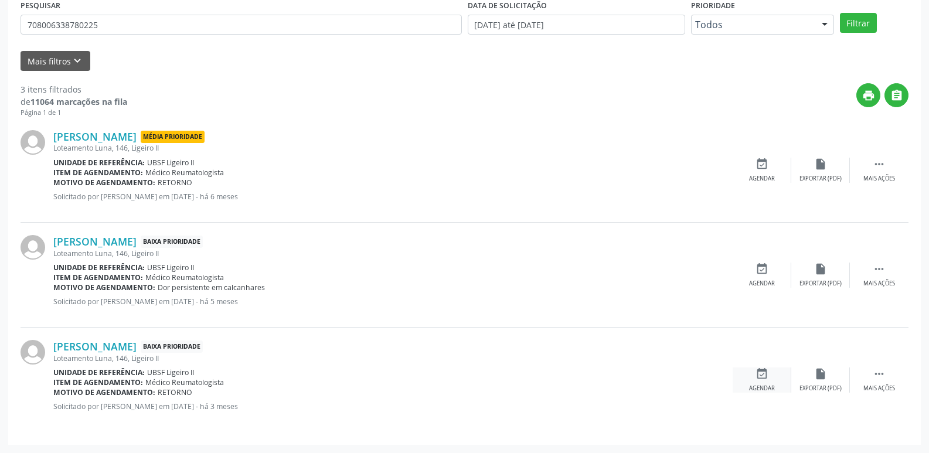
click at [786, 379] on div "event_available Agendar" at bounding box center [762, 380] width 59 height 25
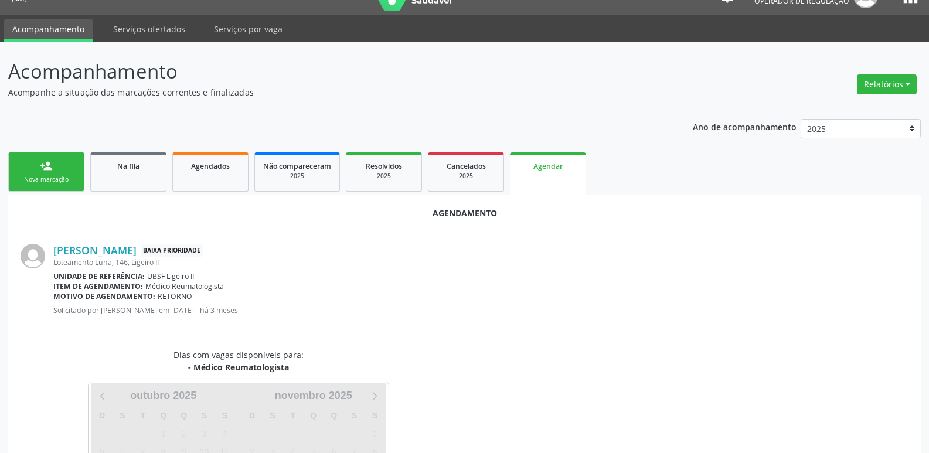
scroll to position [130, 0]
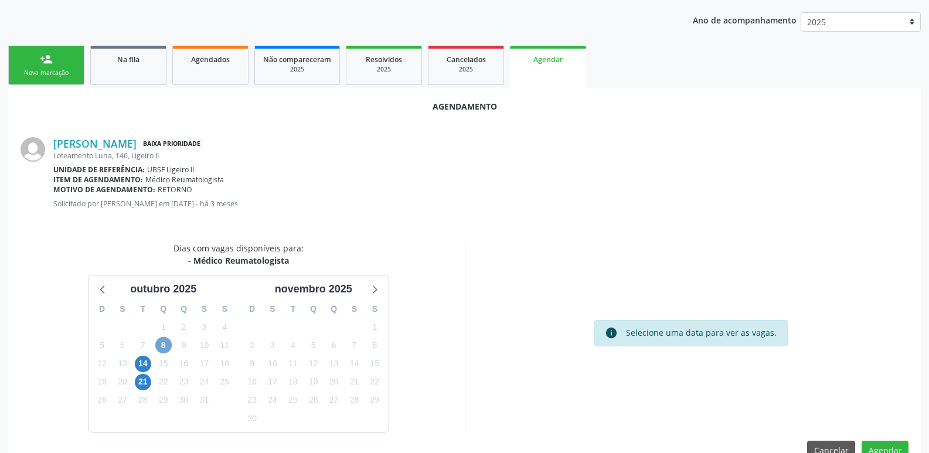
click at [165, 345] on span "8" at bounding box center [163, 345] width 16 height 16
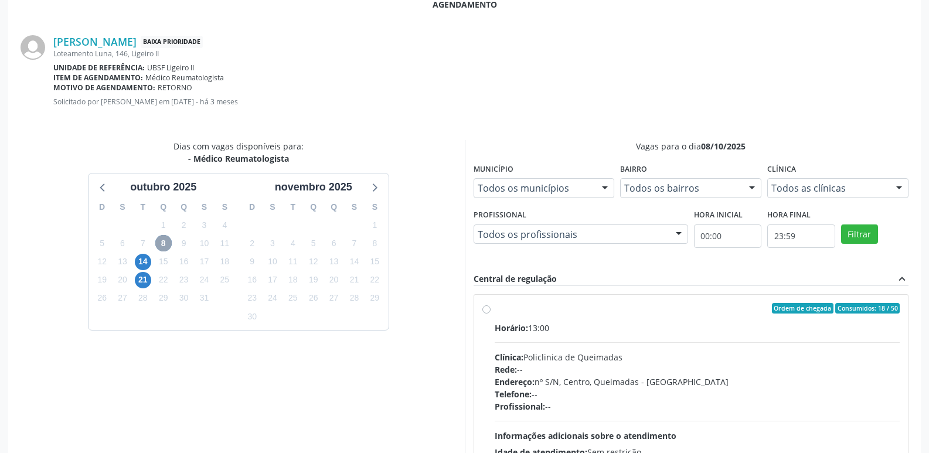
scroll to position [327, 0]
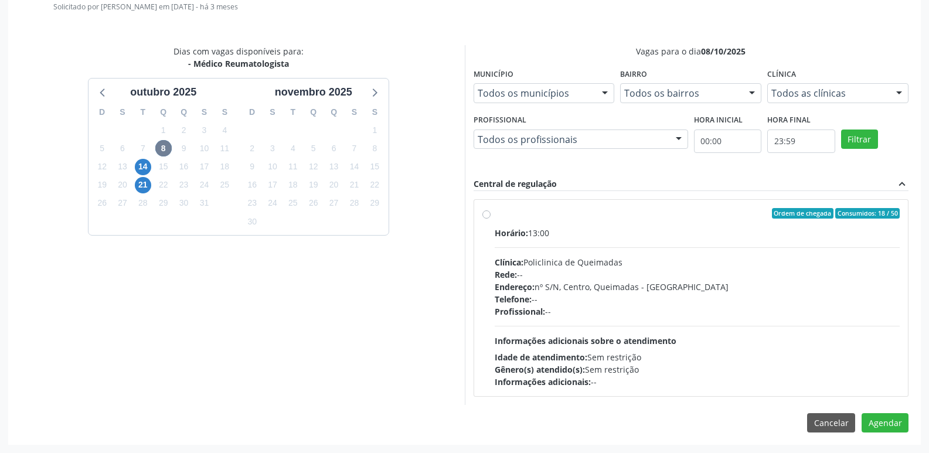
drag, startPoint x: 850, startPoint y: 304, endPoint x: 871, endPoint y: 372, distance: 71.2
click at [850, 304] on div "Telefone: --" at bounding box center [698, 299] width 406 height 12
click at [491, 219] on input "Ordem de chegada Consumidos: 18 / 50 Horário: 13:00 Clínica: Policlinica de Que…" at bounding box center [487, 213] width 8 height 11
radio input "true"
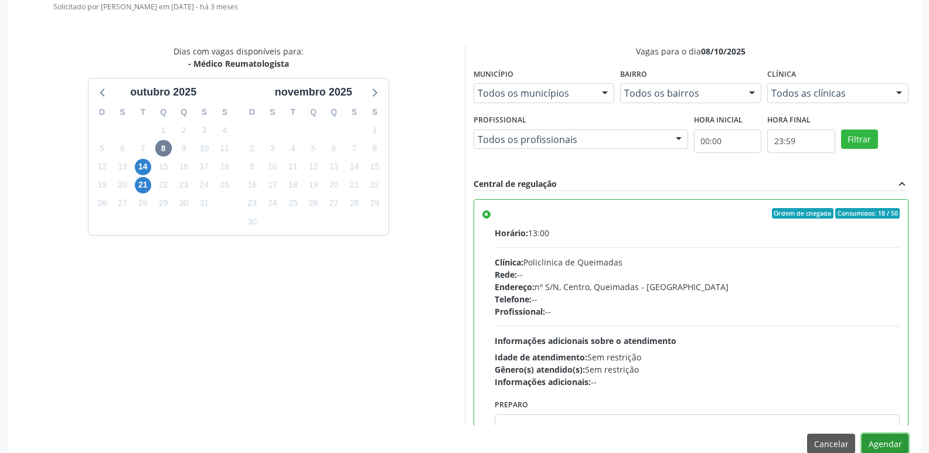
click at [896, 444] on button "Agendar" at bounding box center [885, 444] width 47 height 20
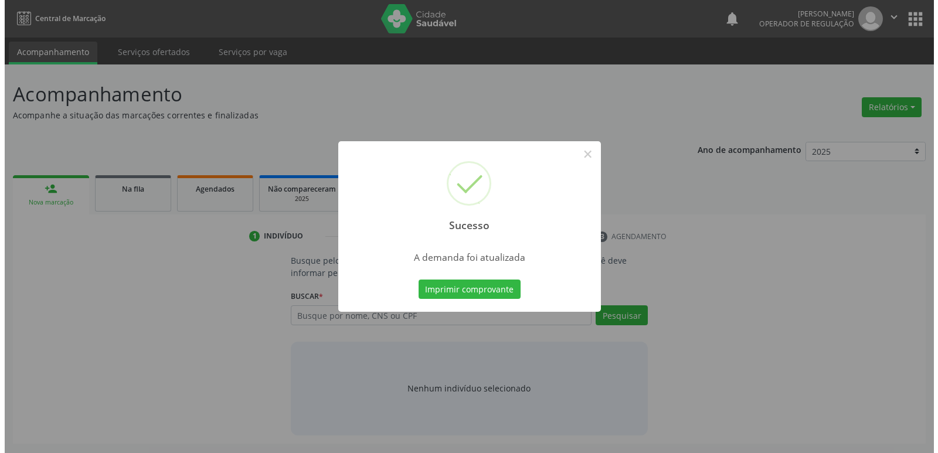
scroll to position [0, 0]
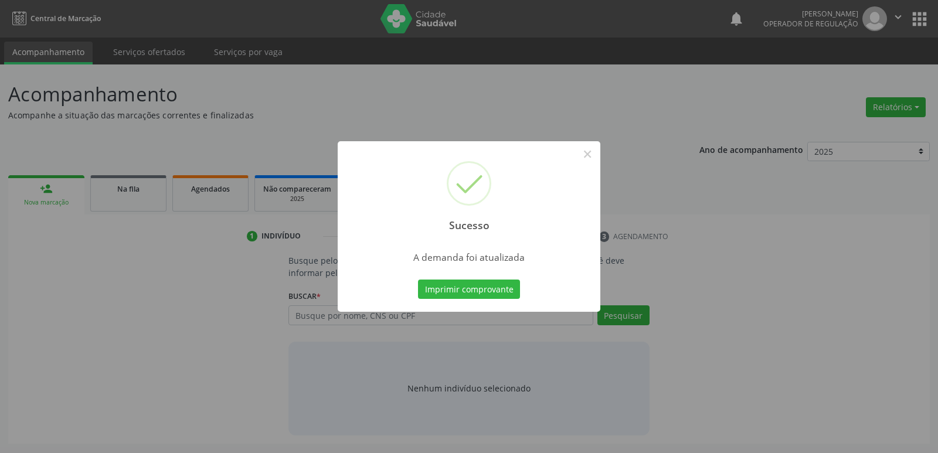
click at [418, 280] on button "Imprimir comprovante" at bounding box center [469, 290] width 102 height 20
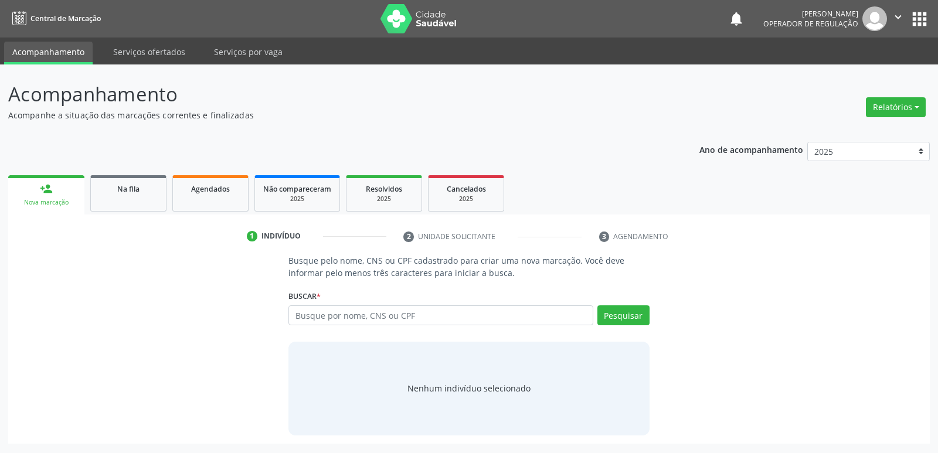
click at [116, 192] on div "Sucesso × A demanda foi atualizada Imprimir comprovante Cancel" at bounding box center [469, 226] width 938 height 453
click at [135, 197] on div "Sucesso × A demanda foi atualizada Imprimir comprovante Cancel" at bounding box center [469, 226] width 938 height 453
click at [144, 176] on div "Sucesso × A demanda foi atualizada Imprimir comprovante Cancel" at bounding box center [469, 226] width 938 height 453
click at [131, 179] on link "Na fila" at bounding box center [128, 193] width 76 height 36
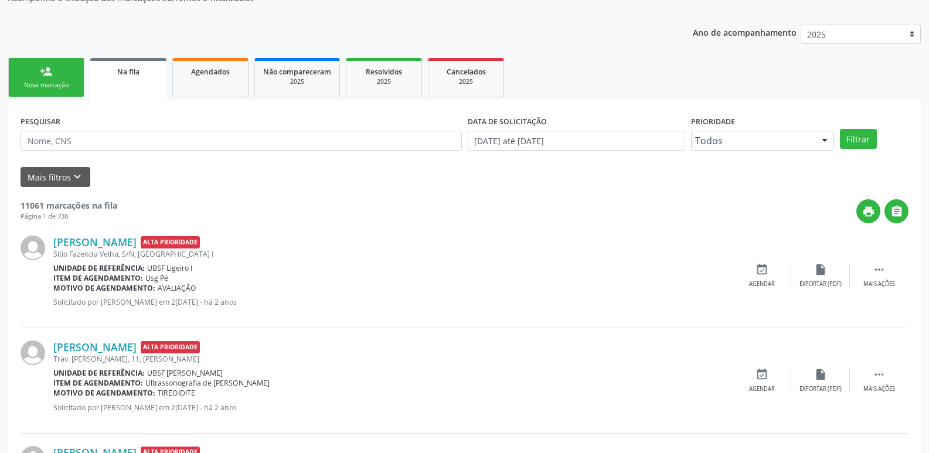
scroll to position [176, 0]
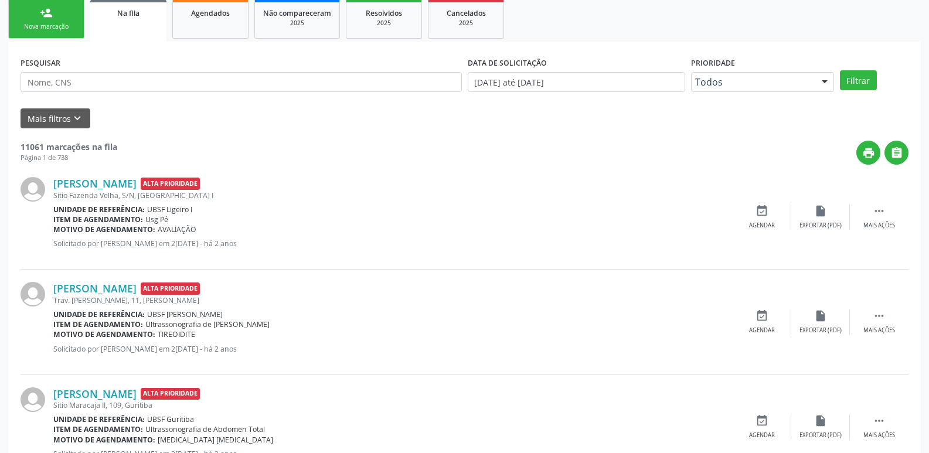
click at [103, 60] on div "PESQUISAR" at bounding box center [241, 77] width 447 height 46
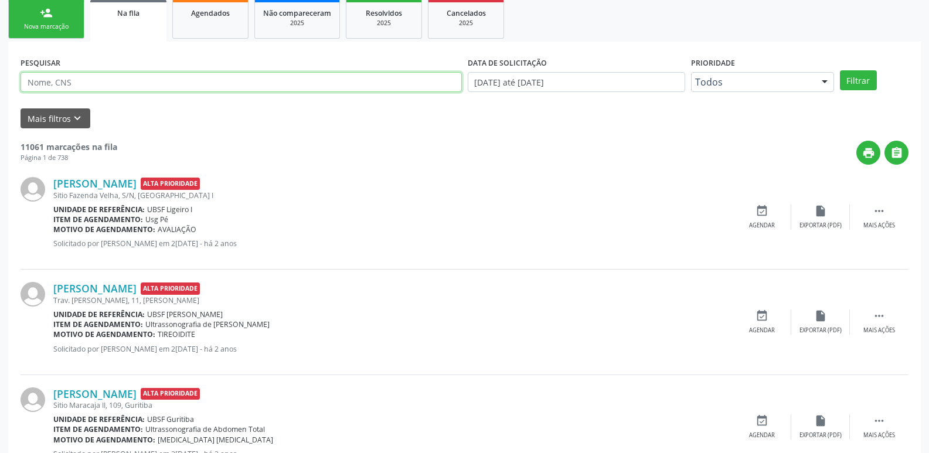
click at [112, 84] on input "text" at bounding box center [242, 82] width 442 height 20
type input "706705596126710"
click at [840, 70] on button "Filtrar" at bounding box center [858, 80] width 37 height 20
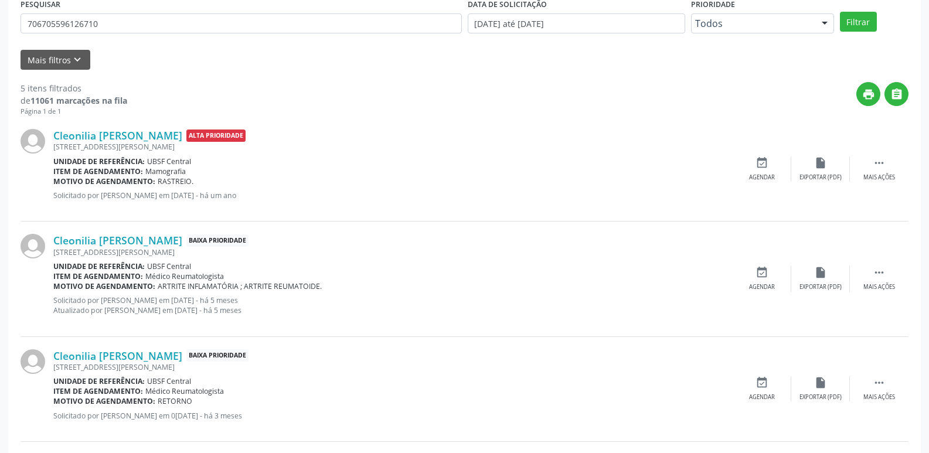
scroll to position [293, 0]
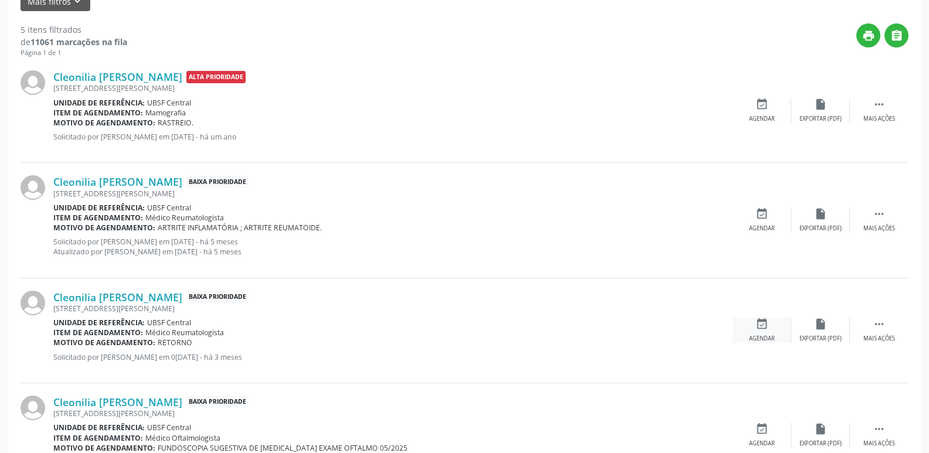
click at [772, 325] on div "event_available Agendar" at bounding box center [762, 330] width 59 height 25
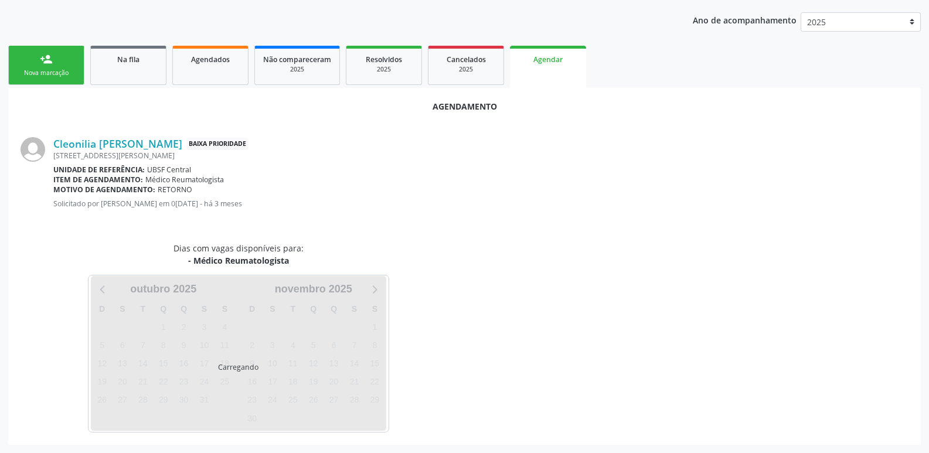
scroll to position [157, 0]
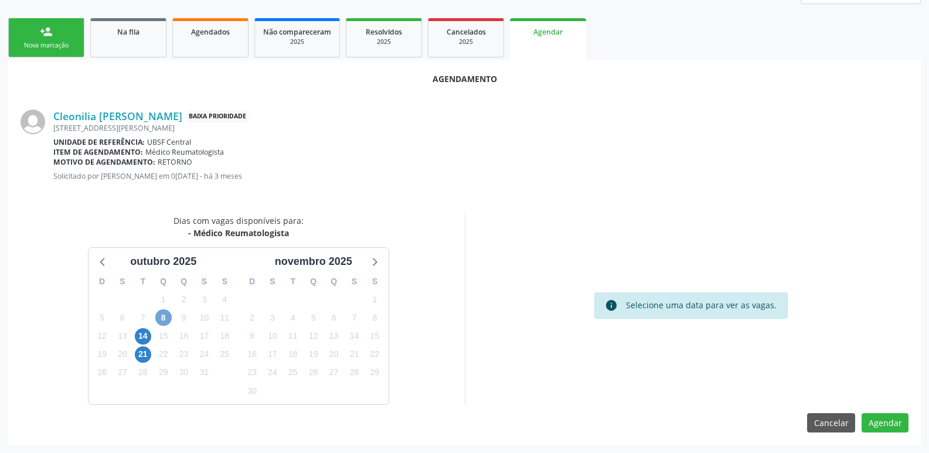
click at [163, 315] on span "8" at bounding box center [163, 318] width 16 height 16
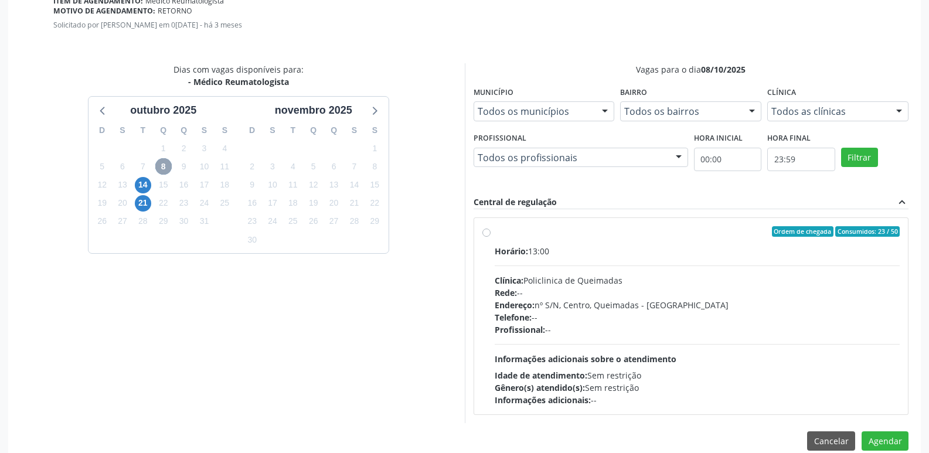
scroll to position [327, 0]
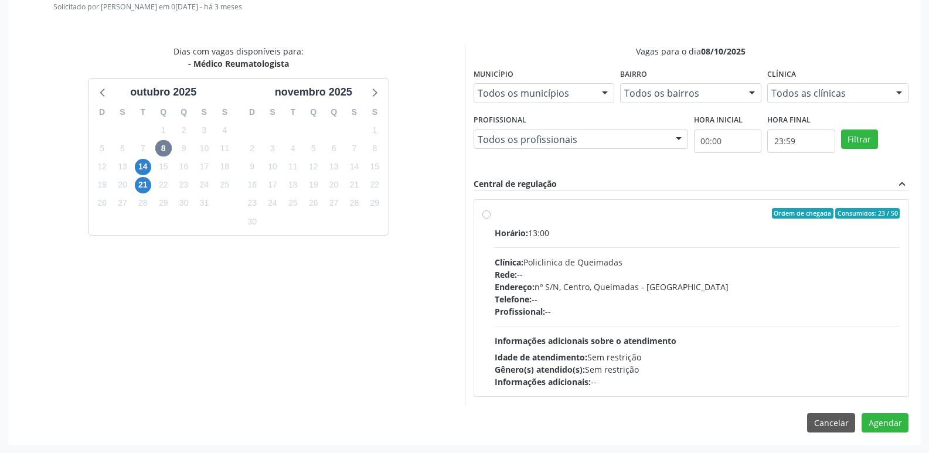
click at [810, 300] on div "Telefone: --" at bounding box center [698, 299] width 406 height 12
click at [491, 219] on input "Ordem de chegada Consumidos: 23 / 50 Horário: 13:00 Clínica: Policlinica de Que…" at bounding box center [487, 213] width 8 height 11
radio input "true"
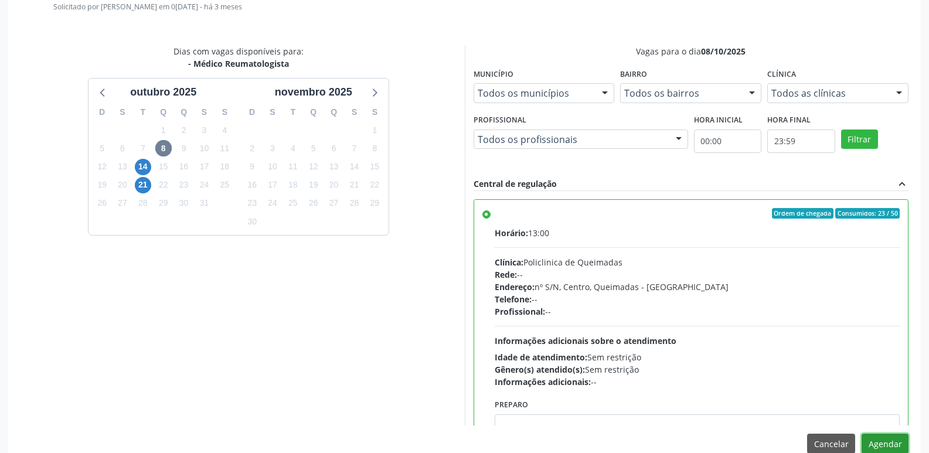
click at [879, 444] on button "Agendar" at bounding box center [885, 444] width 47 height 20
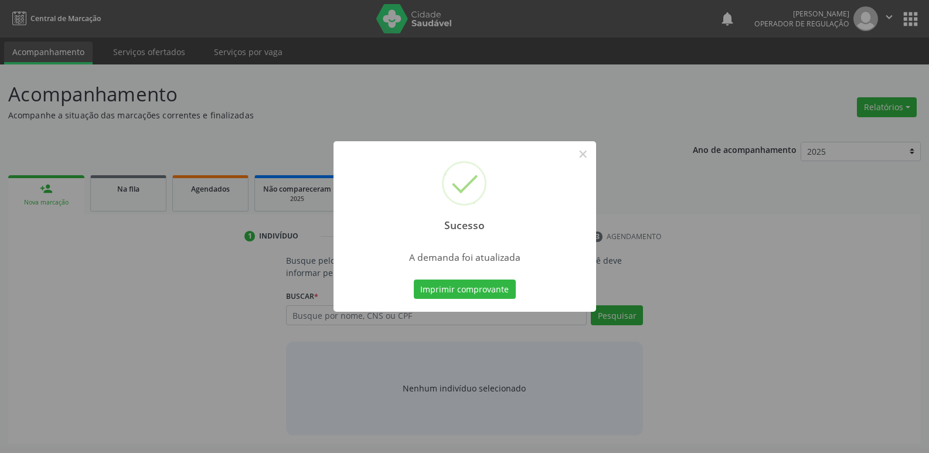
scroll to position [0, 0]
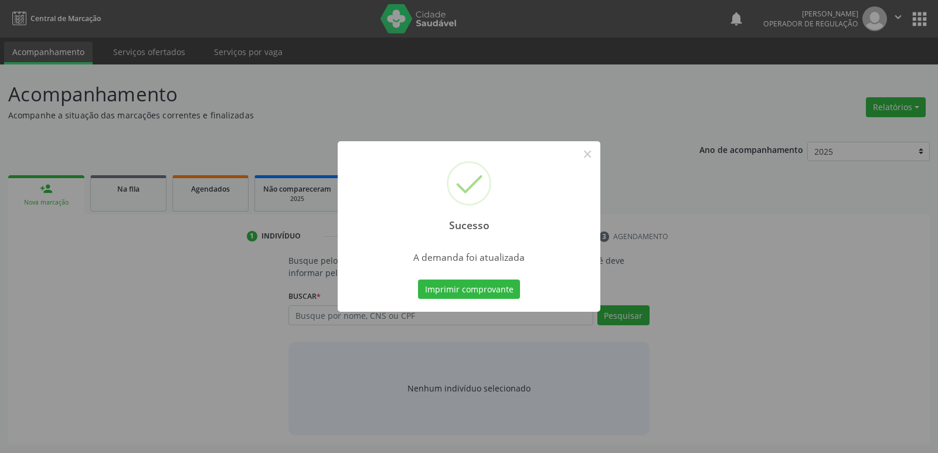
click at [418, 280] on button "Imprimir comprovante" at bounding box center [469, 290] width 102 height 20
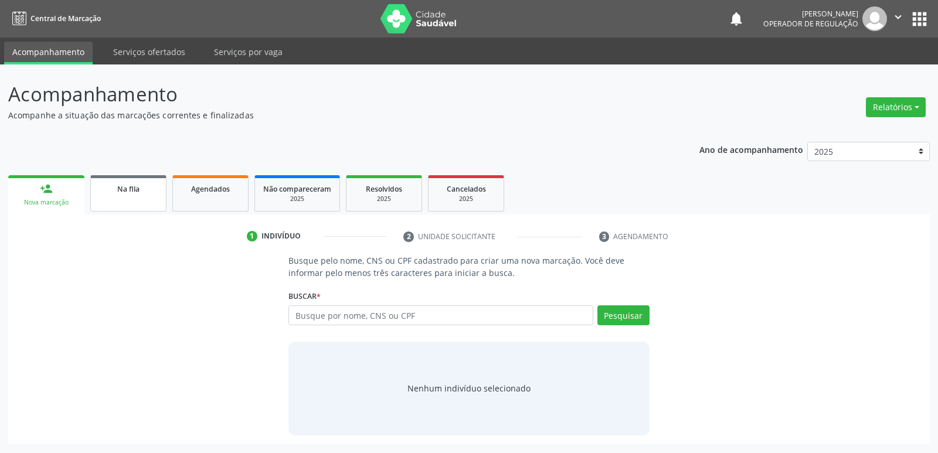
click at [130, 199] on link "Na fila" at bounding box center [128, 193] width 76 height 36
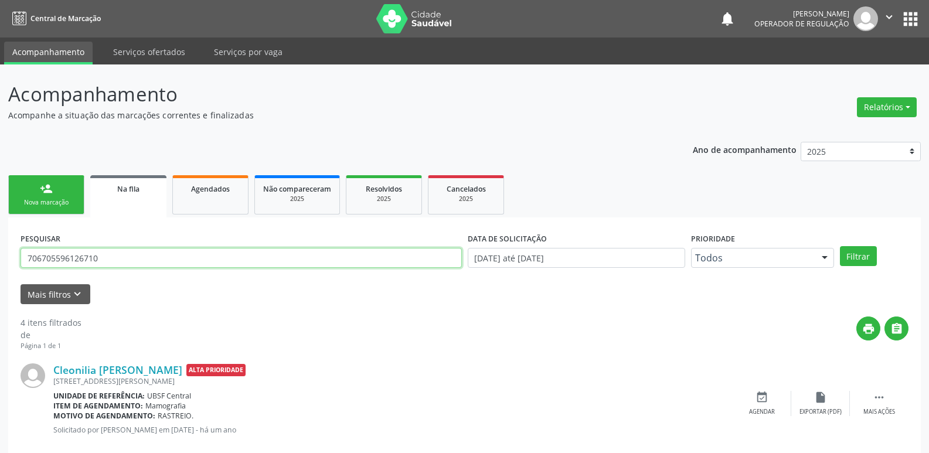
click at [144, 254] on input "706705596126710" at bounding box center [242, 258] width 442 height 20
type input "708102512479632"
click at [840, 246] on button "Filtrar" at bounding box center [858, 256] width 37 height 20
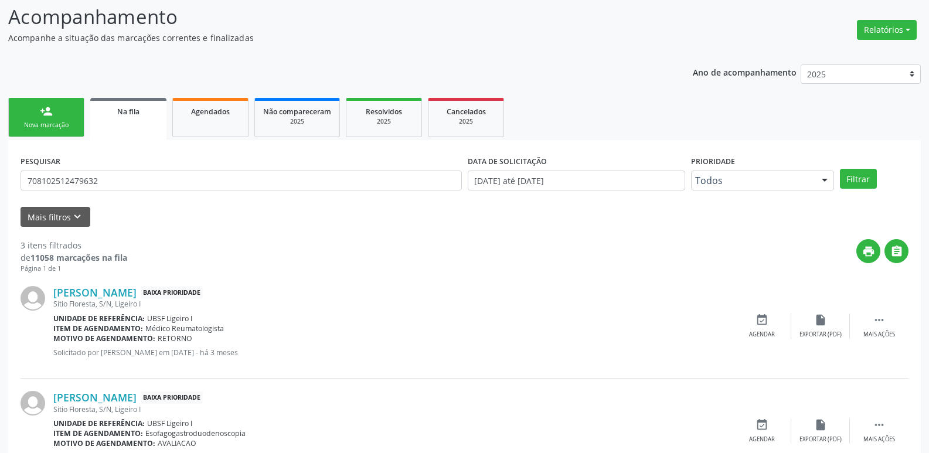
scroll to position [176, 0]
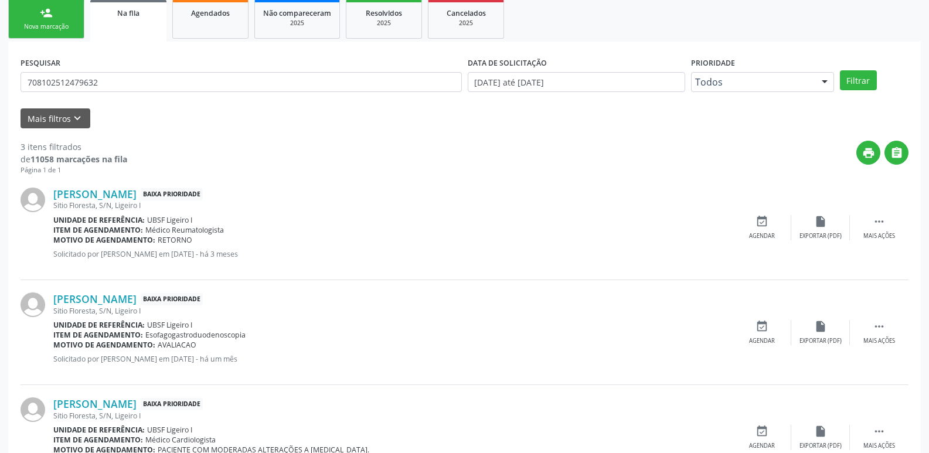
drag, startPoint x: 199, startPoint y: 30, endPoint x: 0, endPoint y: 129, distance: 222.6
click at [200, 29] on link "Agendados" at bounding box center [210, 18] width 76 height 39
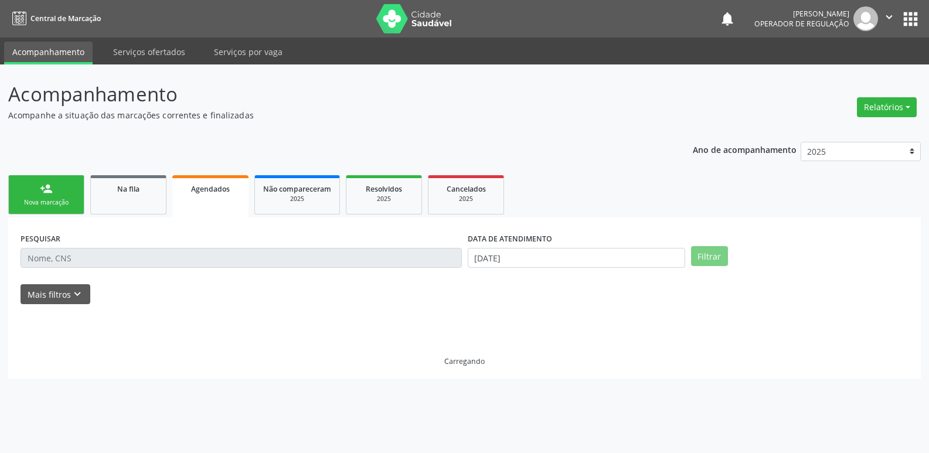
scroll to position [0, 0]
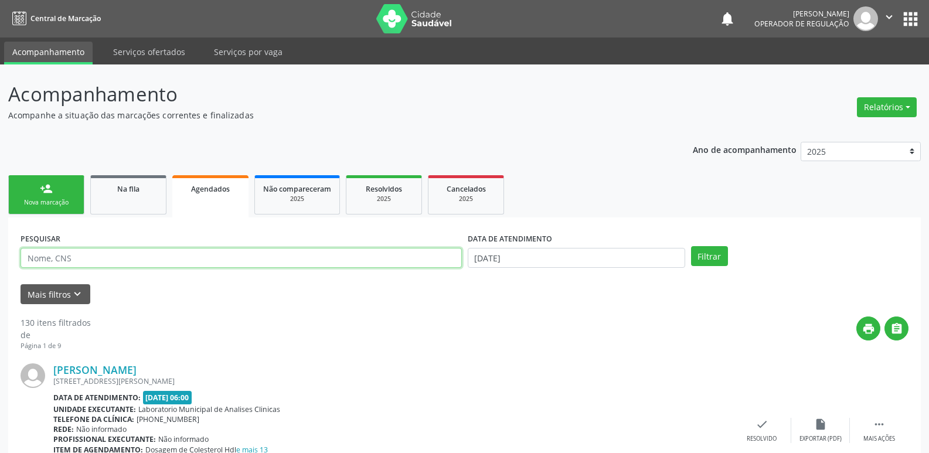
click at [62, 262] on input "text" at bounding box center [242, 258] width 442 height 20
type input "[PERSON_NAME]"
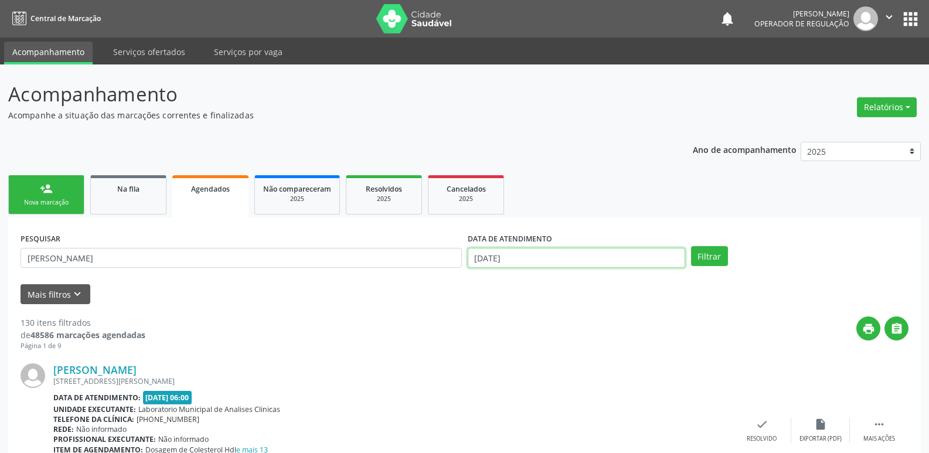
click at [561, 263] on input "[DATE]" at bounding box center [577, 258] width 218 height 20
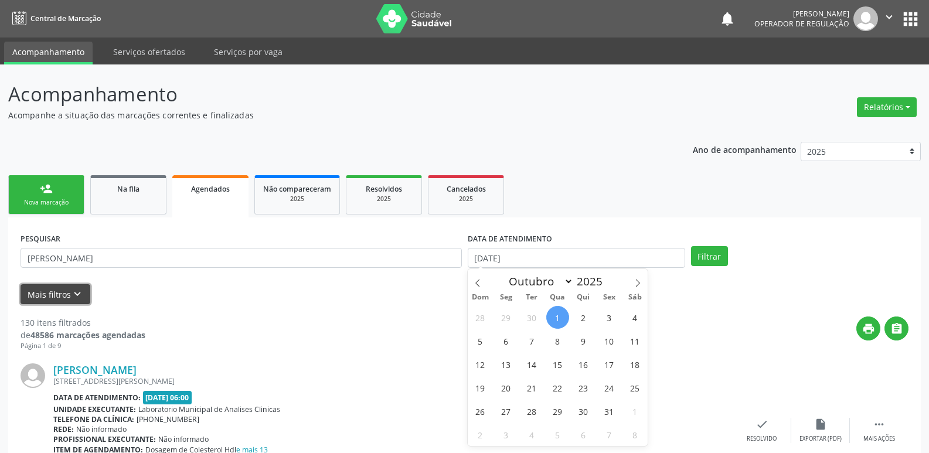
click at [36, 289] on button "Mais filtros keyboard_arrow_down" at bounding box center [56, 294] width 70 height 21
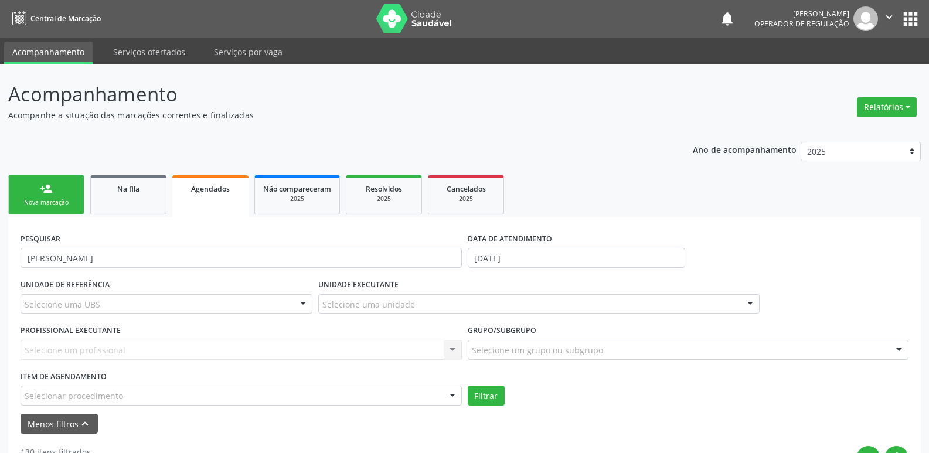
drag, startPoint x: 208, startPoint y: 406, endPoint x: 205, endPoint y: 391, distance: 15.1
click at [206, 400] on form "PESQUISAR [PERSON_NAME] DATA DE ATENDIMENTO [DATE] UNIDADE DE REFERÊNCIA Seleci…" at bounding box center [465, 332] width 888 height 204
click at [205, 391] on div "Selecionar procedimento" at bounding box center [242, 396] width 442 height 20
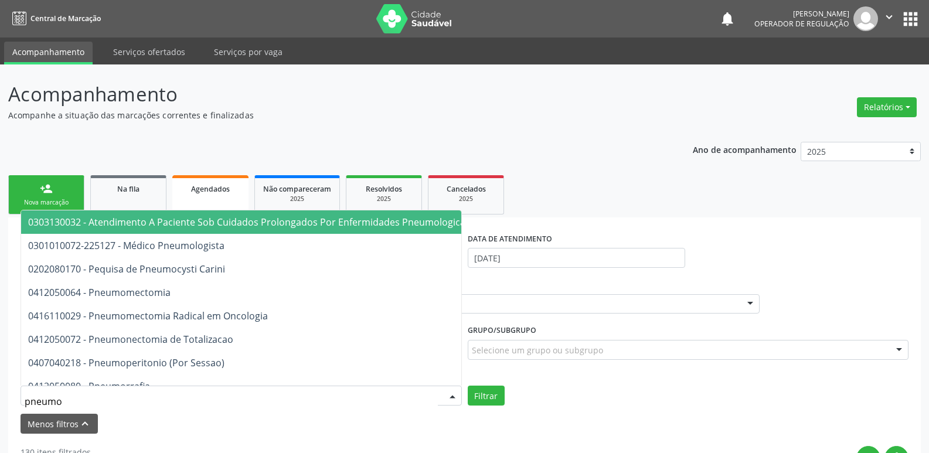
type input "pneumol"
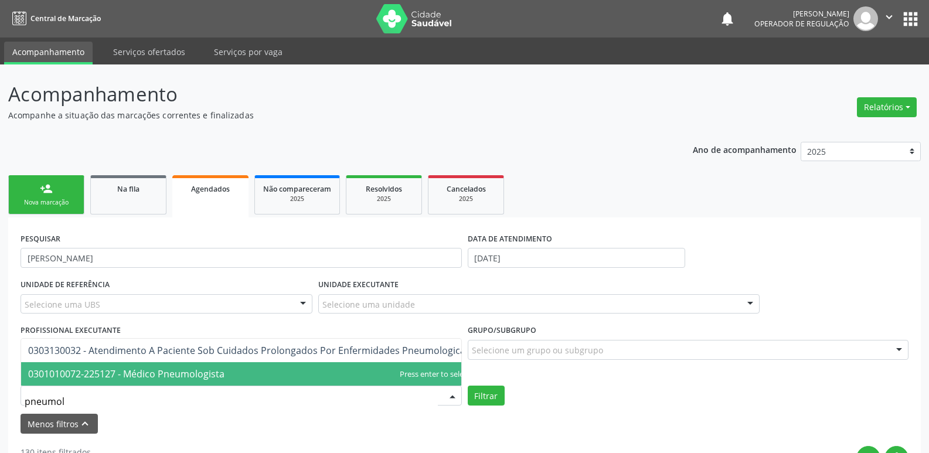
click at [188, 372] on span "0301010072-225127 - Médico Pneumologista" at bounding box center [249, 373] width 456 height 23
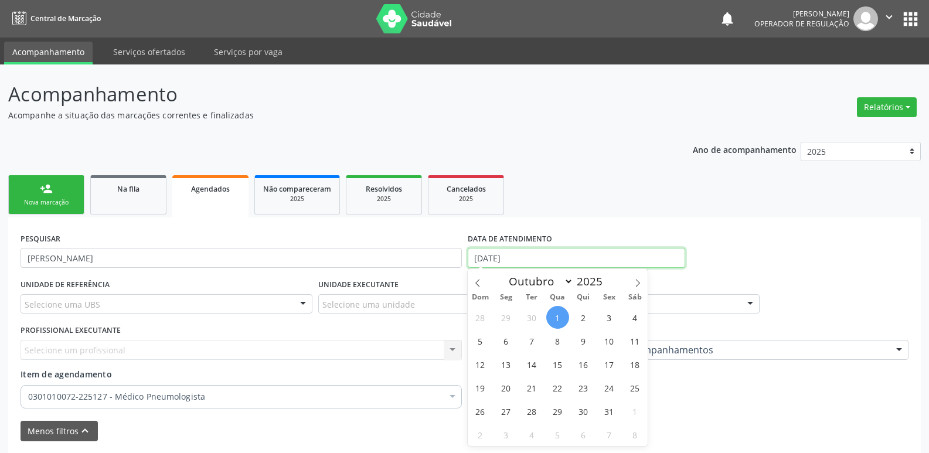
click at [532, 257] on input "[DATE]" at bounding box center [577, 258] width 218 height 20
click at [468, 393] on button "Filtrar" at bounding box center [486, 403] width 37 height 20
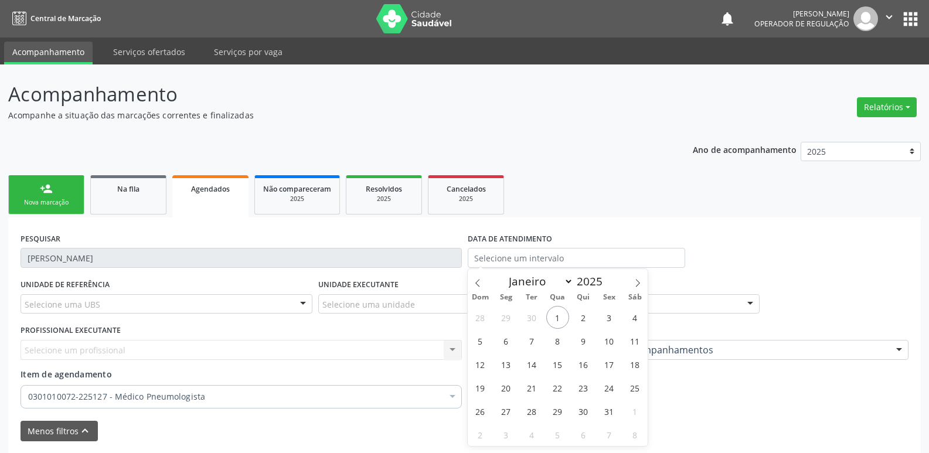
click at [432, 432] on div "Menos filtros keyboard_arrow_up" at bounding box center [465, 431] width 894 height 21
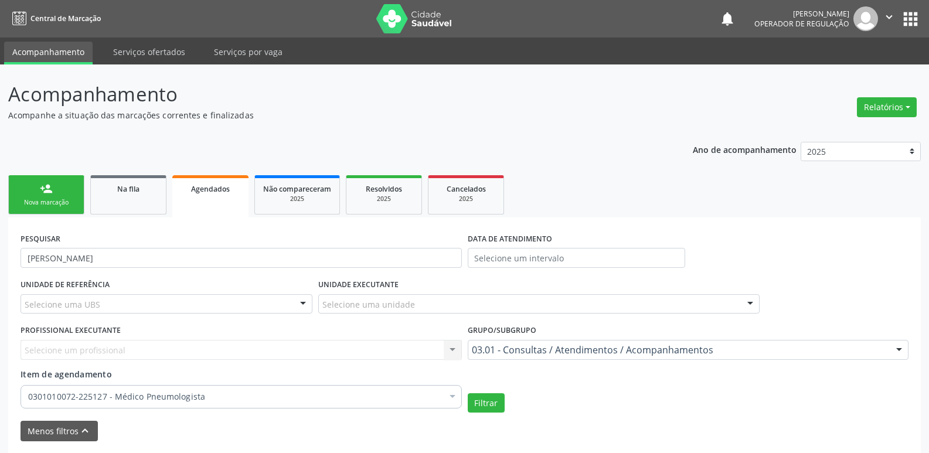
scroll to position [46, 0]
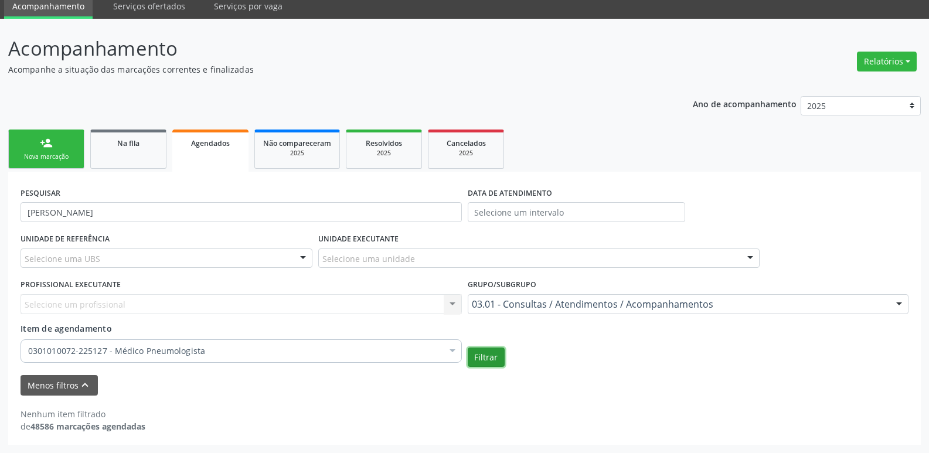
click at [487, 353] on button "Filtrar" at bounding box center [486, 358] width 37 height 20
click at [106, 214] on input "[PERSON_NAME]" at bounding box center [242, 212] width 442 height 20
type input "[PERSON_NAME]"
click at [468, 348] on button "Filtrar" at bounding box center [486, 358] width 37 height 20
click at [470, 364] on button "Filtrar" at bounding box center [486, 358] width 37 height 20
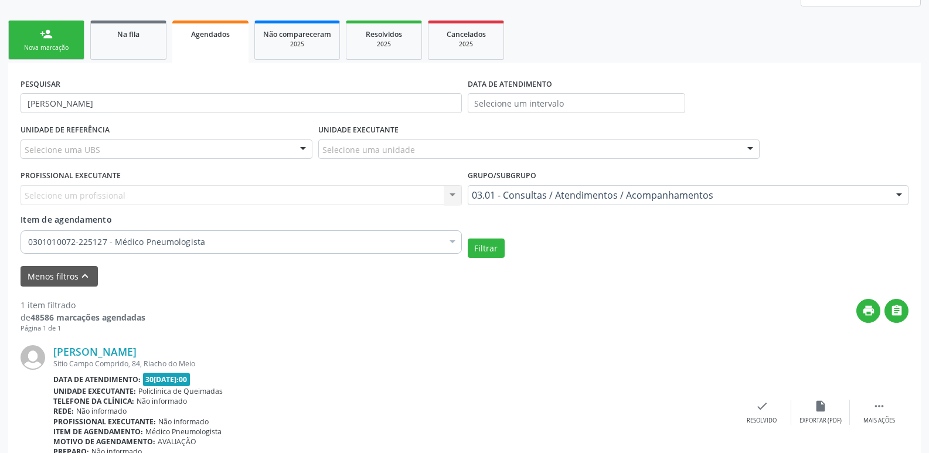
scroll to position [0, 0]
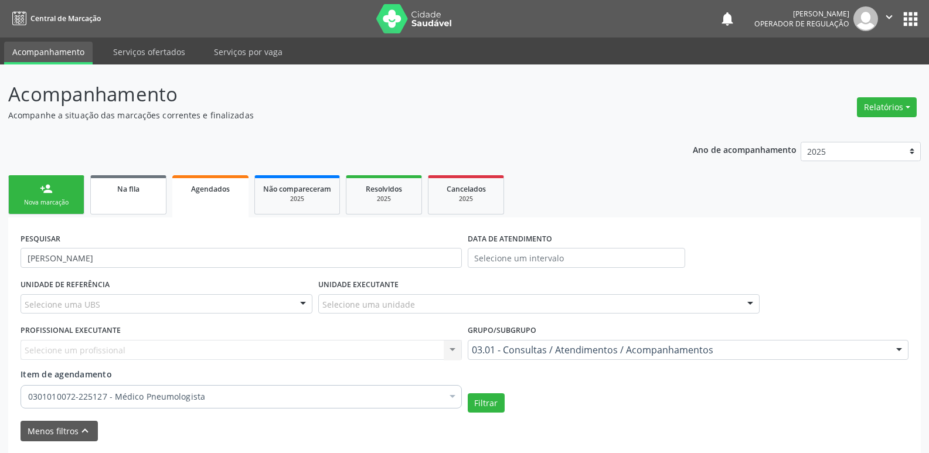
click at [128, 182] on div "Na fila" at bounding box center [128, 188] width 59 height 12
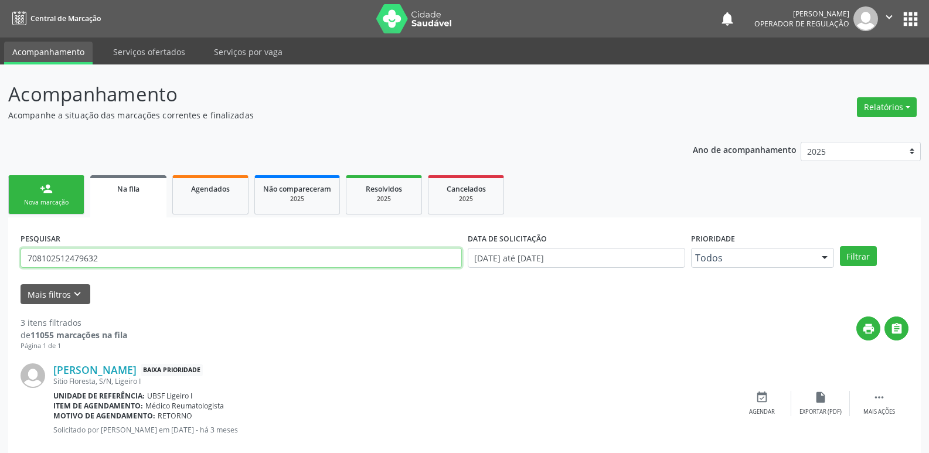
click at [134, 249] on input "708102512479632" at bounding box center [242, 258] width 442 height 20
type input "708102512479632"
click at [840, 246] on button "Filtrar" at bounding box center [858, 256] width 37 height 20
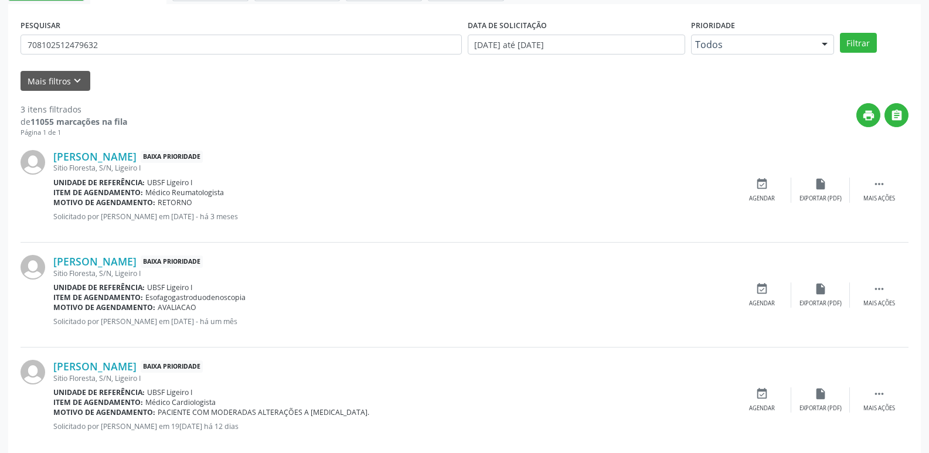
scroll to position [233, 0]
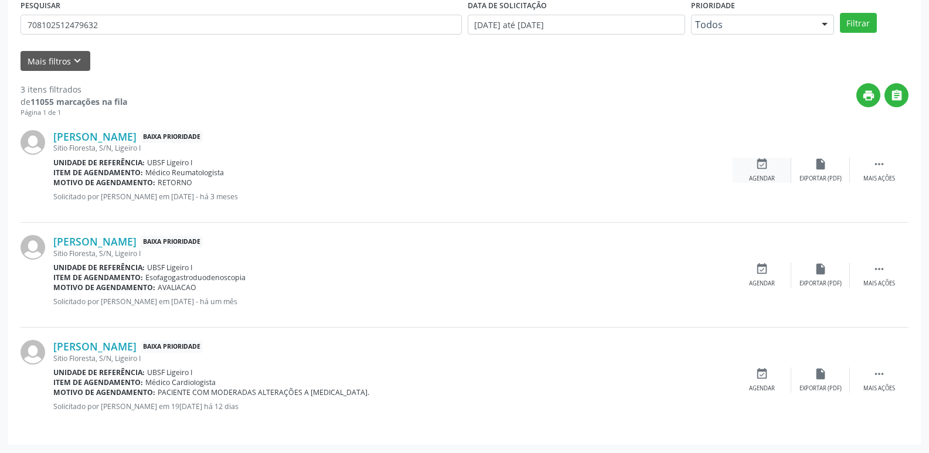
click at [769, 175] on div "Agendar" at bounding box center [762, 179] width 26 height 8
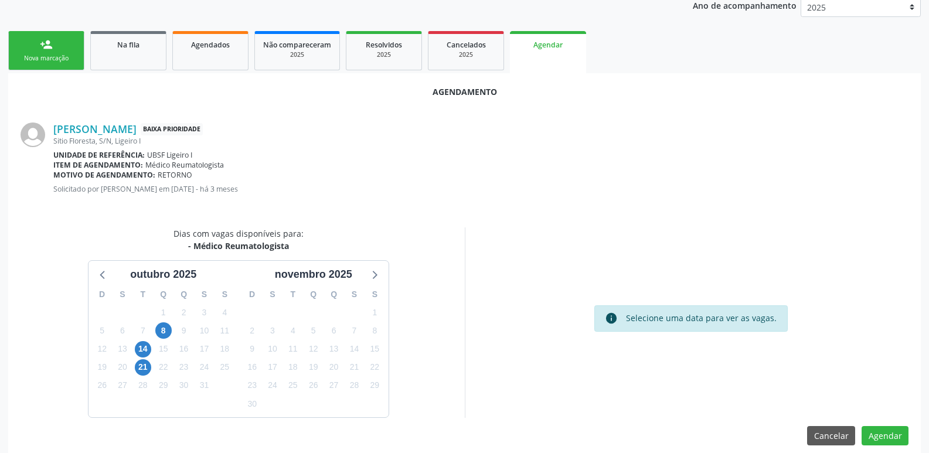
scroll to position [157, 0]
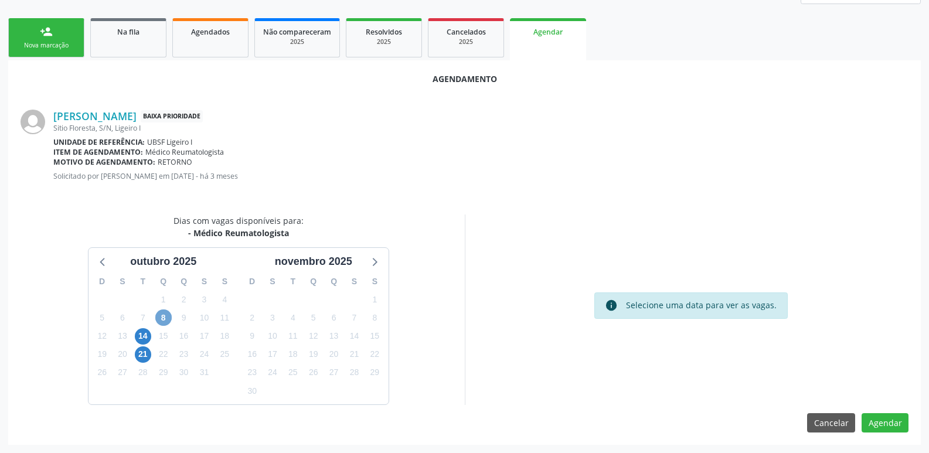
click at [166, 313] on span "8" at bounding box center [163, 318] width 16 height 16
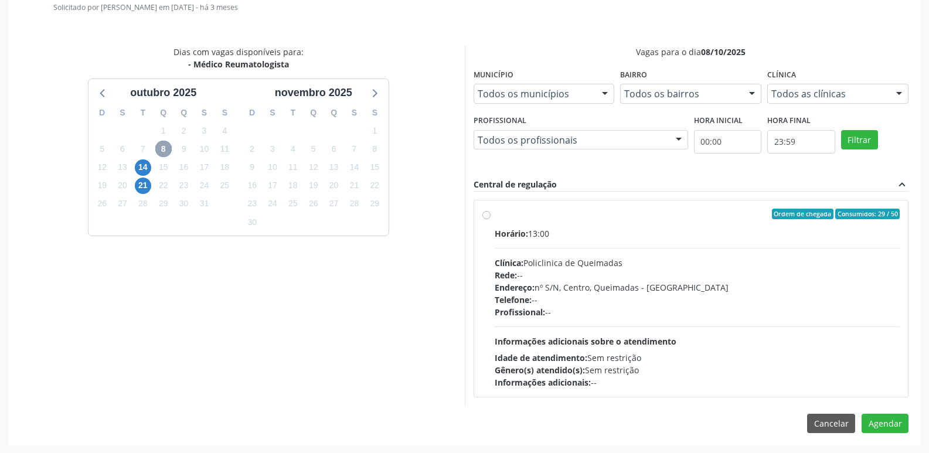
scroll to position [327, 0]
drag, startPoint x: 816, startPoint y: 317, endPoint x: 844, endPoint y: 347, distance: 41.5
click at [818, 317] on div "Profissional: --" at bounding box center [698, 311] width 406 height 12
click at [491, 219] on input "Ordem de chegada Consumidos: 29 / 50 Horário: 13:00 Clínica: Policlinica de Que…" at bounding box center [487, 213] width 8 height 11
radio input "true"
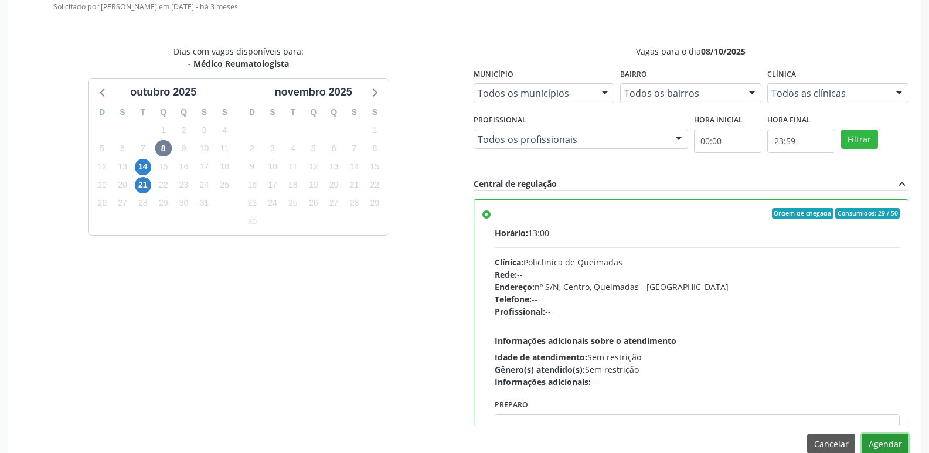
click at [882, 439] on button "Agendar" at bounding box center [885, 444] width 47 height 20
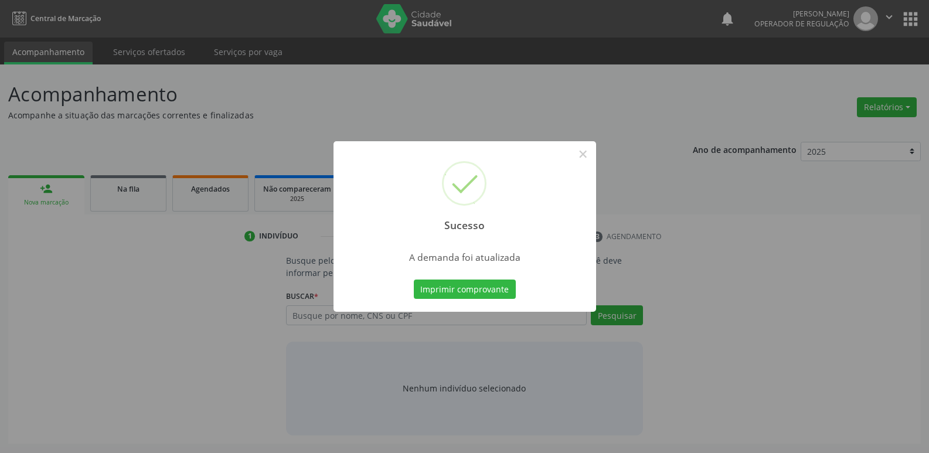
scroll to position [0, 0]
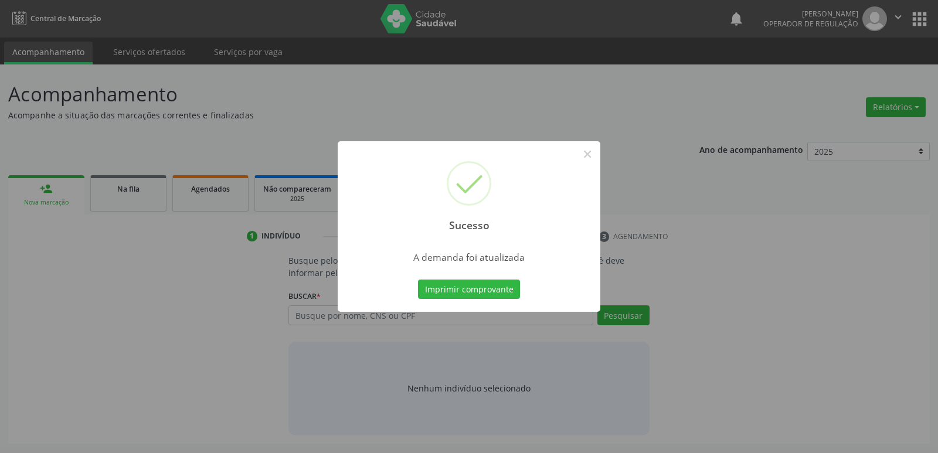
click at [418, 280] on button "Imprimir comprovante" at bounding box center [469, 290] width 102 height 20
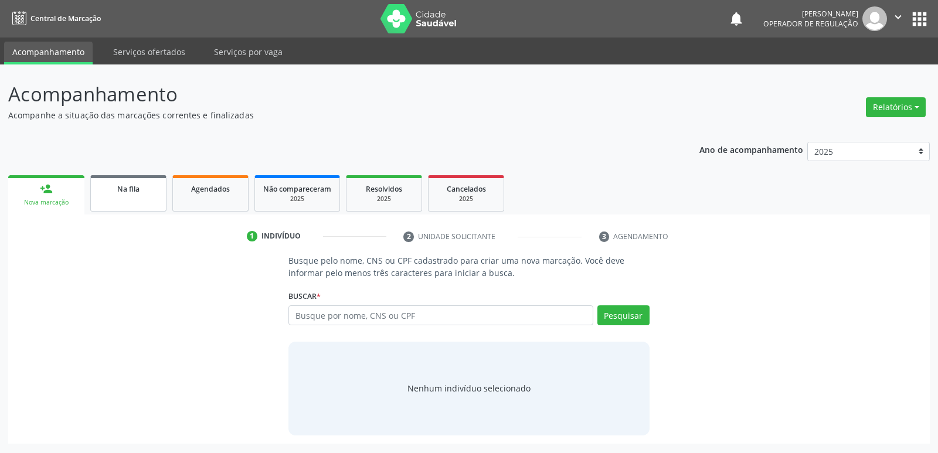
click at [112, 191] on div "Na fila" at bounding box center [128, 188] width 59 height 12
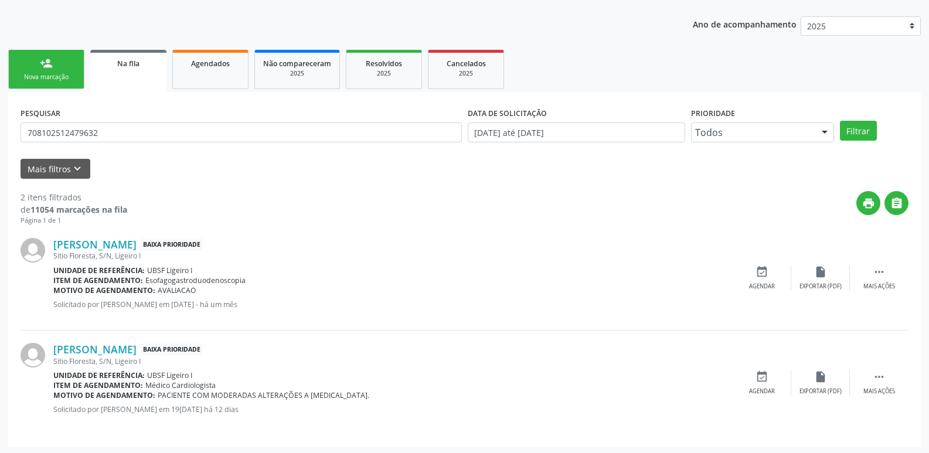
scroll to position [128, 0]
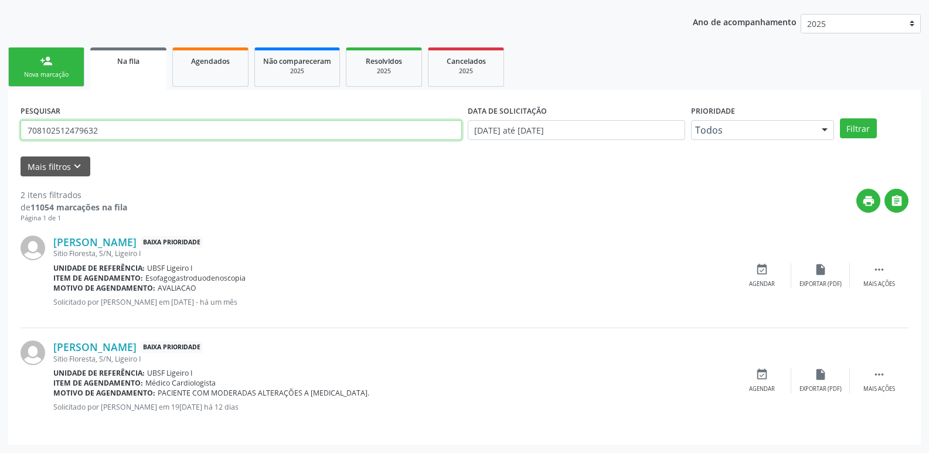
drag, startPoint x: 121, startPoint y: 125, endPoint x: 0, endPoint y: 107, distance: 122.8
click at [0, 107] on div "Acompanhamento Acompanhe a situação das marcações correntes e finalizadas Relat…" at bounding box center [464, 195] width 929 height 517
type input "708209162759149"
click at [840, 118] on button "Filtrar" at bounding box center [858, 128] width 37 height 20
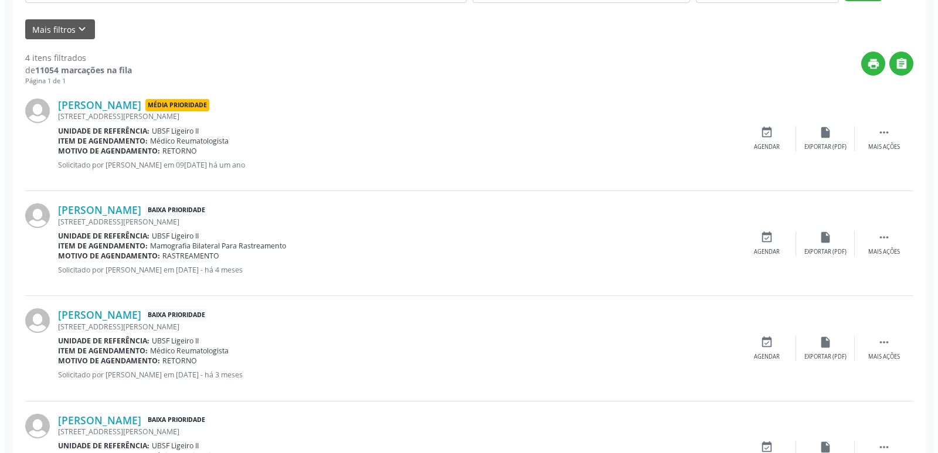
scroll to position [293, 0]
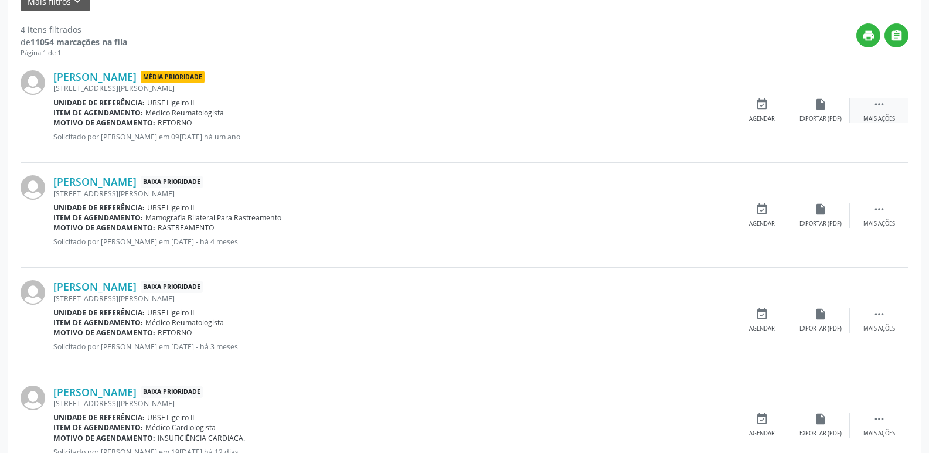
click at [890, 109] on div " Mais ações" at bounding box center [879, 110] width 59 height 25
click at [758, 109] on icon "cancel" at bounding box center [762, 104] width 13 height 13
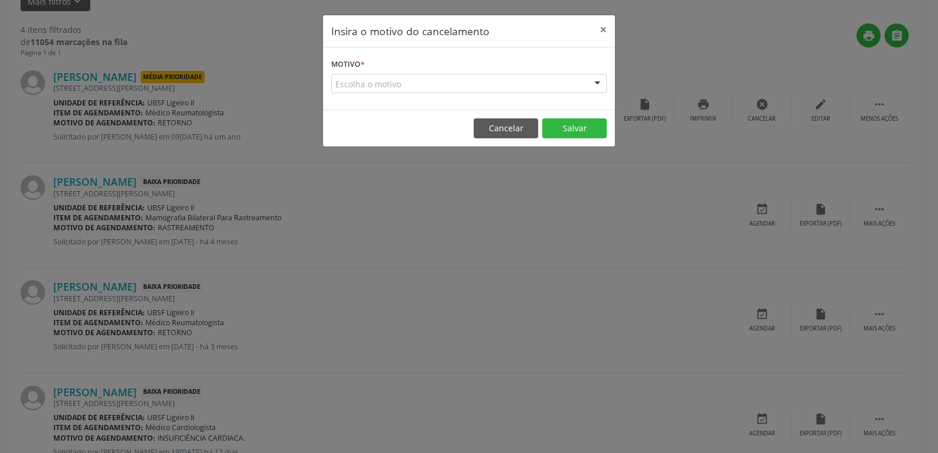
click at [420, 81] on div "Escolha o motivo" at bounding box center [469, 84] width 276 height 20
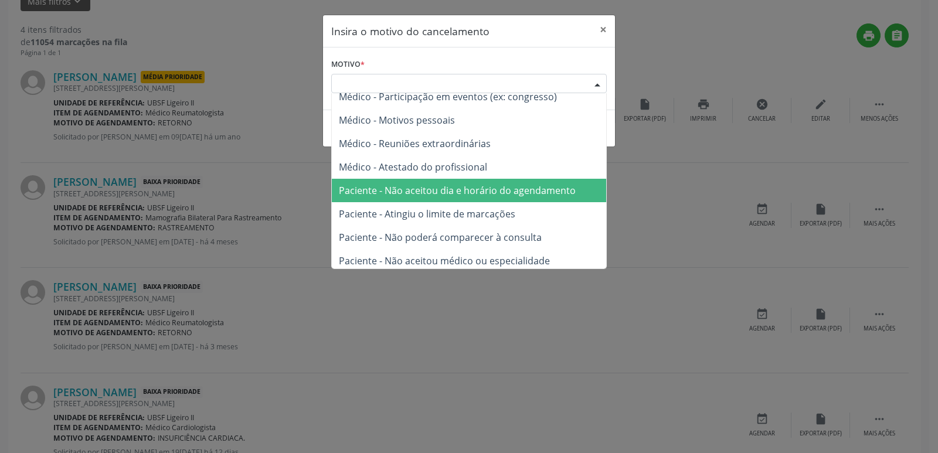
scroll to position [59, 0]
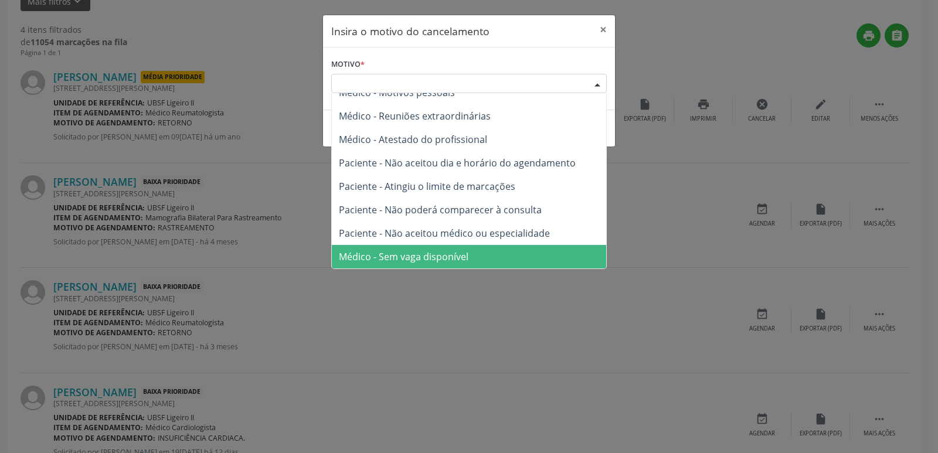
click at [433, 253] on span "Médico - Sem vaga disponível" at bounding box center [404, 256] width 130 height 13
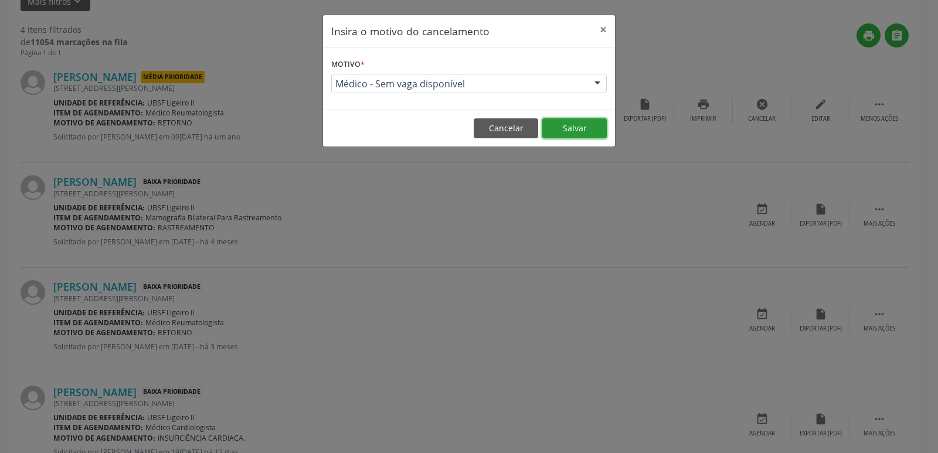
click at [574, 136] on button "Salvar" at bounding box center [574, 128] width 64 height 20
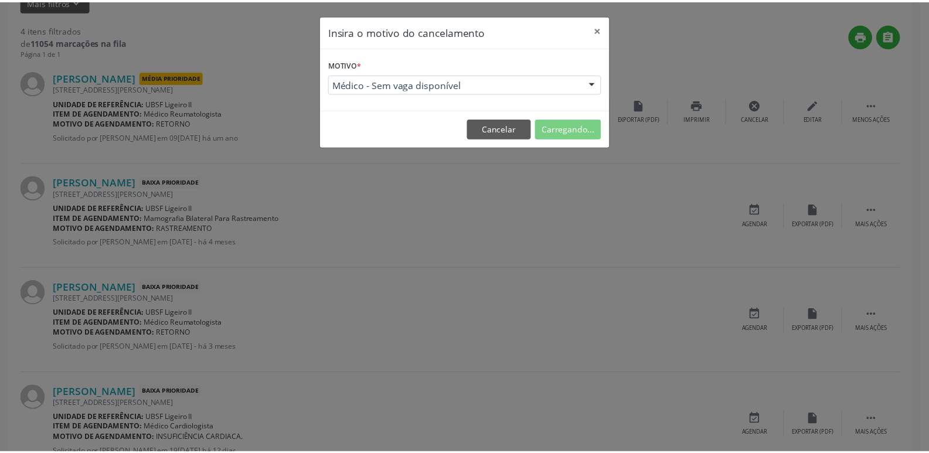
scroll to position [0, 0]
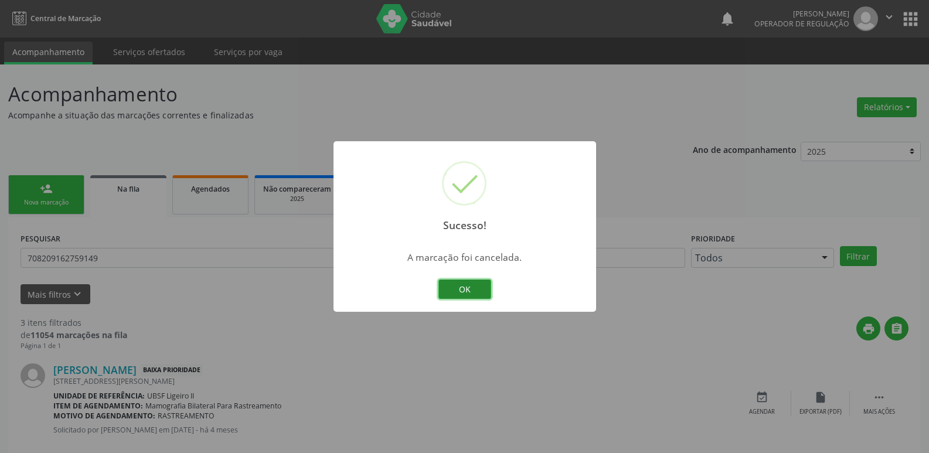
click at [466, 289] on button "OK" at bounding box center [465, 290] width 53 height 20
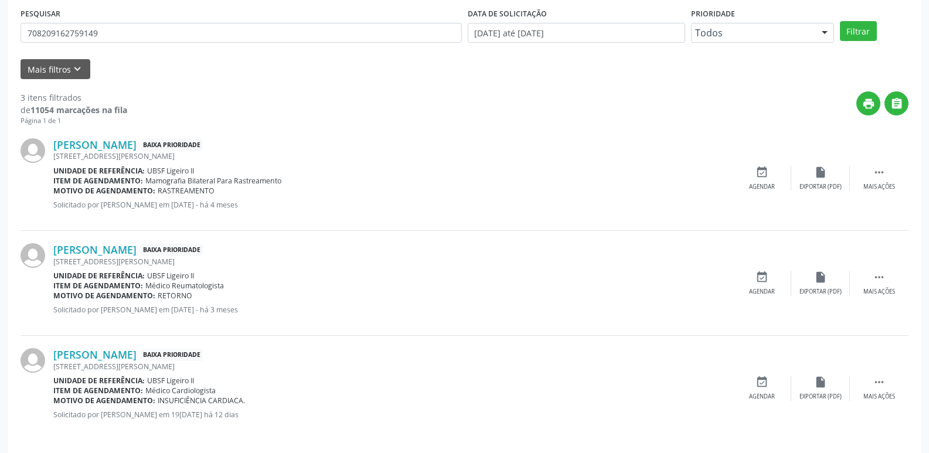
scroll to position [233, 0]
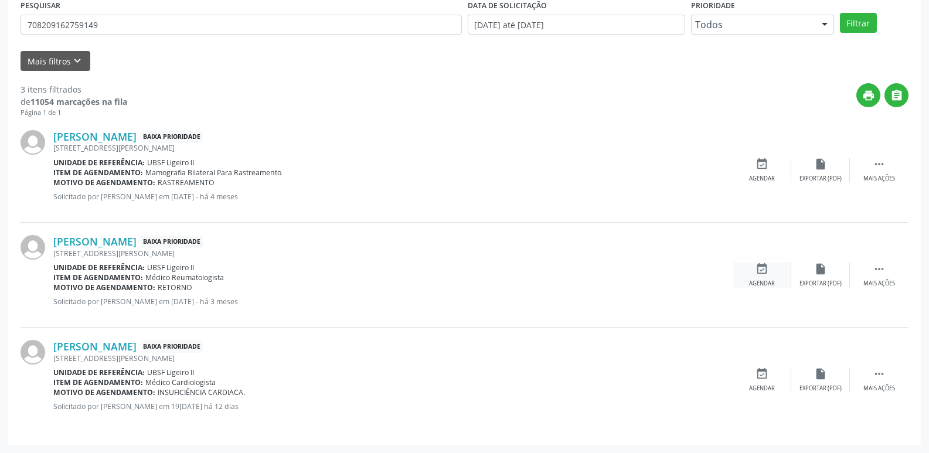
click at [772, 266] on div "event_available Agendar" at bounding box center [762, 275] width 59 height 25
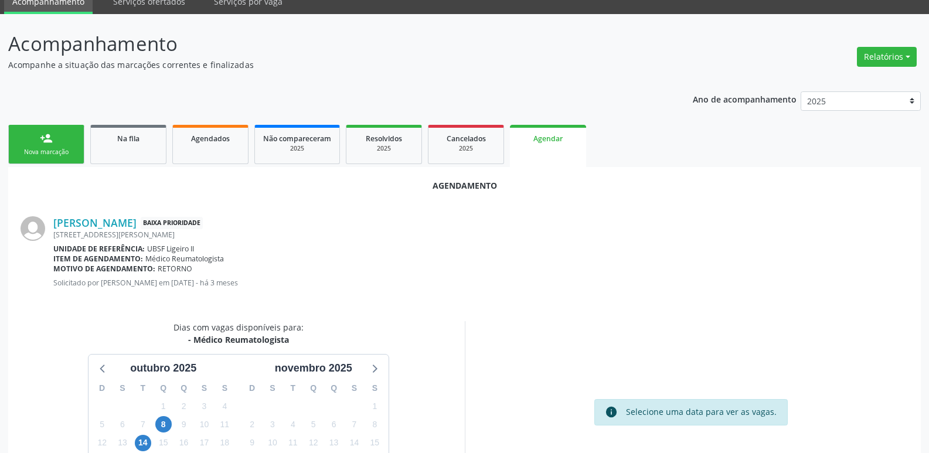
scroll to position [157, 0]
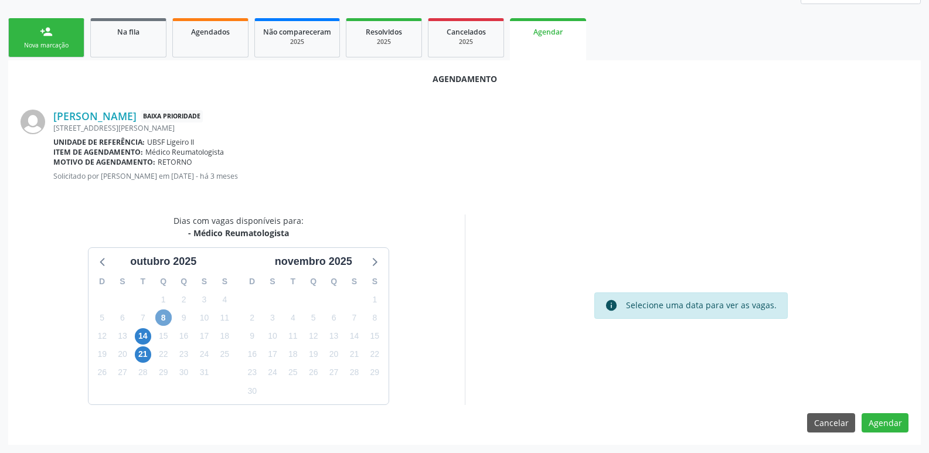
click at [161, 313] on span "8" at bounding box center [163, 318] width 16 height 16
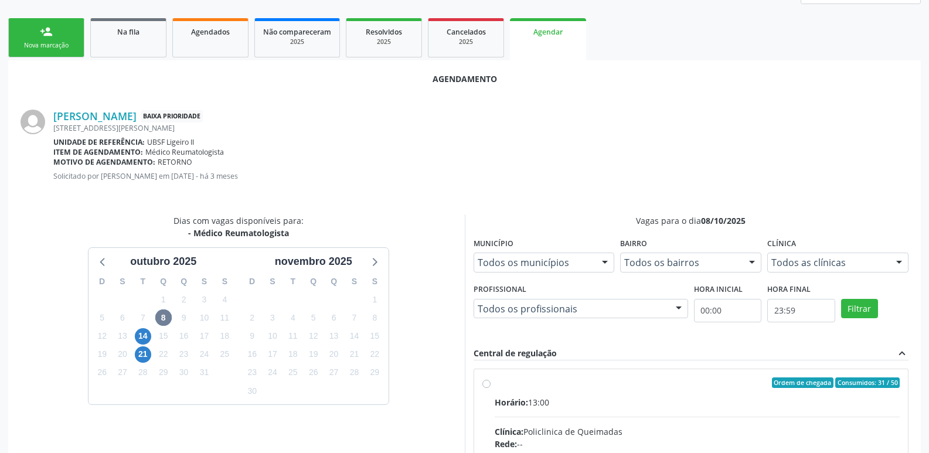
drag, startPoint x: 644, startPoint y: 429, endPoint x: 740, endPoint y: 356, distance: 120.9
radio input "true"
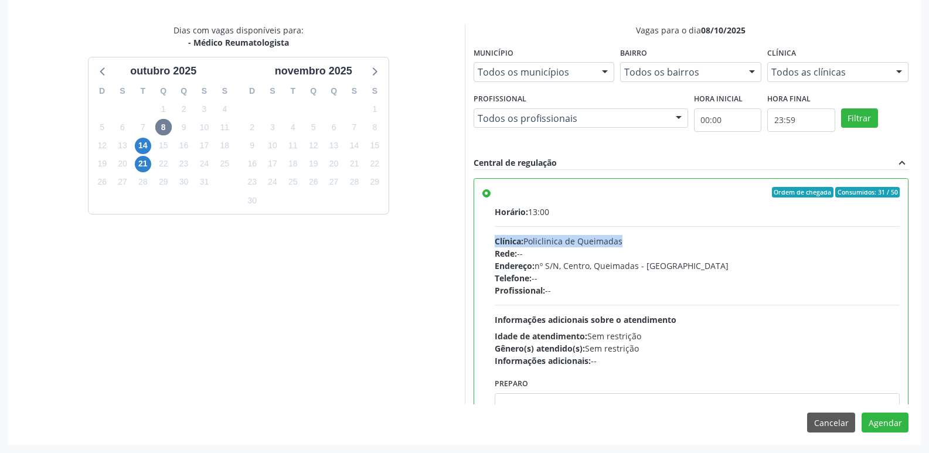
scroll to position [58, 0]
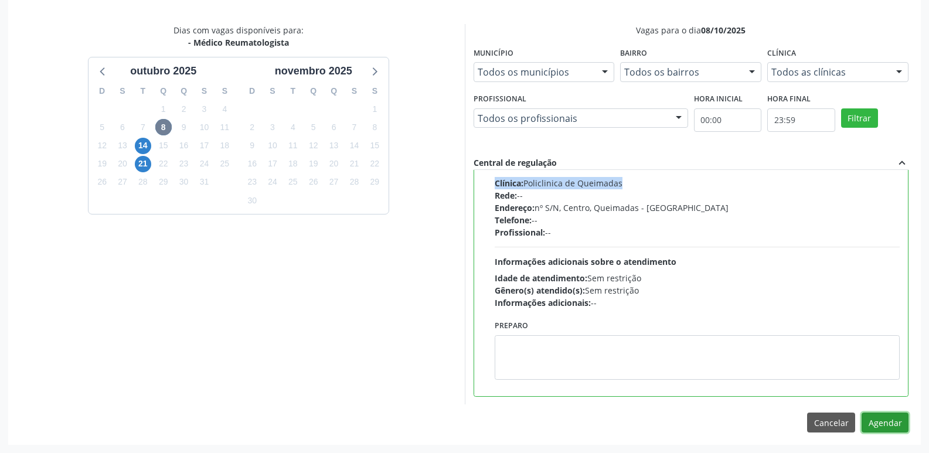
drag, startPoint x: 878, startPoint y: 418, endPoint x: 859, endPoint y: 419, distance: 19.4
click at [875, 418] on button "Agendar" at bounding box center [885, 423] width 47 height 20
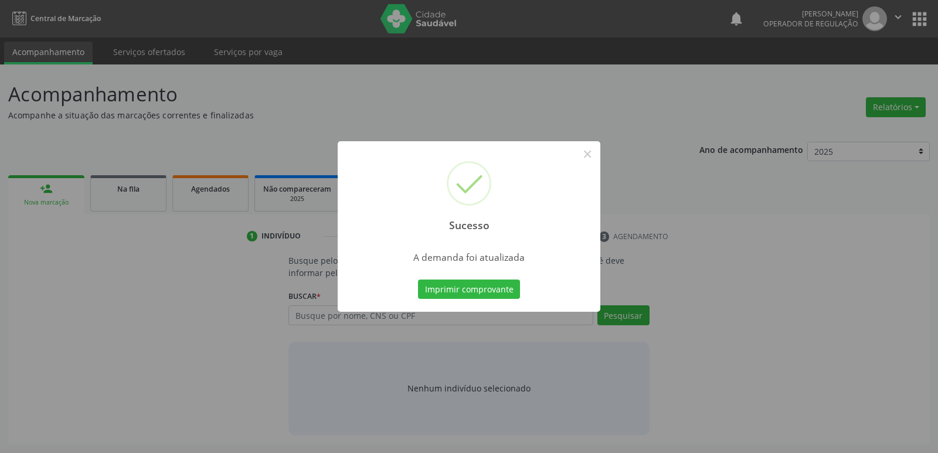
click at [418, 280] on button "Imprimir comprovante" at bounding box center [469, 290] width 102 height 20
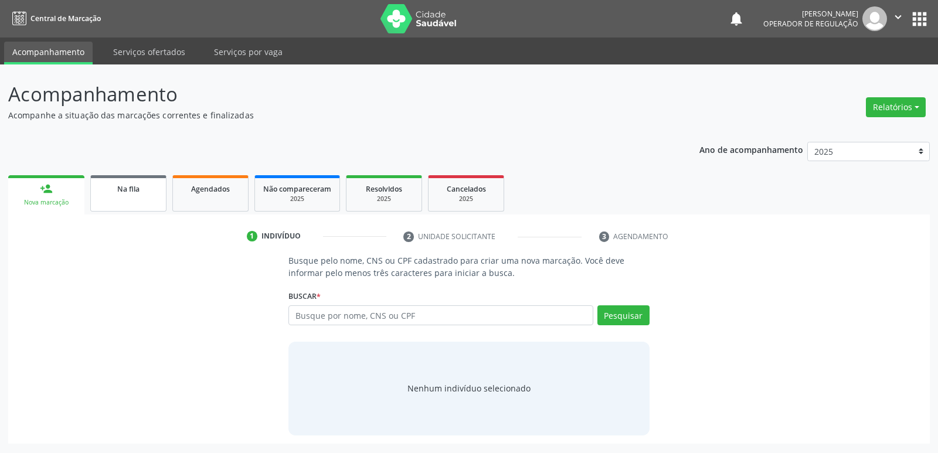
click at [116, 191] on div "Na fila" at bounding box center [128, 188] width 59 height 12
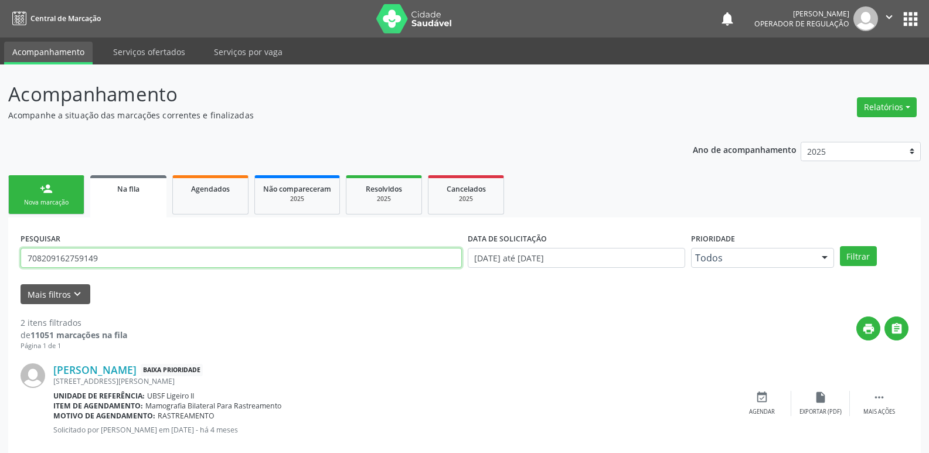
drag, startPoint x: 121, startPoint y: 260, endPoint x: 0, endPoint y: 254, distance: 121.5
click at [0, 254] on div "Acompanhamento Acompanhe a situação das marcações correntes e finalizadas Relat…" at bounding box center [464, 322] width 929 height 517
type input "700805439000388"
click at [840, 246] on button "Filtrar" at bounding box center [858, 256] width 37 height 20
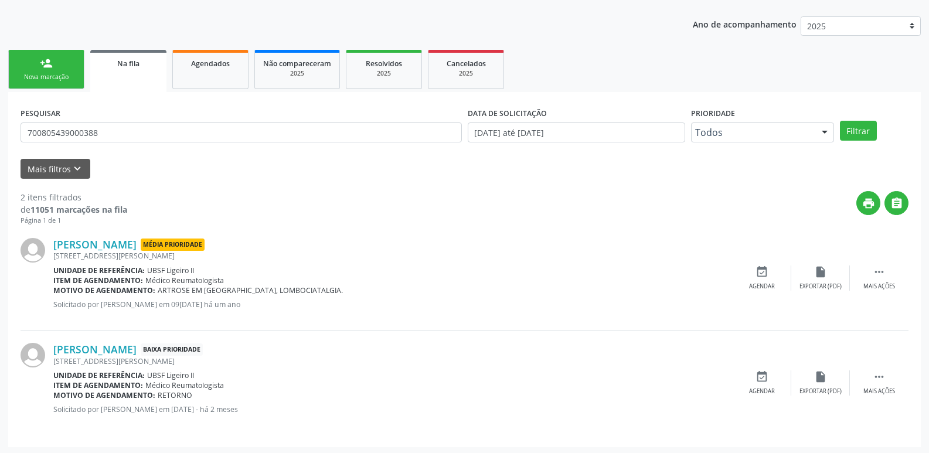
scroll to position [128, 0]
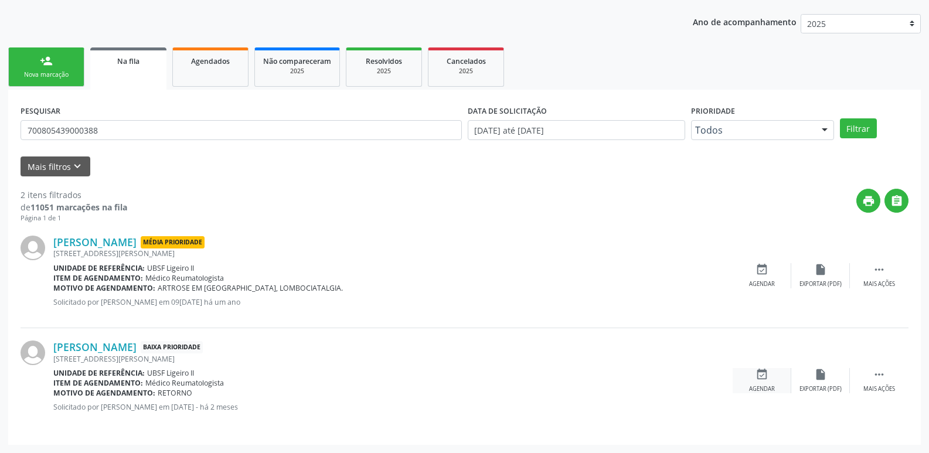
click at [755, 377] on div "event_available Agendar" at bounding box center [762, 380] width 59 height 25
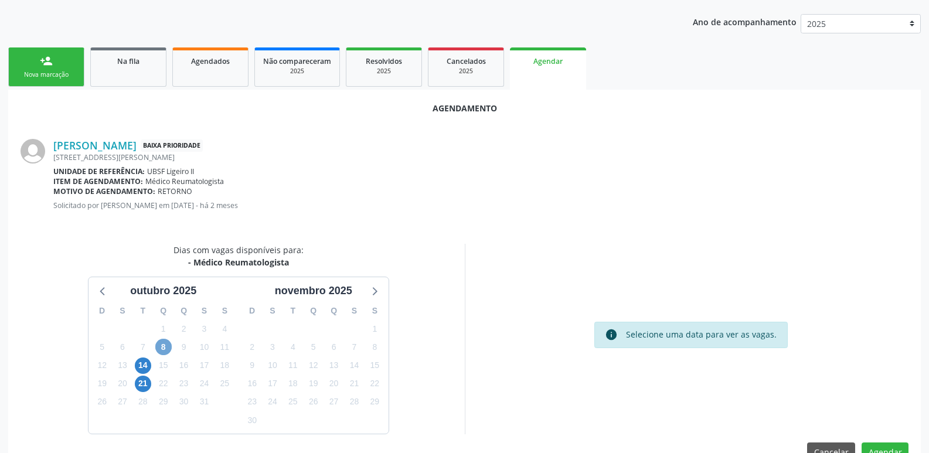
drag, startPoint x: 167, startPoint y: 351, endPoint x: 134, endPoint y: 344, distance: 34.2
click at [167, 351] on span "8" at bounding box center [163, 347] width 16 height 16
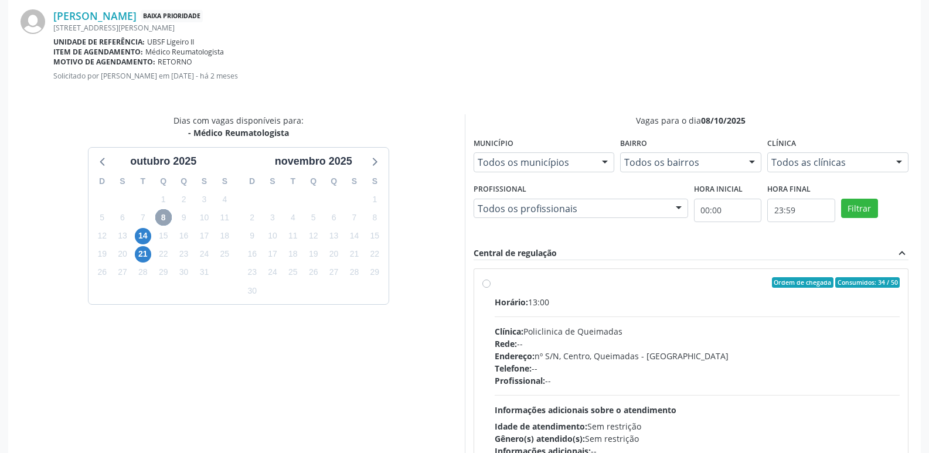
scroll to position [304, 0]
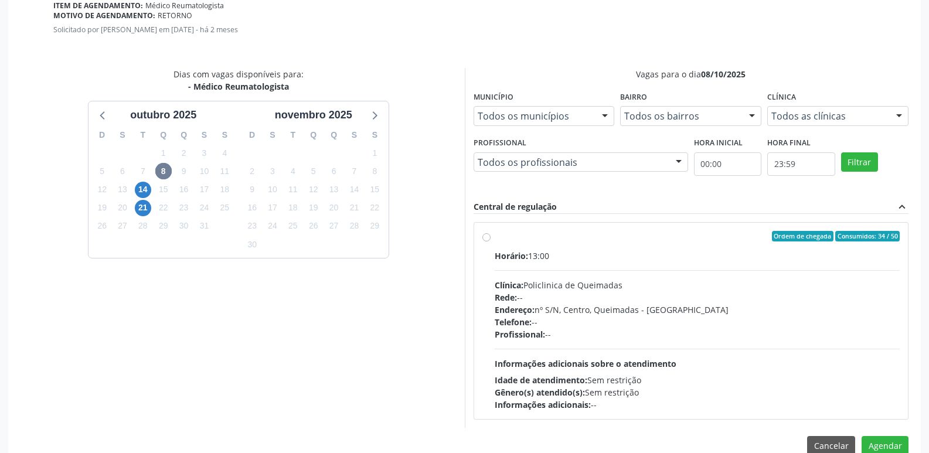
drag, startPoint x: 872, startPoint y: 318, endPoint x: 935, endPoint y: 427, distance: 126.3
click at [873, 323] on div "Telefone: --" at bounding box center [698, 322] width 406 height 12
click at [491, 242] on input "Ordem de chegada Consumidos: 34 / 50 Horário: 13:00 Clínica: Policlinica de Que…" at bounding box center [487, 236] width 8 height 11
radio input "true"
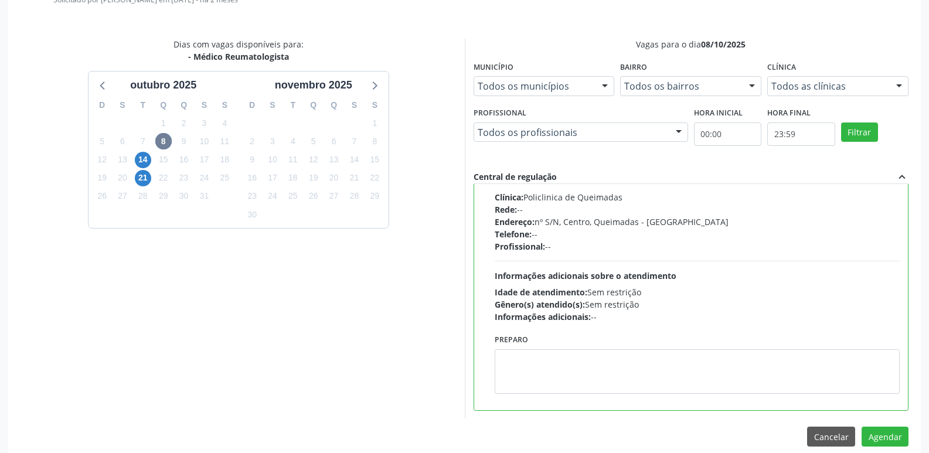
scroll to position [348, 0]
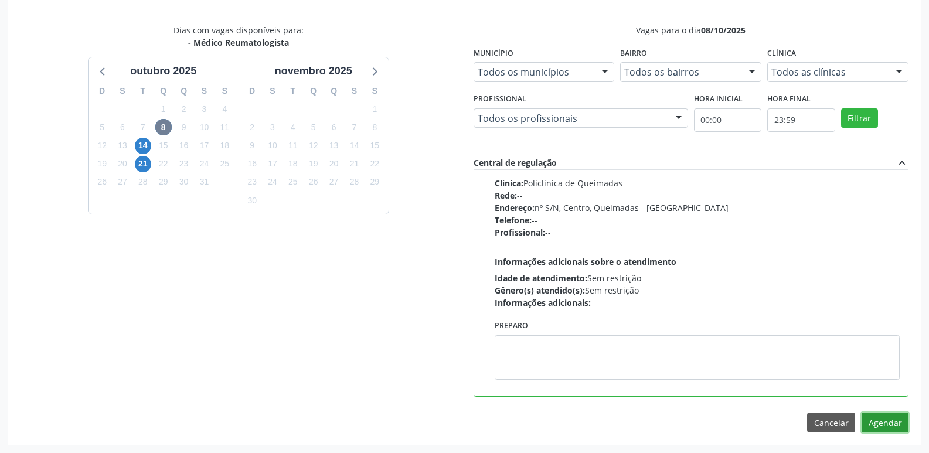
click at [892, 429] on button "Agendar" at bounding box center [885, 423] width 47 height 20
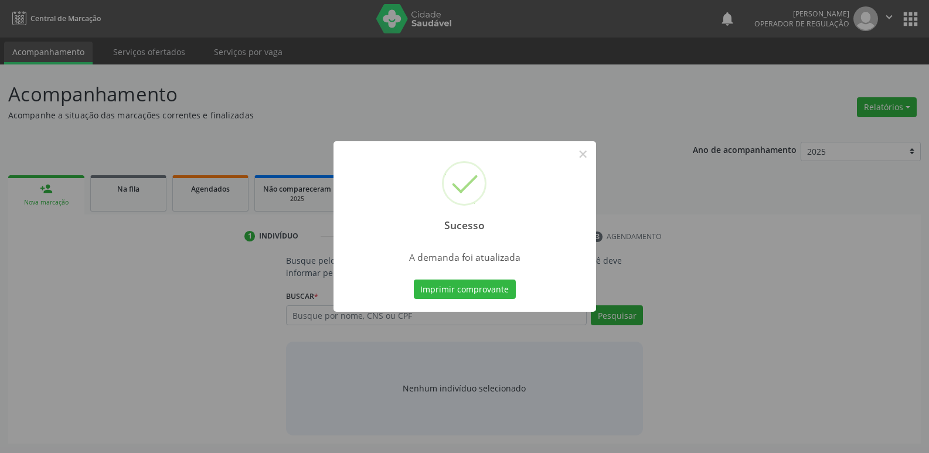
scroll to position [0, 0]
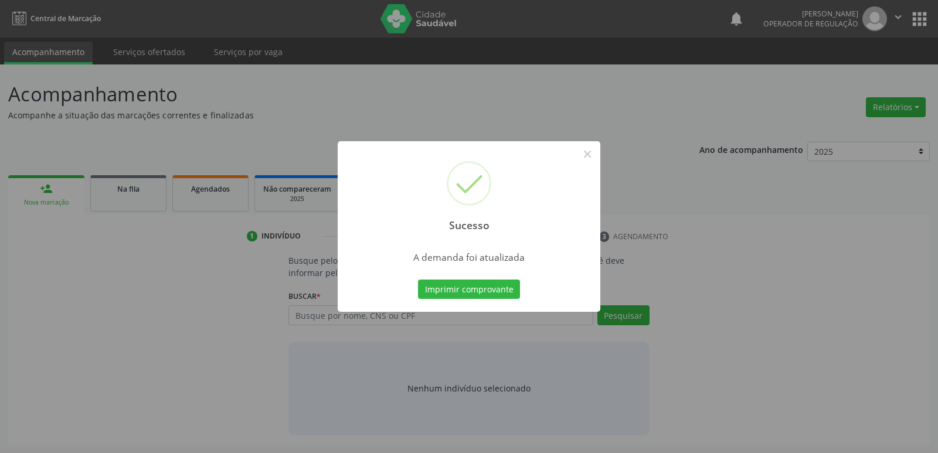
click at [418, 280] on button "Imprimir comprovante" at bounding box center [469, 290] width 102 height 20
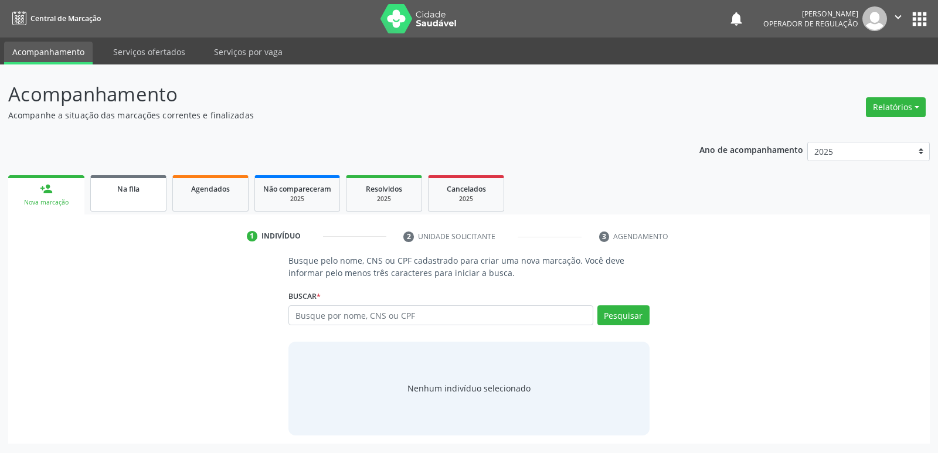
click at [123, 207] on link "Na fila" at bounding box center [128, 193] width 76 height 36
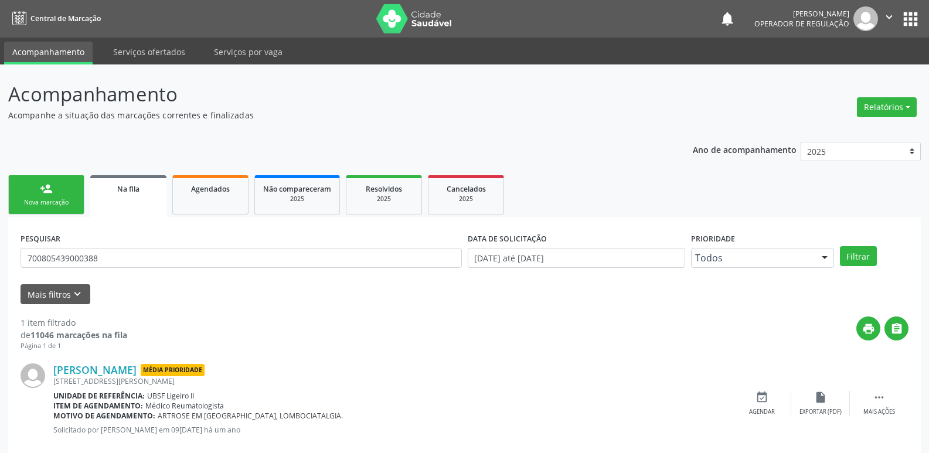
click at [118, 268] on div "PESQUISAR 700805439000388" at bounding box center [241, 253] width 447 height 46
click at [124, 250] on input "700805439000388" at bounding box center [242, 258] width 442 height 20
type input "701002873548994"
click at [840, 246] on button "Filtrar" at bounding box center [858, 256] width 37 height 20
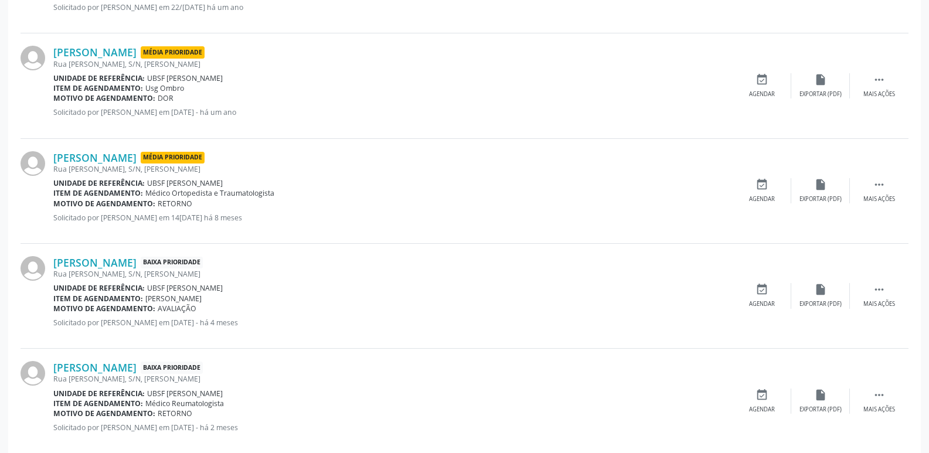
scroll to position [548, 0]
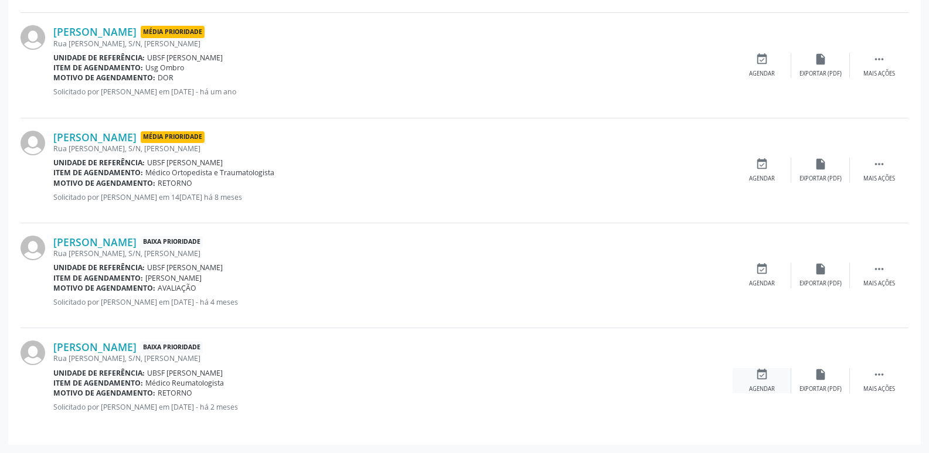
click at [770, 370] on div "event_available Agendar" at bounding box center [762, 380] width 59 height 25
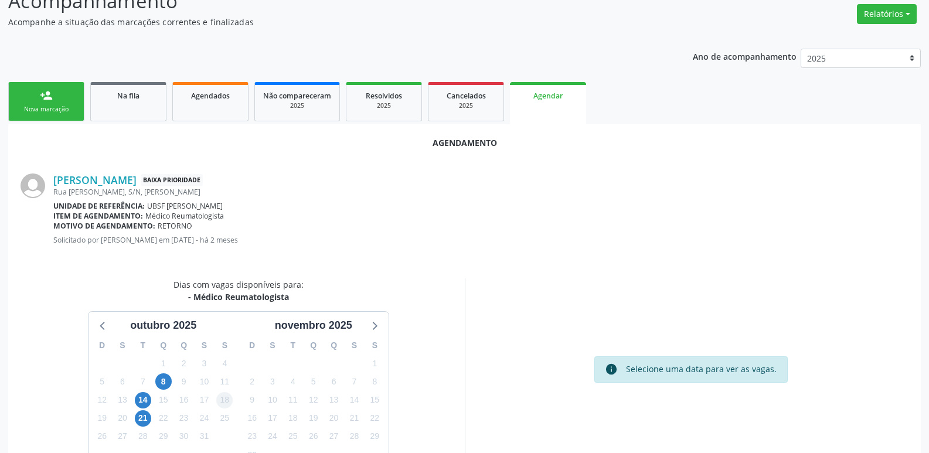
scroll to position [130, 0]
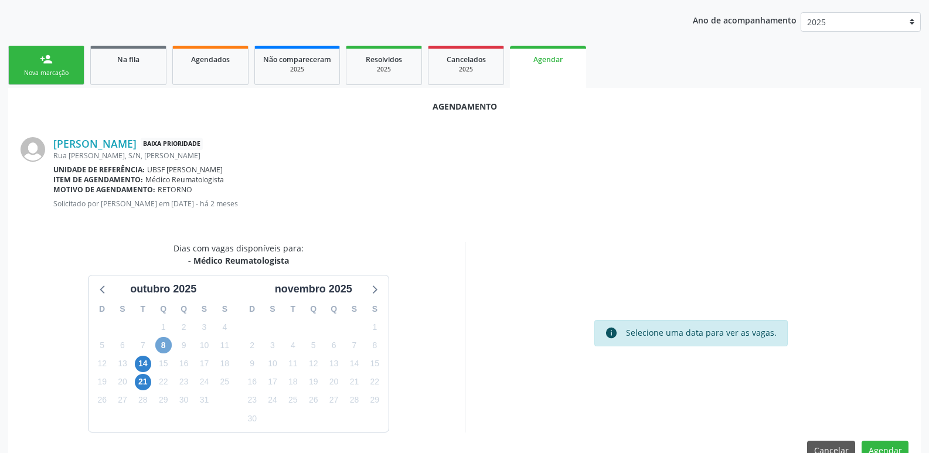
click at [163, 345] on span "8" at bounding box center [163, 345] width 16 height 16
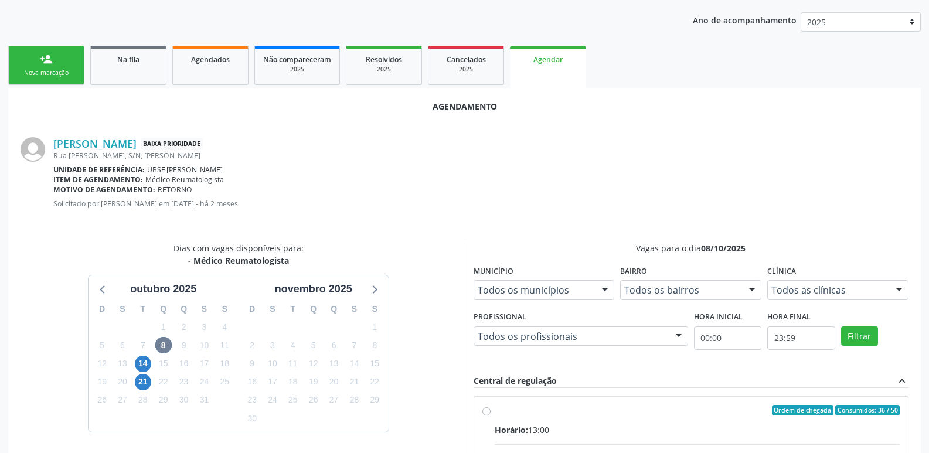
click at [659, 413] on div "Ordem de chegada Consumidos: 36 / 50" at bounding box center [698, 410] width 406 height 11
click at [491, 413] on input "Ordem de chegada Consumidos: 36 / 50 Horário: 13:00 Clínica: Policlinica de Que…" at bounding box center [487, 410] width 8 height 11
radio input "true"
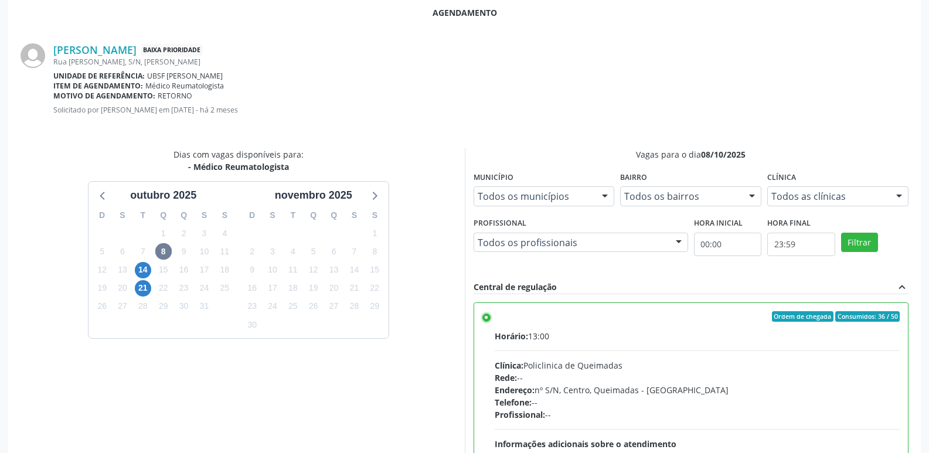
scroll to position [348, 0]
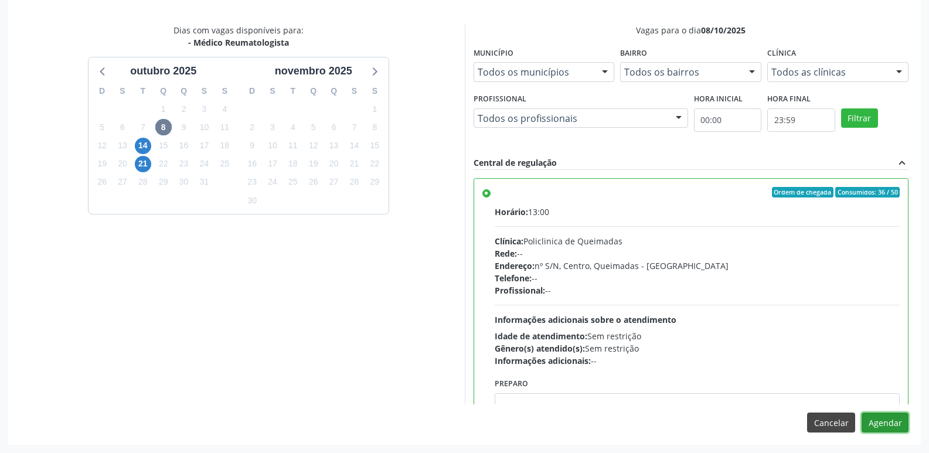
drag, startPoint x: 868, startPoint y: 417, endPoint x: 853, endPoint y: 422, distance: 15.4
click at [861, 420] on div "Cancelar Agendar" at bounding box center [857, 423] width 101 height 20
click at [882, 427] on button "Agendar" at bounding box center [885, 423] width 47 height 20
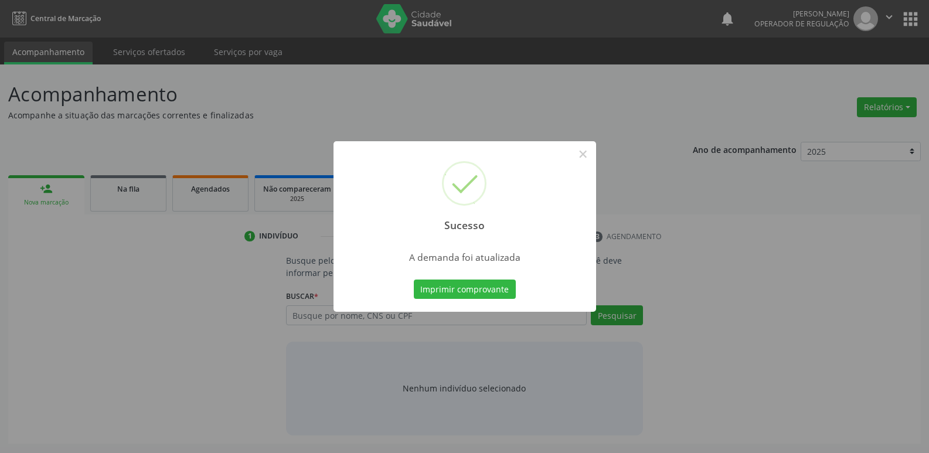
scroll to position [0, 0]
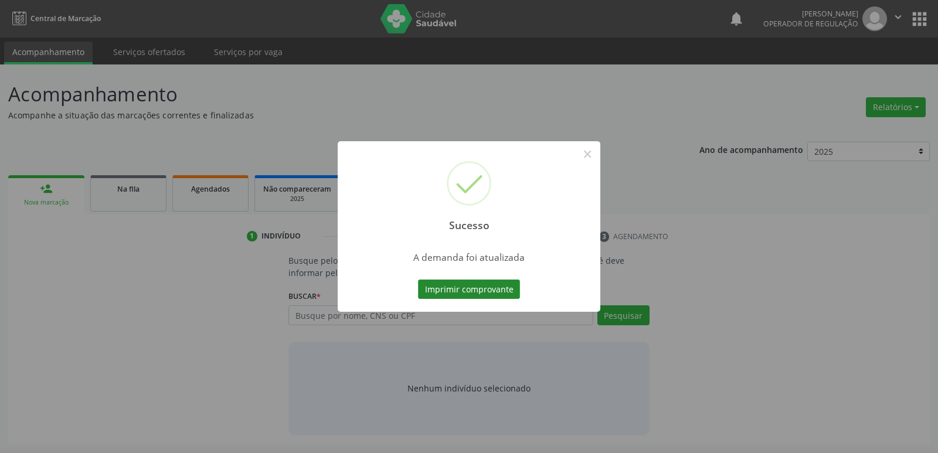
click at [437, 290] on button "Imprimir comprovante" at bounding box center [469, 290] width 102 height 20
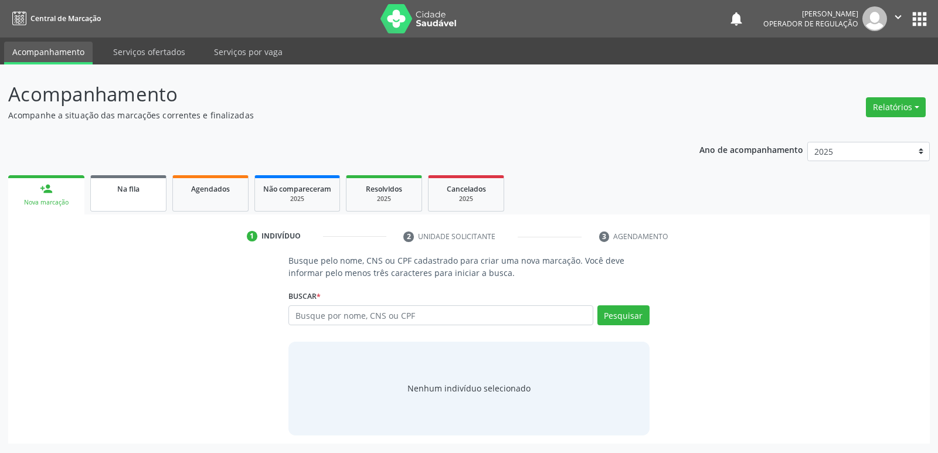
click at [153, 195] on link "Na fila" at bounding box center [128, 193] width 76 height 36
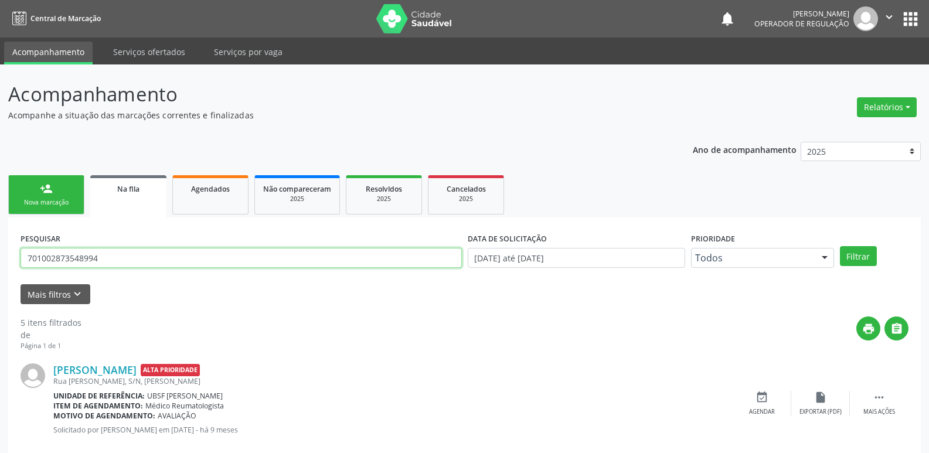
click at [133, 262] on input "701002873548994" at bounding box center [242, 258] width 442 height 20
type input "708905708055210"
click at [840, 246] on button "Filtrar" at bounding box center [858, 256] width 37 height 20
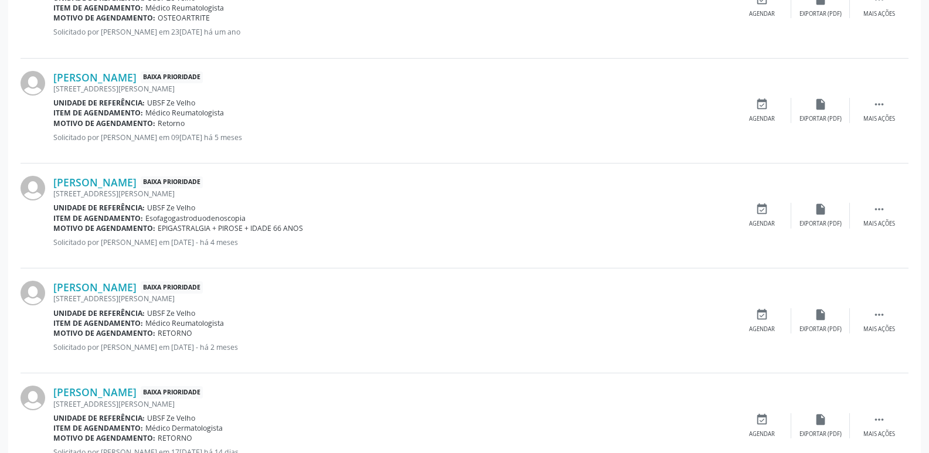
scroll to position [645, 0]
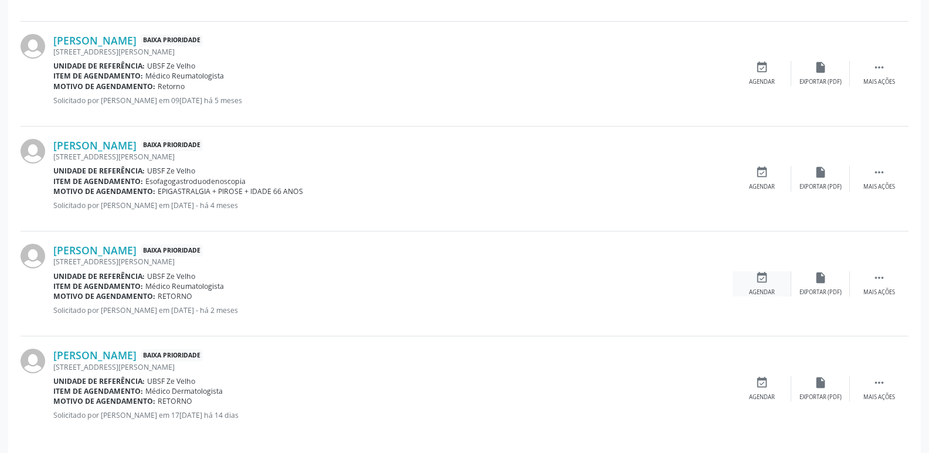
click at [763, 282] on icon "event_available" at bounding box center [762, 277] width 13 height 13
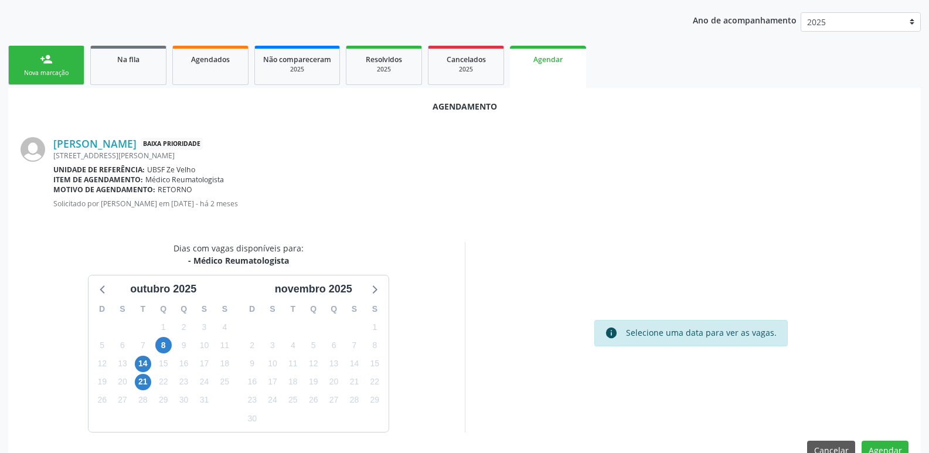
scroll to position [157, 0]
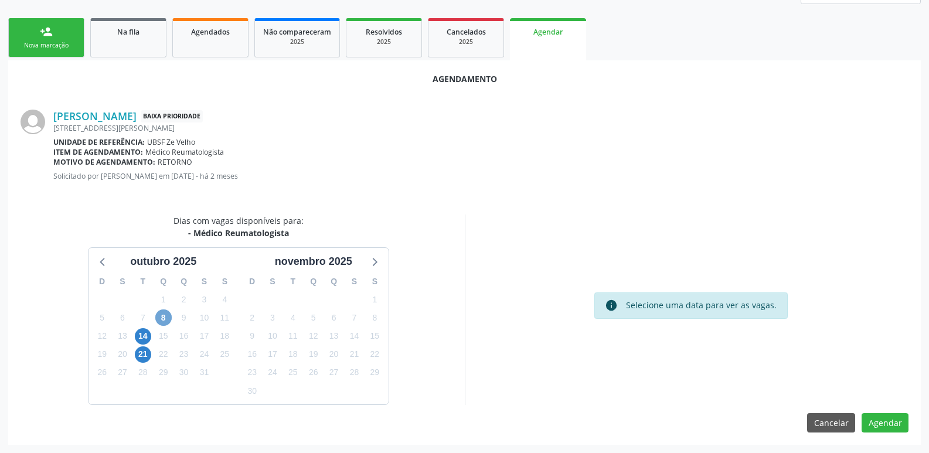
click at [160, 321] on span "8" at bounding box center [163, 318] width 16 height 16
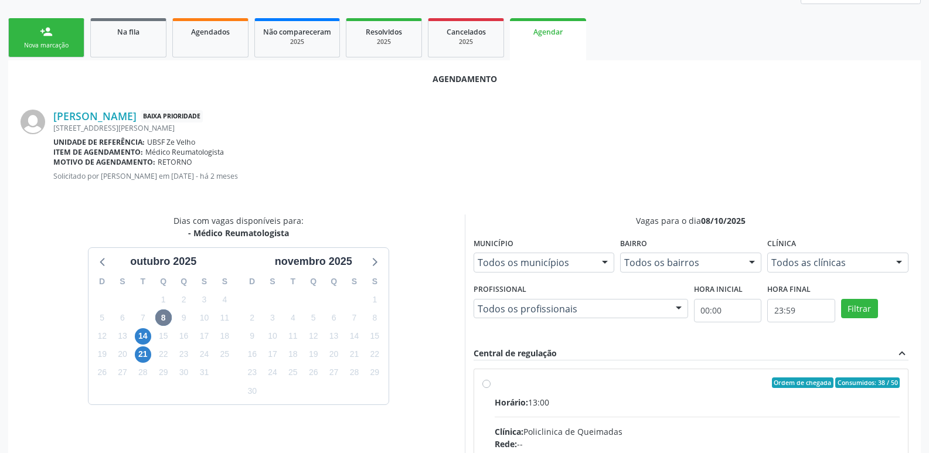
drag, startPoint x: 677, startPoint y: 403, endPoint x: 650, endPoint y: 349, distance: 60.1
radio input "true"
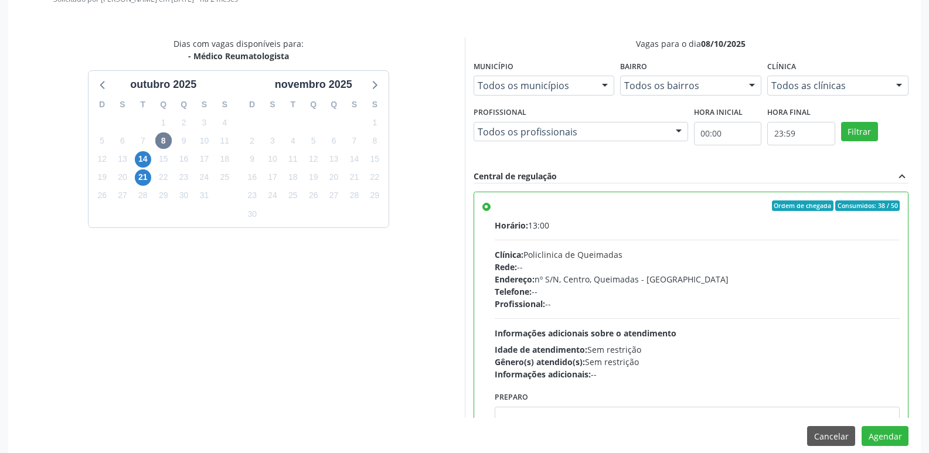
scroll to position [348, 0]
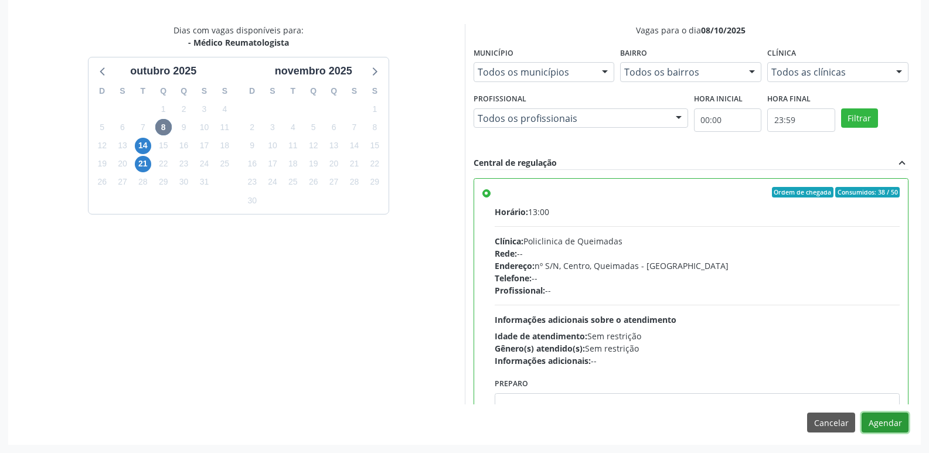
click at [905, 422] on button "Agendar" at bounding box center [885, 423] width 47 height 20
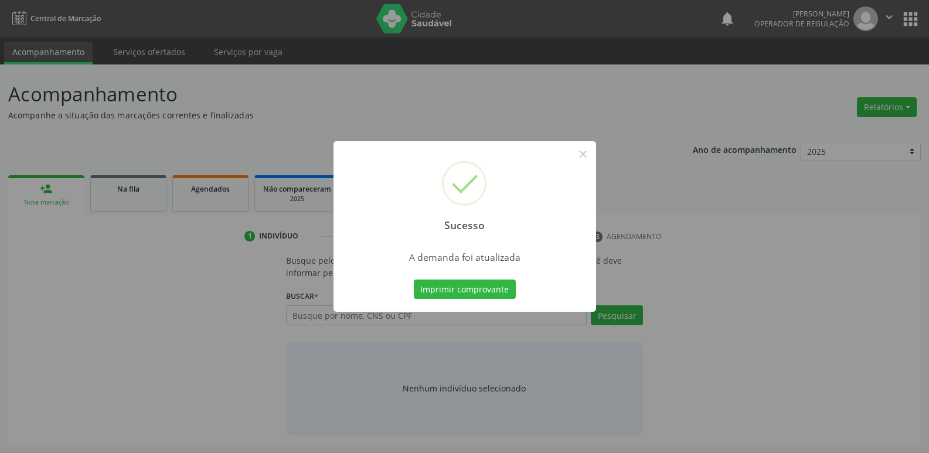
scroll to position [0, 0]
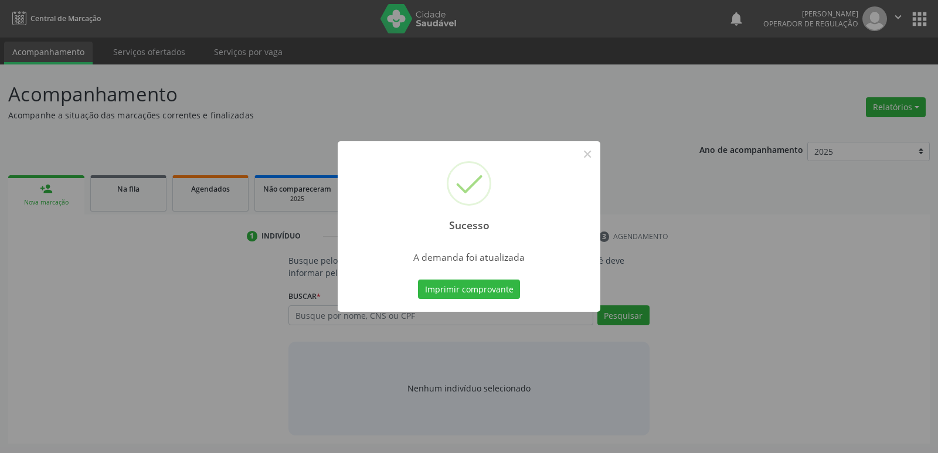
click at [418, 280] on button "Imprimir comprovante" at bounding box center [469, 290] width 102 height 20
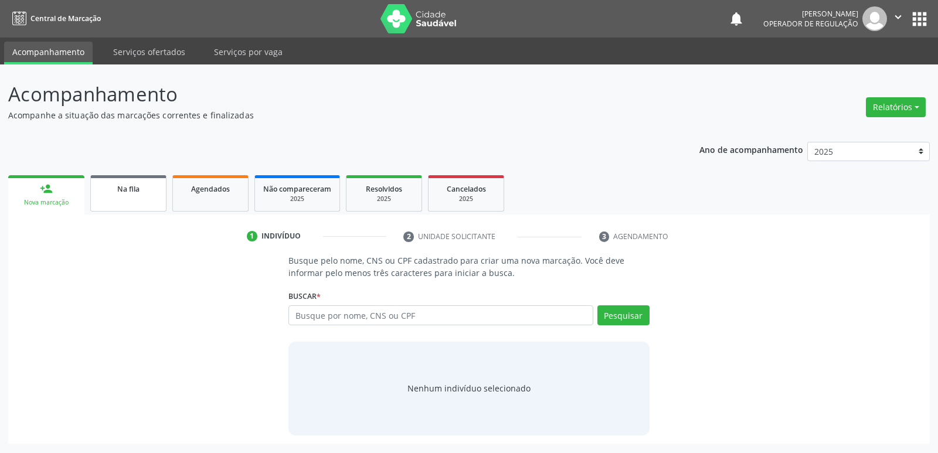
click at [157, 189] on div "Na fila" at bounding box center [128, 188] width 59 height 12
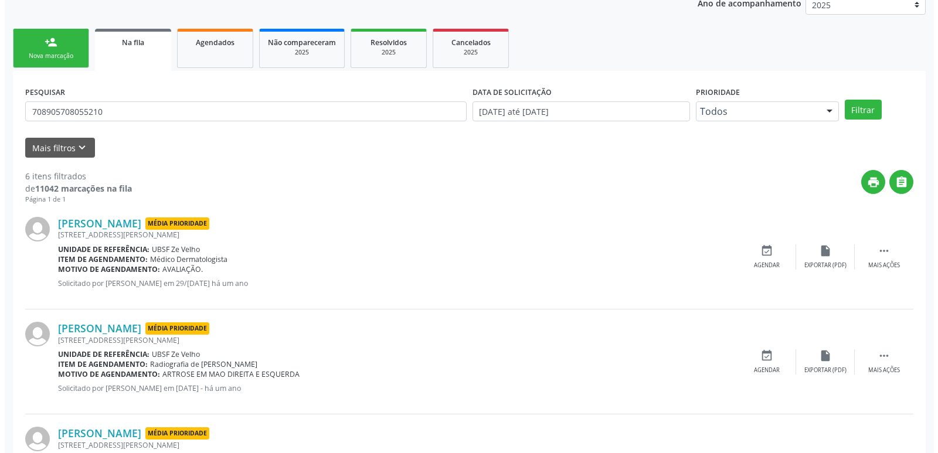
scroll to position [410, 0]
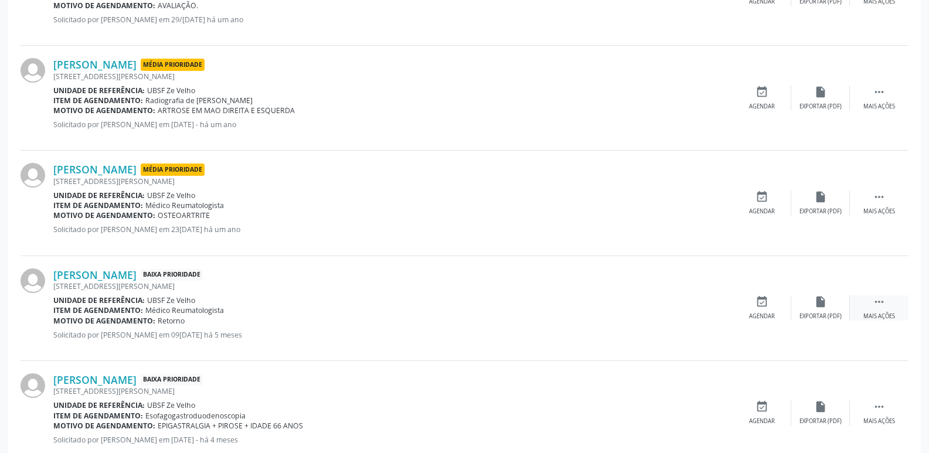
click at [872, 306] on div " Mais ações" at bounding box center [879, 308] width 59 height 25
click at [759, 306] on icon "cancel" at bounding box center [762, 302] width 13 height 13
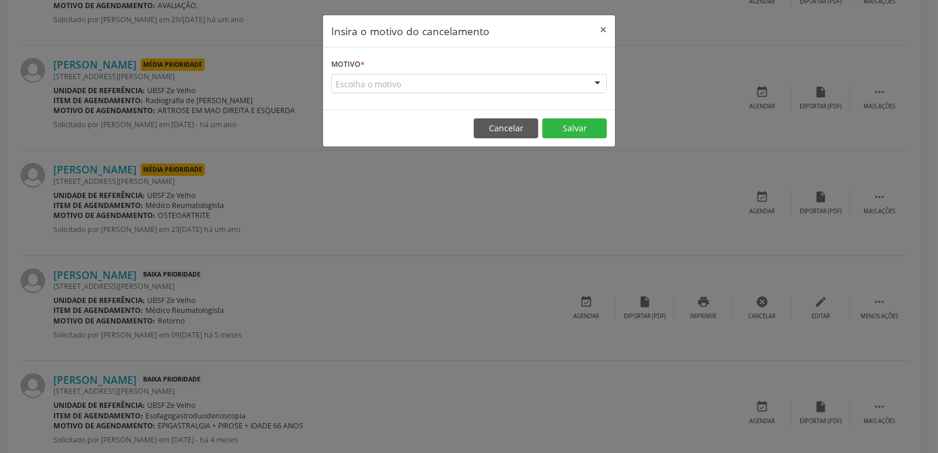
click at [445, 77] on div "Escolha o motivo" at bounding box center [469, 84] width 276 height 20
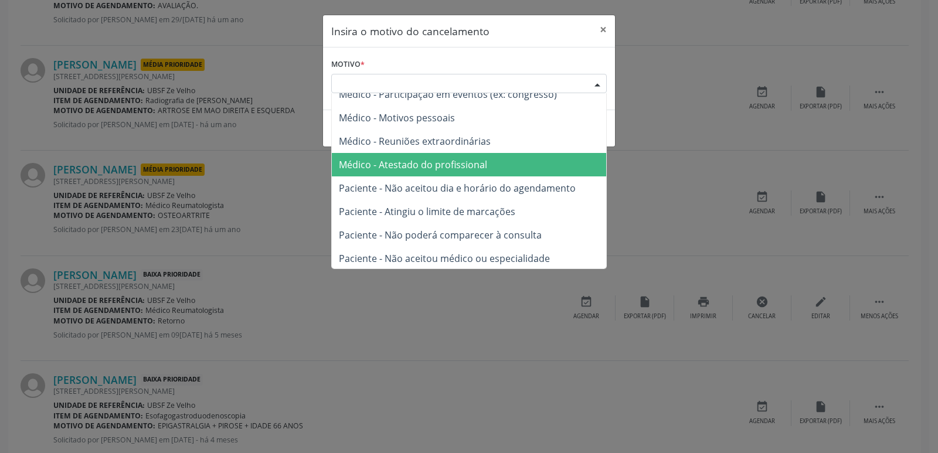
scroll to position [59, 0]
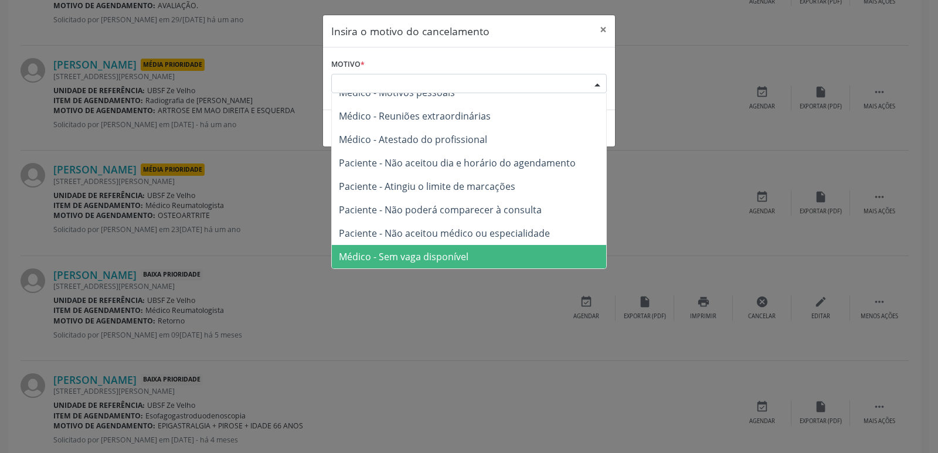
click at [413, 264] on span "Médico - Sem vaga disponível" at bounding box center [469, 256] width 274 height 23
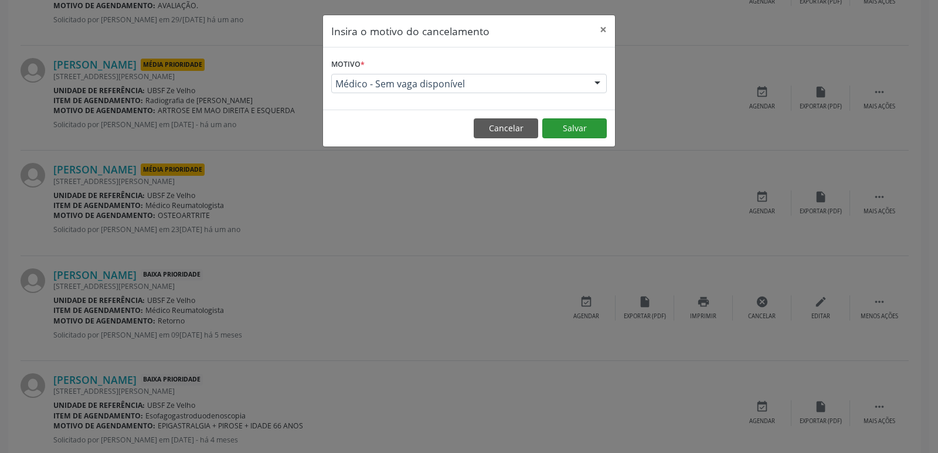
click at [594, 118] on footer "Cancelar Salvar" at bounding box center [469, 128] width 292 height 37
click at [593, 126] on button "Salvar" at bounding box center [574, 128] width 64 height 20
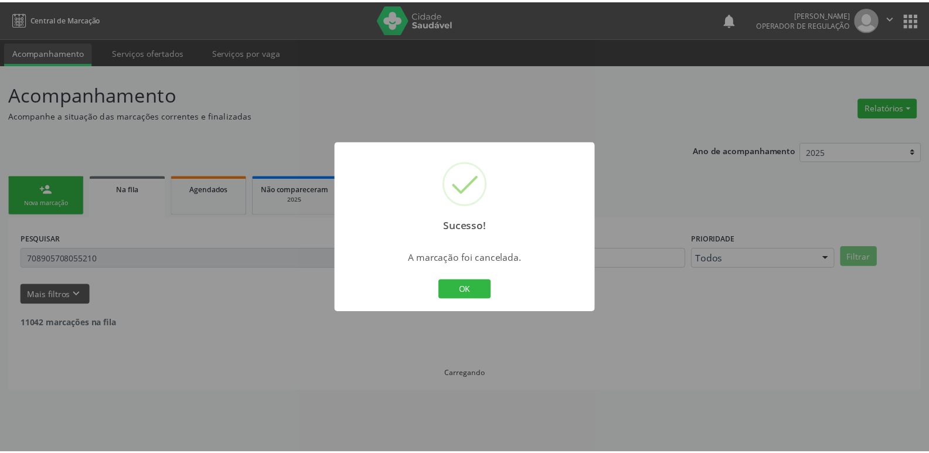
scroll to position [0, 0]
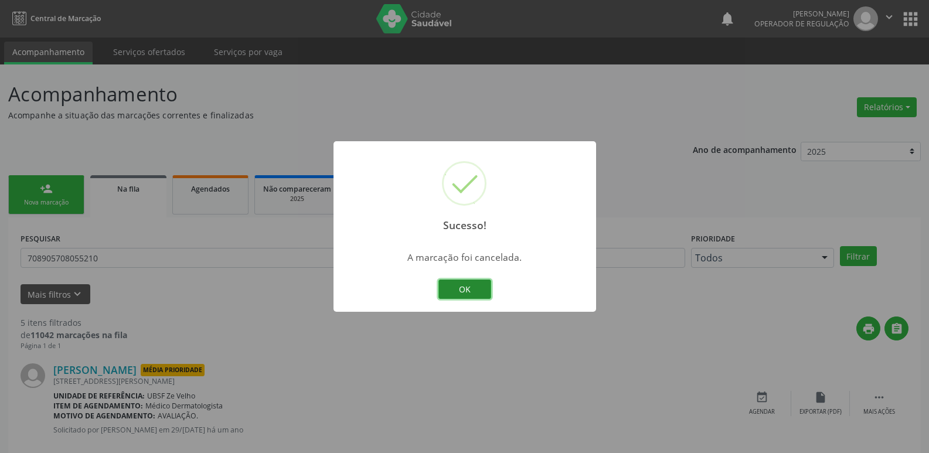
click at [455, 281] on button "OK" at bounding box center [465, 290] width 53 height 20
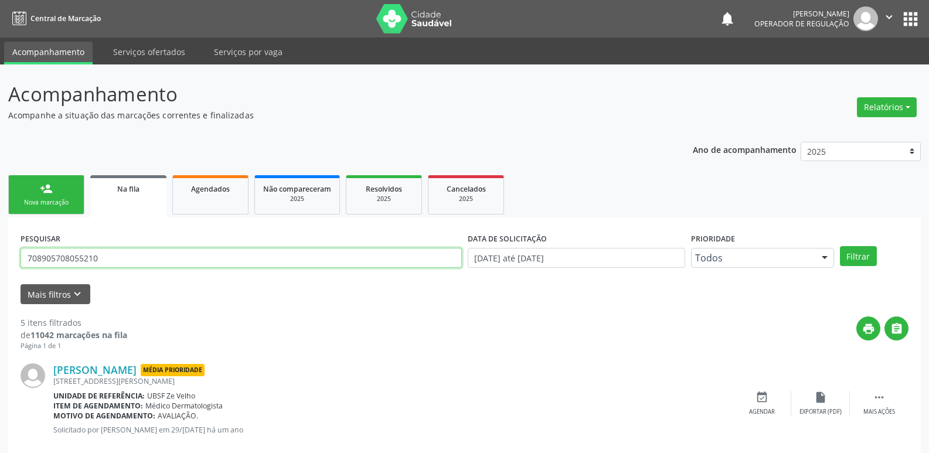
drag, startPoint x: 135, startPoint y: 254, endPoint x: 13, endPoint y: 232, distance: 123.9
type input "709605634601773"
click at [840, 246] on button "Filtrar" at bounding box center [858, 256] width 37 height 20
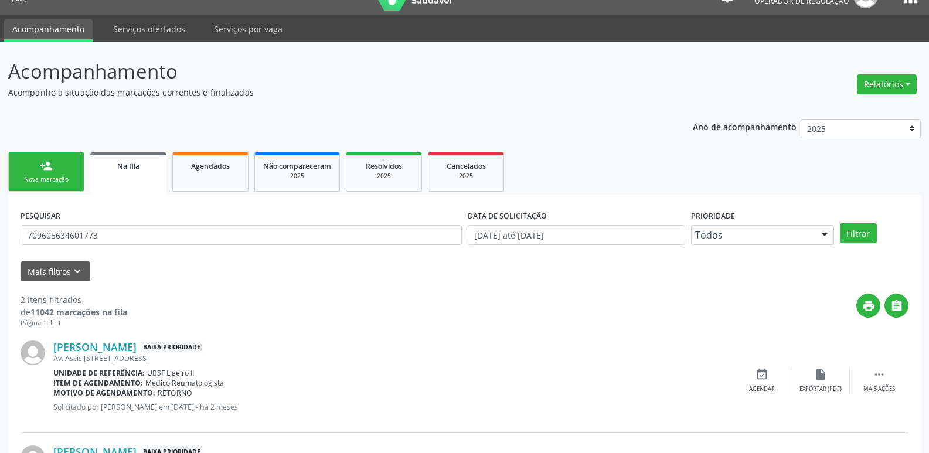
scroll to position [128, 0]
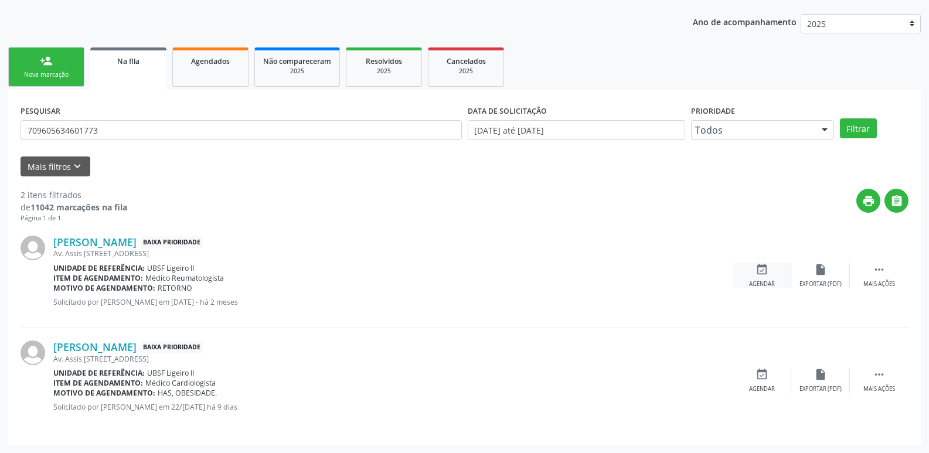
click at [767, 275] on icon "event_available" at bounding box center [762, 269] width 13 height 13
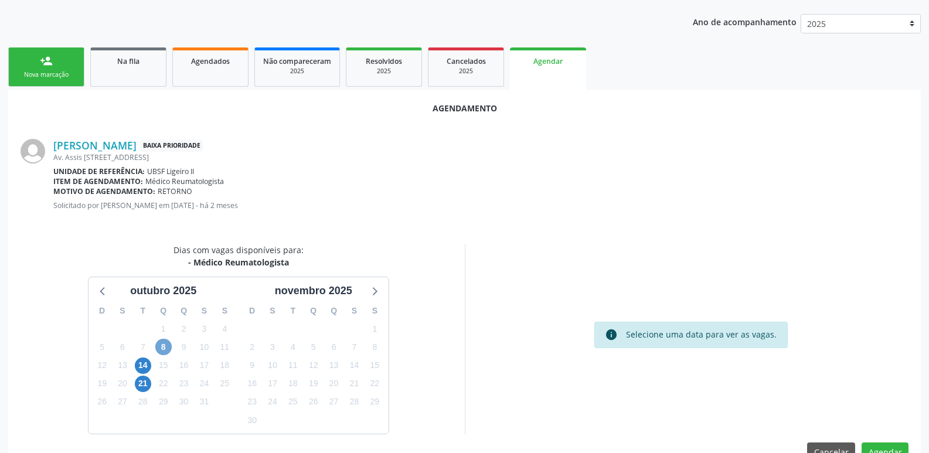
click at [165, 345] on span "8" at bounding box center [163, 347] width 16 height 16
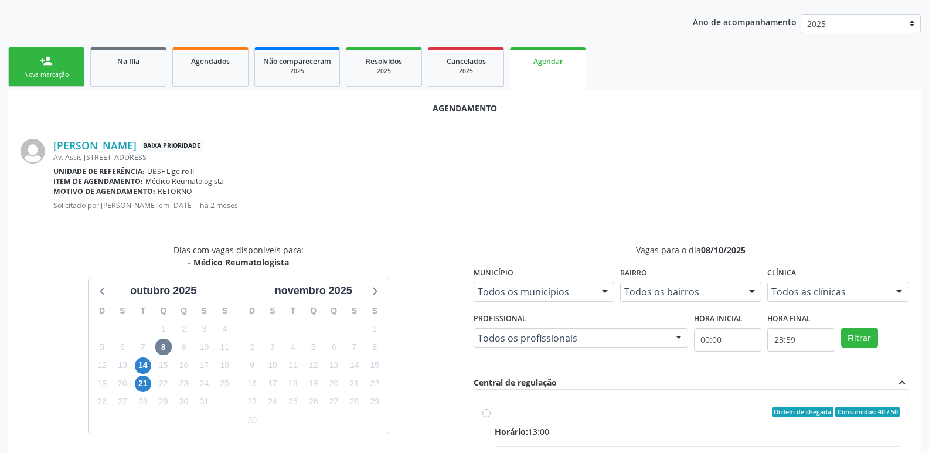
drag, startPoint x: 767, startPoint y: 430, endPoint x: 818, endPoint y: 388, distance: 66.6
click at [777, 427] on div "Horário: 13:00" at bounding box center [698, 432] width 406 height 12
click at [491, 417] on input "Ordem de chegada Consumidos: 40 / 50 Horário: 13:00 Clínica: Policlinica de Que…" at bounding box center [487, 412] width 8 height 11
radio input "true"
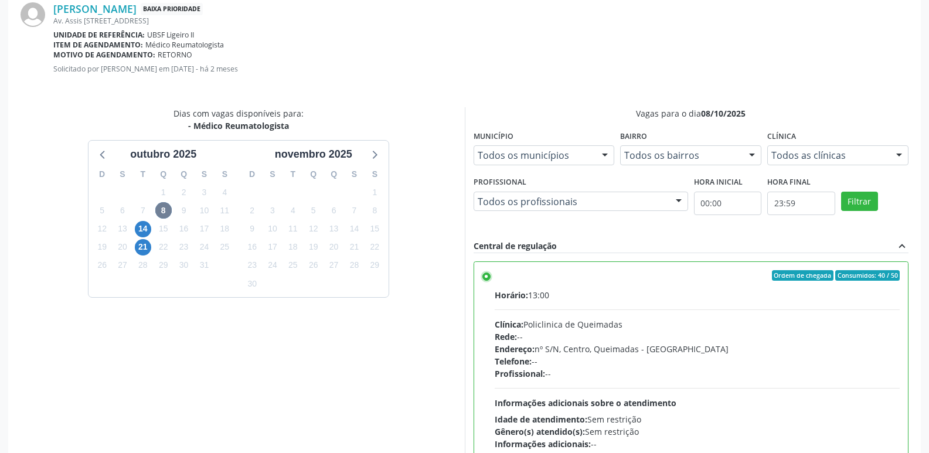
scroll to position [348, 0]
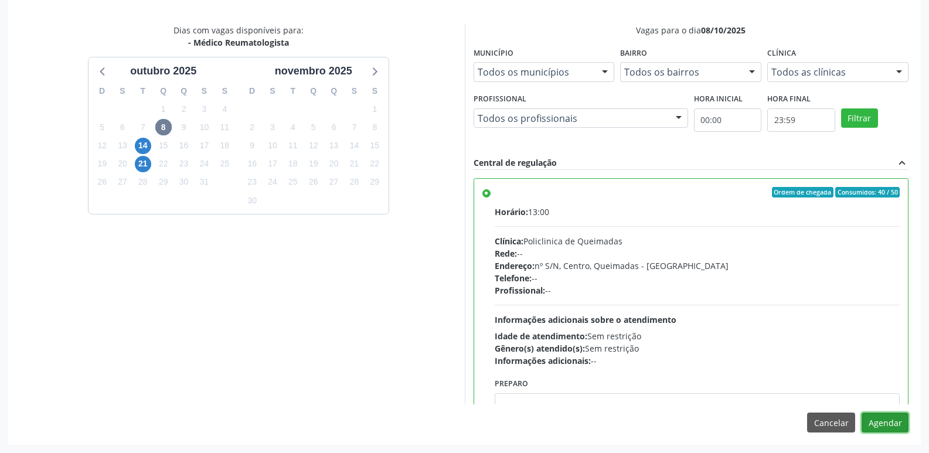
click at [896, 423] on button "Agendar" at bounding box center [885, 423] width 47 height 20
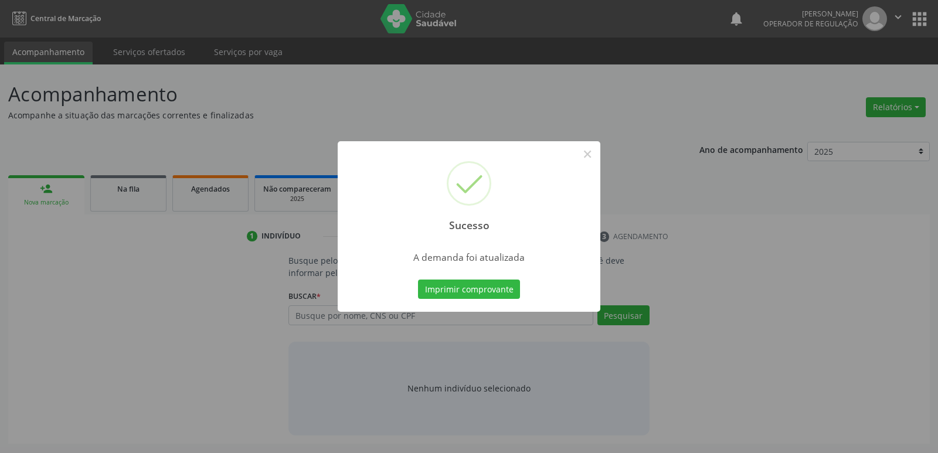
click at [418, 280] on button "Imprimir comprovante" at bounding box center [469, 290] width 102 height 20
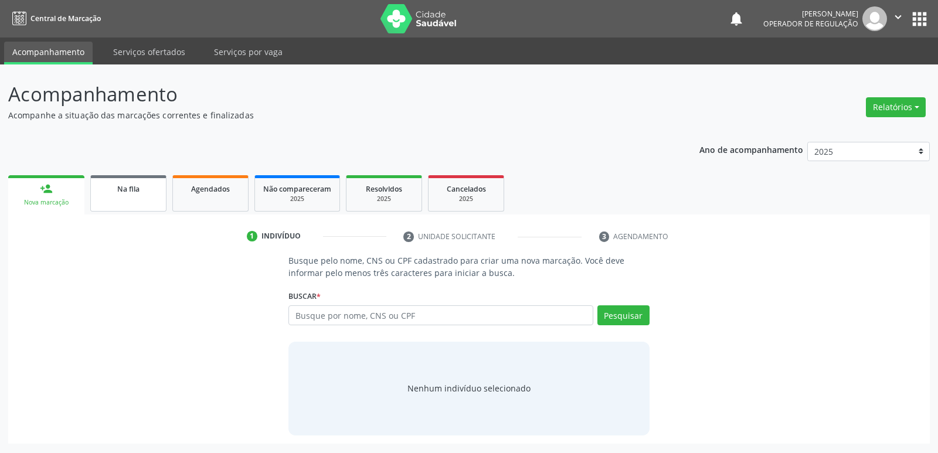
click at [110, 185] on div "Na fila" at bounding box center [128, 188] width 59 height 12
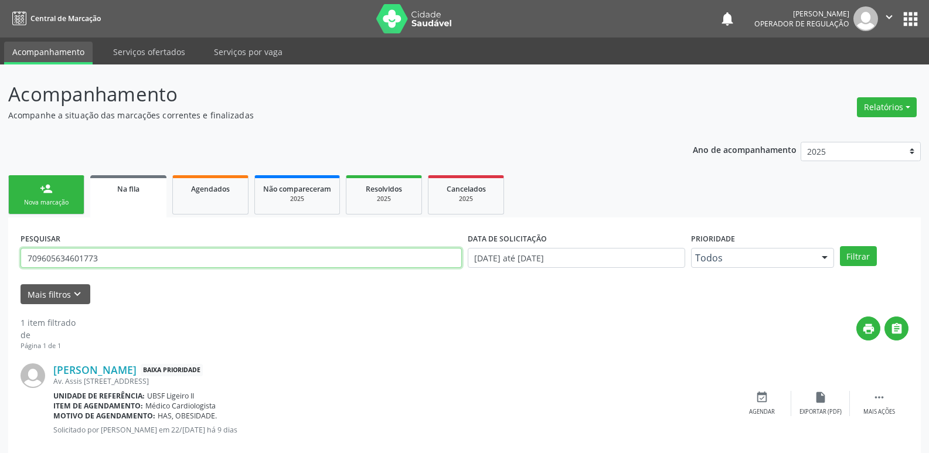
click at [192, 249] on input "709605634601773" at bounding box center [242, 258] width 442 height 20
type input "706408123643187"
click at [840, 246] on button "Filtrar" at bounding box center [858, 256] width 37 height 20
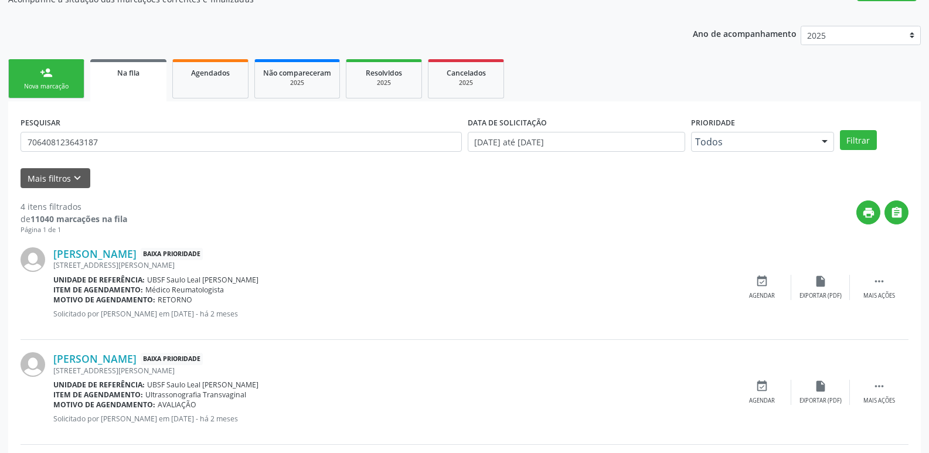
scroll to position [117, 0]
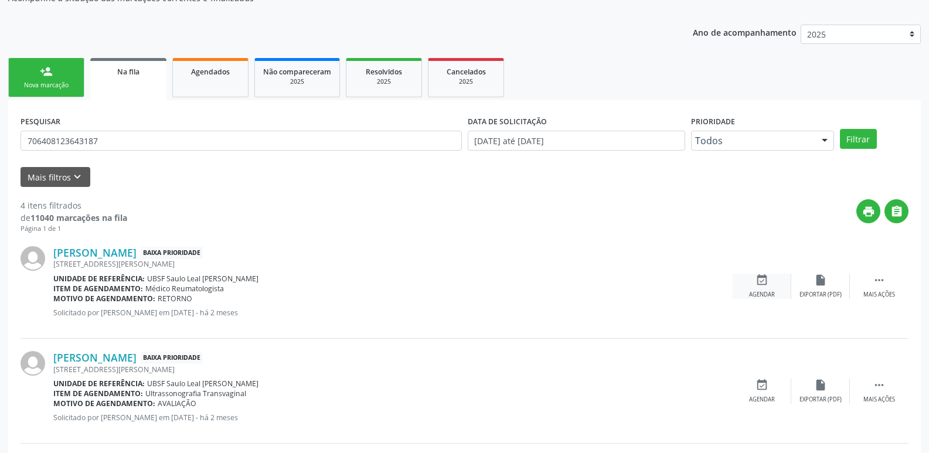
click at [755, 287] on div "event_available Agendar" at bounding box center [762, 286] width 59 height 25
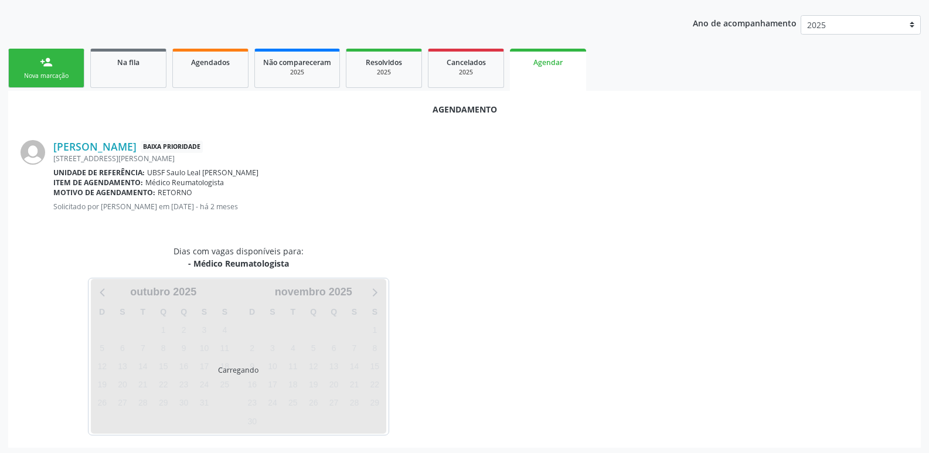
scroll to position [130, 0]
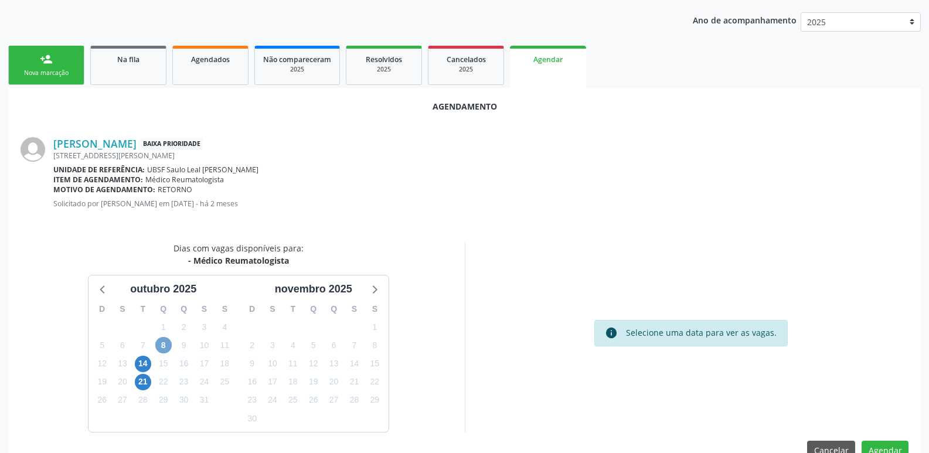
click at [166, 347] on span "8" at bounding box center [163, 345] width 16 height 16
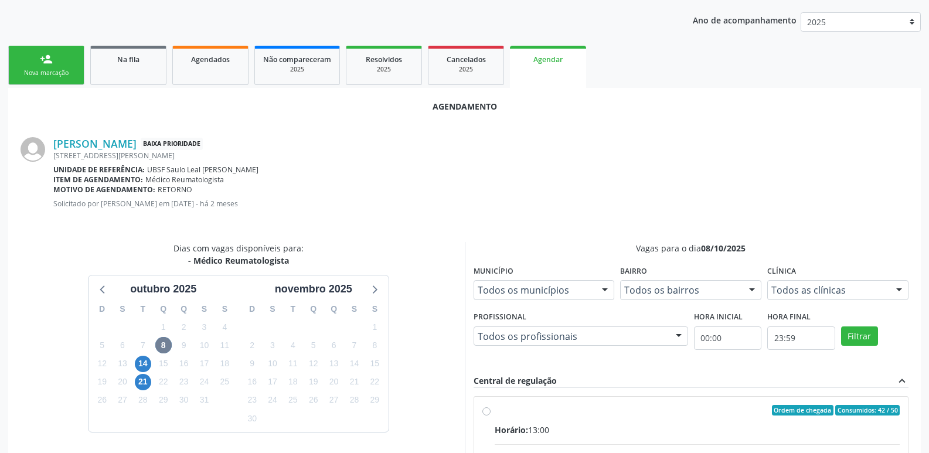
drag, startPoint x: 848, startPoint y: 417, endPoint x: 851, endPoint y: 410, distance: 7.6
click at [491, 416] on input "Ordem de chegada Consumidos: 42 / 50 Horário: 13:00 Clínica: Policlinica de Que…" at bounding box center [487, 410] width 8 height 11
radio input "true"
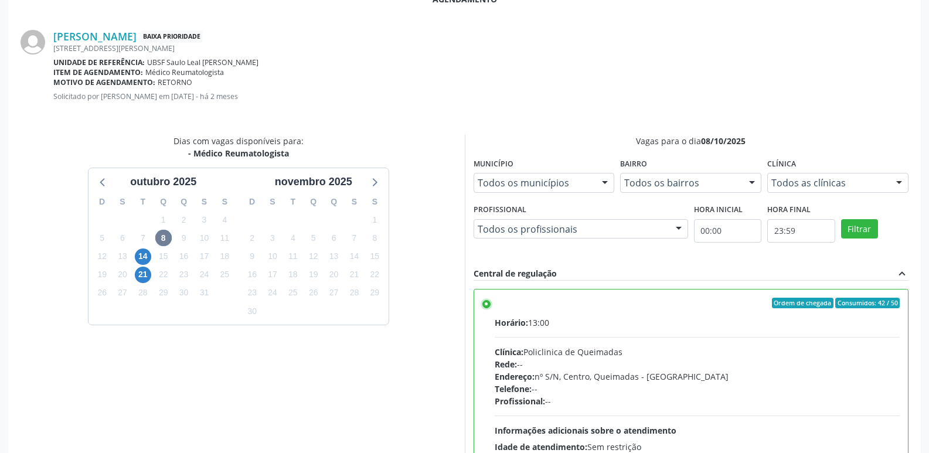
scroll to position [348, 0]
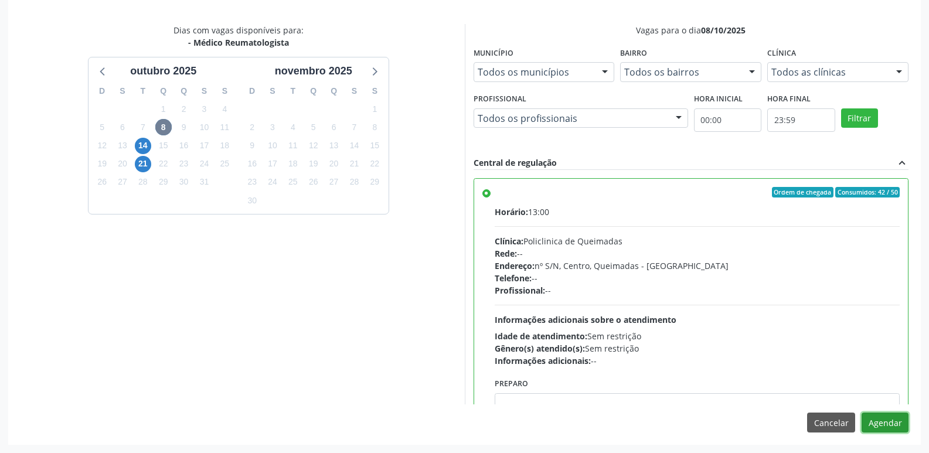
click at [901, 423] on button "Agendar" at bounding box center [885, 423] width 47 height 20
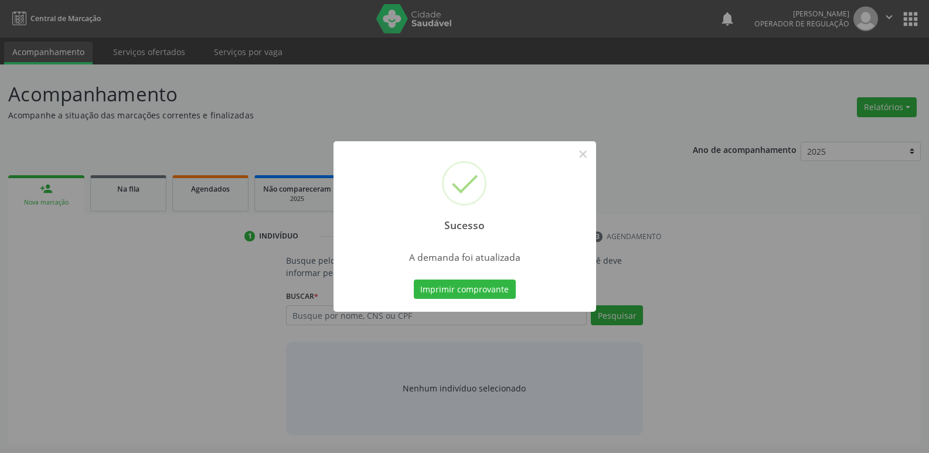
scroll to position [0, 0]
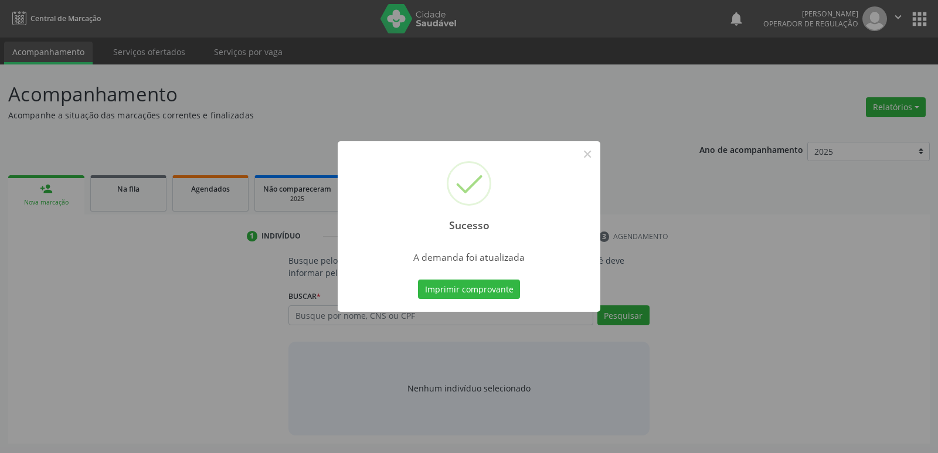
click at [418, 280] on button "Imprimir comprovante" at bounding box center [469, 290] width 102 height 20
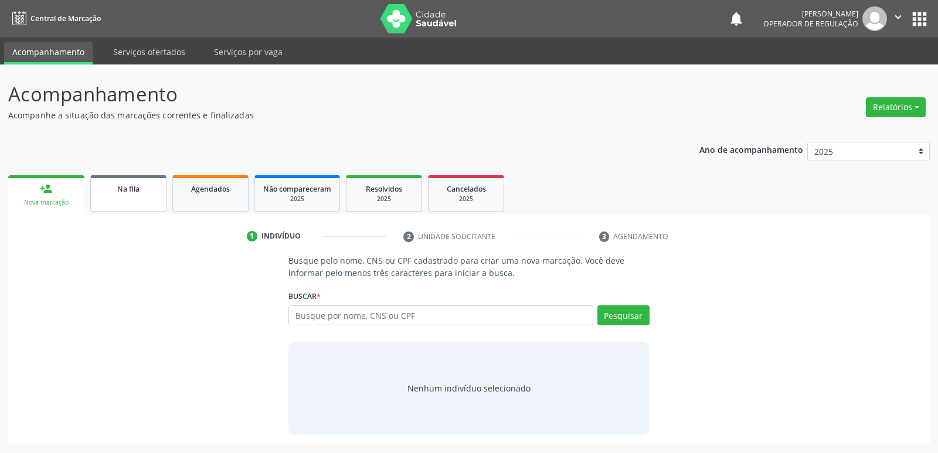
click at [126, 198] on link "Na fila" at bounding box center [128, 193] width 76 height 36
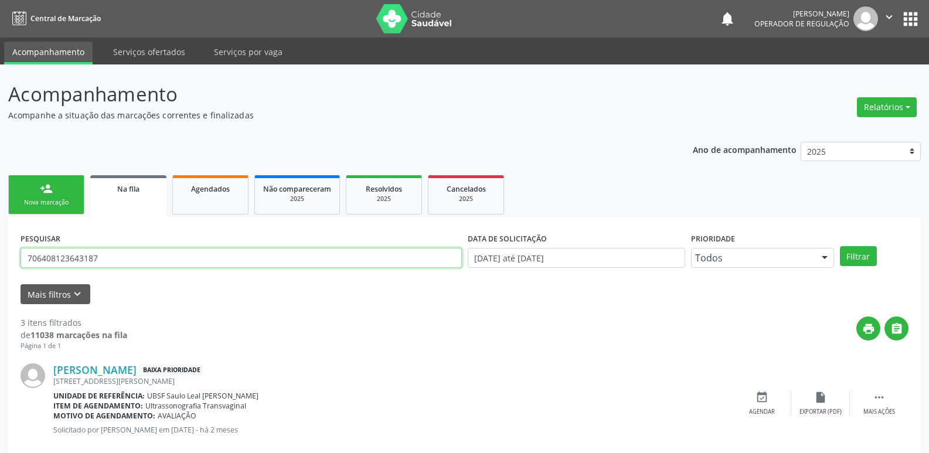
click at [162, 264] on input "706408123643187" at bounding box center [242, 258] width 442 height 20
click at [840, 246] on button "Filtrar" at bounding box center [858, 256] width 37 height 20
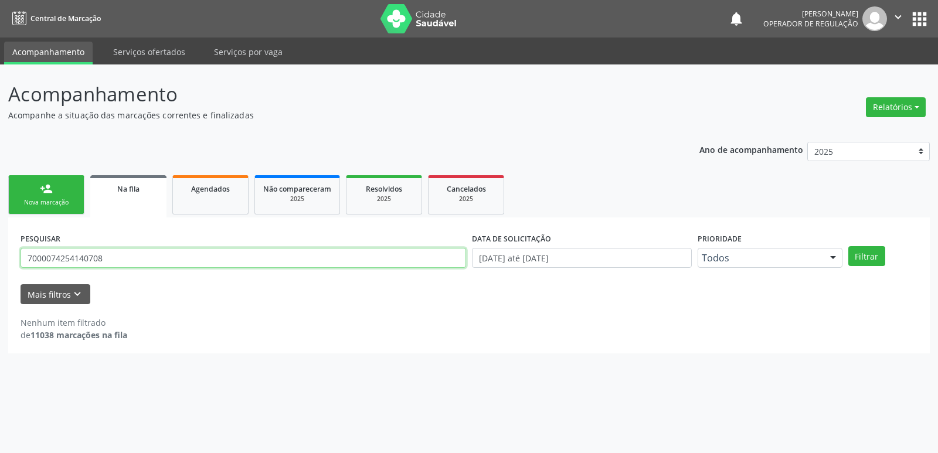
click at [53, 255] on input "7000074254140708" at bounding box center [244, 258] width 446 height 20
type input "700004254140708"
click at [848, 246] on button "Filtrar" at bounding box center [866, 256] width 37 height 20
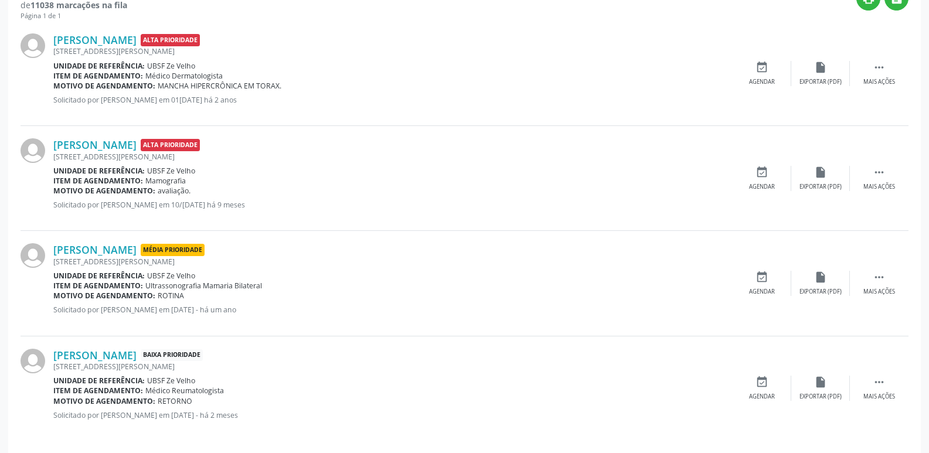
scroll to position [338, 0]
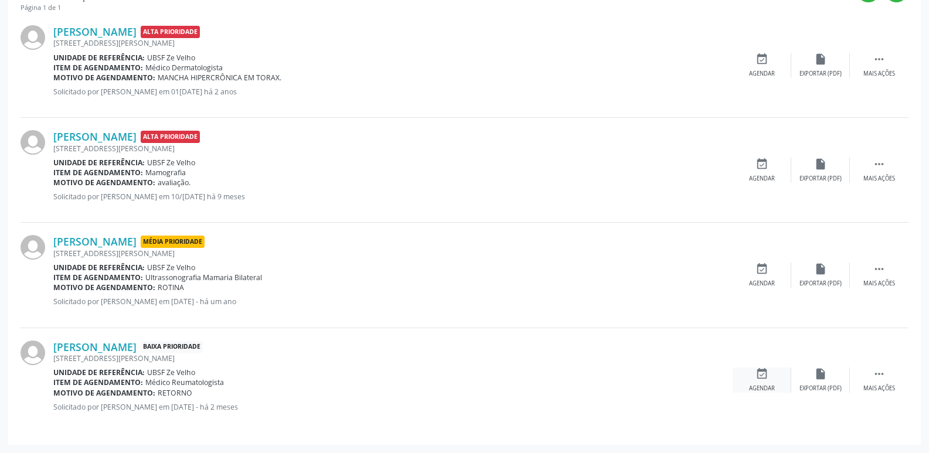
click at [775, 375] on div "event_available Agendar" at bounding box center [762, 380] width 59 height 25
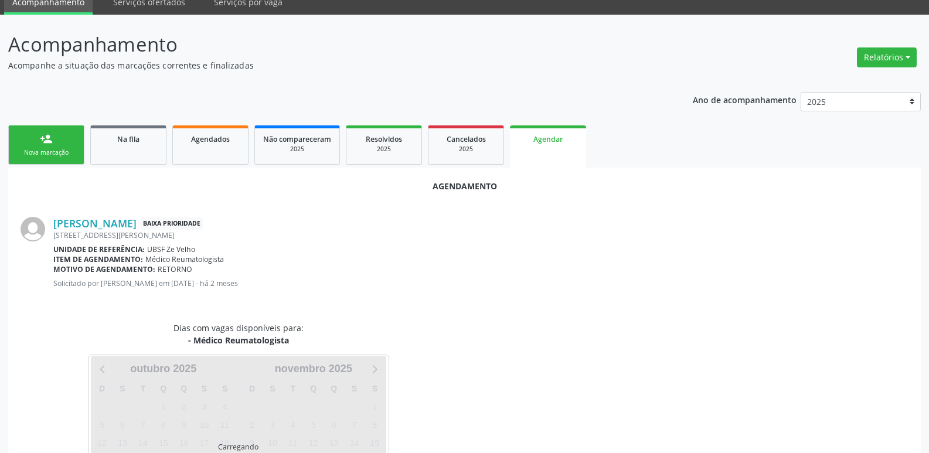
scroll to position [130, 0]
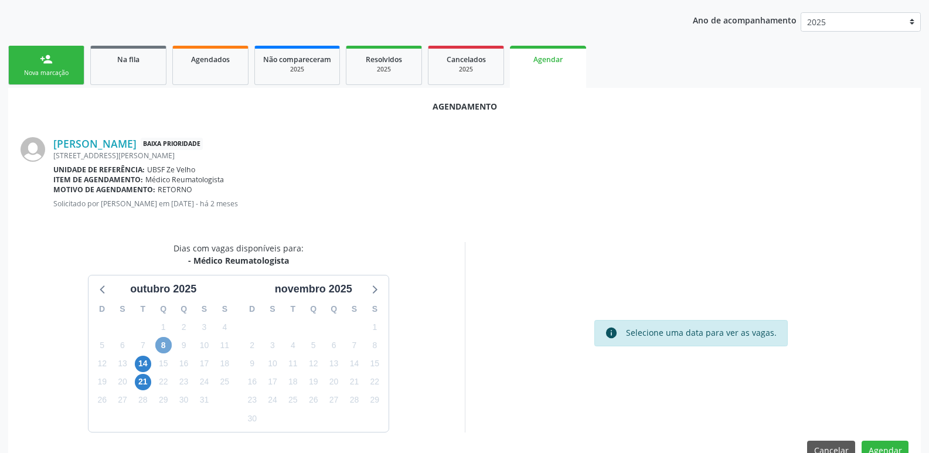
click at [168, 344] on span "8" at bounding box center [163, 345] width 16 height 16
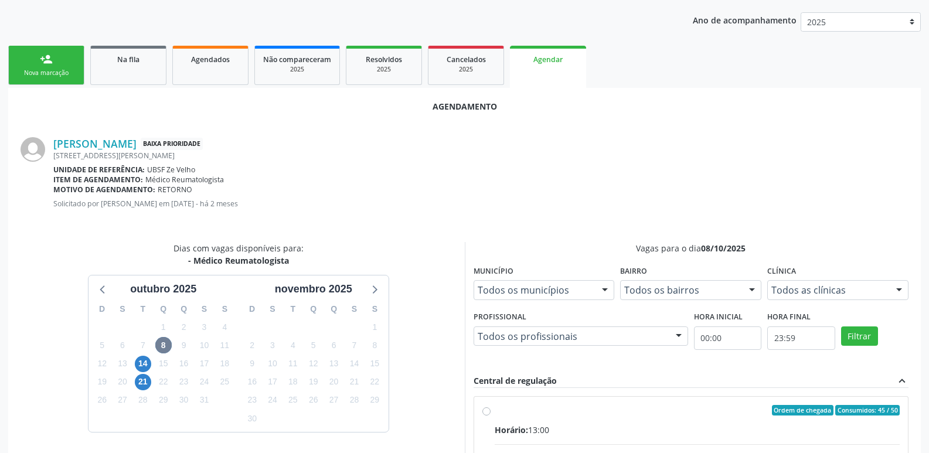
drag, startPoint x: 688, startPoint y: 412, endPoint x: 738, endPoint y: 356, distance: 74.7
click at [692, 409] on div "Ordem de chegada Consumidos: 45 / 50" at bounding box center [698, 410] width 406 height 11
click at [491, 409] on input "Ordem de chegada Consumidos: 45 / 50 Horário: 13:00 Clínica: Policlinica de Que…" at bounding box center [487, 410] width 8 height 11
radio input "true"
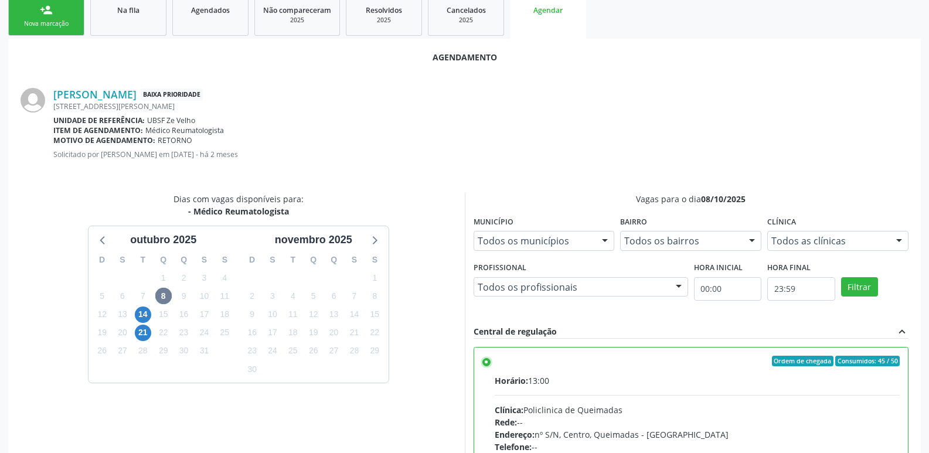
scroll to position [348, 0]
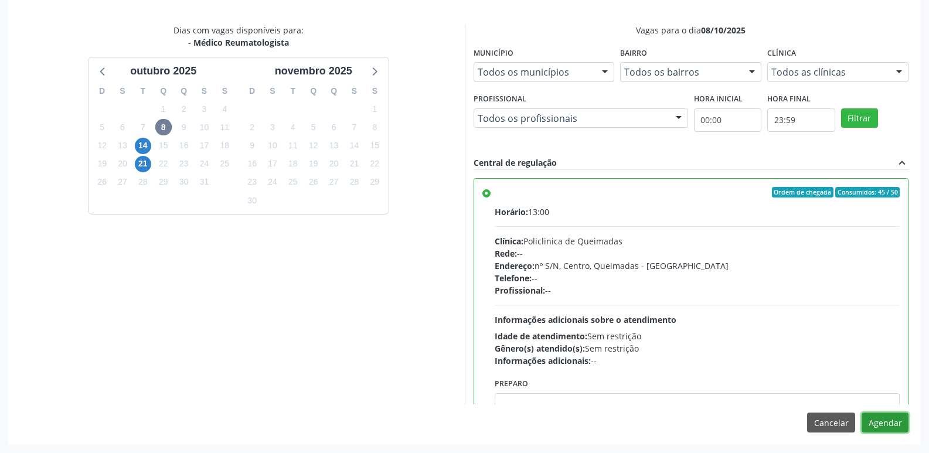
click at [881, 421] on button "Agendar" at bounding box center [885, 423] width 47 height 20
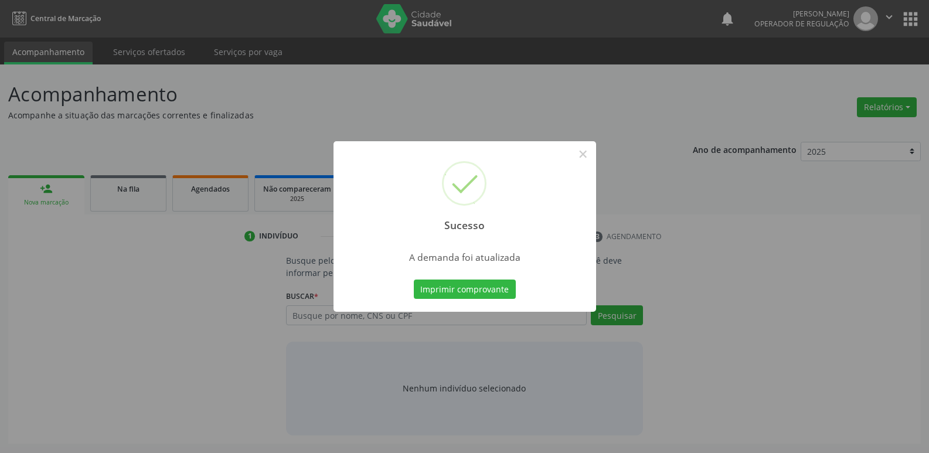
scroll to position [0, 0]
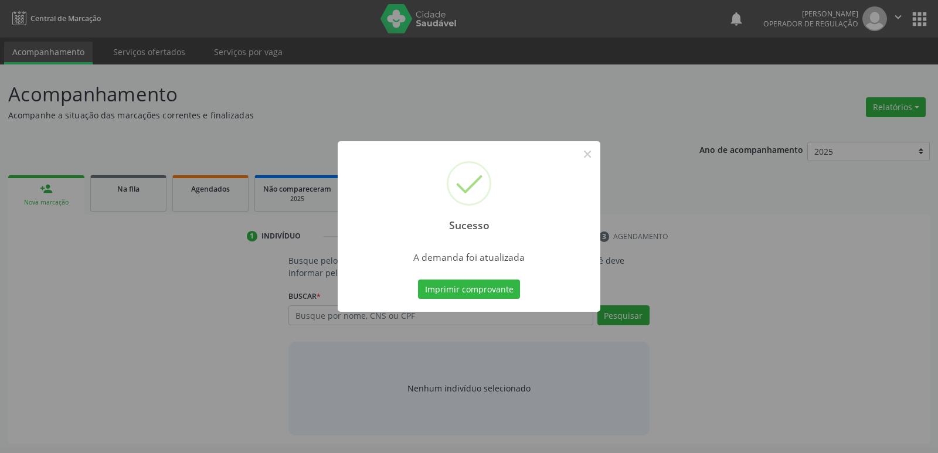
click at [418, 280] on button "Imprimir comprovante" at bounding box center [469, 290] width 102 height 20
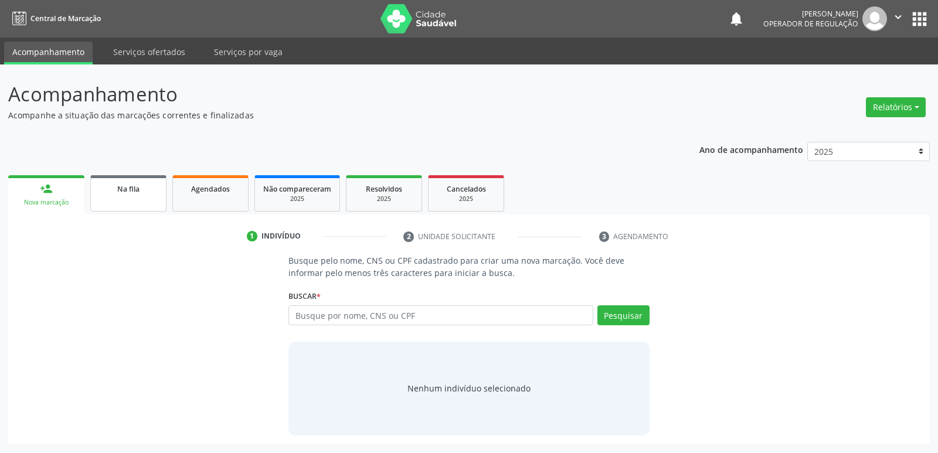
click at [138, 194] on div "Na fila" at bounding box center [128, 188] width 59 height 12
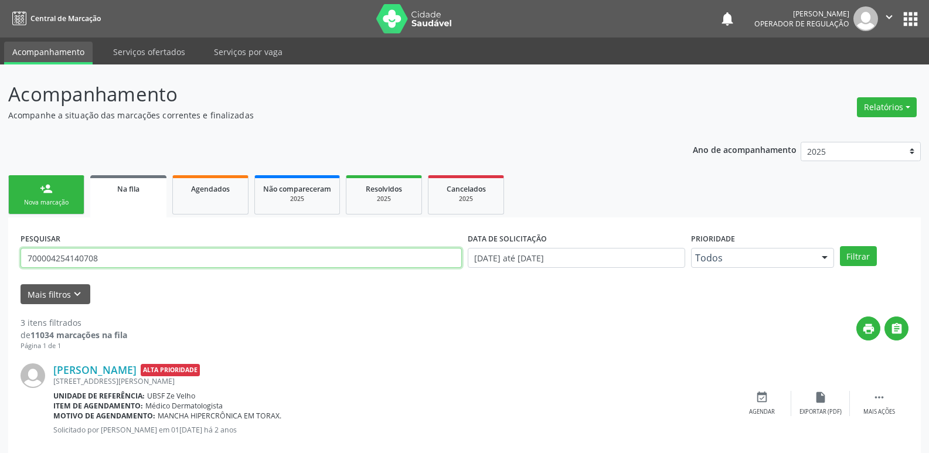
click at [128, 266] on input "700004254140708" at bounding box center [242, 258] width 442 height 20
click at [126, 266] on input "700004254140708" at bounding box center [242, 258] width 442 height 20
type input "706205580121263"
click at [840, 246] on button "Filtrar" at bounding box center [858, 256] width 37 height 20
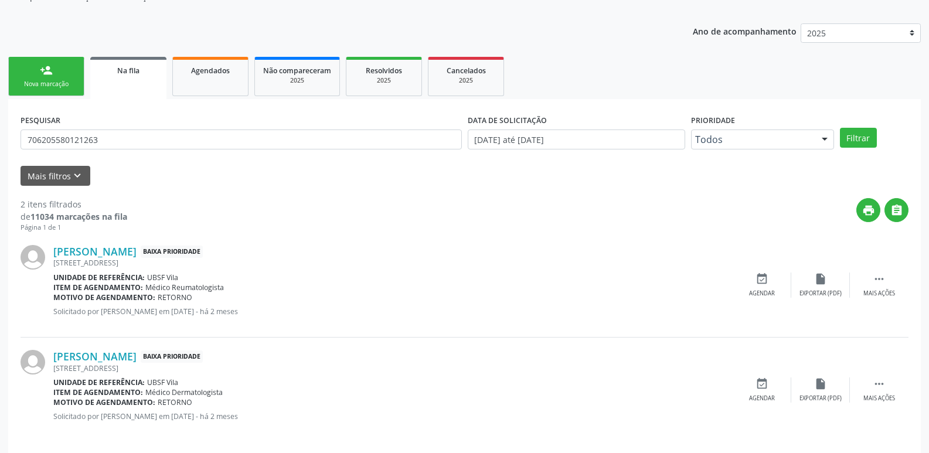
scroll to position [128, 0]
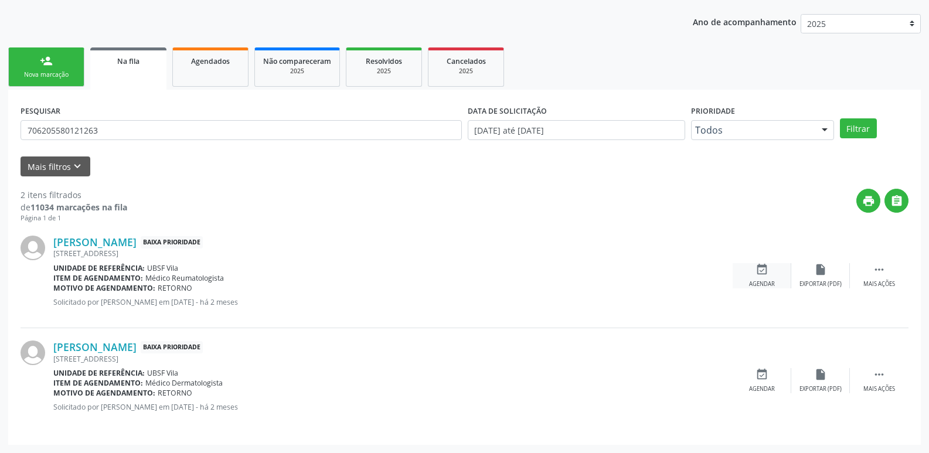
click at [767, 273] on icon "event_available" at bounding box center [762, 269] width 13 height 13
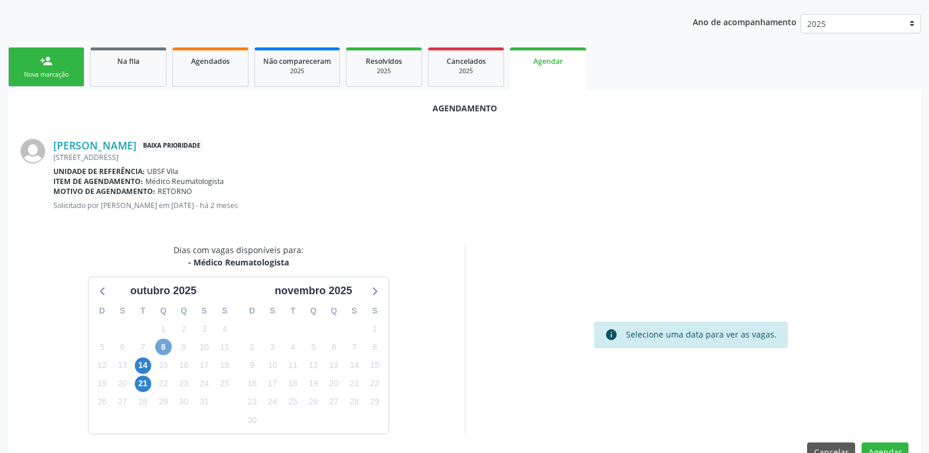
click at [165, 347] on span "8" at bounding box center [163, 347] width 16 height 16
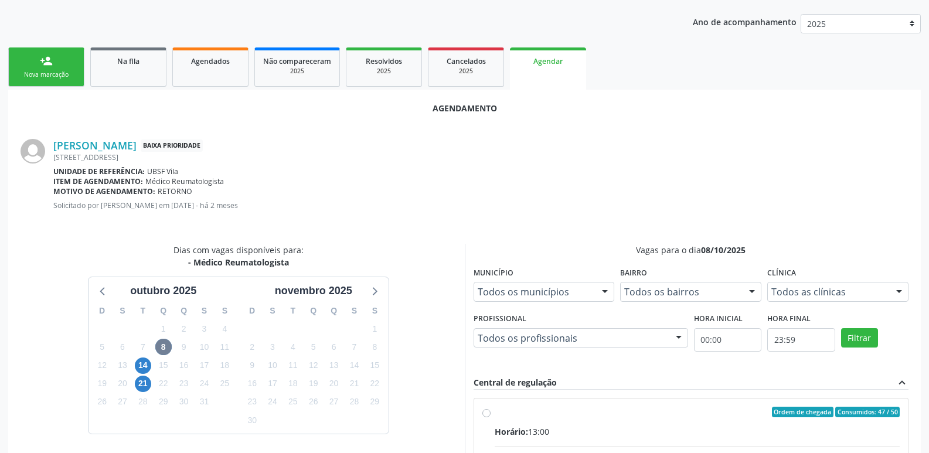
drag, startPoint x: 857, startPoint y: 426, endPoint x: 866, endPoint y: 355, distance: 71.5
click at [491, 417] on input "Ordem de chegada Consumidos: 47 / 50 Horário: 13:00 Clínica: Policlinica de Que…" at bounding box center [487, 412] width 8 height 11
radio input "true"
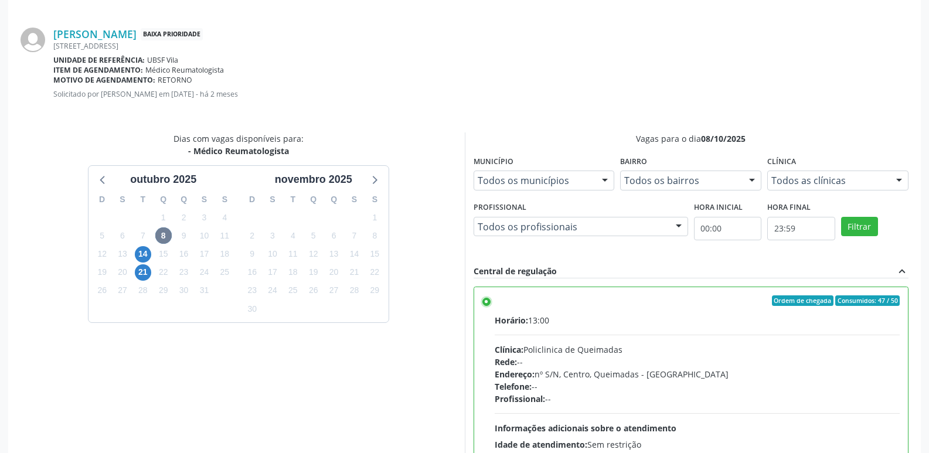
scroll to position [348, 0]
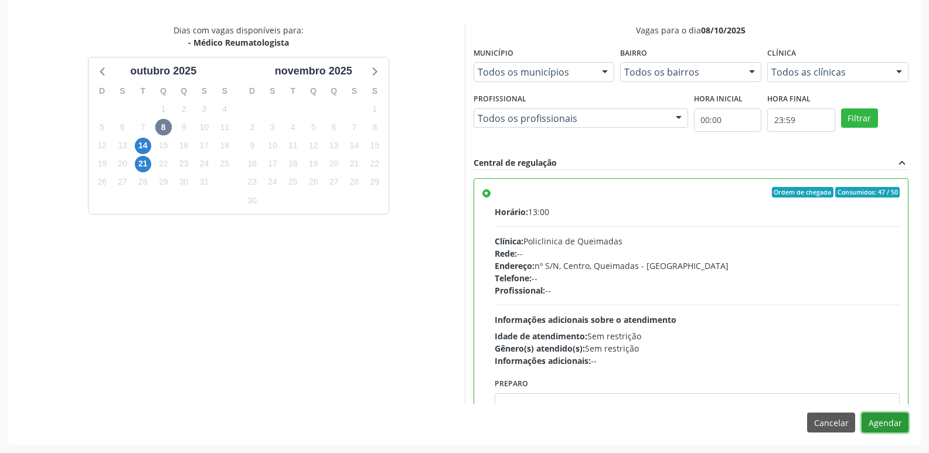
click at [890, 426] on button "Agendar" at bounding box center [885, 423] width 47 height 20
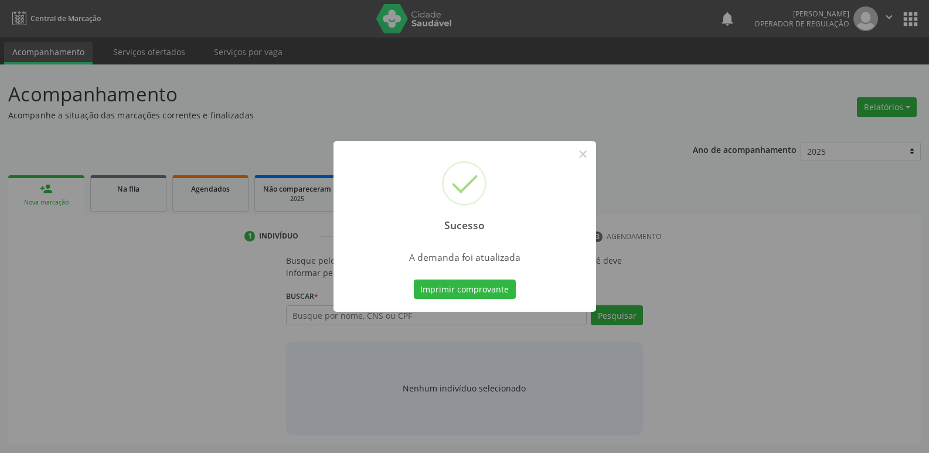
scroll to position [0, 0]
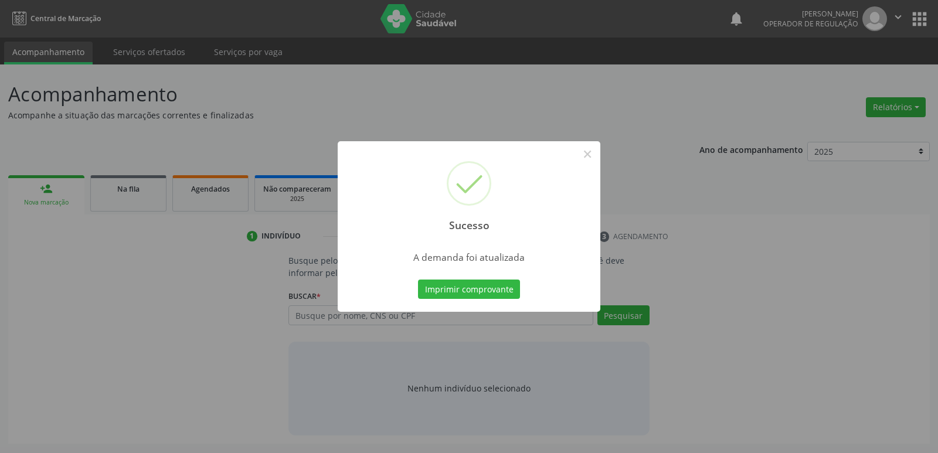
click at [418, 280] on button "Imprimir comprovante" at bounding box center [469, 290] width 102 height 20
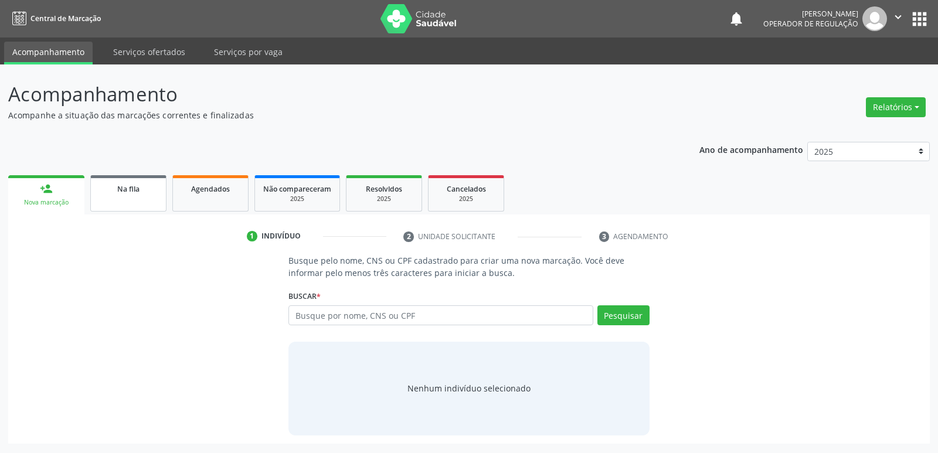
click at [110, 185] on div "Na fila" at bounding box center [128, 188] width 59 height 12
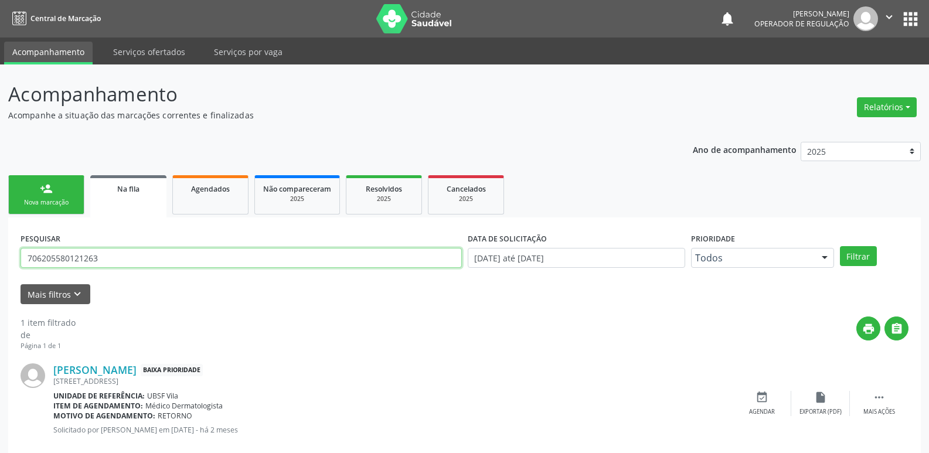
drag, startPoint x: 121, startPoint y: 255, endPoint x: 109, endPoint y: 257, distance: 11.9
click at [115, 256] on input "706205580121263" at bounding box center [242, 258] width 442 height 20
click at [109, 257] on input "706205580121263" at bounding box center [242, 258] width 442 height 20
type input "705003618996255"
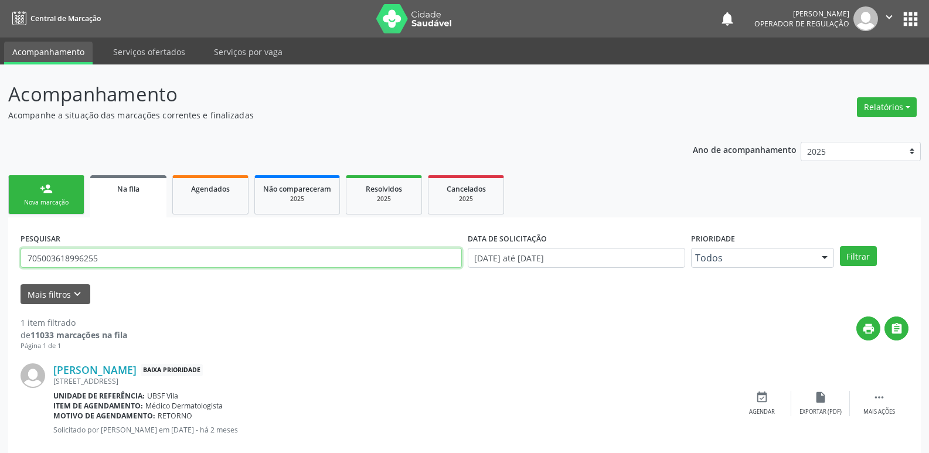
click at [840, 246] on button "Filtrar" at bounding box center [858, 256] width 37 height 20
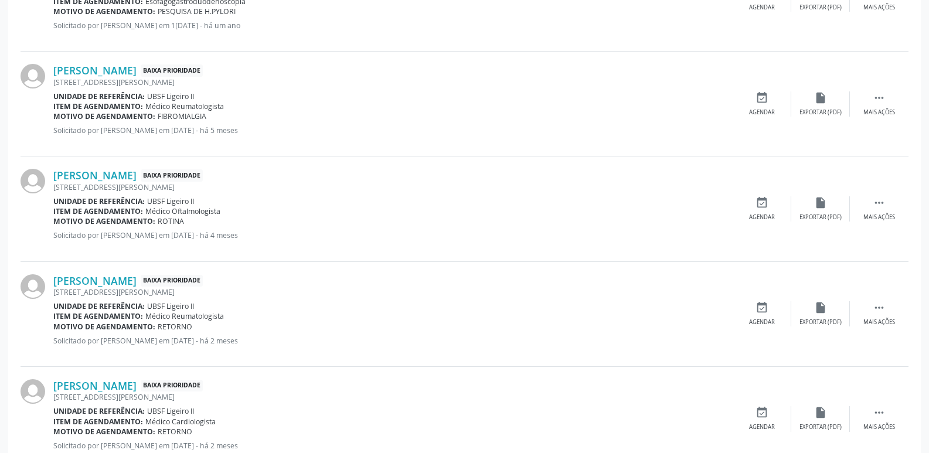
scroll to position [410, 0]
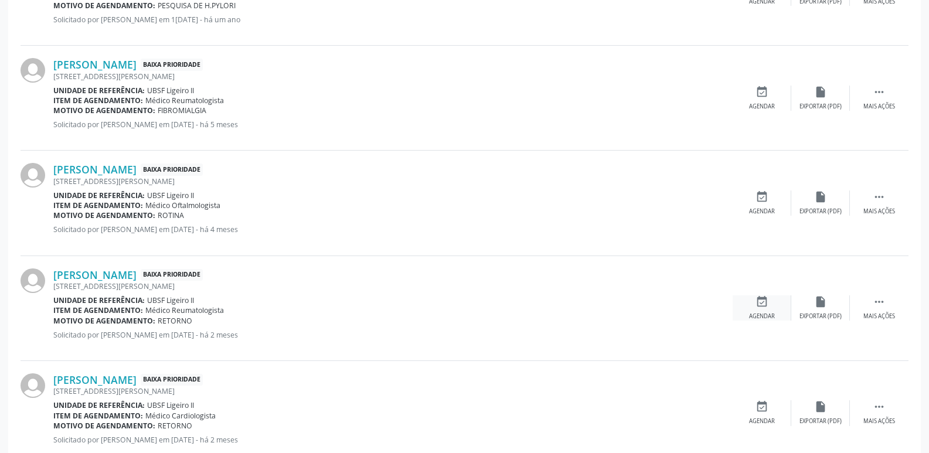
click at [763, 308] on icon "event_available" at bounding box center [762, 302] width 13 height 13
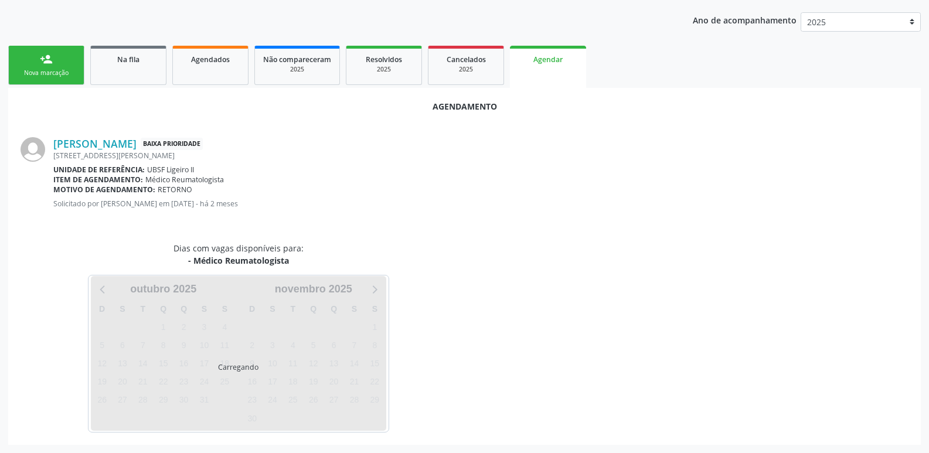
scroll to position [157, 0]
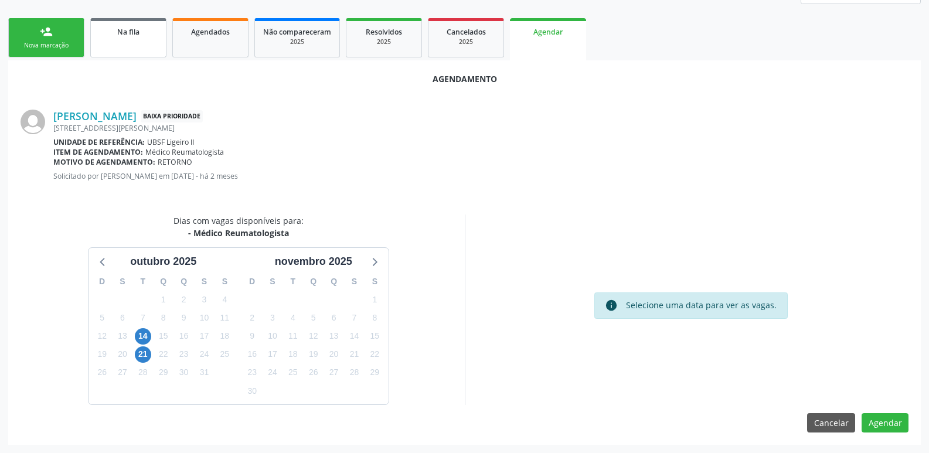
click at [114, 41] on link "Na fila" at bounding box center [128, 37] width 76 height 39
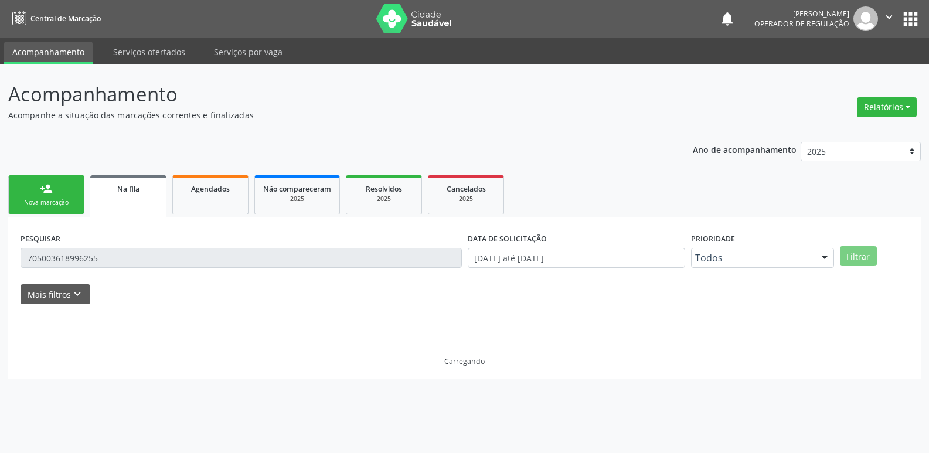
scroll to position [0, 0]
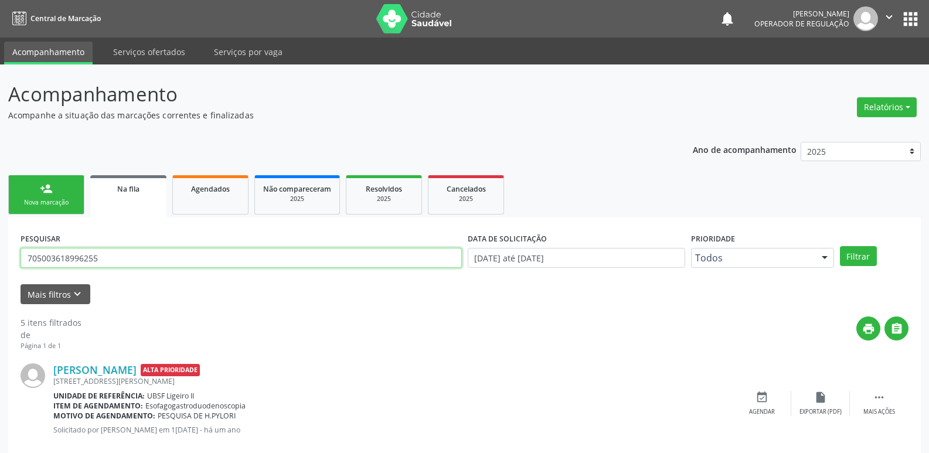
click at [115, 254] on input "705003618996255" at bounding box center [242, 258] width 442 height 20
type input "[PERSON_NAME]"
click at [840, 246] on button "Filtrar" at bounding box center [858, 256] width 37 height 20
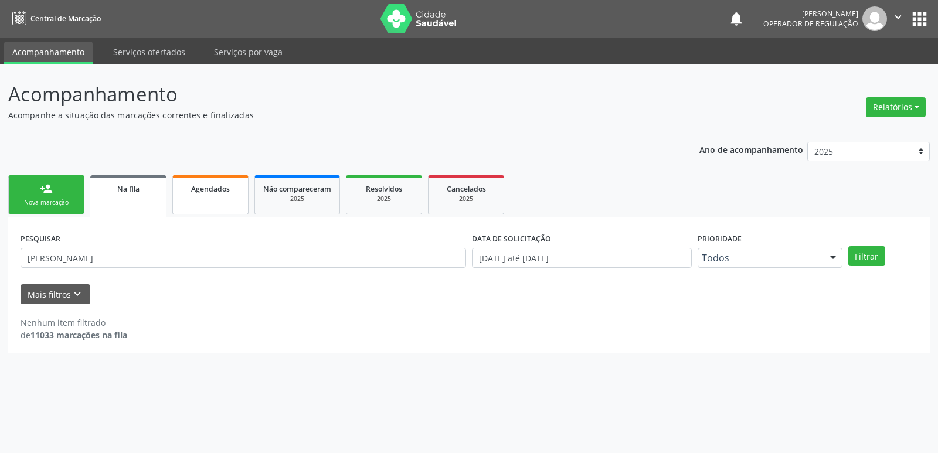
click at [224, 198] on link "Agendados" at bounding box center [210, 194] width 76 height 39
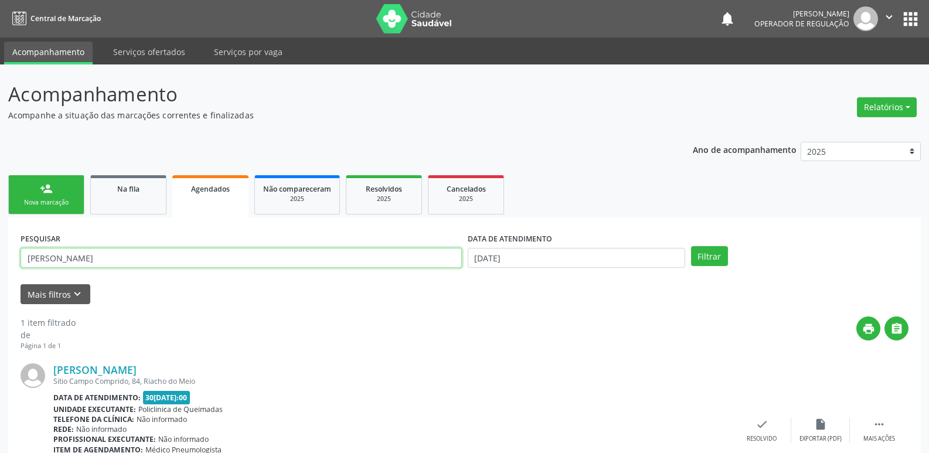
click at [108, 255] on input "[PERSON_NAME]" at bounding box center [242, 258] width 442 height 20
type input "[PERSON_NAME]"
click at [691, 246] on button "Filtrar" at bounding box center [709, 256] width 37 height 20
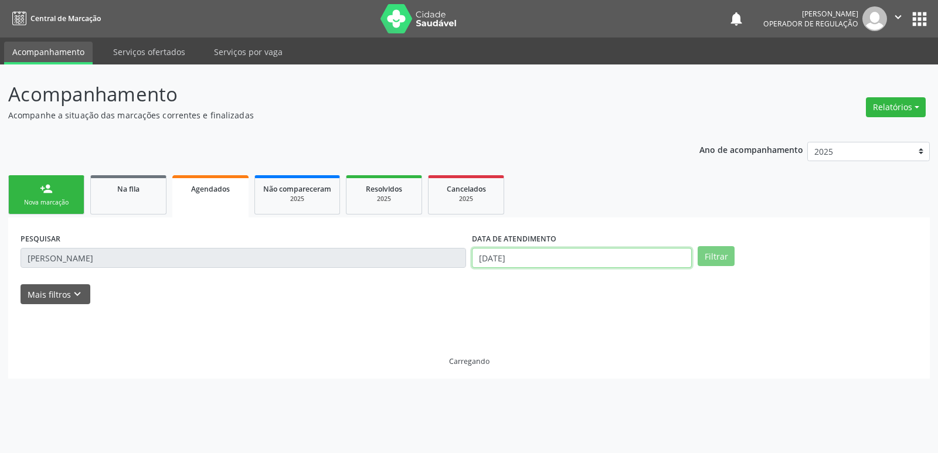
click at [498, 260] on input "[DATE]" at bounding box center [582, 258] width 220 height 20
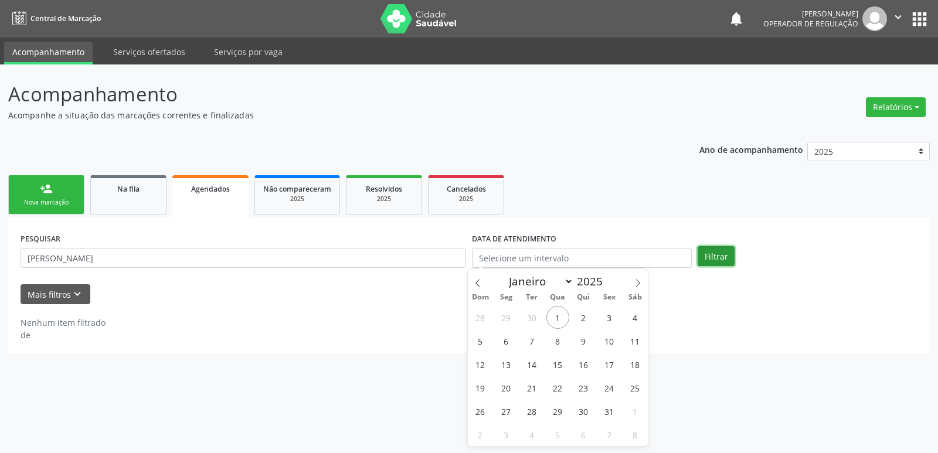
click at [724, 254] on button "Filtrar" at bounding box center [716, 256] width 37 height 20
click at [674, 257] on input "text" at bounding box center [582, 258] width 220 height 20
click at [739, 257] on div "Filtrar" at bounding box center [808, 256] width 226 height 20
click at [722, 256] on button "Filtrar" at bounding box center [716, 256] width 37 height 20
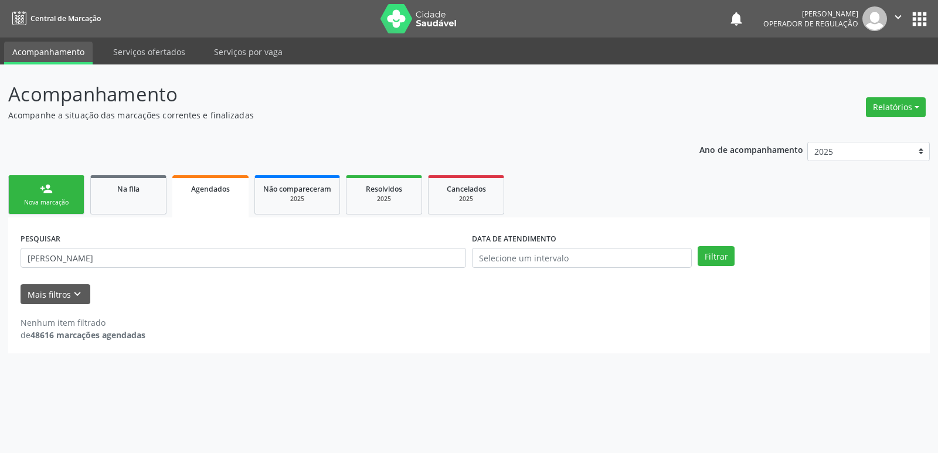
click at [54, 188] on link "person_add Nova marcação" at bounding box center [46, 194] width 76 height 39
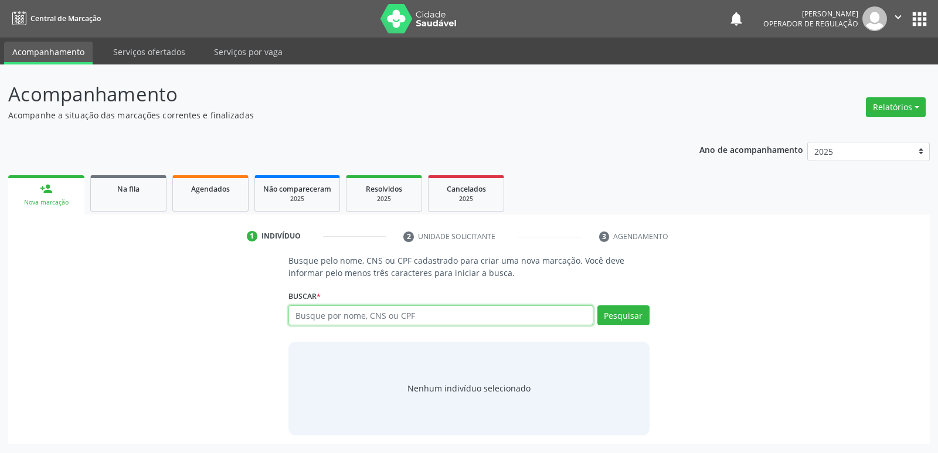
click at [416, 309] on input "text" at bounding box center [440, 315] width 304 height 20
type input "05217159464"
click at [623, 322] on button "Pesquisar" at bounding box center [623, 315] width 52 height 20
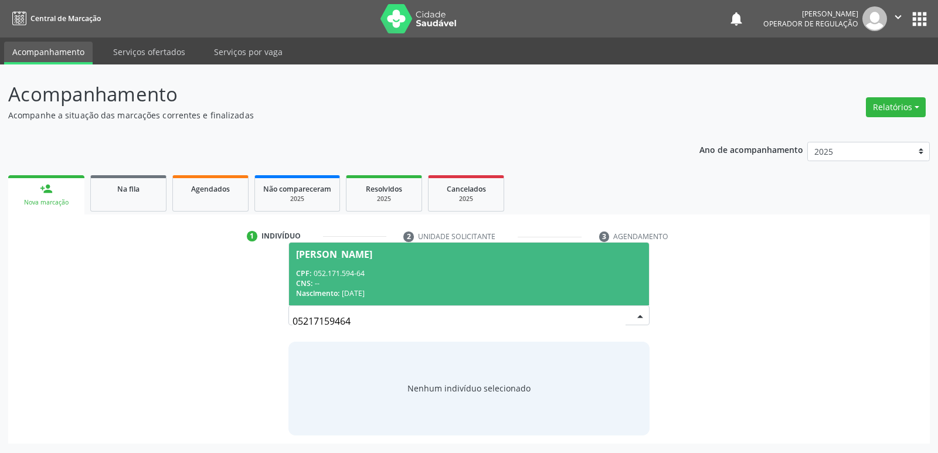
drag, startPoint x: 407, startPoint y: 275, endPoint x: 405, endPoint y: 281, distance: 6.3
click at [406, 276] on div "CPF: 052.171.594-64" at bounding box center [468, 274] width 345 height 10
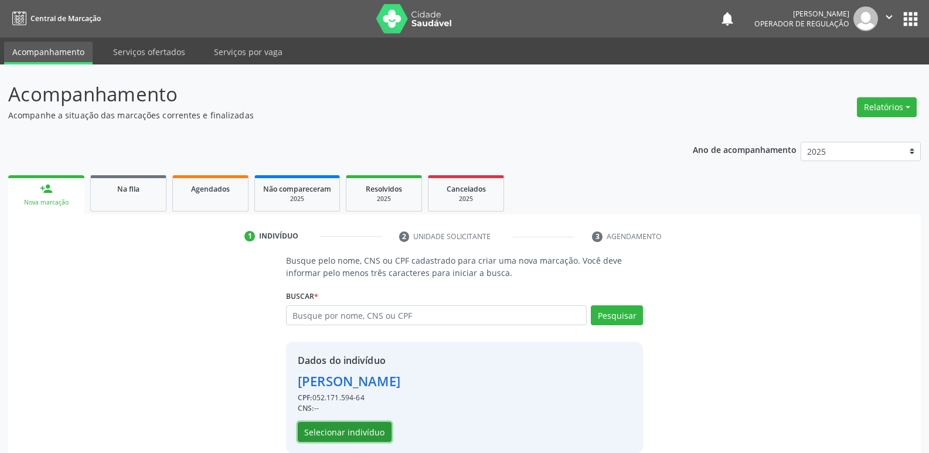
click at [310, 433] on button "Selecionar indivíduo" at bounding box center [345, 432] width 94 height 20
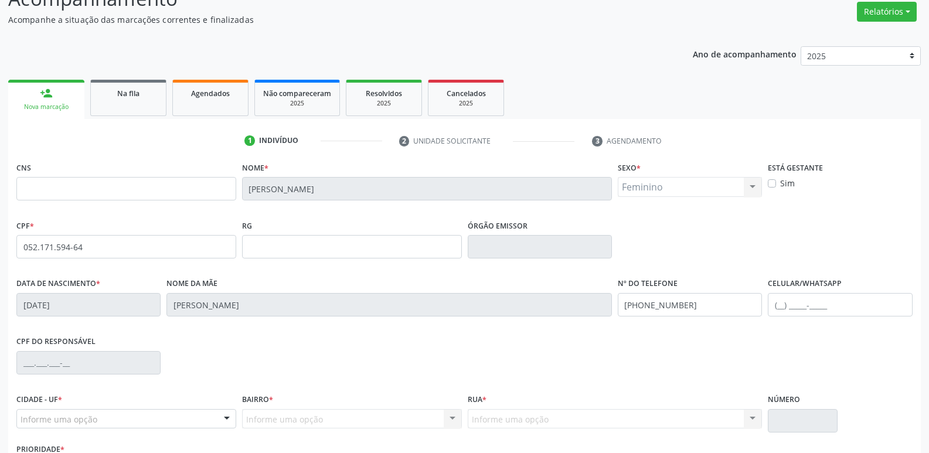
scroll to position [182, 0]
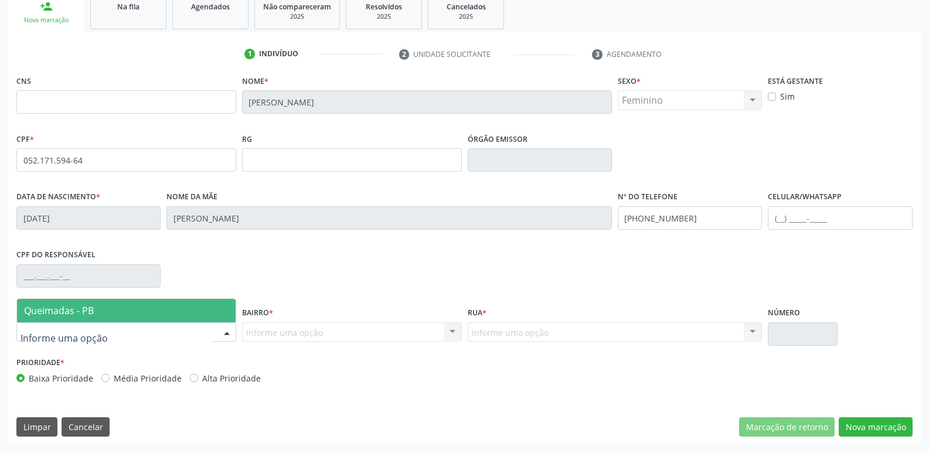
click at [213, 327] on div at bounding box center [126, 332] width 220 height 20
type input "q"
click at [188, 314] on span "Queimadas - PB" at bounding box center [126, 310] width 219 height 23
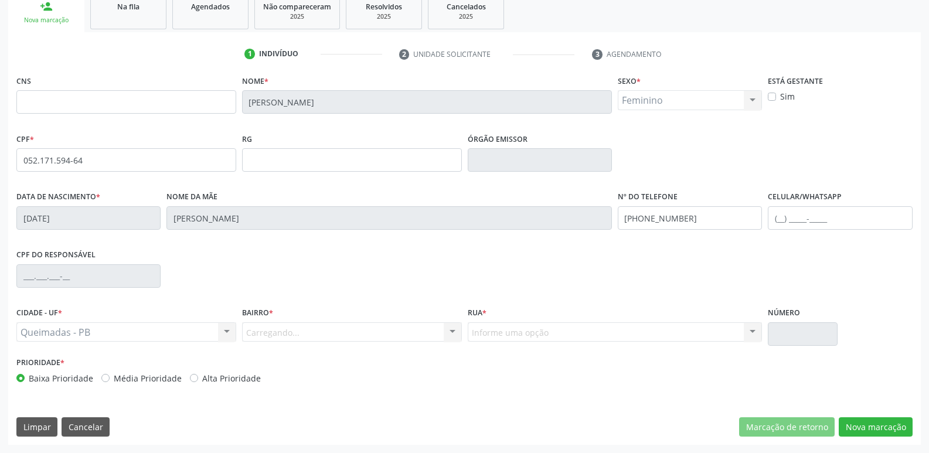
click at [274, 335] on div "Carregando... Nenhum resultado encontrado para: " " Nenhuma opção encontrada. D…" at bounding box center [352, 332] width 220 height 20
click at [296, 341] on div "Informe uma opção" at bounding box center [352, 332] width 220 height 20
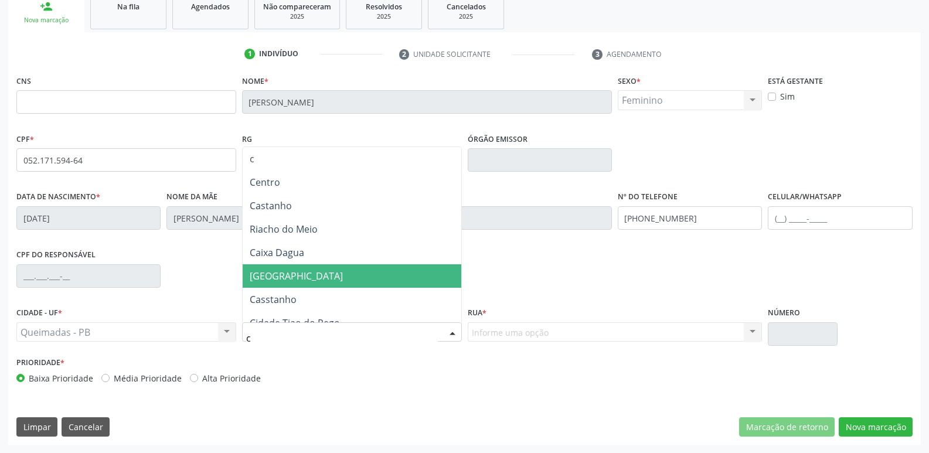
type input "ca"
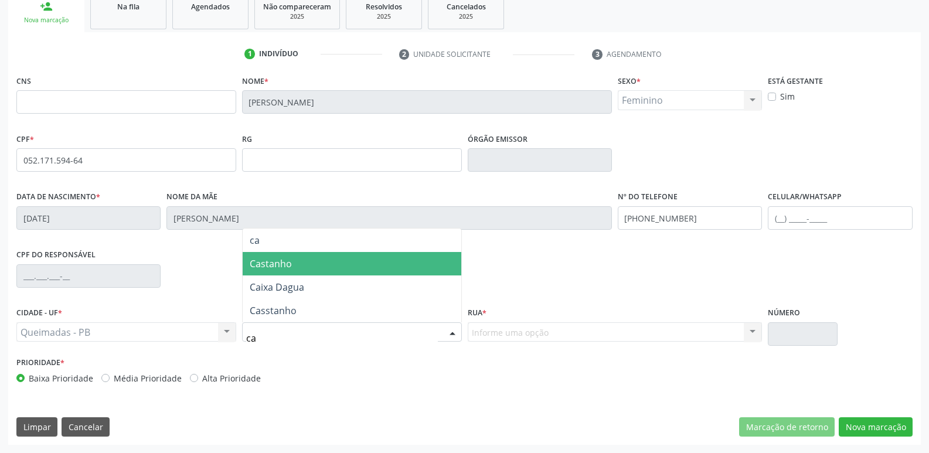
drag, startPoint x: 311, startPoint y: 266, endPoint x: 321, endPoint y: 264, distance: 9.5
click at [312, 265] on span "Castanho" at bounding box center [352, 263] width 219 height 23
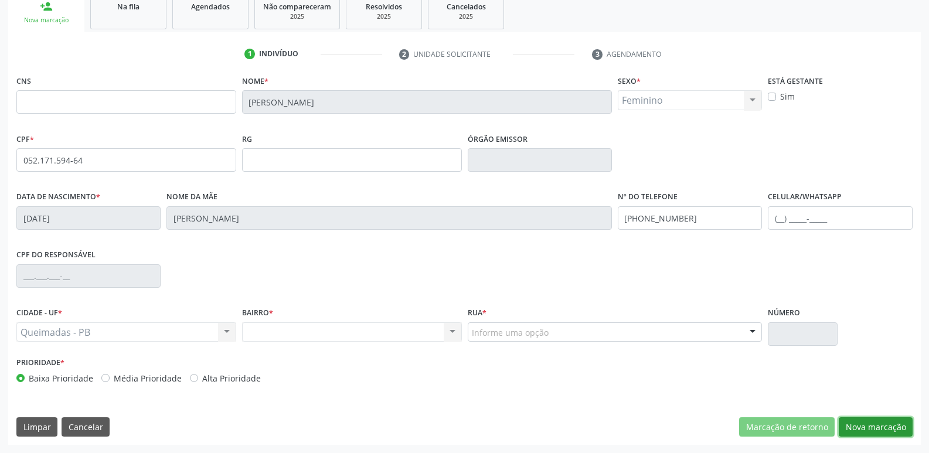
click at [880, 428] on button "Nova marcação" at bounding box center [876, 427] width 74 height 20
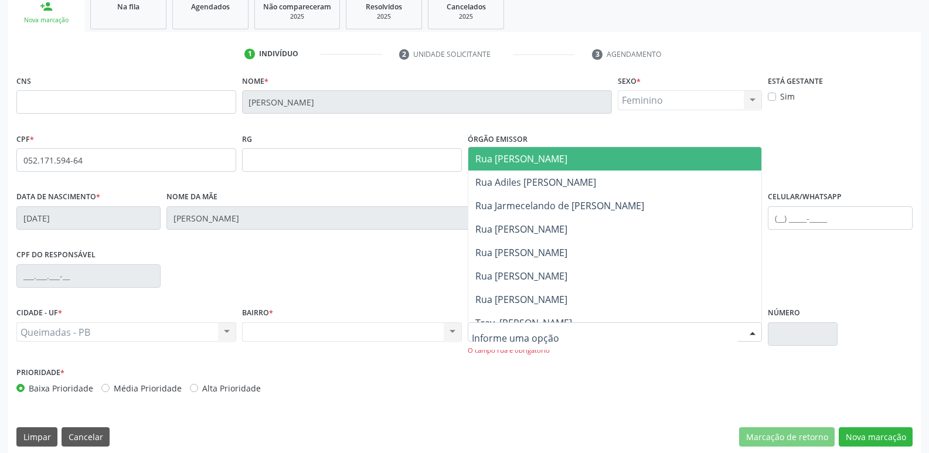
click at [569, 336] on div at bounding box center [615, 332] width 295 height 20
drag, startPoint x: 558, startPoint y: 156, endPoint x: 754, endPoint y: 216, distance: 205.5
click at [575, 160] on span "Rua [PERSON_NAME]" at bounding box center [615, 158] width 294 height 23
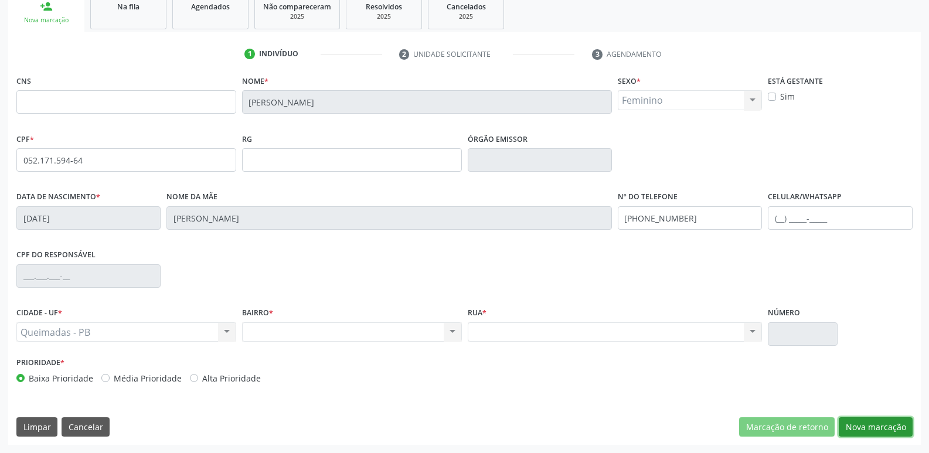
click at [868, 436] on button "Nova marcação" at bounding box center [876, 427] width 74 height 20
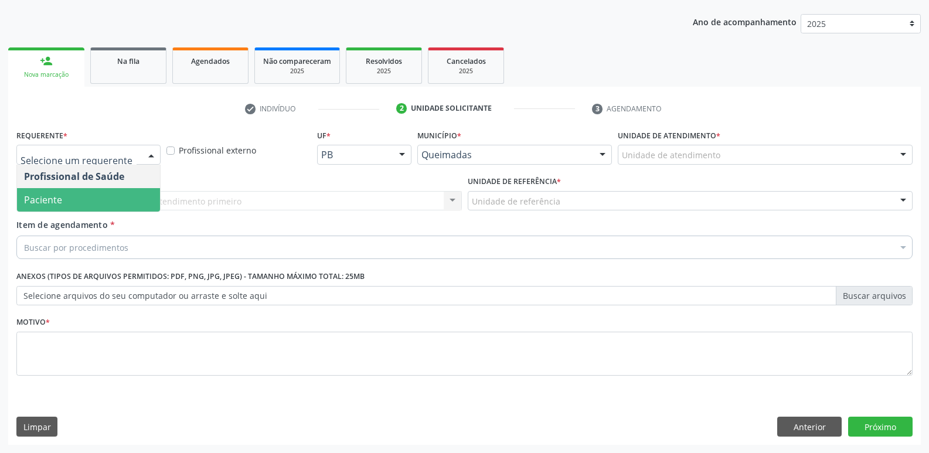
drag, startPoint x: 109, startPoint y: 188, endPoint x: 121, endPoint y: 193, distance: 12.6
click at [110, 188] on span "Paciente" at bounding box center [88, 199] width 143 height 23
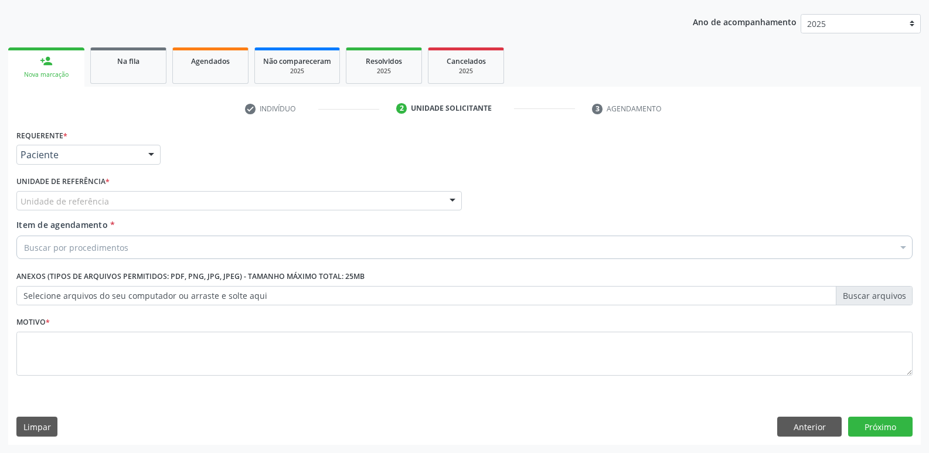
click at [131, 195] on div "Unidade de referência" at bounding box center [239, 201] width 446 height 20
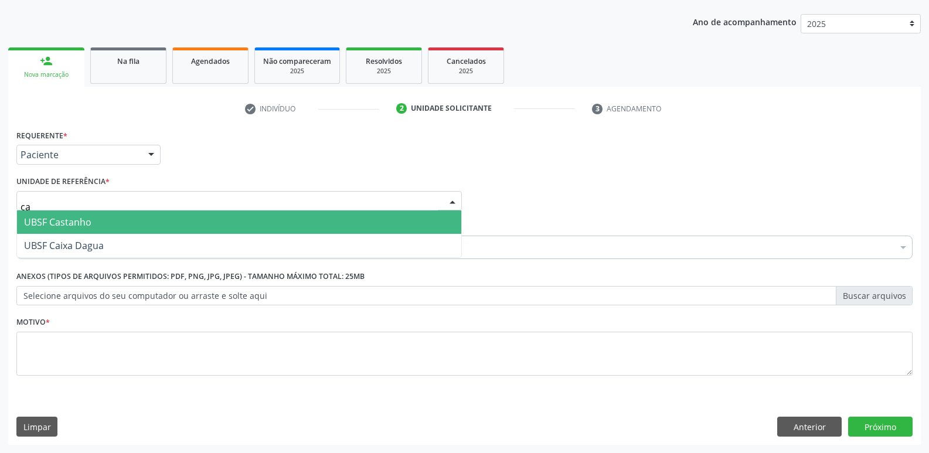
type input "cas"
click at [115, 229] on span "UBSF Castanho" at bounding box center [239, 221] width 444 height 23
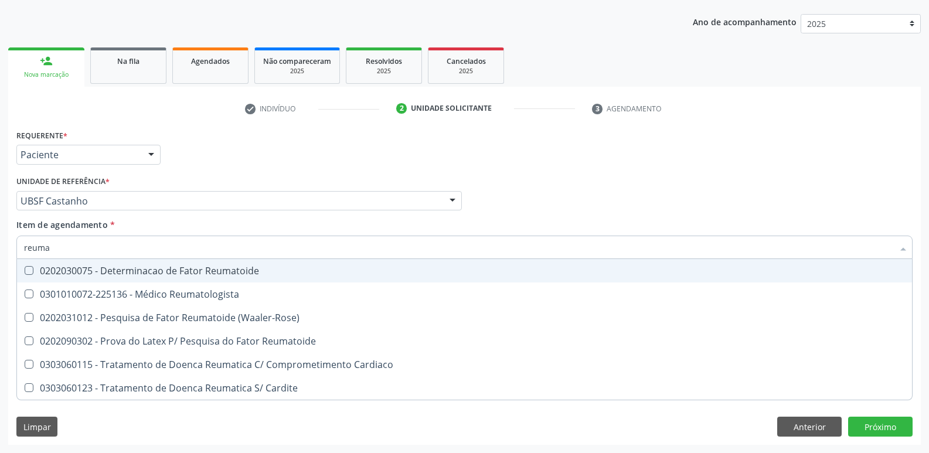
type input "reumat"
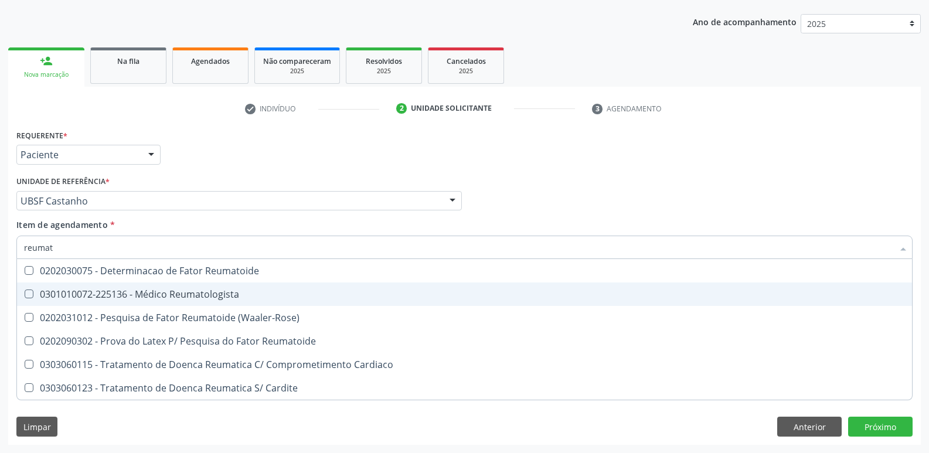
drag, startPoint x: 143, startPoint y: 299, endPoint x: 142, endPoint y: 288, distance: 10.6
click at [142, 297] on div "0301010072-225136 - Médico Reumatologista" at bounding box center [464, 294] width 881 height 9
checkbox Reumatologista "true"
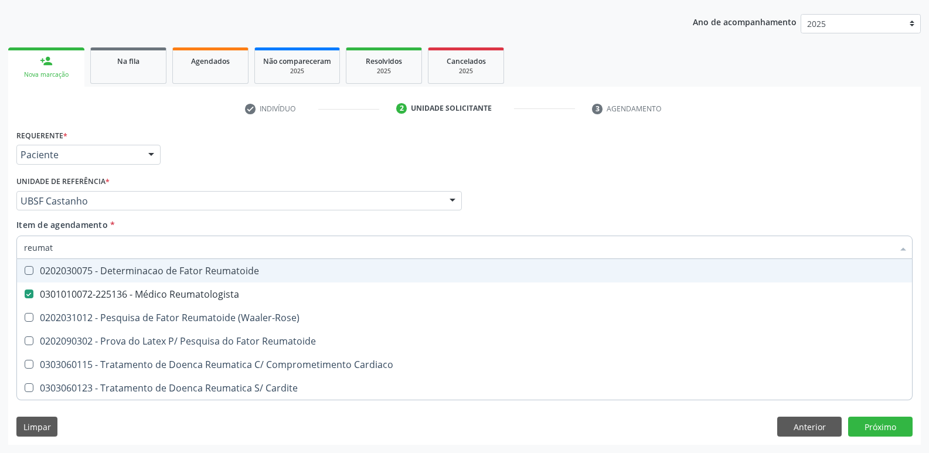
drag, startPoint x: 218, startPoint y: 167, endPoint x: 139, endPoint y: 374, distance: 222.1
click at [217, 167] on div "Requerente * Paciente Profissional de Saúde Paciente Nenhum resultado encontrad…" at bounding box center [464, 150] width 902 height 46
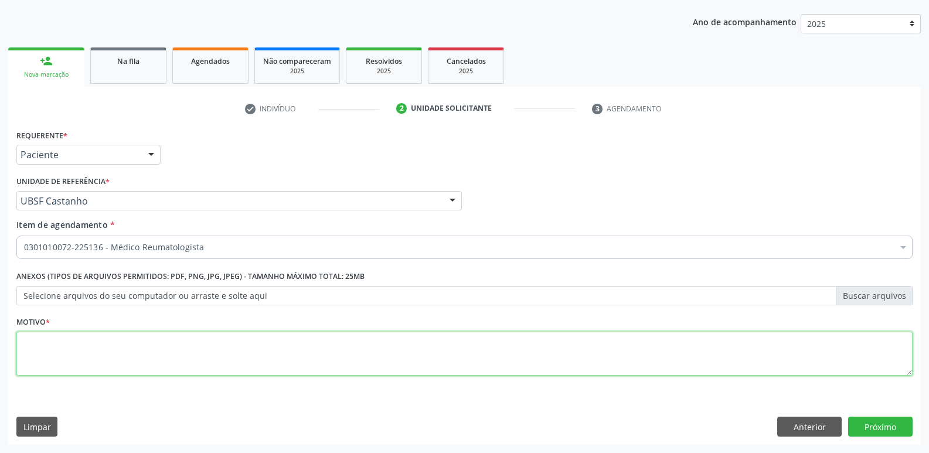
click at [100, 363] on textarea at bounding box center [464, 354] width 897 height 45
paste textarea "avaliação"
type textarea "avaliação"
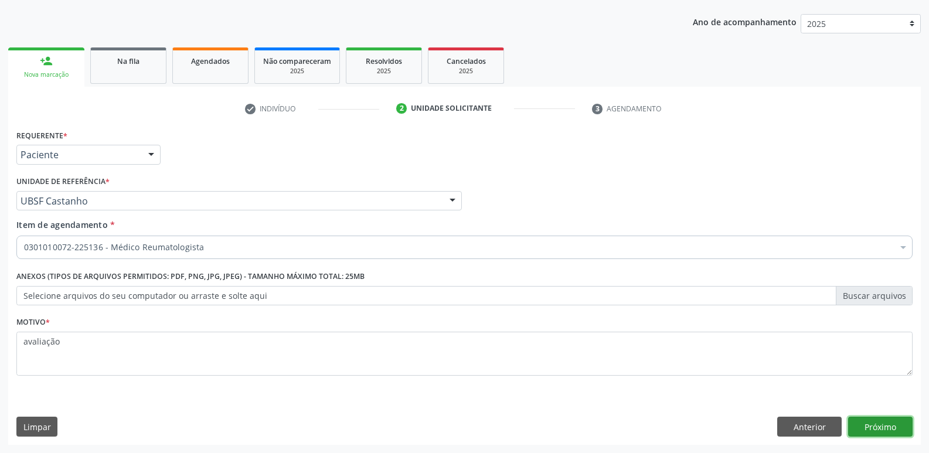
click at [902, 420] on button "Próximo" at bounding box center [880, 427] width 64 height 20
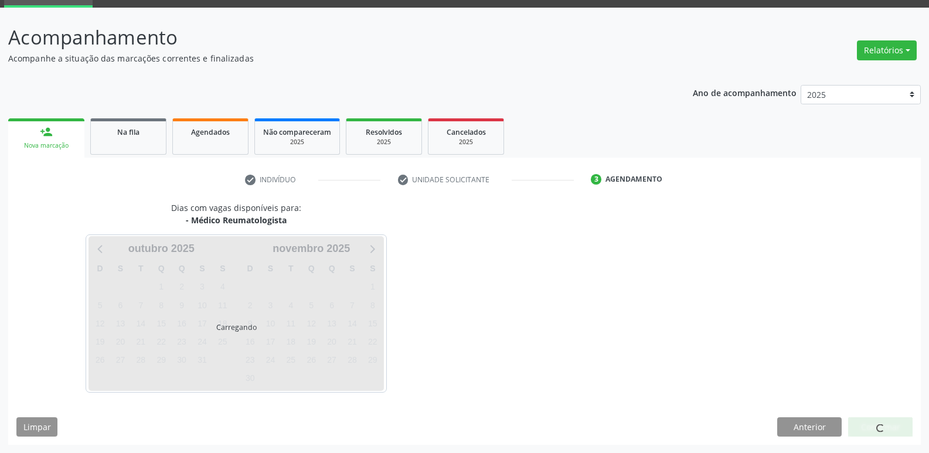
scroll to position [57, 0]
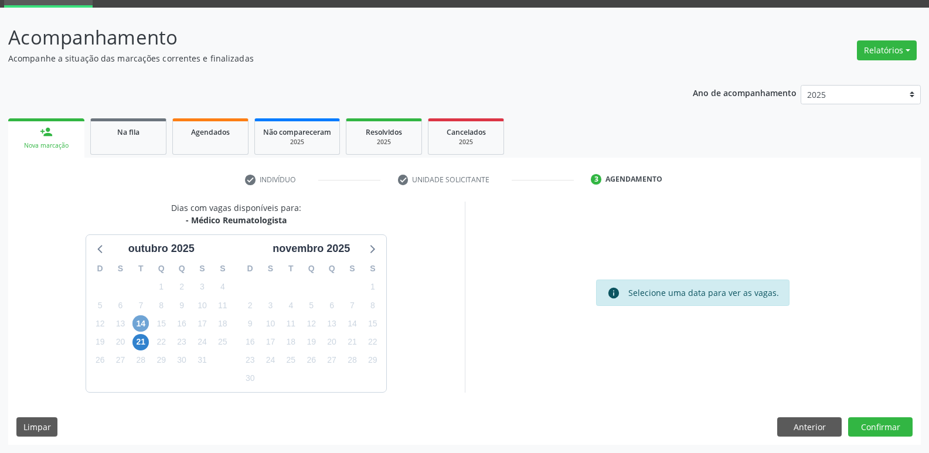
click at [142, 323] on span "14" at bounding box center [141, 323] width 16 height 16
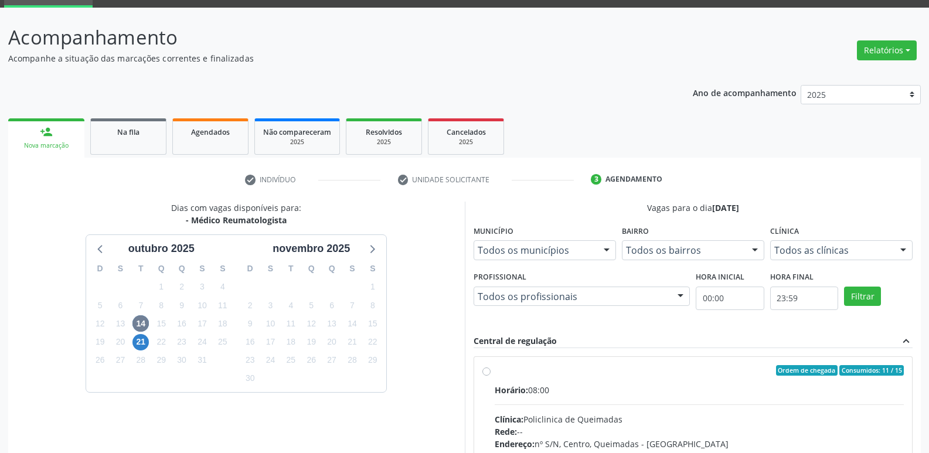
drag, startPoint x: 803, startPoint y: 382, endPoint x: 858, endPoint y: 324, distance: 80.0
click at [807, 379] on label "Ordem de chegada Consumidos: 11 / 15 Horário: 08:00 Clínica: Policlinica de Que…" at bounding box center [700, 455] width 410 height 180
click at [491, 376] on input "Ordem de chegada Consumidos: 11 / 15 Horário: 08:00 Clínica: Policlinica de Que…" at bounding box center [487, 370] width 8 height 11
radio input "true"
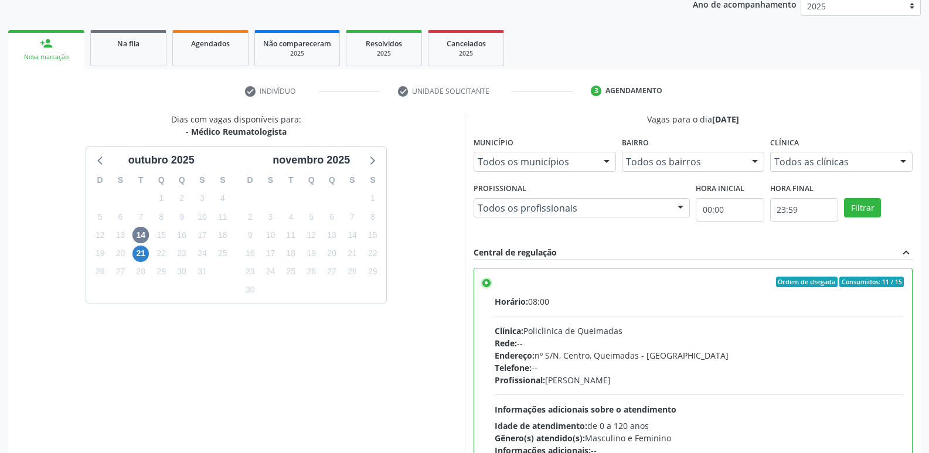
scroll to position [247, 0]
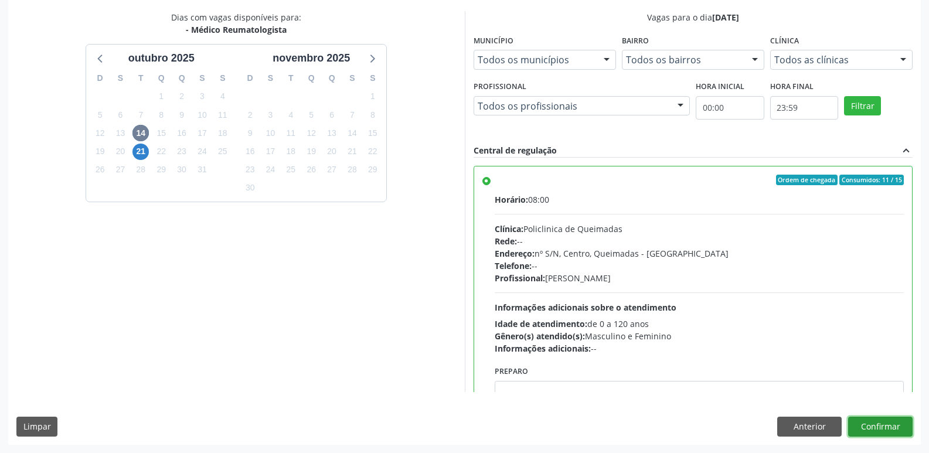
click at [884, 426] on button "Confirmar" at bounding box center [880, 427] width 64 height 20
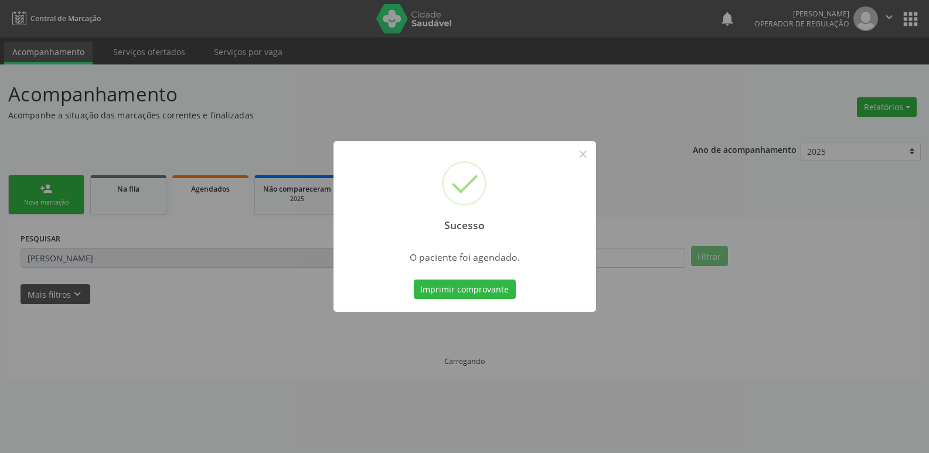
scroll to position [0, 0]
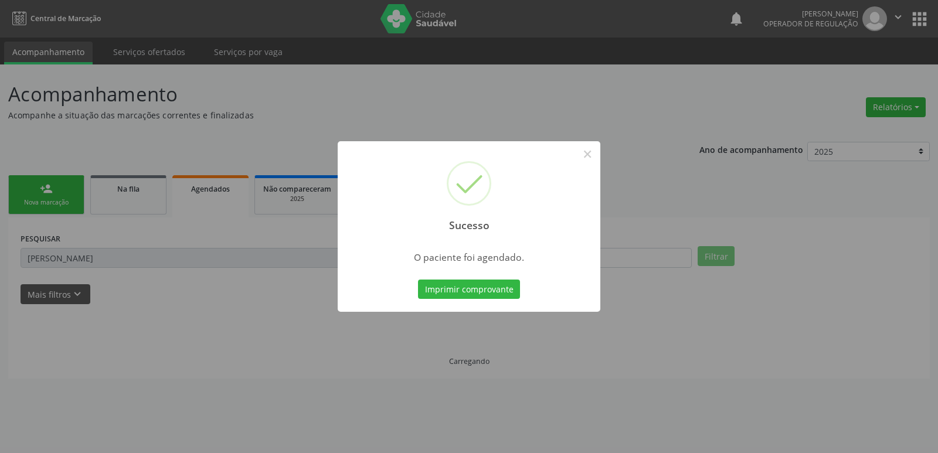
click at [418, 280] on button "Imprimir comprovante" at bounding box center [469, 290] width 102 height 20
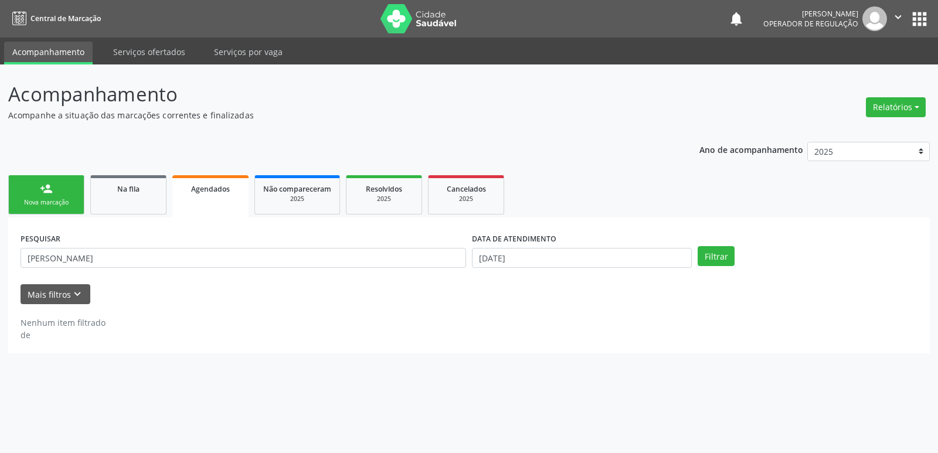
click at [53, 198] on link "person_add Nova marcação" at bounding box center [46, 194] width 76 height 39
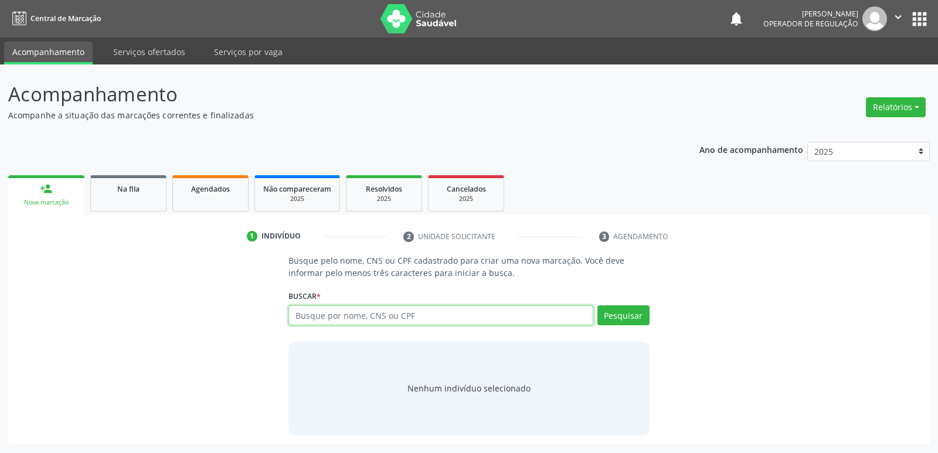
click at [432, 317] on input "text" at bounding box center [440, 315] width 304 height 20
type input "700607435556369"
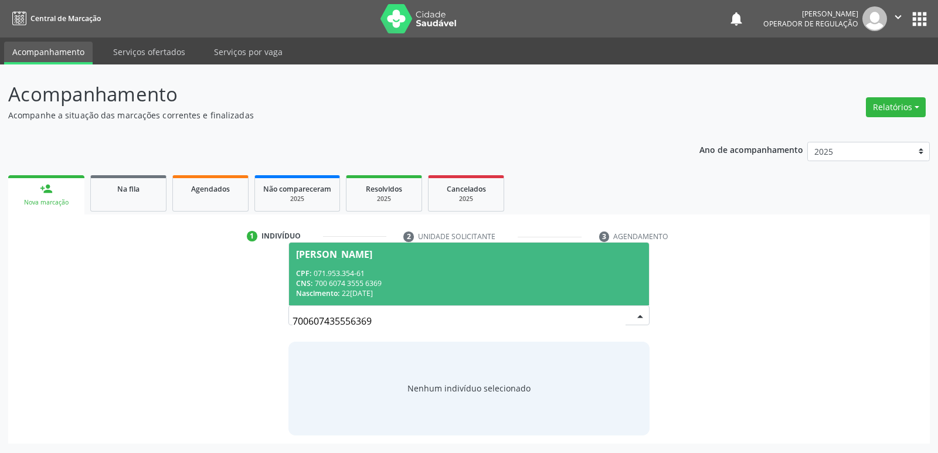
click at [306, 269] on span "CPF:" at bounding box center [303, 274] width 15 height 10
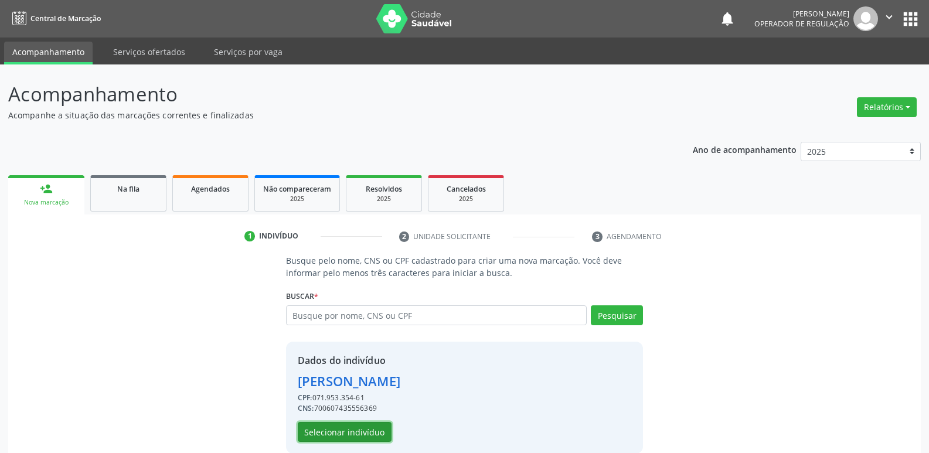
click at [357, 430] on button "Selecionar indivíduo" at bounding box center [345, 432] width 94 height 20
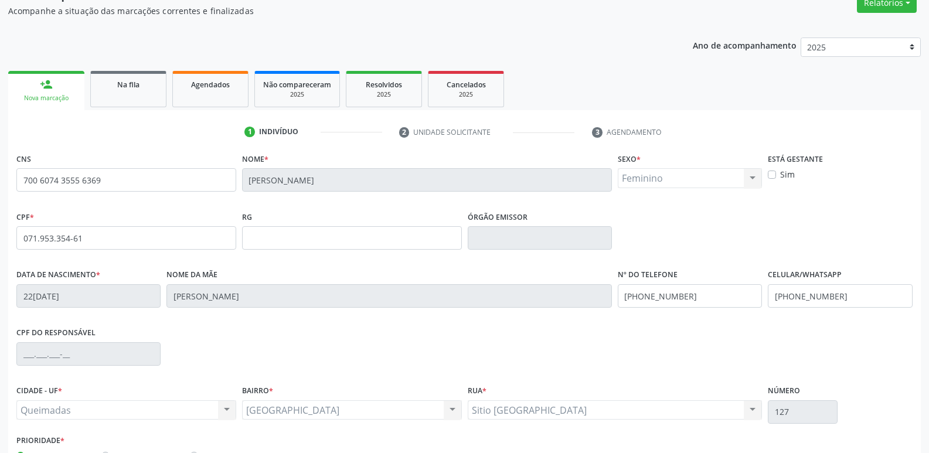
scroll to position [182, 0]
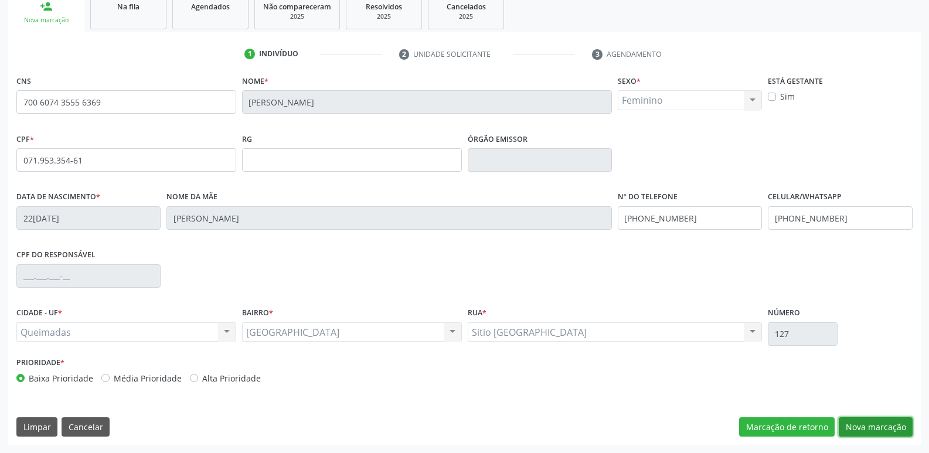
click at [858, 427] on button "Nova marcação" at bounding box center [876, 427] width 74 height 20
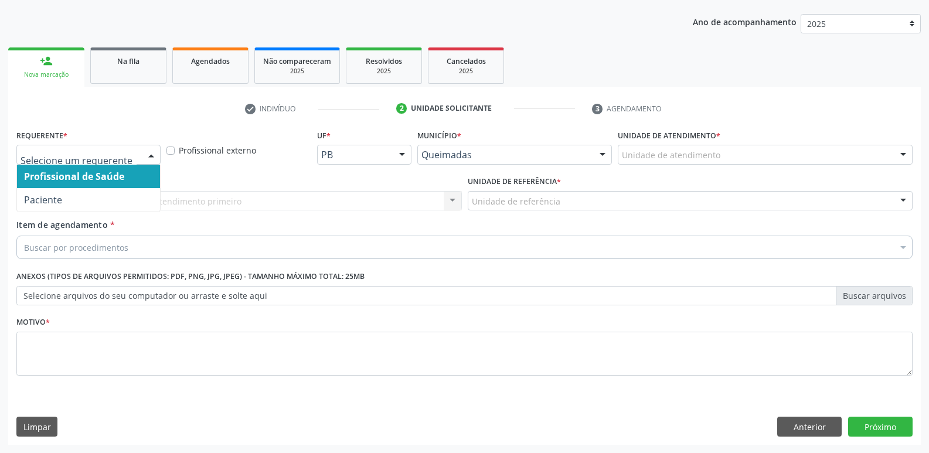
drag, startPoint x: 103, startPoint y: 147, endPoint x: 103, endPoint y: 167, distance: 19.9
click at [103, 150] on div at bounding box center [88, 155] width 144 height 20
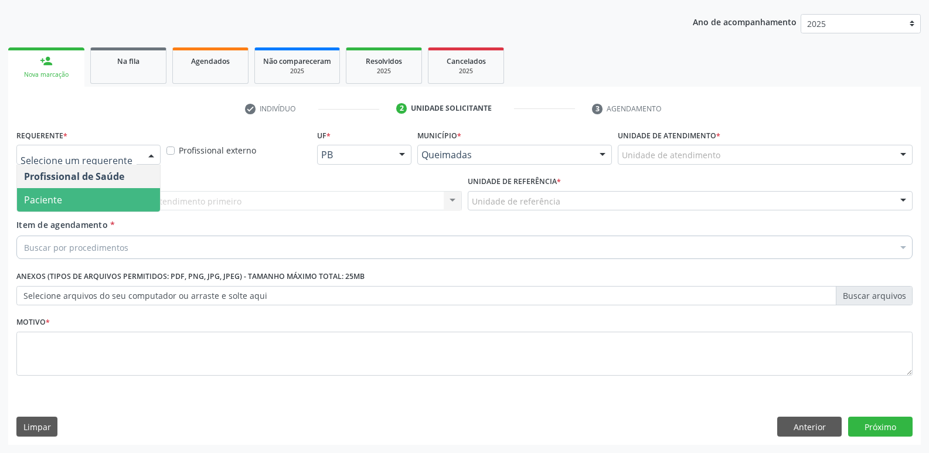
drag, startPoint x: 99, startPoint y: 196, endPoint x: 117, endPoint y: 189, distance: 19.5
click at [100, 192] on span "Paciente" at bounding box center [88, 199] width 143 height 23
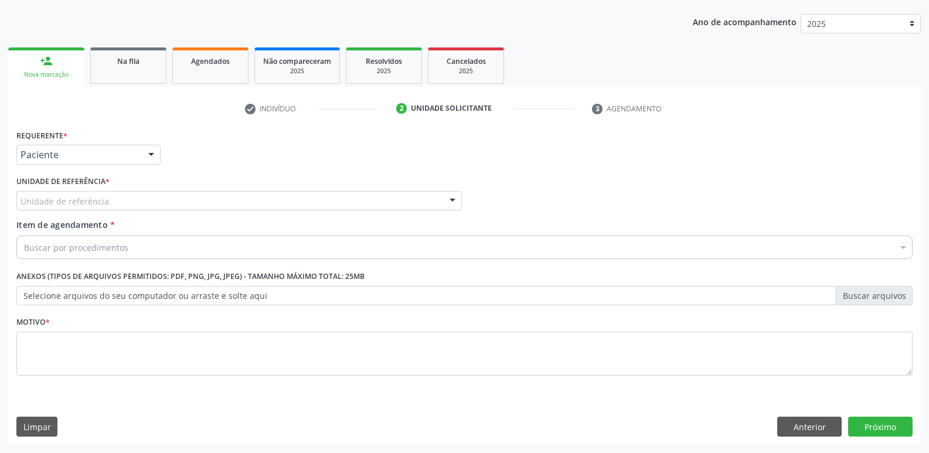
click at [141, 202] on div "Unidade de referência" at bounding box center [239, 201] width 446 height 20
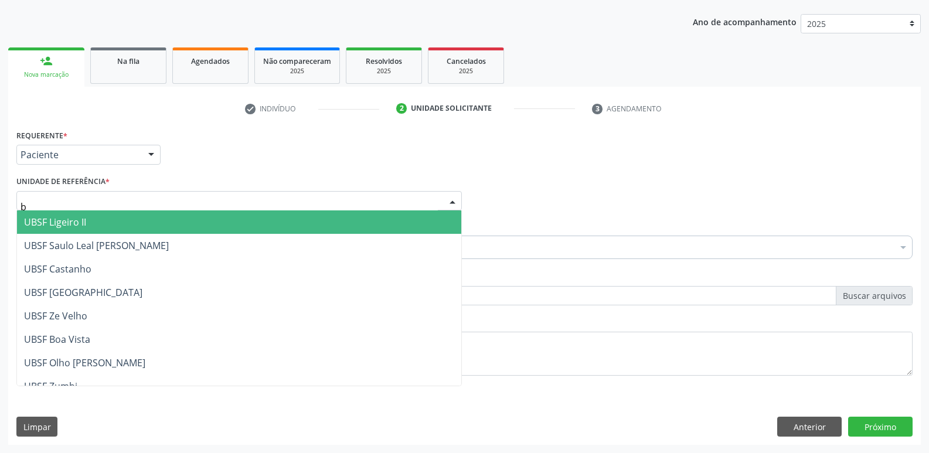
type input "ba"
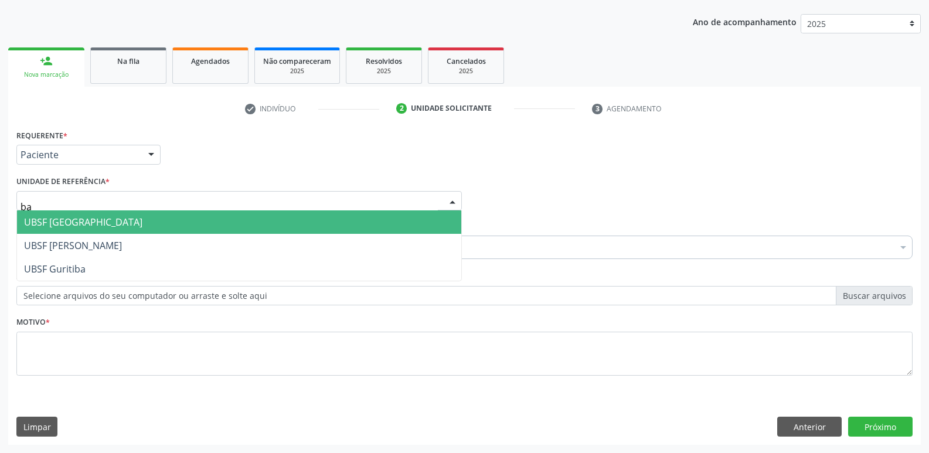
click at [83, 226] on span "UBSF [GEOGRAPHIC_DATA]" at bounding box center [83, 222] width 118 height 13
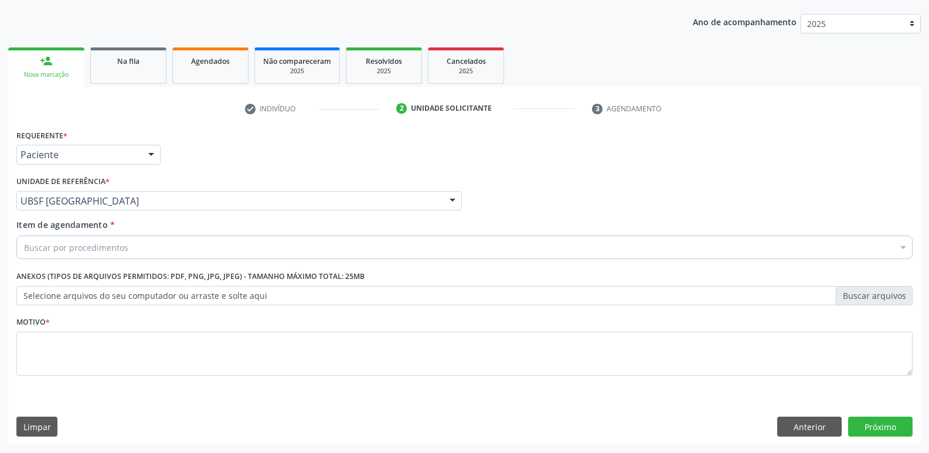
click at [94, 240] on div "Buscar por procedimentos" at bounding box center [464, 247] width 897 height 23
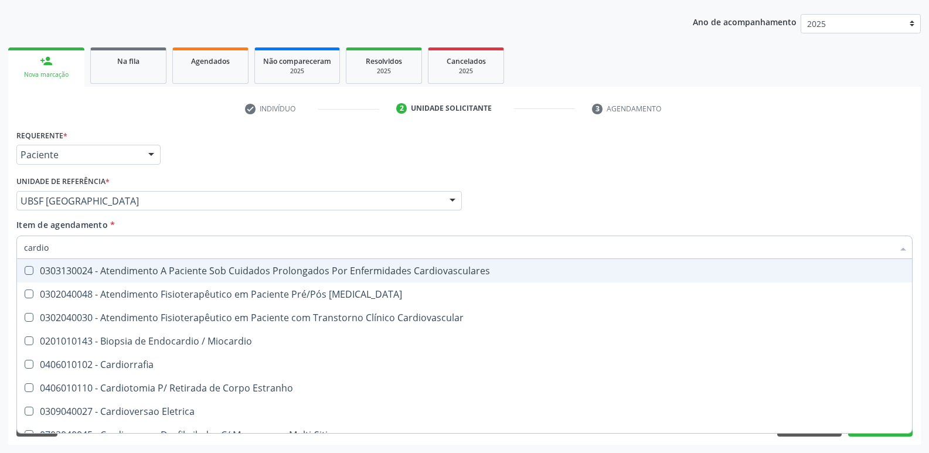
type input "cardiol"
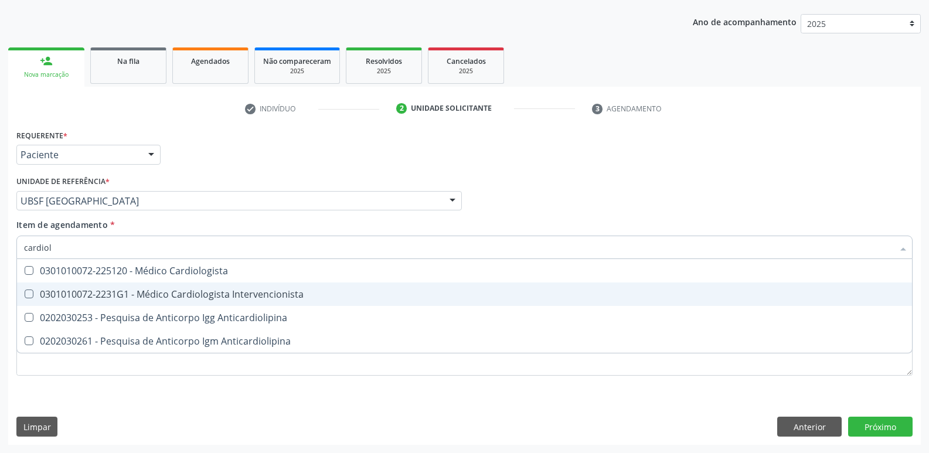
click at [192, 290] on div "0301010072-2231G1 - Médico Cardiologista Intervencionista" at bounding box center [464, 294] width 881 height 9
checkbox Intervencionista "true"
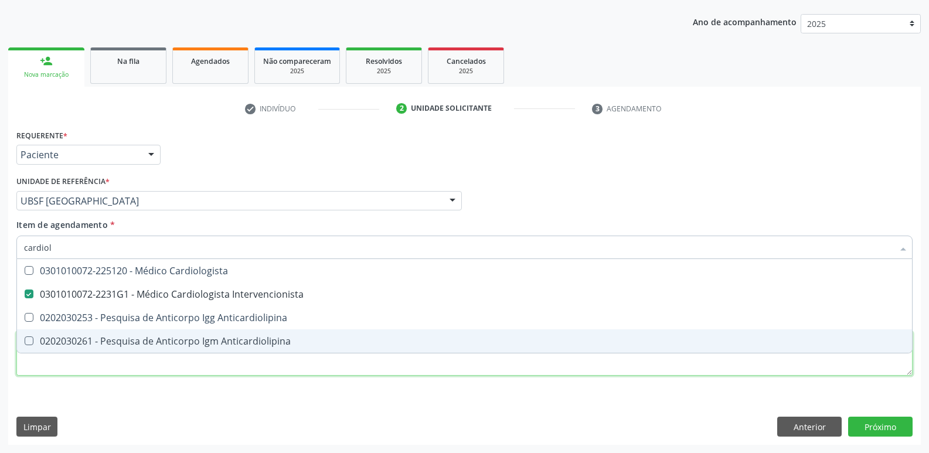
click at [175, 361] on div "Requerente * Paciente Profissional de Saúde Paciente Nenhum resultado encontrad…" at bounding box center [464, 260] width 897 height 266
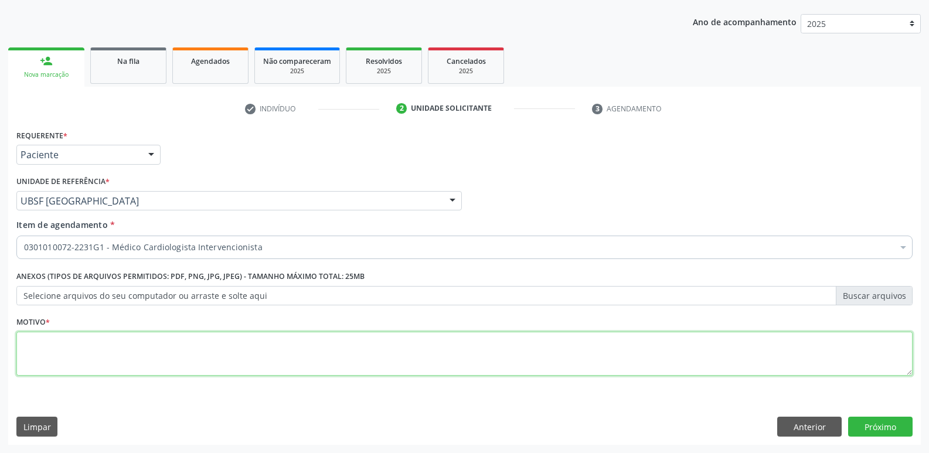
paste textarea "avaliação"
type textarea "avaliação"
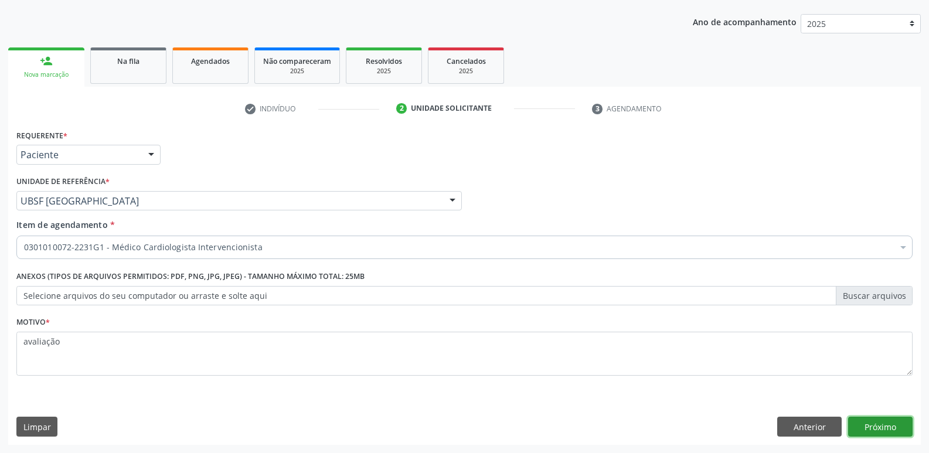
click at [888, 433] on button "Próximo" at bounding box center [880, 427] width 64 height 20
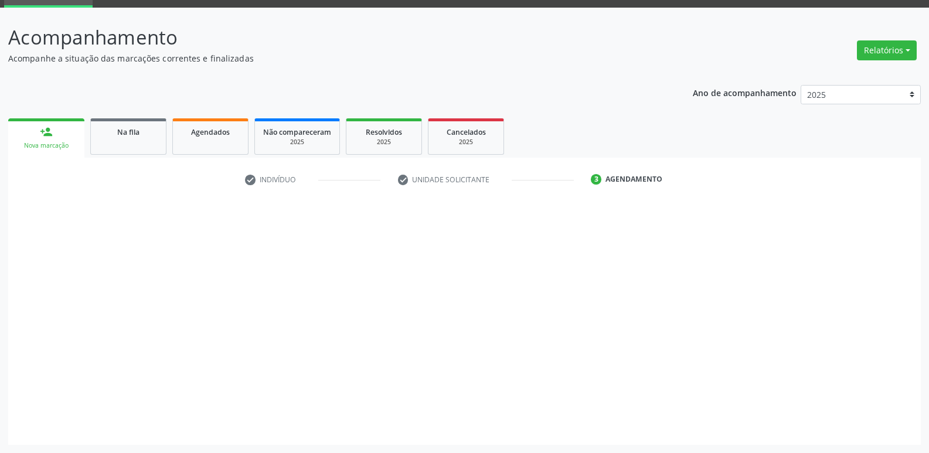
scroll to position [57, 0]
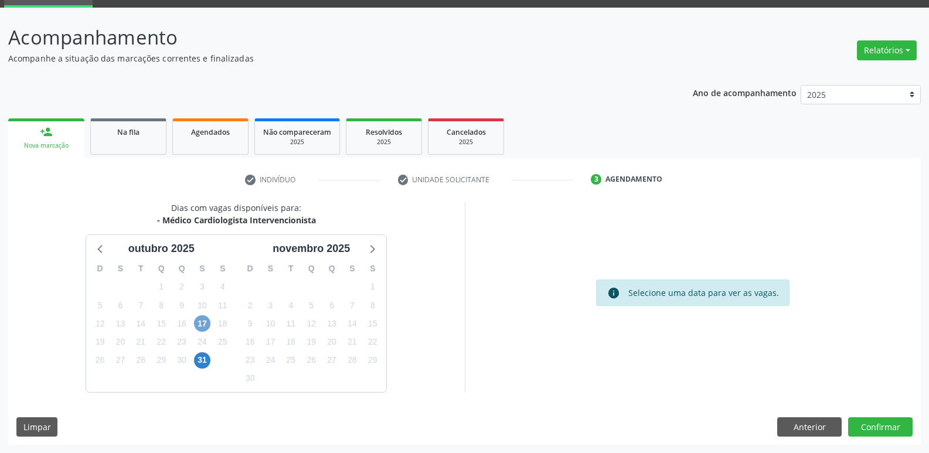
click at [196, 320] on span "17" at bounding box center [202, 323] width 16 height 16
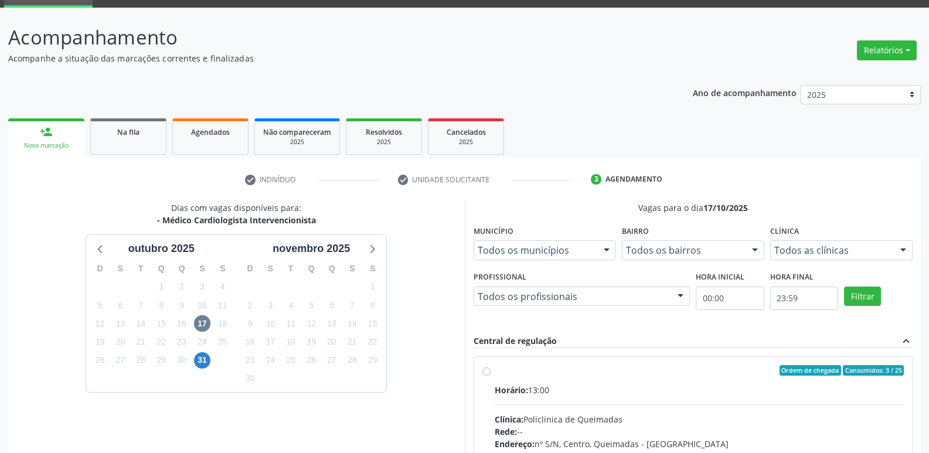
drag, startPoint x: 841, startPoint y: 414, endPoint x: 842, endPoint y: 355, distance: 58.6
click at [491, 376] on input "Ordem de chegada Consumidos: 3 / 25 Horário: 13:00 Clínica: Policlinica de Quei…" at bounding box center [487, 370] width 8 height 11
radio input "true"
click at [887, 372] on div "Central de regulação expand_less Ordem de chegada Consumidos: 3 / 25 Horário: 1…" at bounding box center [694, 459] width 440 height 248
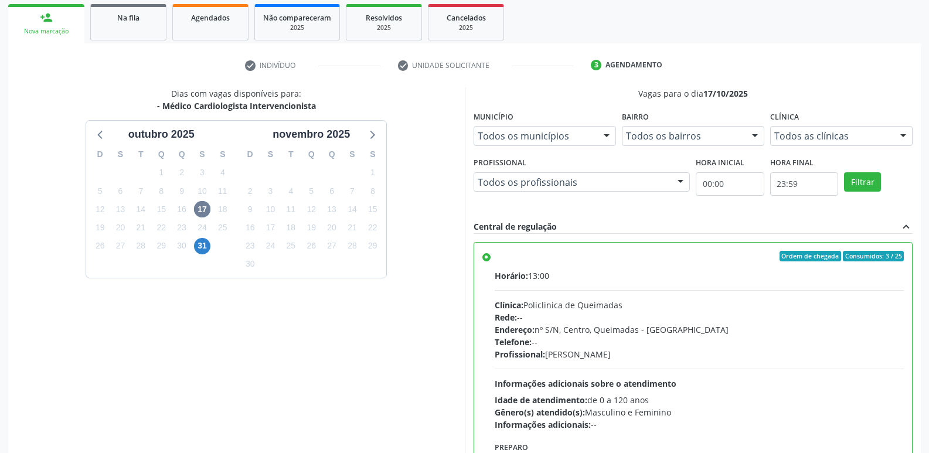
scroll to position [247, 0]
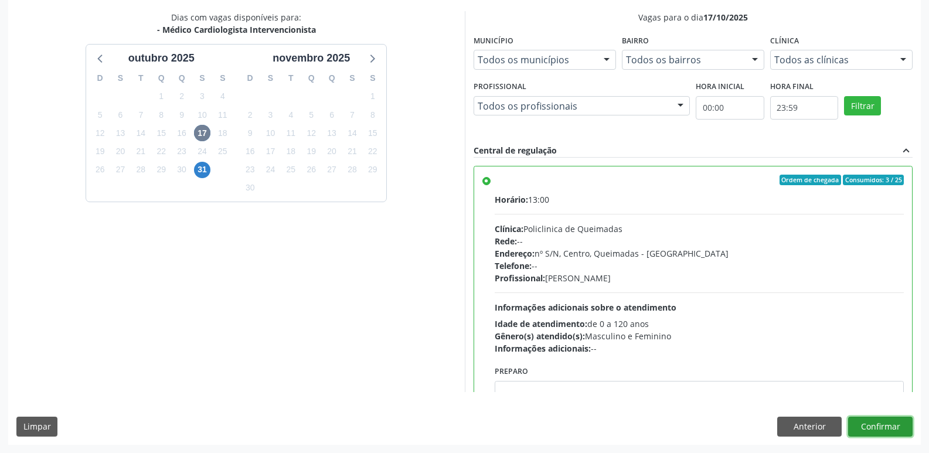
click at [884, 427] on button "Confirmar" at bounding box center [880, 427] width 64 height 20
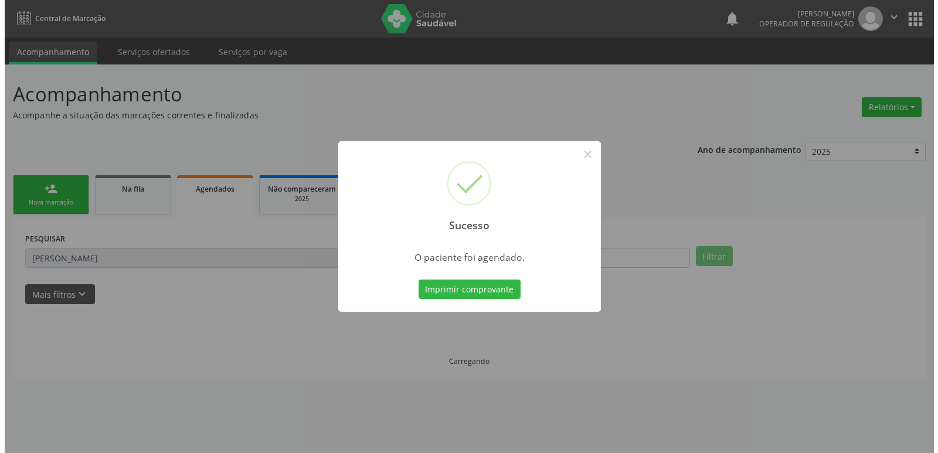
scroll to position [0, 0]
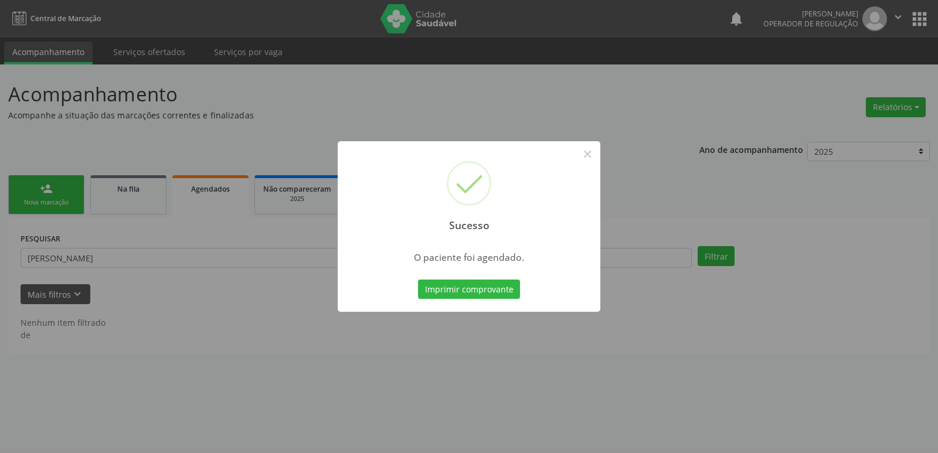
click at [418, 280] on button "Imprimir comprovante" at bounding box center [469, 290] width 102 height 20
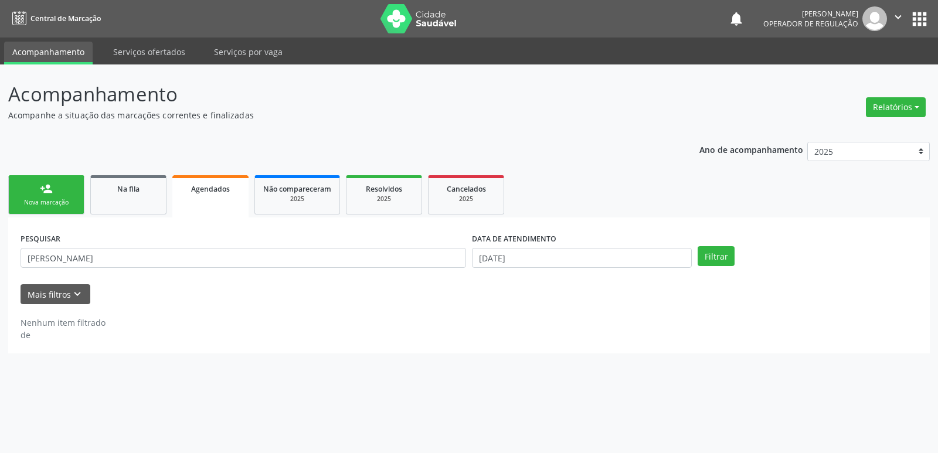
click at [45, 199] on div "Nova marcação" at bounding box center [46, 202] width 59 height 9
